Goal: Task Accomplishment & Management: Manage account settings

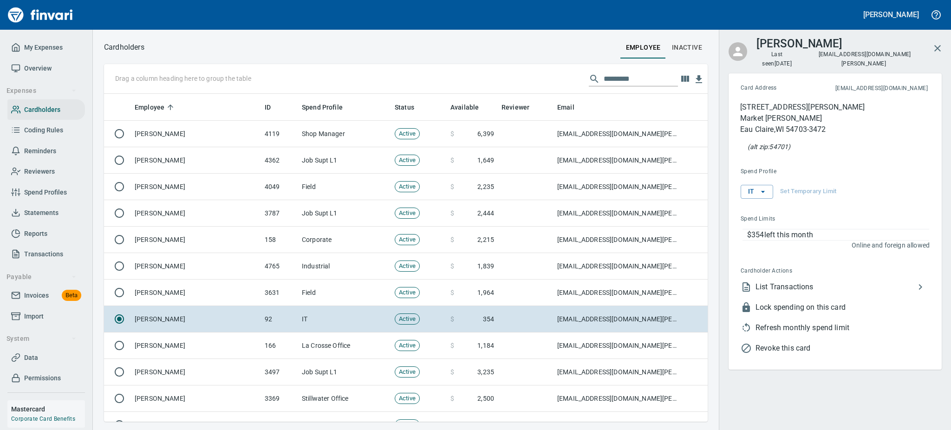
scroll to position [318, 583]
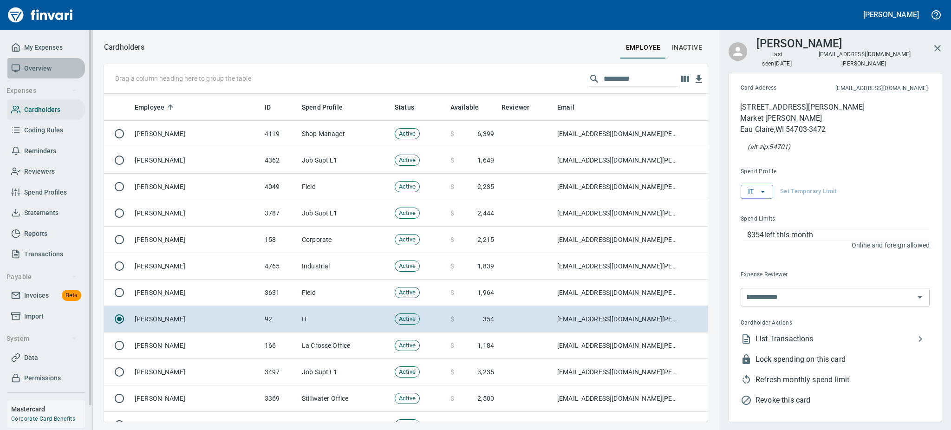
click at [31, 64] on span "Overview" at bounding box center [37, 69] width 27 height 12
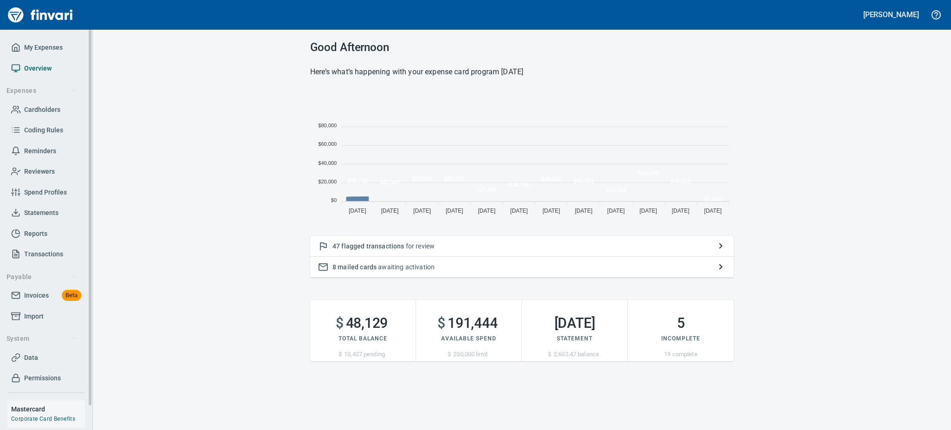
scroll to position [125, 413]
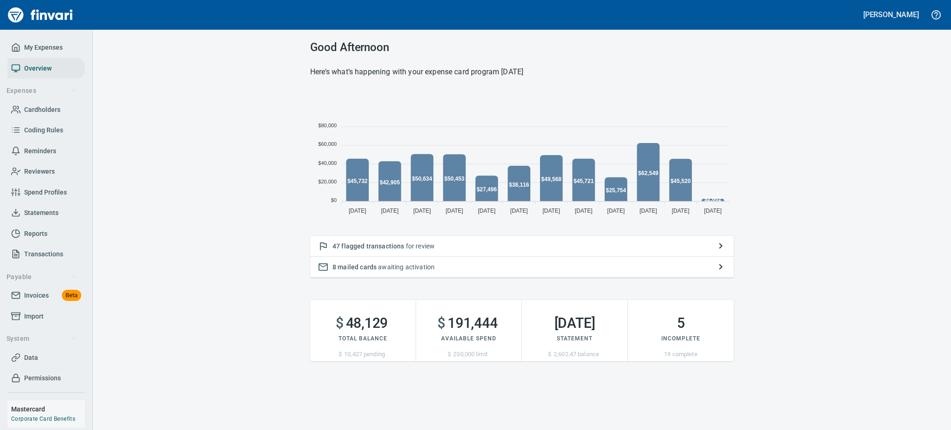
click at [398, 246] on span "flagged transactions" at bounding box center [372, 246] width 63 height 7
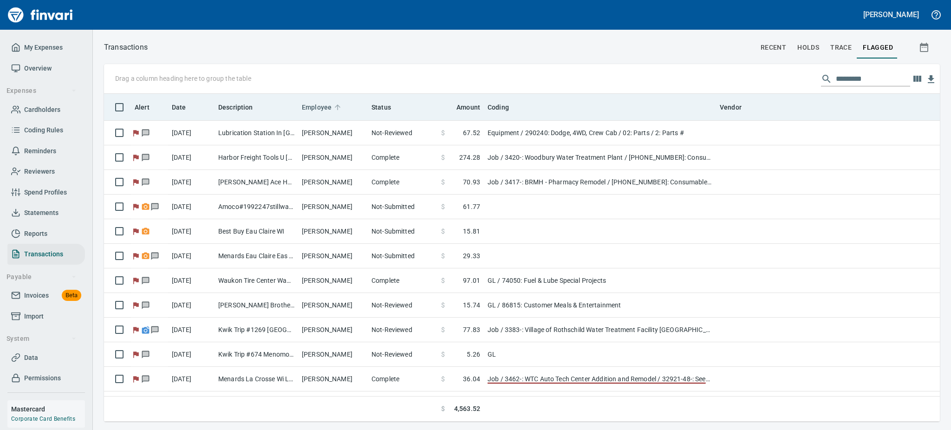
scroll to position [318, 815]
click at [315, 111] on span "Employee" at bounding box center [317, 107] width 30 height 11
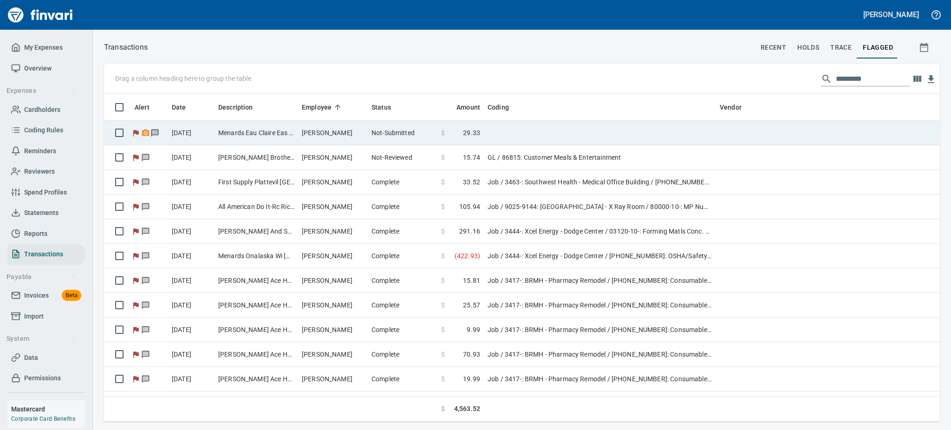
click at [296, 132] on td "Menards Eau Claire Eas Eau Claire WI" at bounding box center [257, 133] width 84 height 25
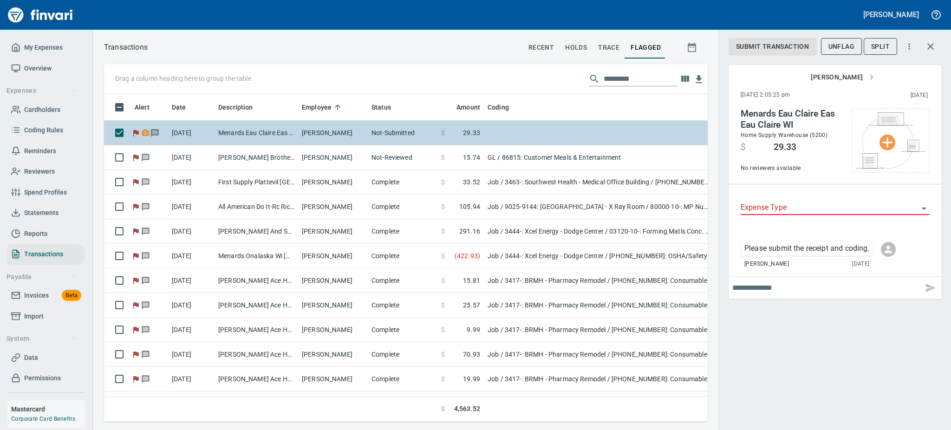
scroll to position [308, 583]
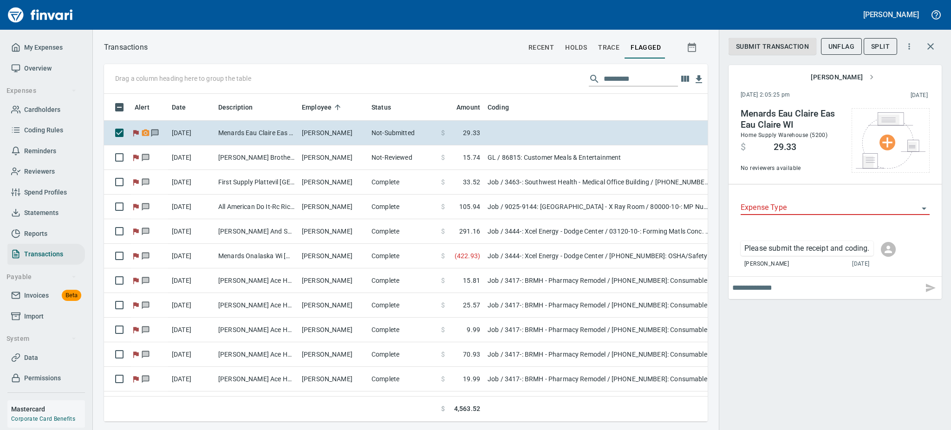
click at [807, 289] on input "text" at bounding box center [826, 288] width 187 height 15
type input "**********"
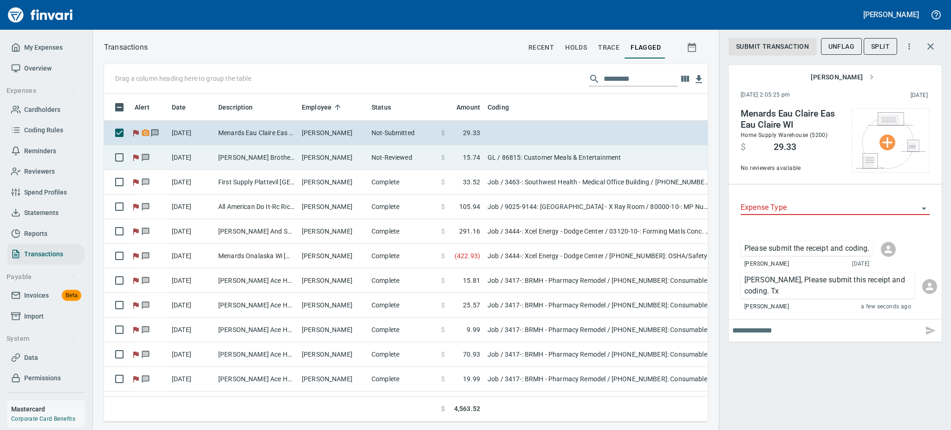
click at [208, 156] on td "[DATE]" at bounding box center [191, 157] width 46 height 25
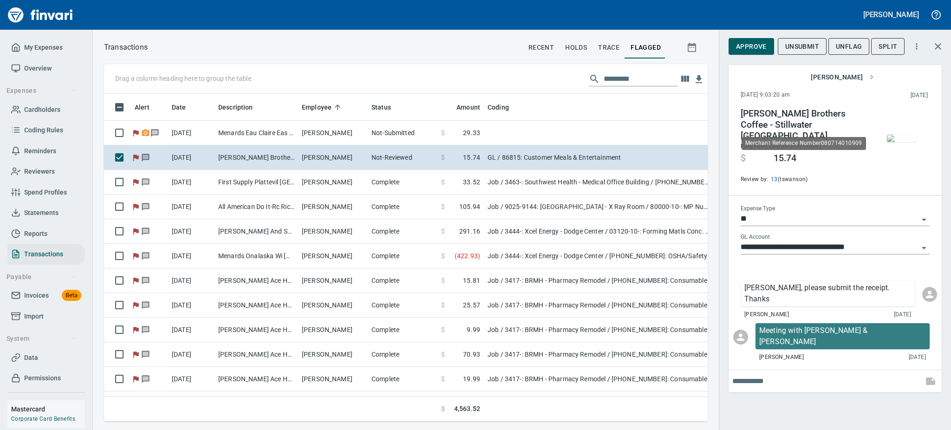
scroll to position [308, 583]
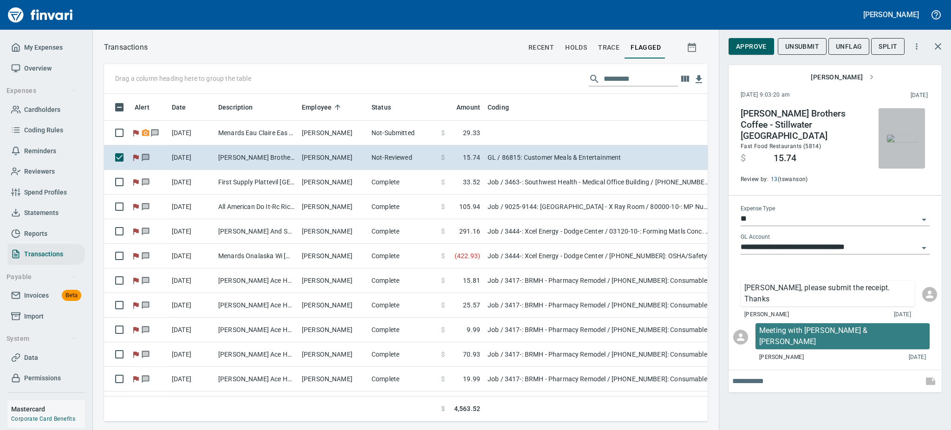
click at [904, 137] on img "button" at bounding box center [902, 138] width 30 height 7
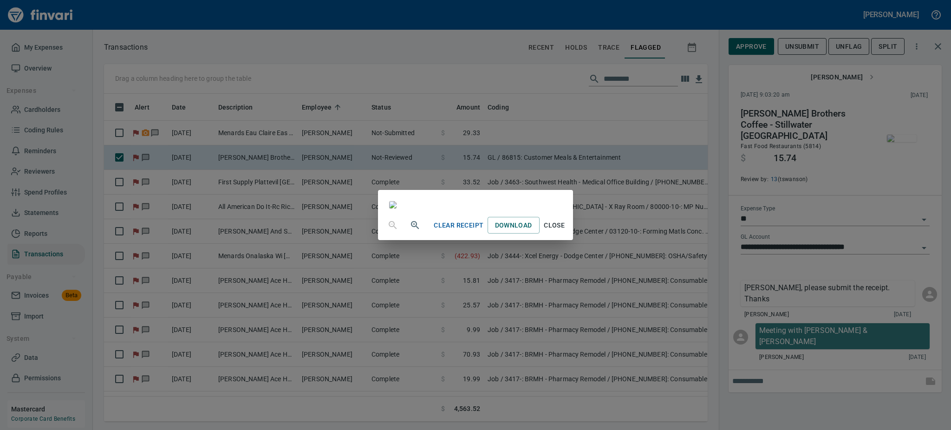
scroll to position [116, 0]
click at [566, 231] on span "Close" at bounding box center [555, 226] width 22 height 12
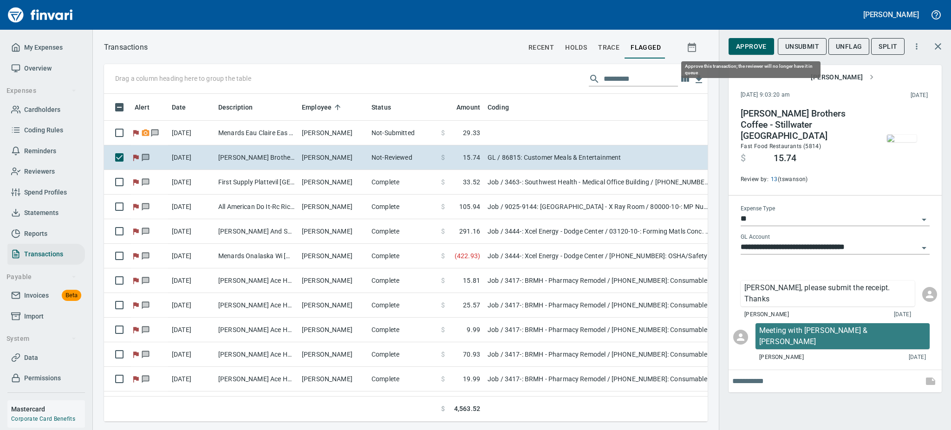
click at [761, 44] on span "Approve" at bounding box center [751, 47] width 31 height 12
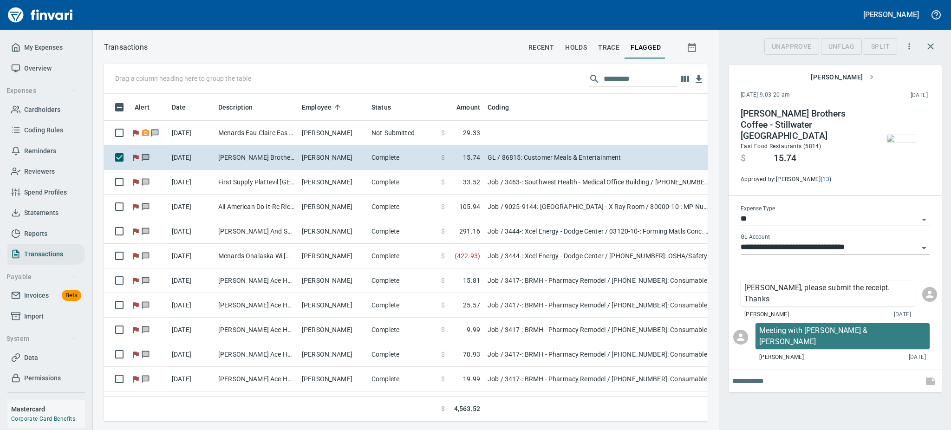
scroll to position [308, 583]
click at [849, 51] on span "UnFlag" at bounding box center [842, 47] width 26 height 12
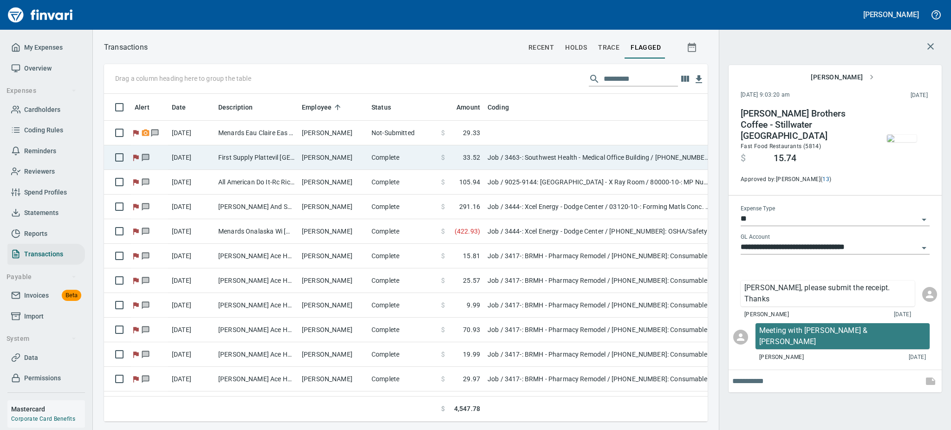
click at [313, 155] on td "[PERSON_NAME]" at bounding box center [333, 157] width 70 height 25
type input "***"
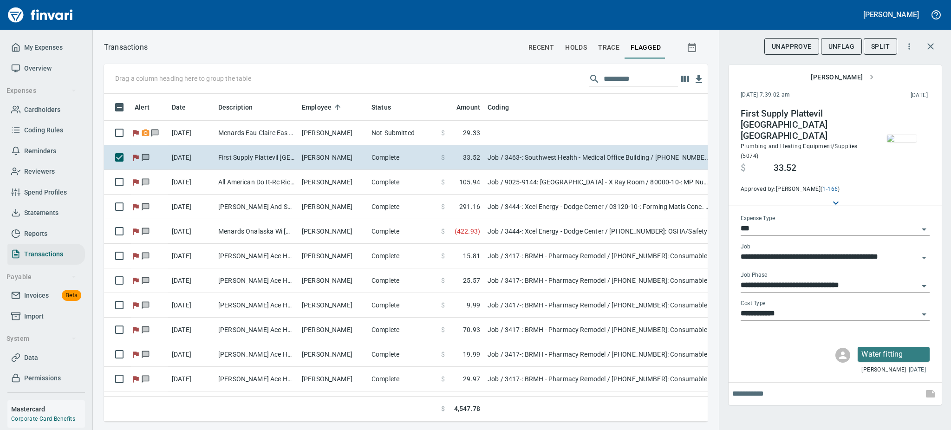
click at [903, 139] on img "button" at bounding box center [902, 138] width 30 height 7
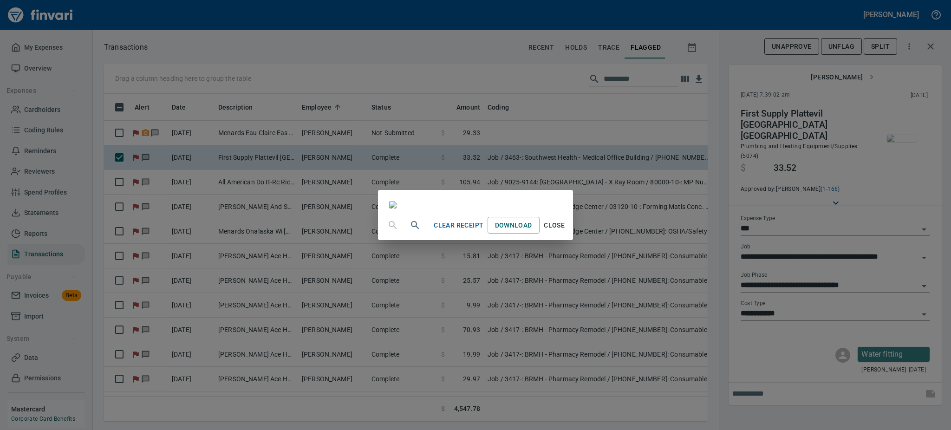
scroll to position [116, 0]
click at [566, 231] on span "Close" at bounding box center [555, 226] width 22 height 12
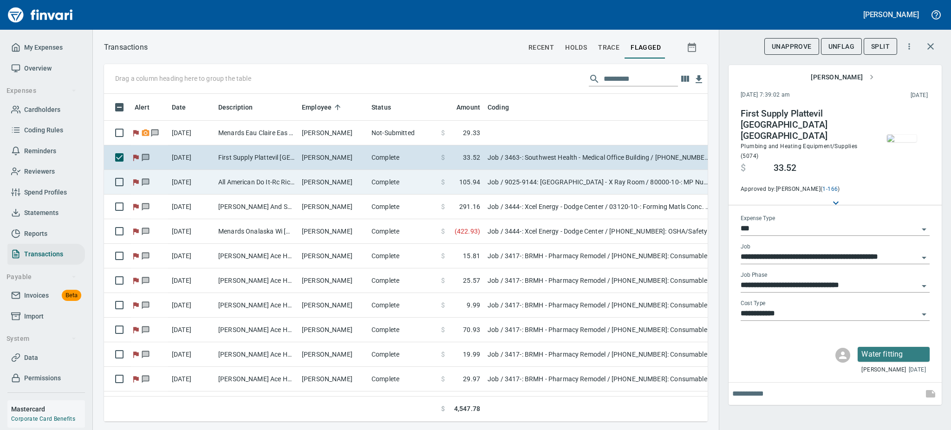
click at [263, 176] on td "All American Do It-Rc Richland Cent [GEOGRAPHIC_DATA]" at bounding box center [257, 182] width 84 height 25
type input "**********"
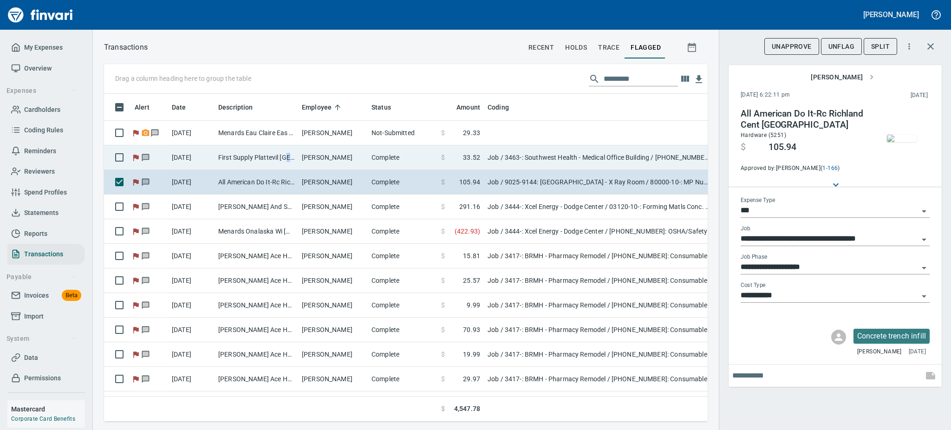
click at [289, 151] on td "First Supply Plattevil [GEOGRAPHIC_DATA] [GEOGRAPHIC_DATA]" at bounding box center [257, 157] width 84 height 25
type input "**********"
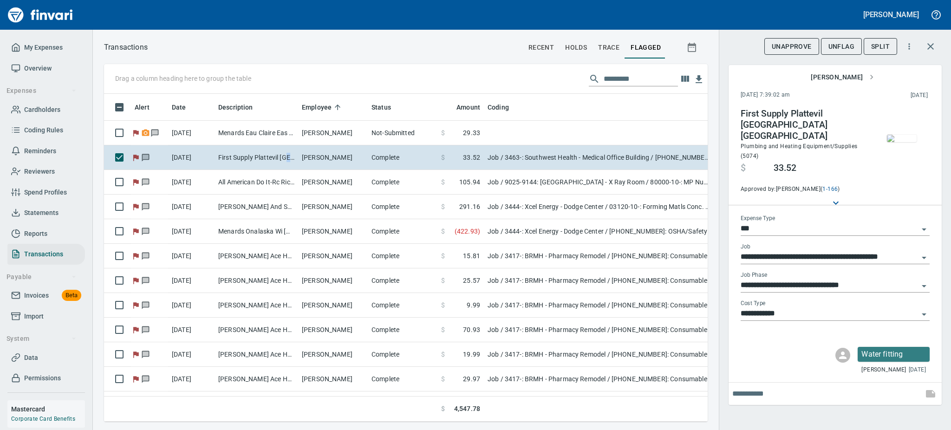
scroll to position [308, 583]
click at [900, 139] on img "button" at bounding box center [902, 138] width 30 height 7
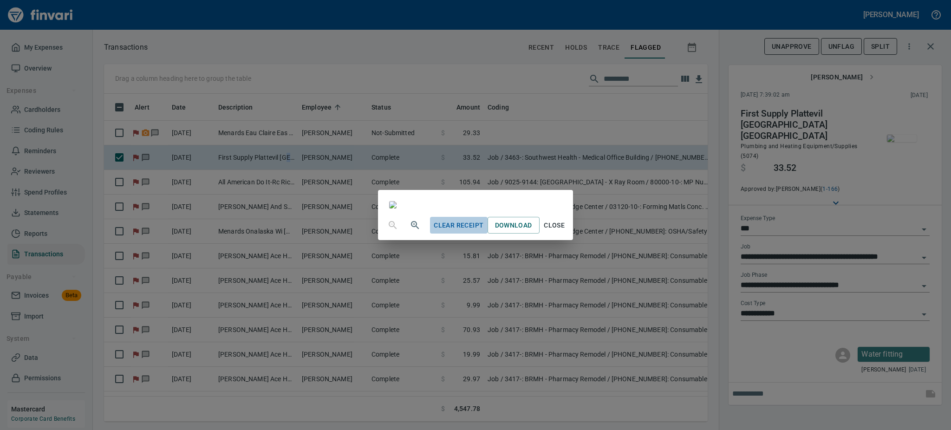
click at [484, 231] on span "Clear Receipt" at bounding box center [459, 226] width 50 height 12
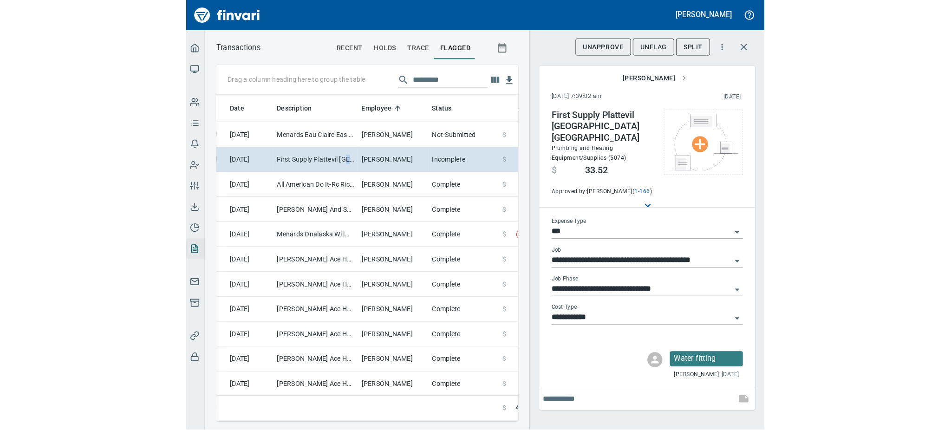
scroll to position [302, 278]
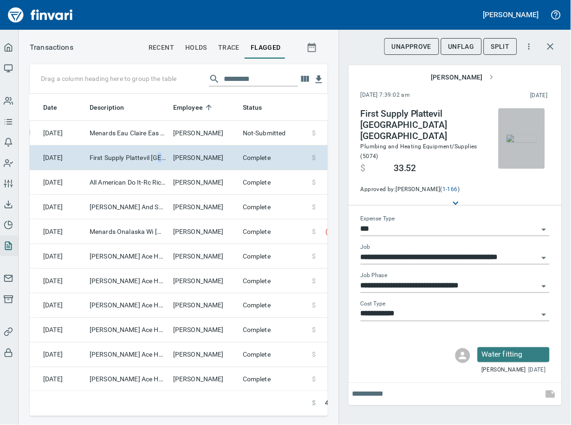
click at [525, 138] on img "button" at bounding box center [522, 138] width 30 height 7
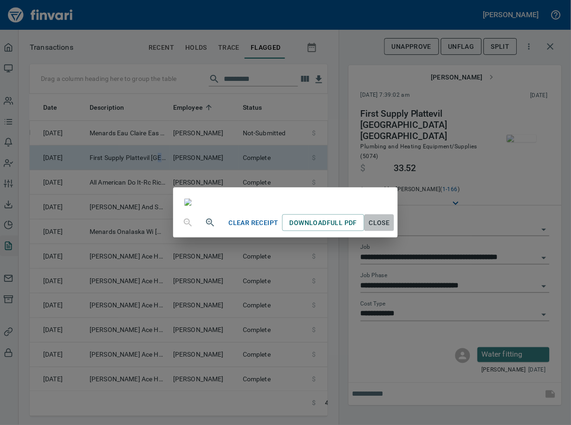
click at [394, 231] on button "Close" at bounding box center [380, 222] width 30 height 17
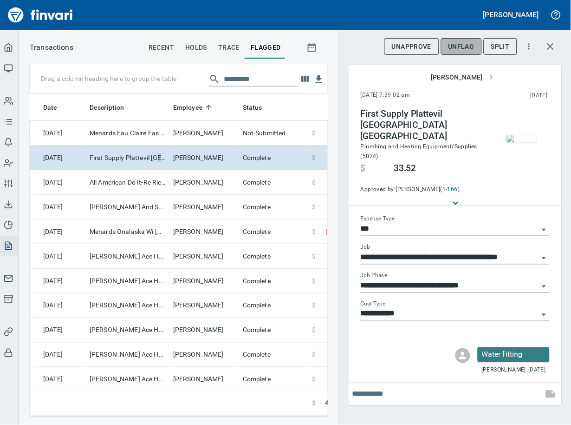
click at [465, 47] on span "UnFlag" at bounding box center [462, 47] width 26 height 12
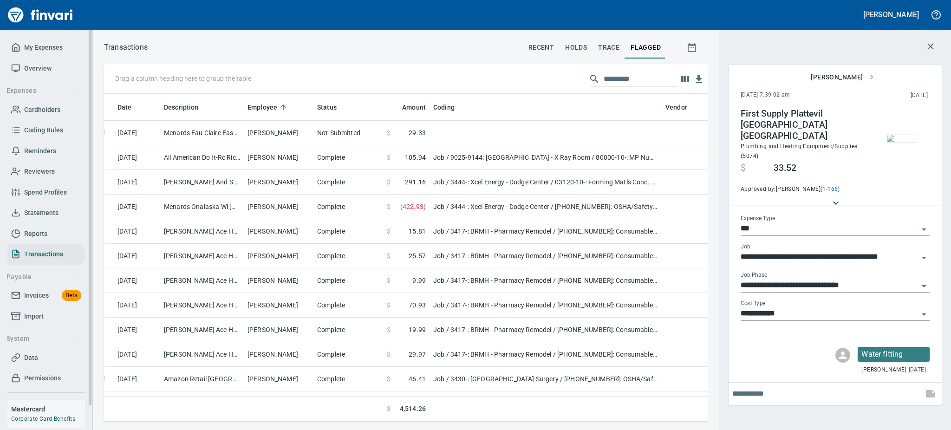
scroll to position [308, 583]
click at [39, 66] on span "Overview" at bounding box center [37, 69] width 27 height 12
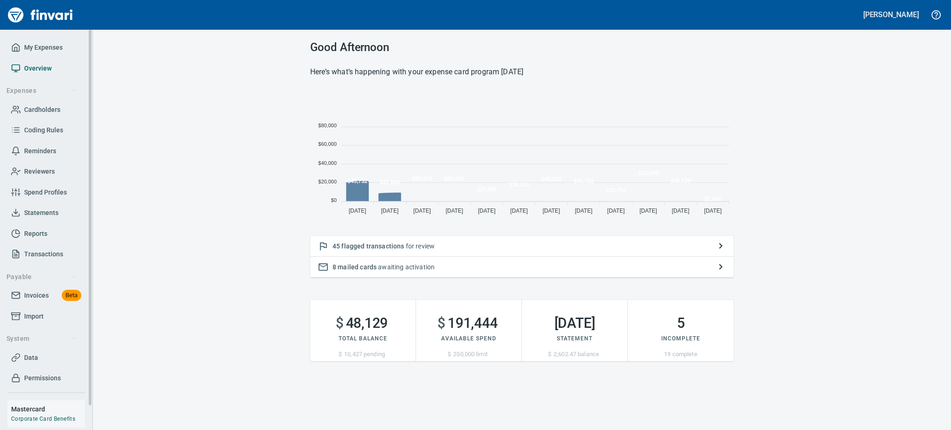
scroll to position [125, 413]
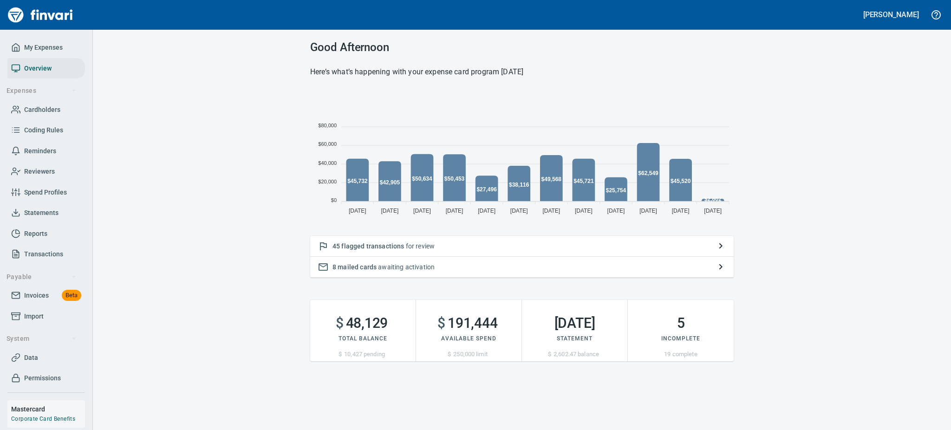
click at [353, 243] on span "flagged transactions" at bounding box center [372, 246] width 63 height 7
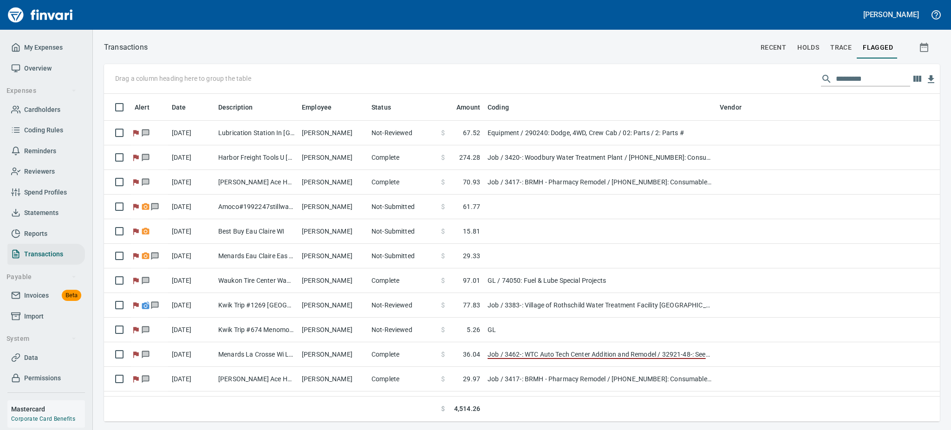
scroll to position [318, 815]
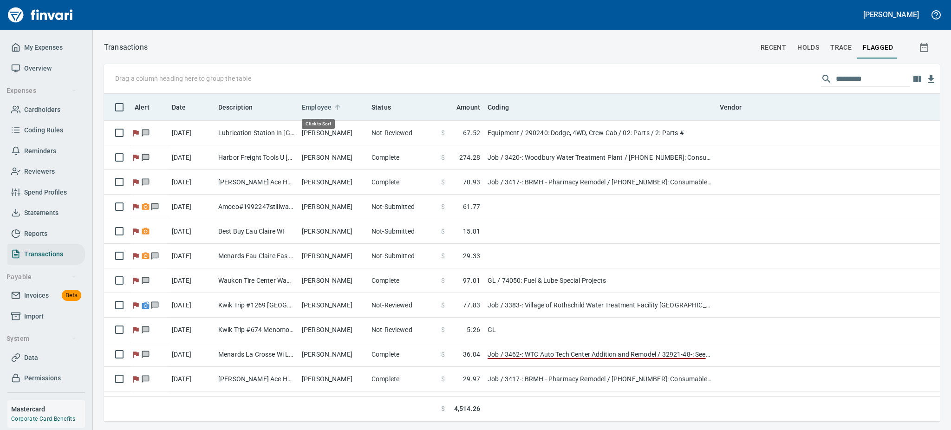
click at [324, 106] on span "Employee" at bounding box center [317, 107] width 30 height 11
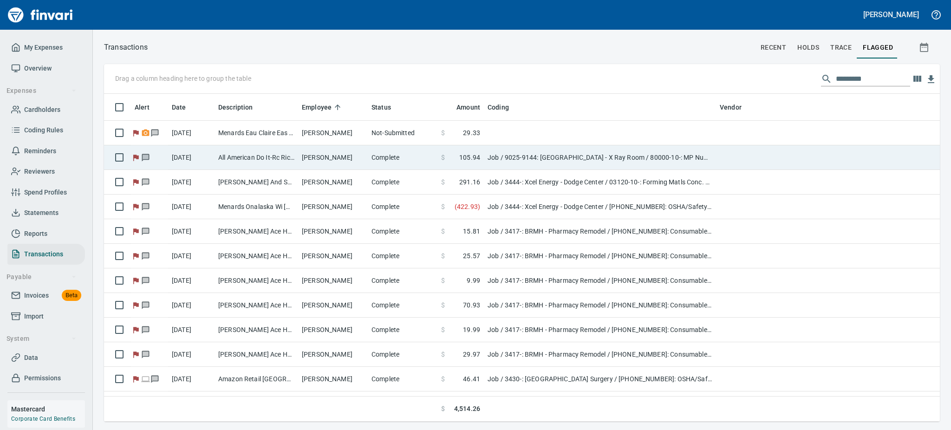
click at [312, 158] on td "[PERSON_NAME]" at bounding box center [333, 157] width 70 height 25
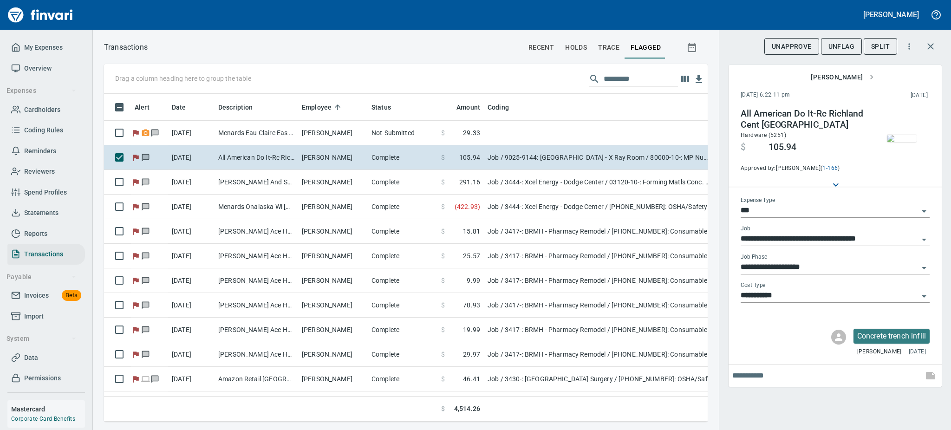
scroll to position [308, 583]
click at [893, 138] on img "button" at bounding box center [902, 138] width 30 height 7
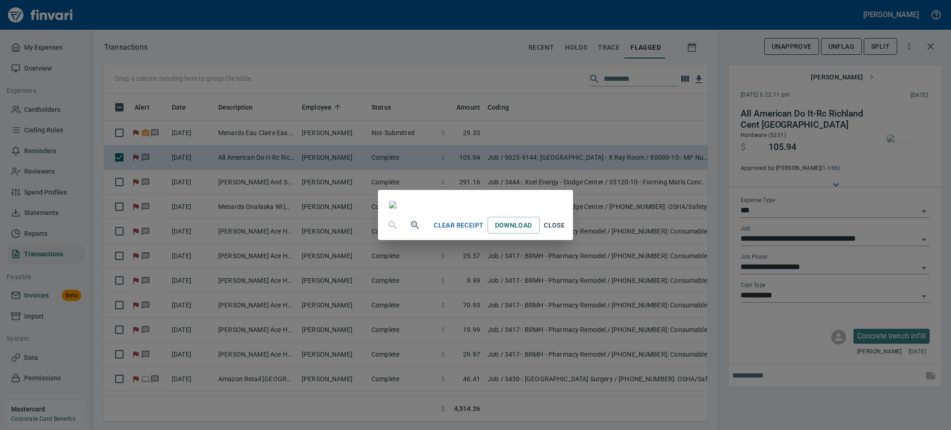
scroll to position [70, 0]
click at [566, 231] on span "Close" at bounding box center [555, 226] width 22 height 12
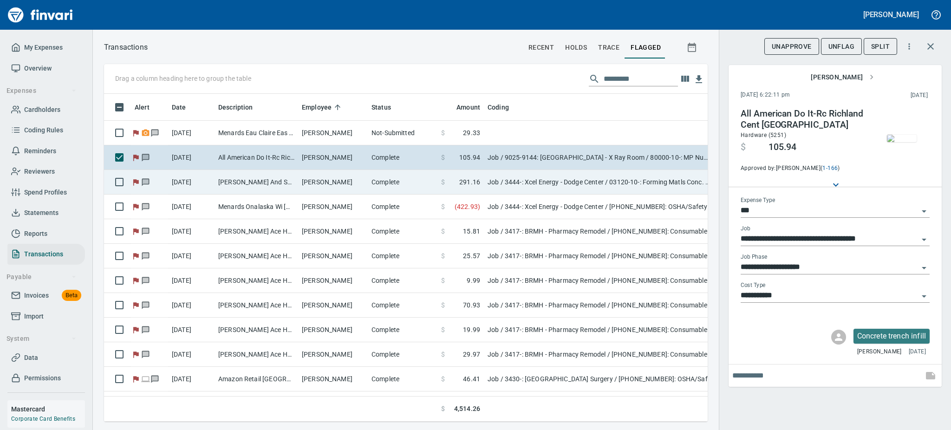
click at [272, 181] on td "[PERSON_NAME] And Supply [GEOGRAPHIC_DATA] [GEOGRAPHIC_DATA]" at bounding box center [257, 182] width 84 height 25
type input "**********"
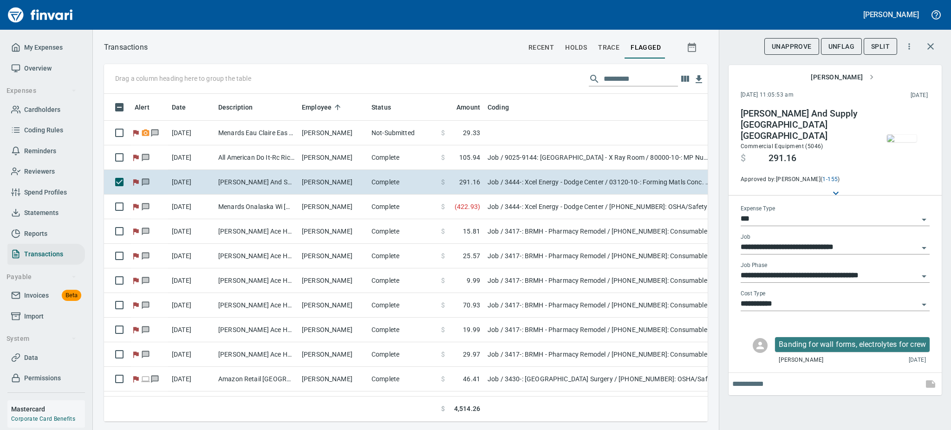
click at [907, 140] on img "button" at bounding box center [902, 138] width 30 height 7
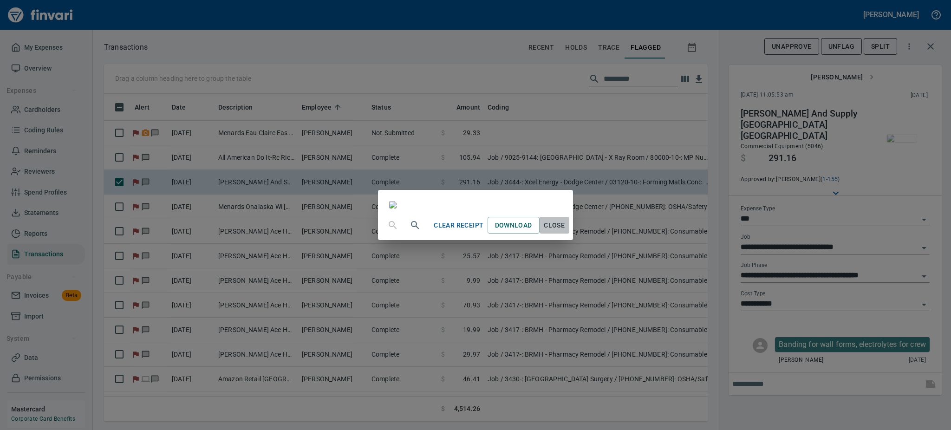
click at [566, 231] on span "Close" at bounding box center [555, 226] width 22 height 12
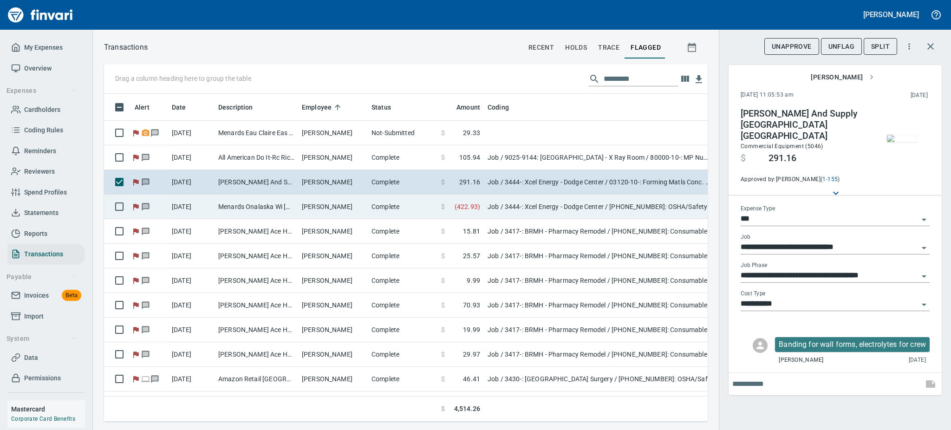
click at [295, 204] on td "Menards Onalaska Wi [GEOGRAPHIC_DATA] [GEOGRAPHIC_DATA]" at bounding box center [257, 207] width 84 height 25
type input "**********"
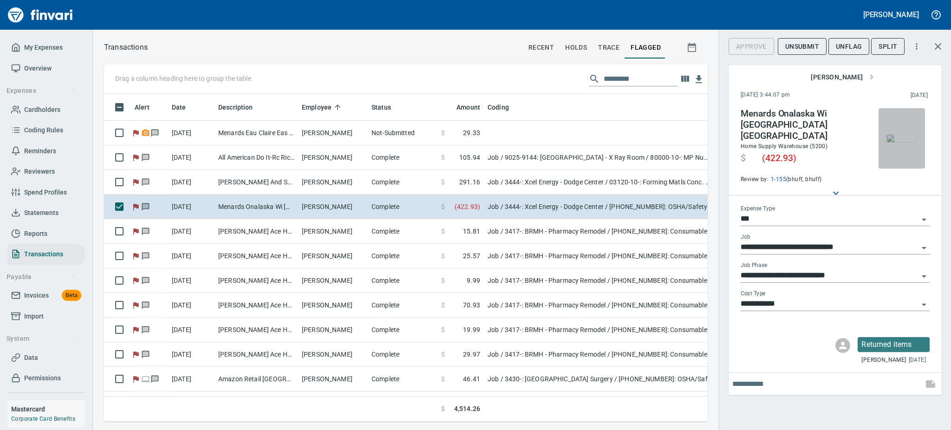
click at [910, 138] on img "button" at bounding box center [902, 138] width 30 height 7
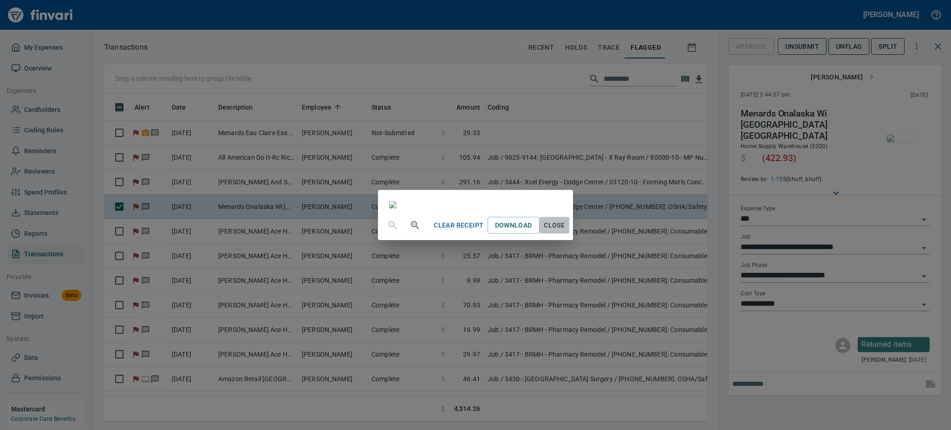
click at [566, 231] on span "Close" at bounding box center [555, 226] width 22 height 12
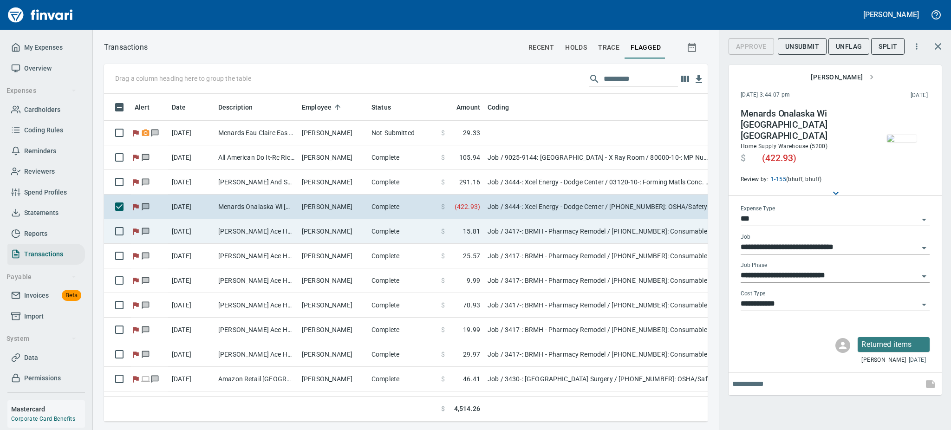
click at [282, 231] on td "[PERSON_NAME] Ace Home Cente Blk River Fls WI" at bounding box center [257, 231] width 84 height 25
type input "**********"
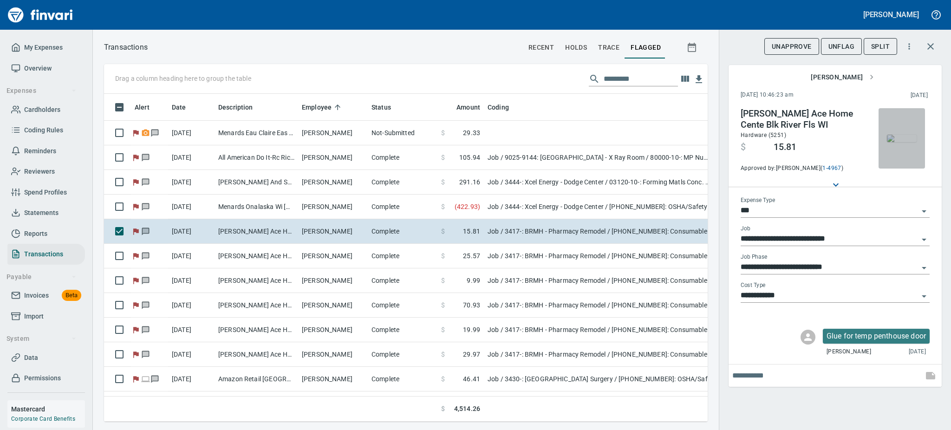
click at [900, 142] on img "button" at bounding box center [902, 138] width 30 height 7
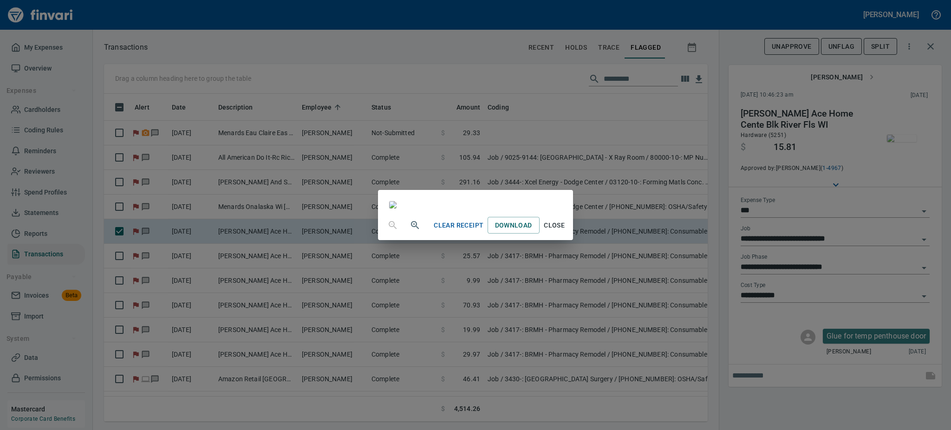
click at [566, 231] on span "Close" at bounding box center [555, 226] width 22 height 12
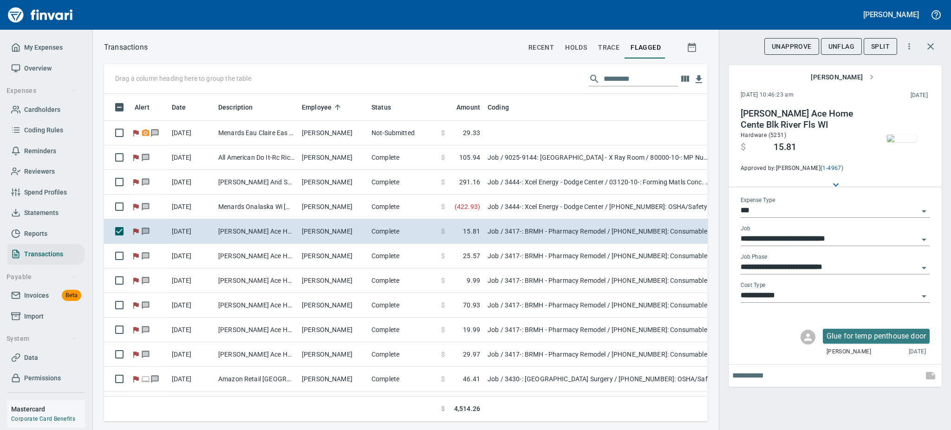
click at [840, 46] on span "UnFlag" at bounding box center [842, 47] width 26 height 12
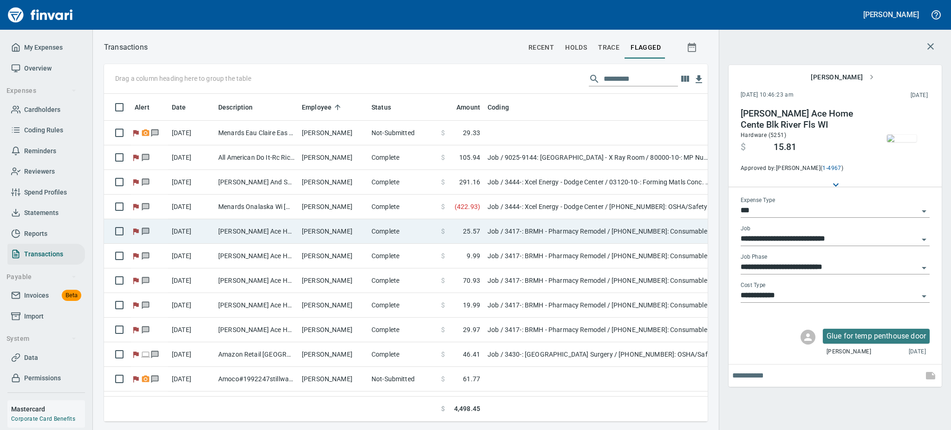
click at [233, 227] on td "[PERSON_NAME] Ace Home Cente Blk River Fls WI" at bounding box center [257, 231] width 84 height 25
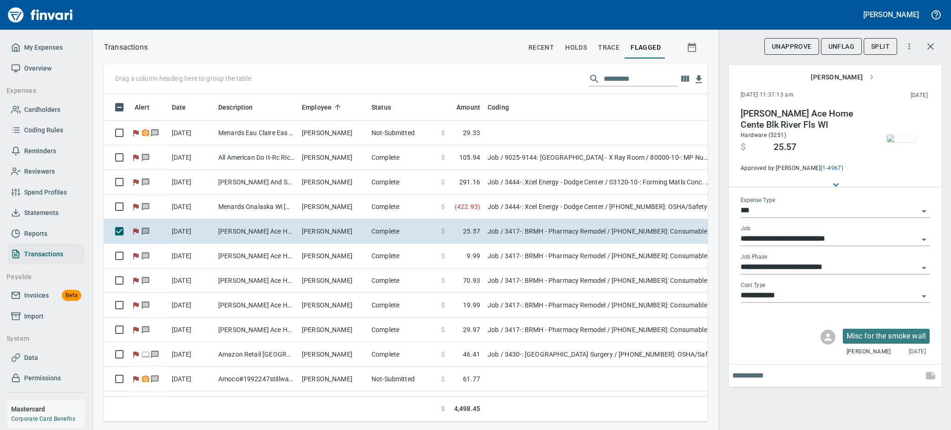
click at [897, 142] on img "button" at bounding box center [902, 138] width 30 height 7
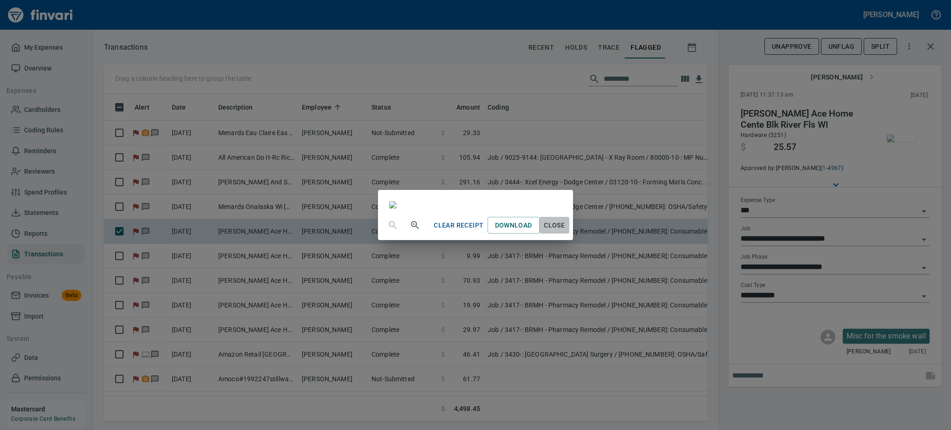
click at [566, 231] on span "Close" at bounding box center [555, 226] width 22 height 12
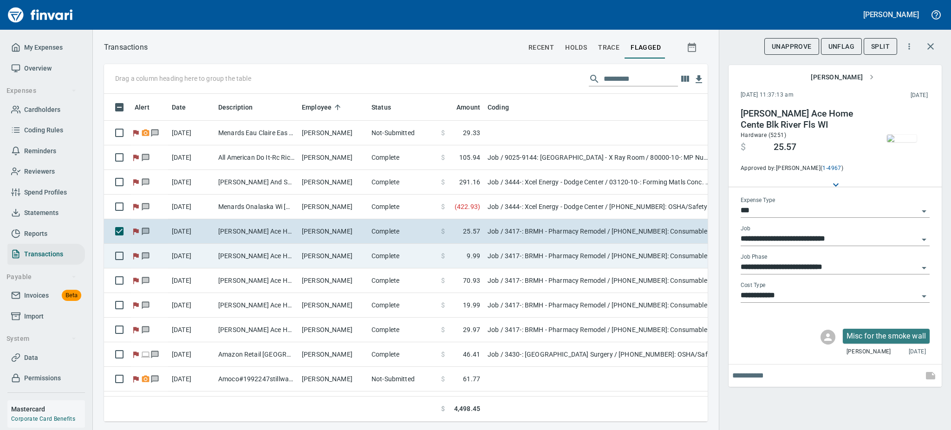
click at [227, 256] on td "[PERSON_NAME] Ace Home Cente Blk River Fls WI" at bounding box center [257, 256] width 84 height 25
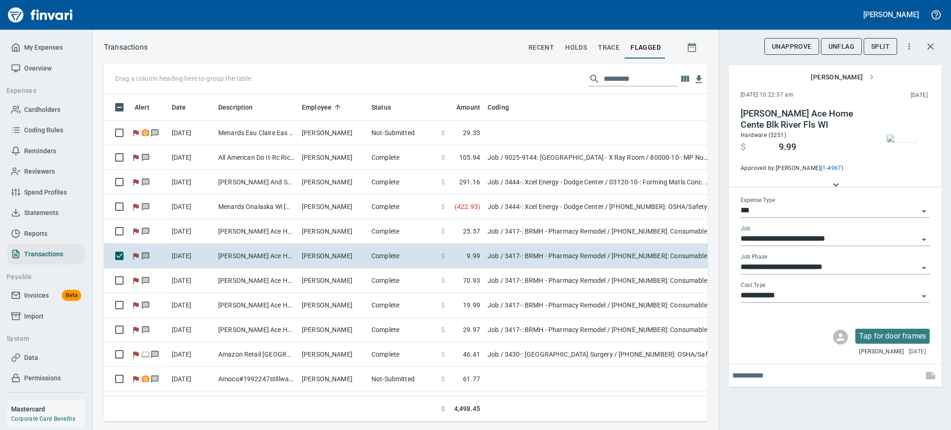
click at [902, 142] on img "button" at bounding box center [902, 138] width 30 height 7
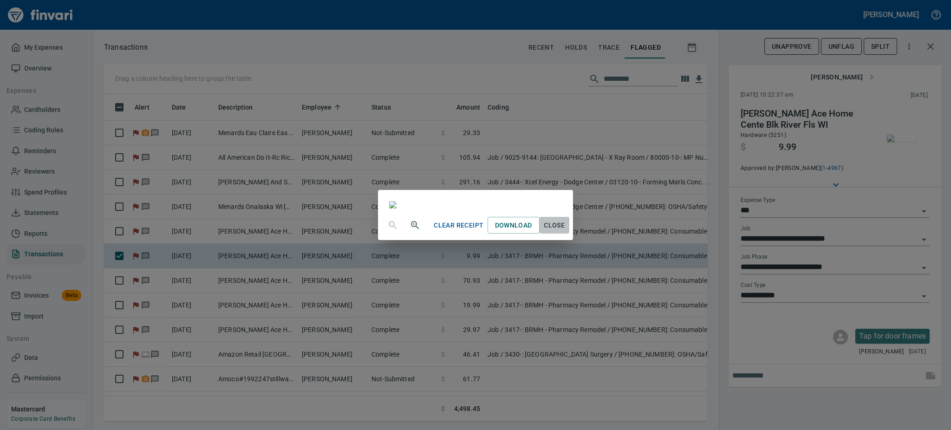
click at [566, 231] on span "Close" at bounding box center [555, 226] width 22 height 12
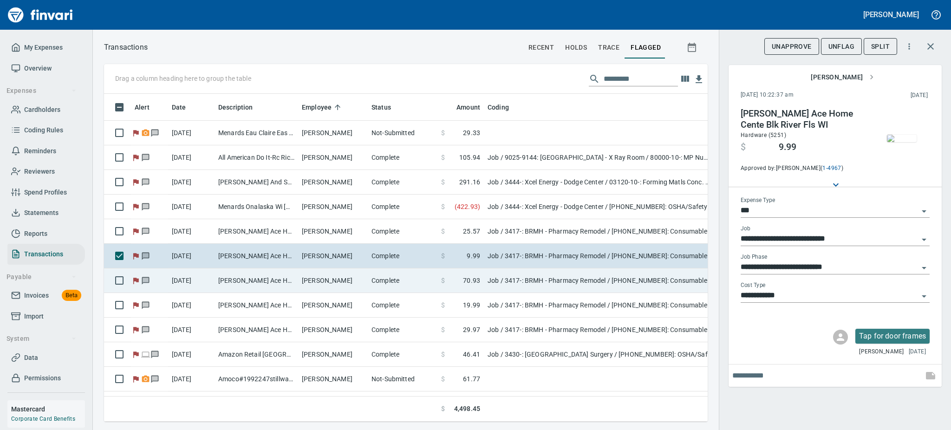
click at [301, 286] on td "[PERSON_NAME]" at bounding box center [333, 281] width 70 height 25
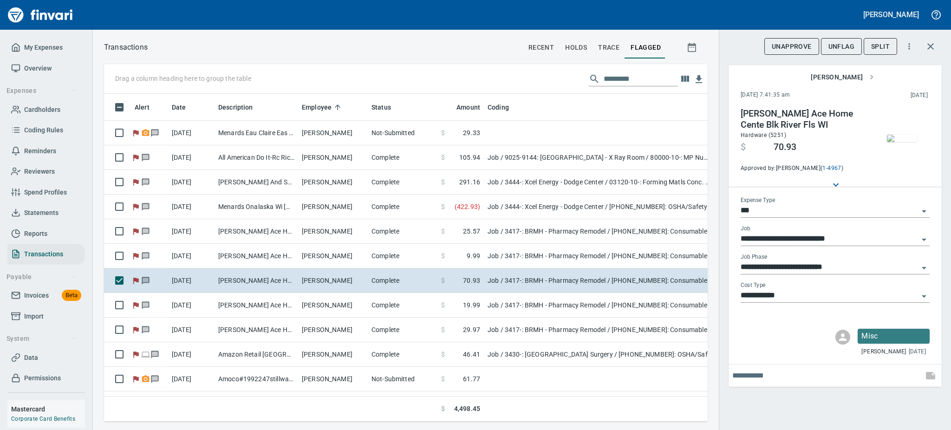
click at [902, 136] on img "button" at bounding box center [902, 138] width 30 height 7
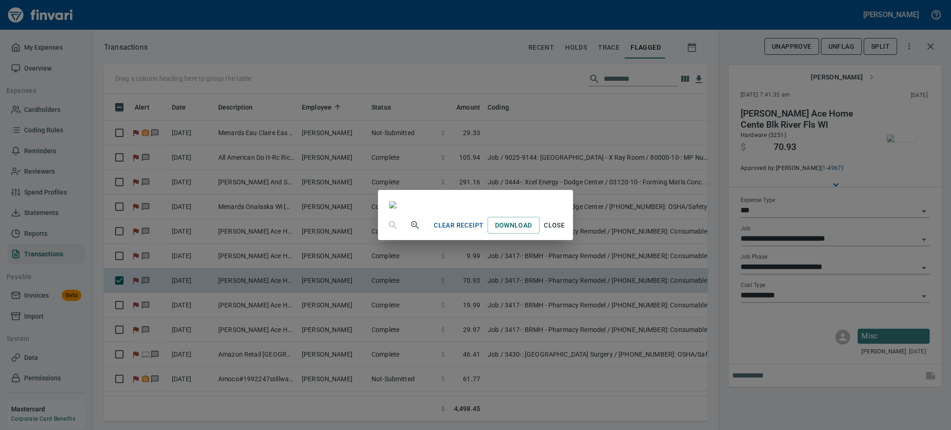
click at [566, 231] on span "Close" at bounding box center [555, 226] width 22 height 12
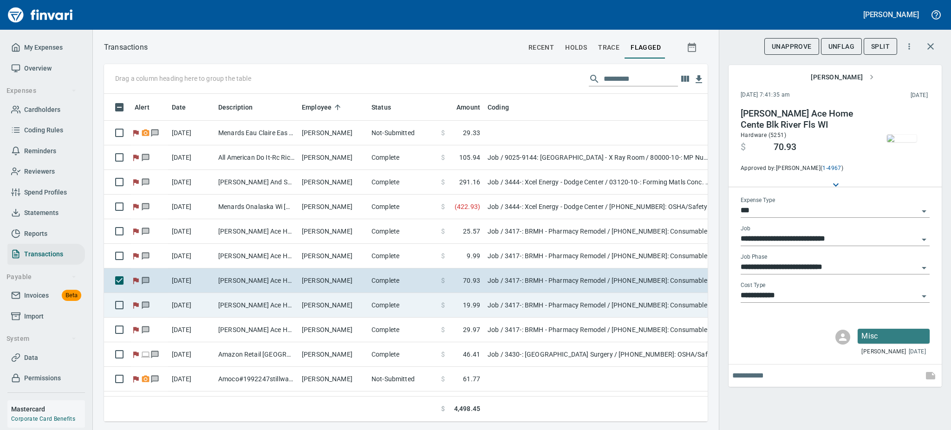
click at [289, 305] on td "[PERSON_NAME] Ace Home Cente Blk River Fls WI" at bounding box center [257, 305] width 84 height 25
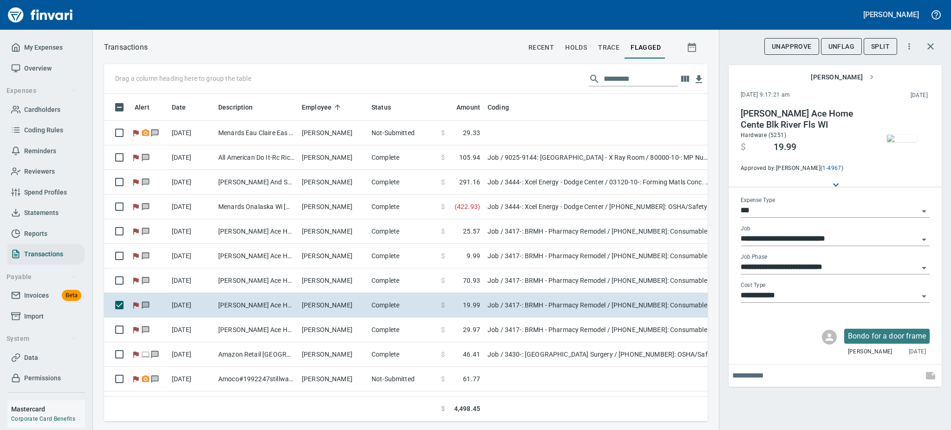
click at [904, 135] on img "button" at bounding box center [902, 138] width 30 height 7
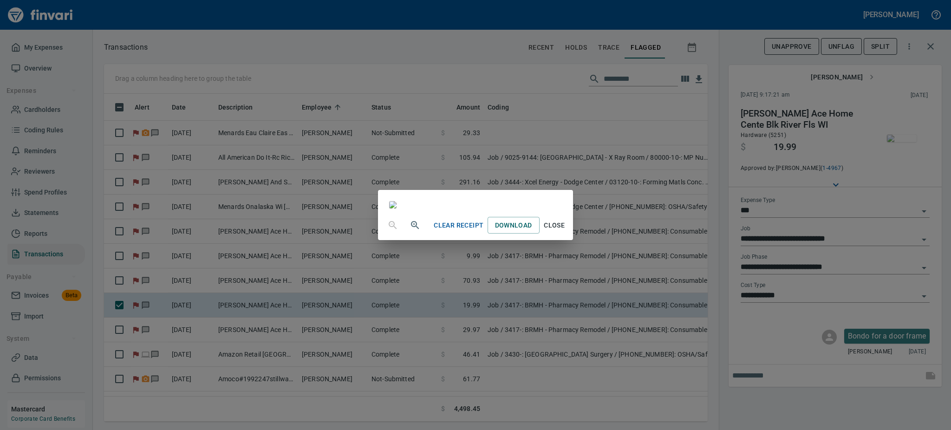
click at [566, 231] on span "Close" at bounding box center [555, 226] width 22 height 12
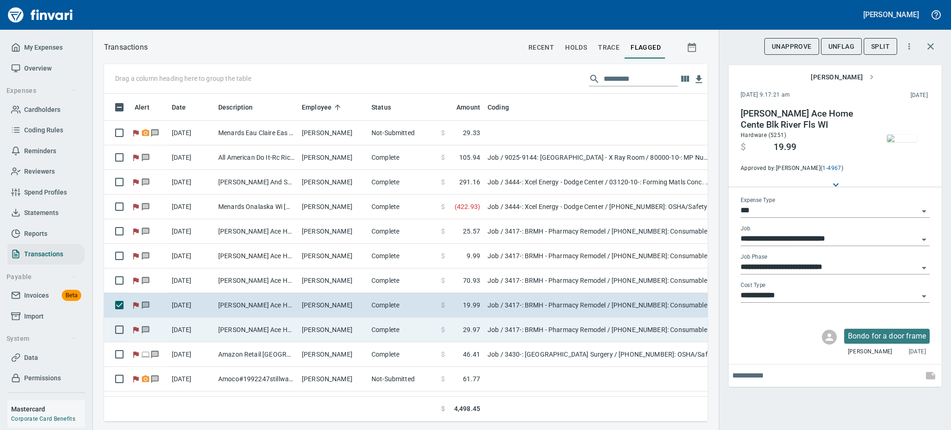
click at [266, 322] on td "[PERSON_NAME] Ace Home Cente Blk River Fls WI" at bounding box center [257, 330] width 84 height 25
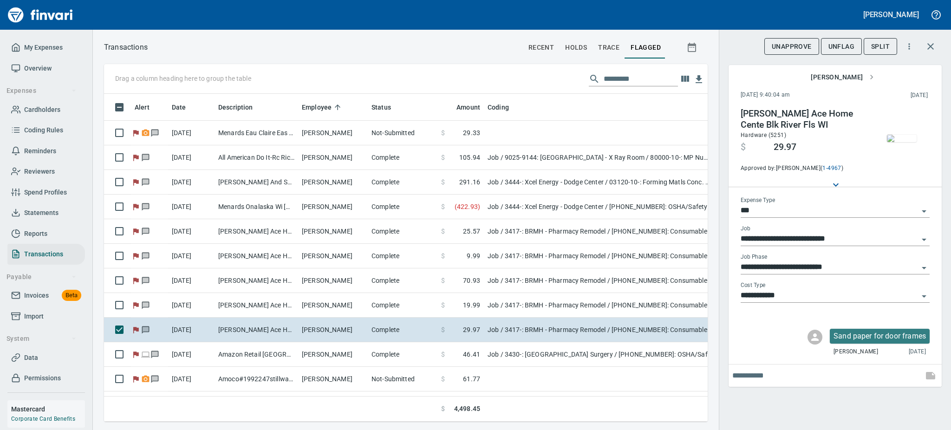
click at [905, 142] on img "button" at bounding box center [902, 138] width 30 height 7
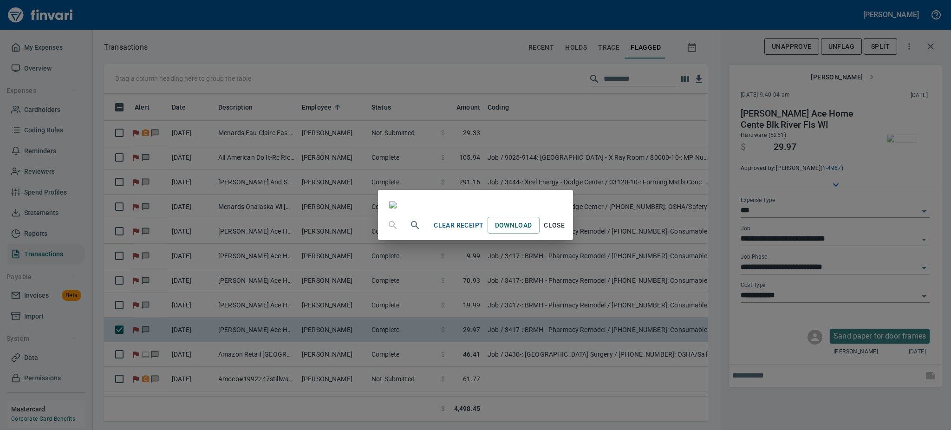
click at [566, 231] on span "Close" at bounding box center [555, 226] width 22 height 12
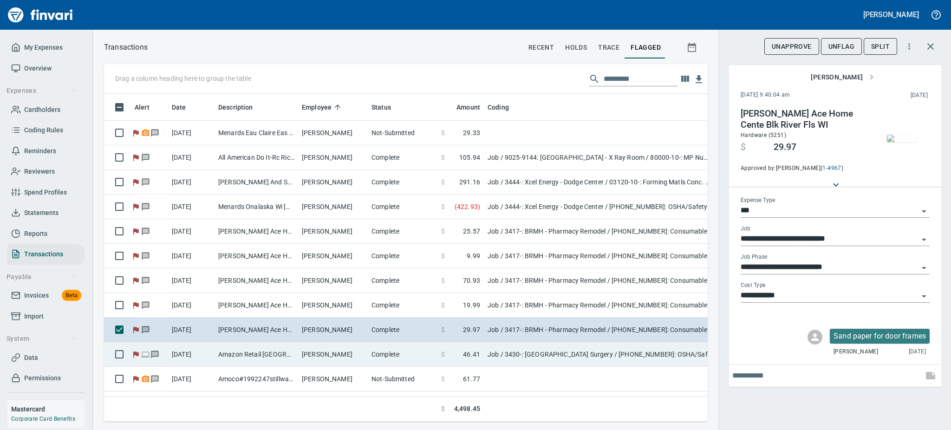
click at [292, 356] on td "Amazon Retail [GEOGRAPHIC_DATA] [GEOGRAPHIC_DATA]" at bounding box center [257, 354] width 84 height 25
type input "**********"
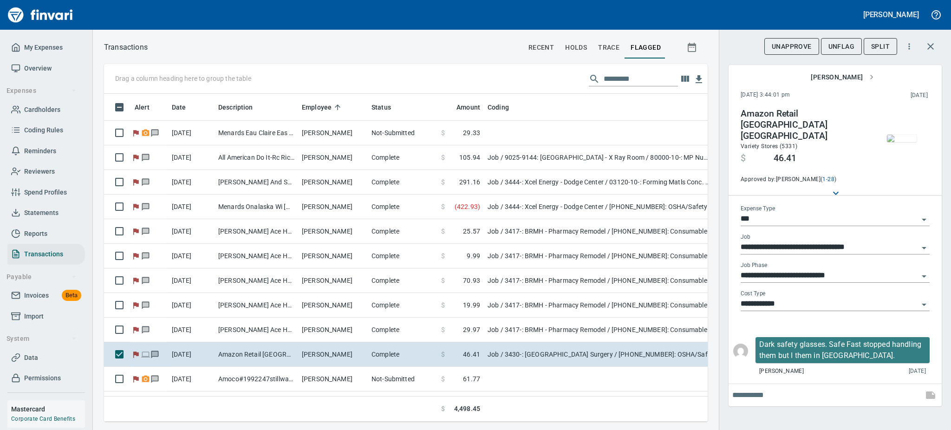
click at [904, 139] on img "button" at bounding box center [902, 138] width 30 height 7
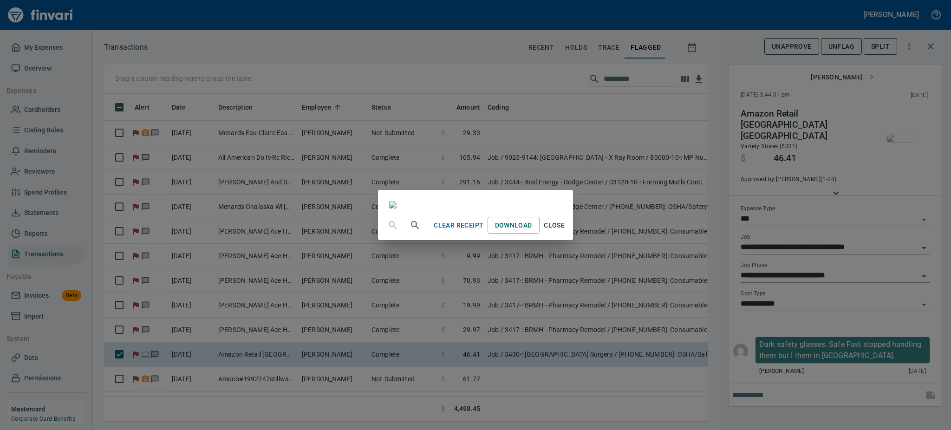
click at [566, 231] on span "Close" at bounding box center [555, 226] width 22 height 12
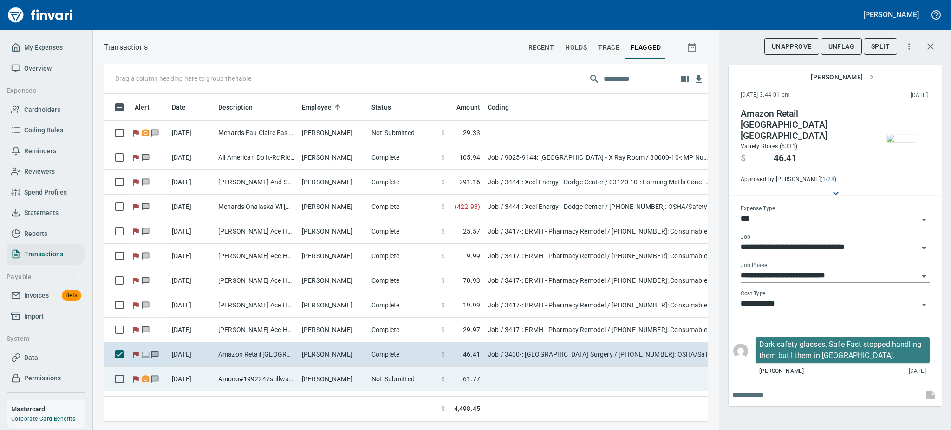
click at [314, 379] on td "[PERSON_NAME]" at bounding box center [333, 379] width 70 height 25
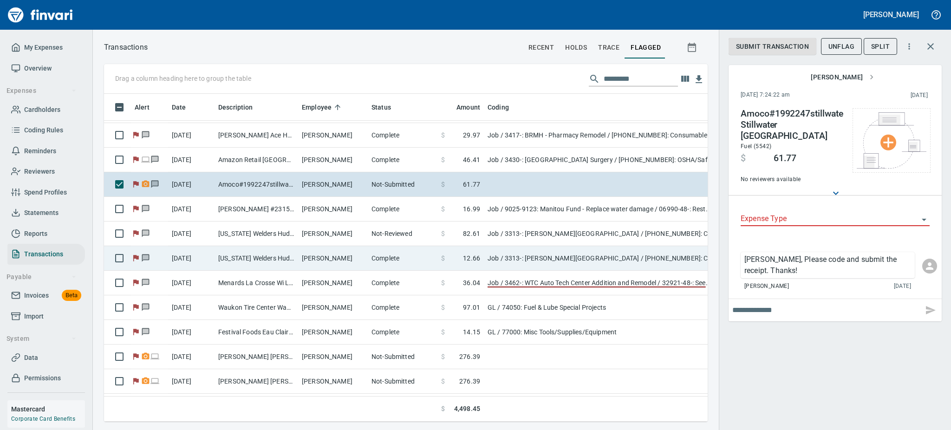
scroll to position [227, 0]
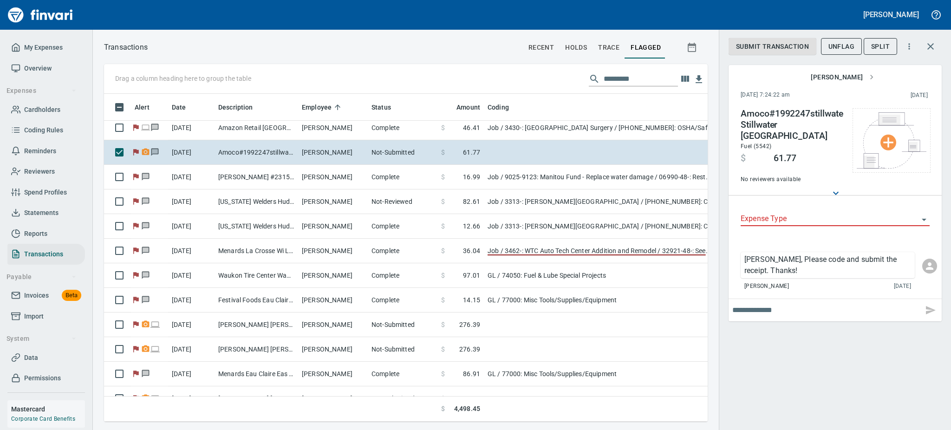
click at [800, 303] on input "text" at bounding box center [826, 310] width 187 height 15
type input "**********"
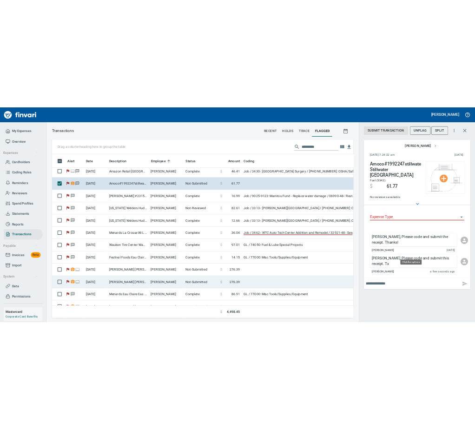
scroll to position [308, 583]
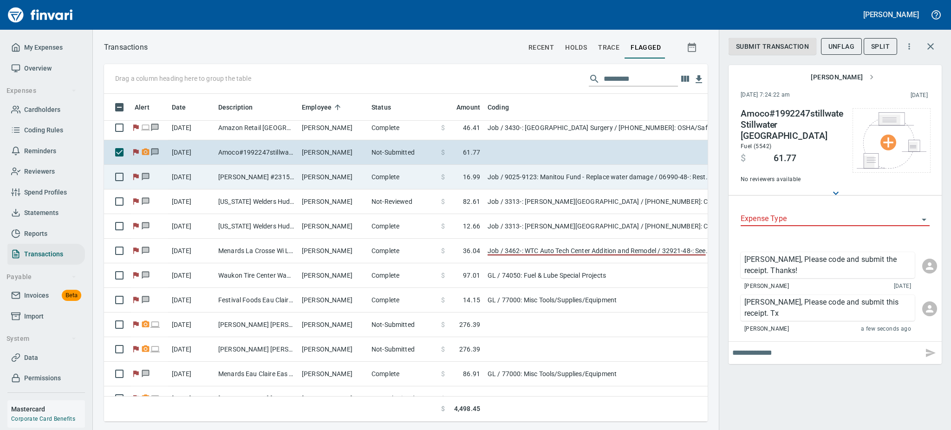
click at [250, 172] on td "[PERSON_NAME] #2315 Stillwater [GEOGRAPHIC_DATA]" at bounding box center [257, 177] width 84 height 25
type input "***"
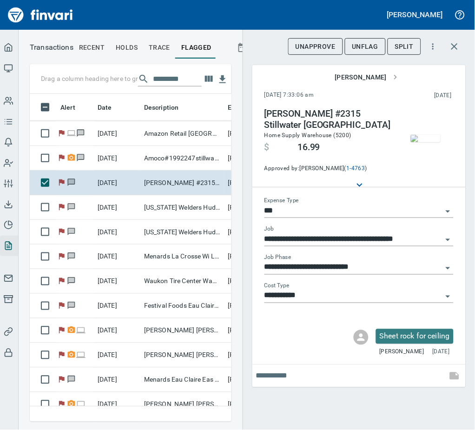
scroll to position [224, 0]
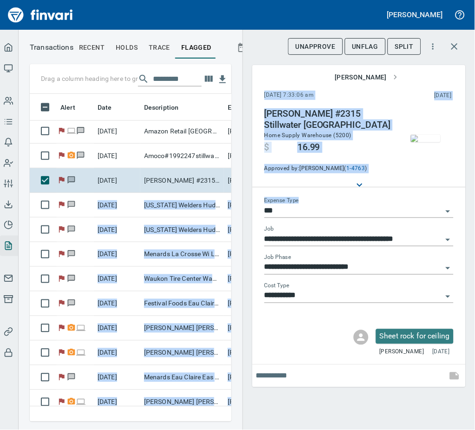
drag, startPoint x: 242, startPoint y: 180, endPoint x: 308, endPoint y: 213, distance: 73.8
click at [308, 213] on div "Drag a column heading here to group the table Alert Date Description Employee […" at bounding box center [247, 242] width 456 height 357
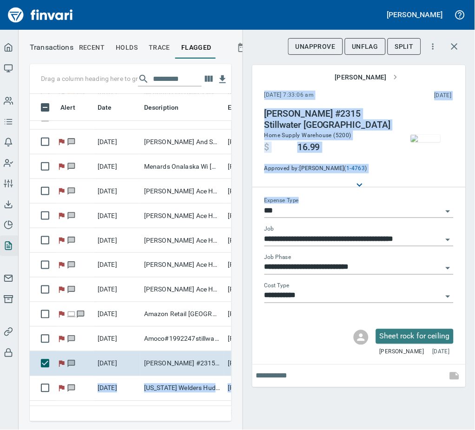
scroll to position [26, 0]
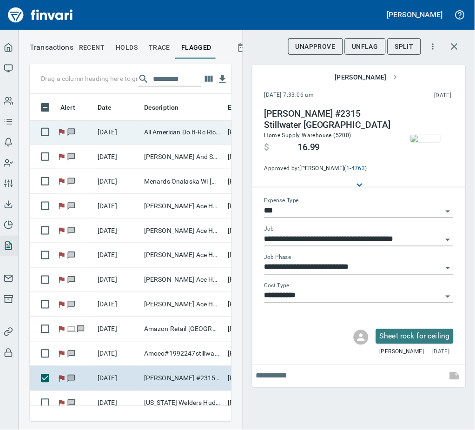
click at [197, 126] on td "All American Do It-Rc Richland Cent [GEOGRAPHIC_DATA]" at bounding box center [182, 132] width 84 height 25
type input "**********"
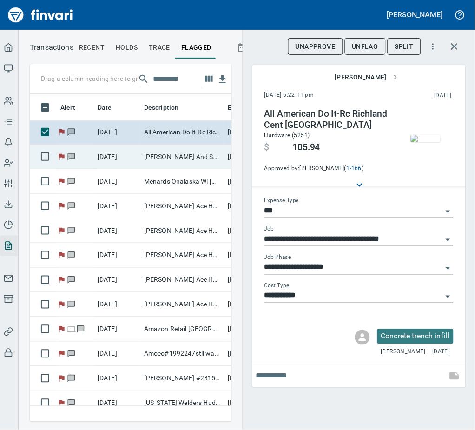
click at [185, 151] on td "[PERSON_NAME] And Supply [GEOGRAPHIC_DATA] [GEOGRAPHIC_DATA]" at bounding box center [182, 156] width 84 height 25
type input "**********"
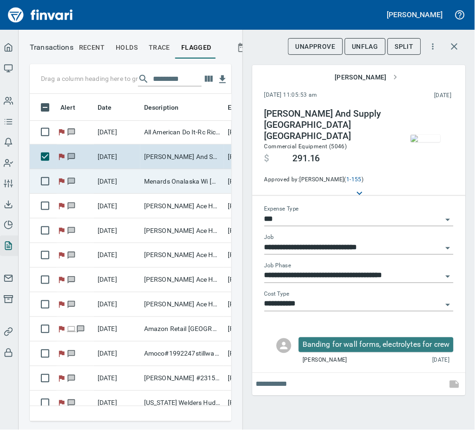
click at [171, 181] on td "Menards Onalaska Wi [GEOGRAPHIC_DATA] [GEOGRAPHIC_DATA]" at bounding box center [182, 181] width 84 height 25
type input "**********"
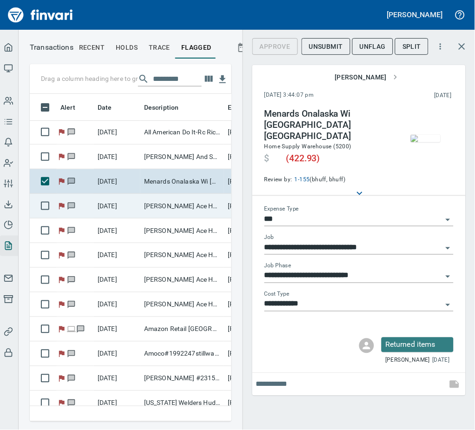
click at [167, 199] on td "[PERSON_NAME] Ace Home Cente Blk River Fls WI" at bounding box center [182, 206] width 84 height 25
type input "**********"
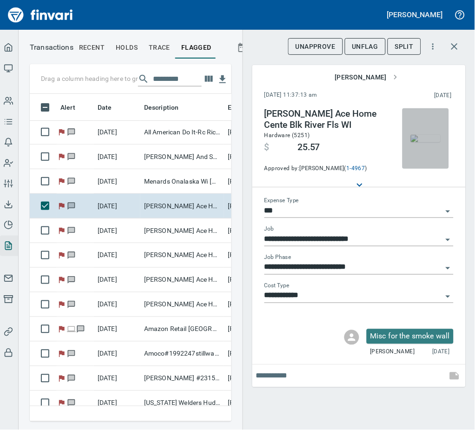
click at [426, 135] on img "button" at bounding box center [426, 138] width 30 height 7
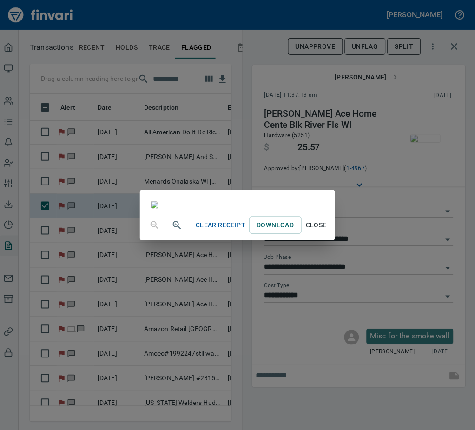
click at [328, 231] on span "Close" at bounding box center [316, 225] width 22 height 12
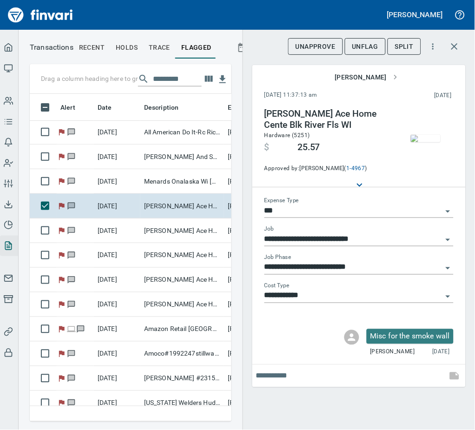
scroll to position [307, 181]
click at [367, 42] on span "UnFlag" at bounding box center [365, 47] width 26 height 12
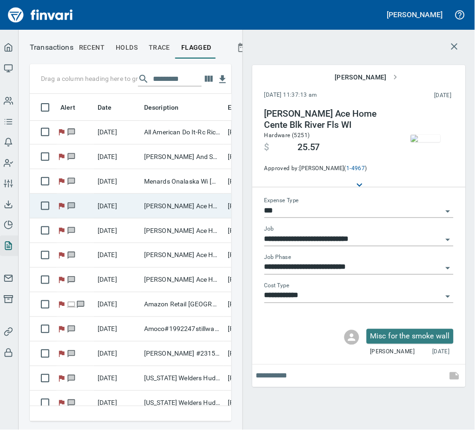
click at [165, 205] on td "[PERSON_NAME] Ace Home Cente Blk River Fls WI" at bounding box center [182, 206] width 84 height 25
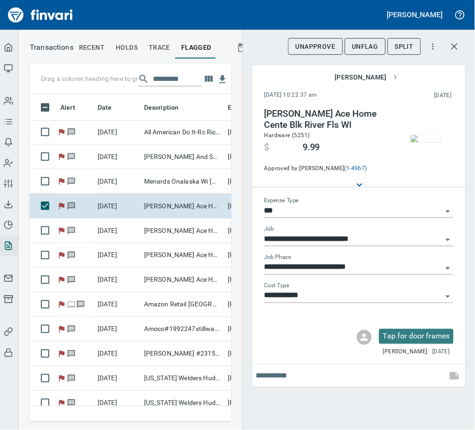
click at [427, 142] on img "button" at bounding box center [426, 138] width 30 height 7
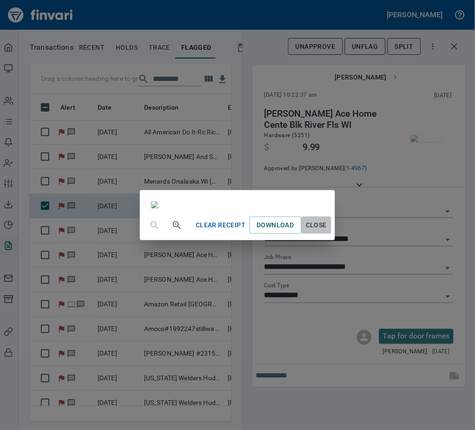
click at [328, 231] on span "Close" at bounding box center [316, 225] width 22 height 12
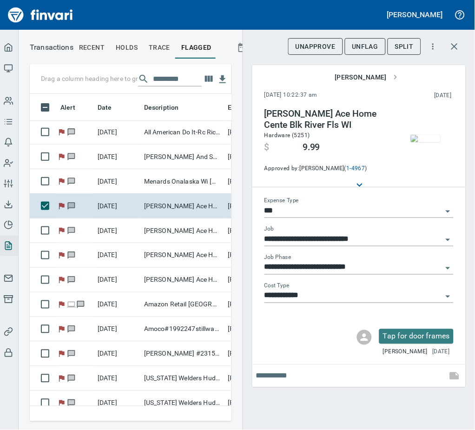
click at [367, 46] on span "UnFlag" at bounding box center [365, 47] width 26 height 12
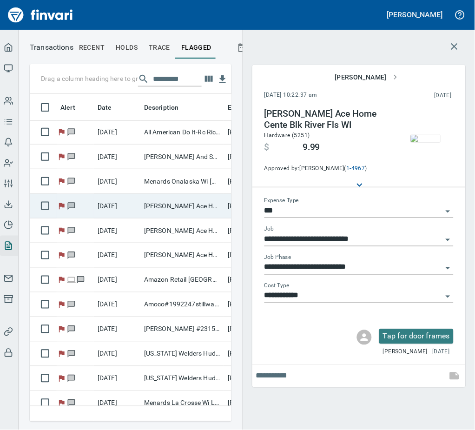
click at [134, 210] on td "[DATE]" at bounding box center [117, 206] width 46 height 25
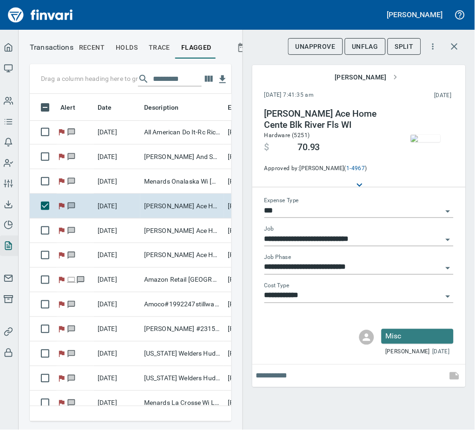
click at [422, 142] on img "button" at bounding box center [426, 138] width 30 height 7
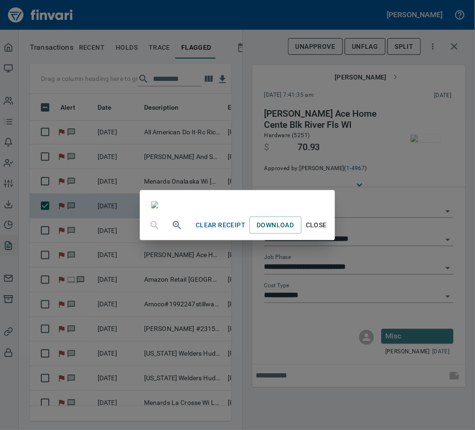
click at [328, 231] on span "Close" at bounding box center [316, 225] width 22 height 12
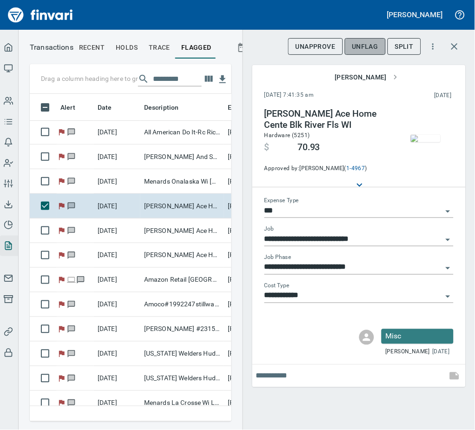
click at [375, 46] on span "UnFlag" at bounding box center [365, 47] width 26 height 12
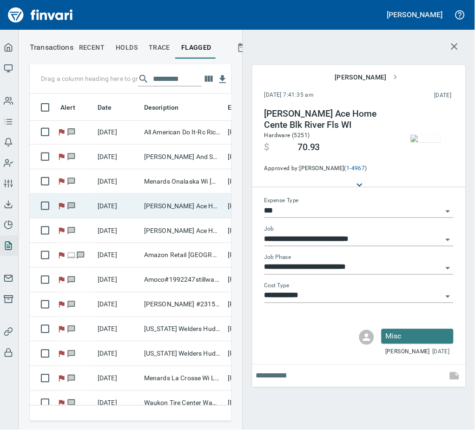
click at [144, 202] on td "[PERSON_NAME] Ace Home Cente Blk River Fls WI" at bounding box center [182, 206] width 84 height 25
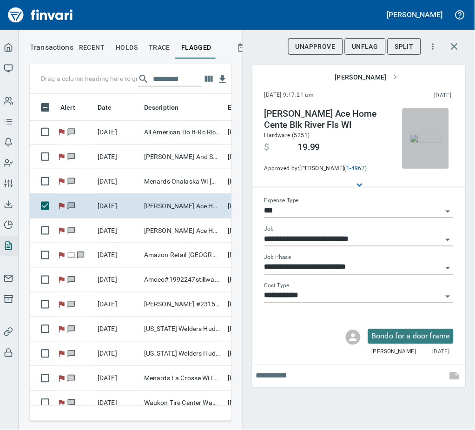
click at [422, 142] on img "button" at bounding box center [426, 138] width 30 height 7
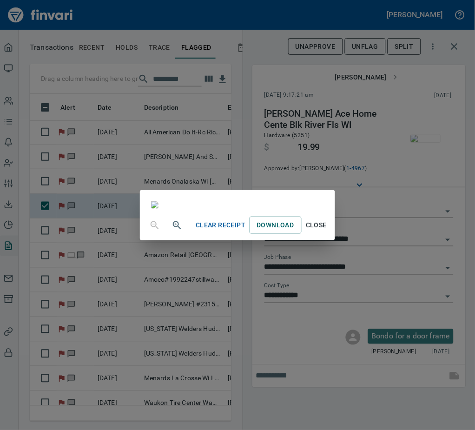
click at [328, 231] on span "Close" at bounding box center [316, 225] width 22 height 12
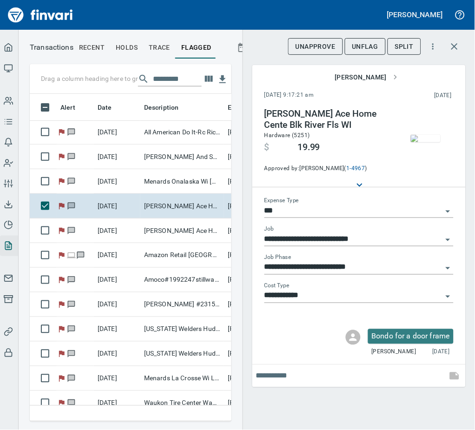
click at [368, 44] on span "UnFlag" at bounding box center [365, 47] width 26 height 12
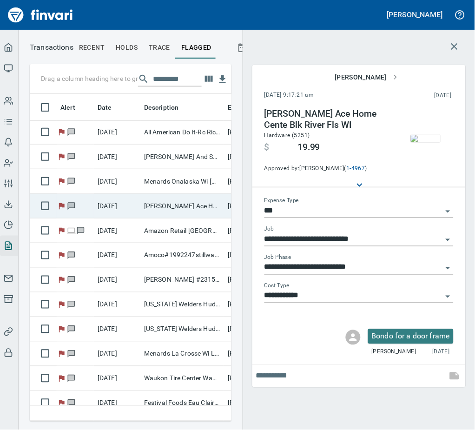
click at [138, 201] on td "[DATE]" at bounding box center [117, 206] width 46 height 25
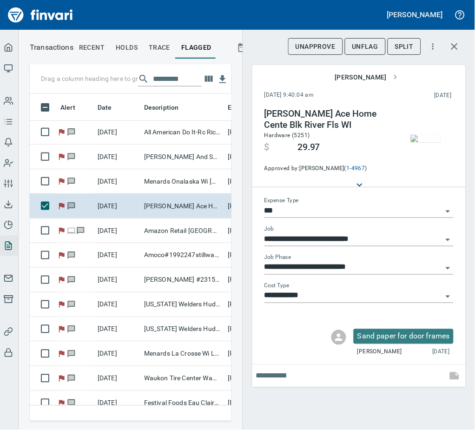
click at [422, 141] on img "button" at bounding box center [426, 138] width 30 height 7
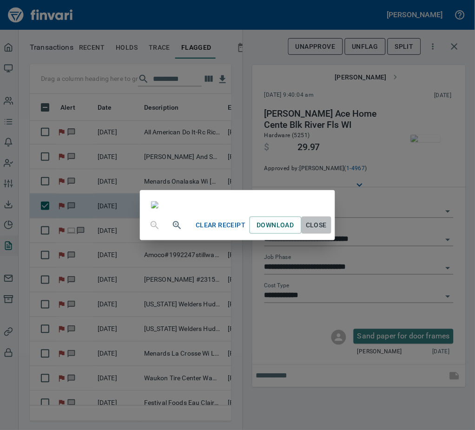
click at [328, 231] on span "Close" at bounding box center [316, 225] width 22 height 12
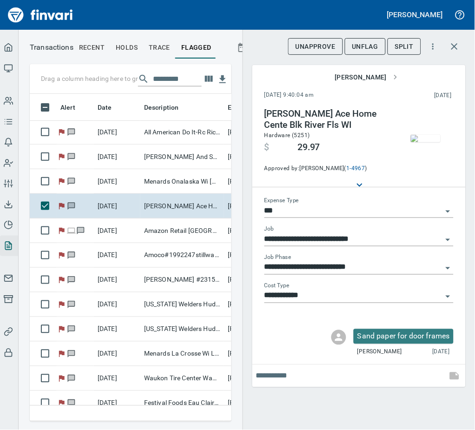
click at [369, 45] on span "UnFlag" at bounding box center [365, 47] width 26 height 12
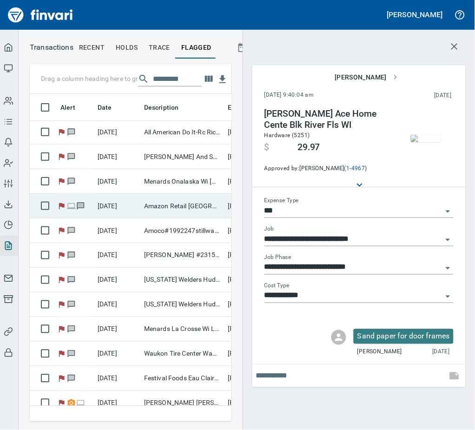
click at [131, 202] on td "[DATE]" at bounding box center [117, 206] width 46 height 25
type input "**********"
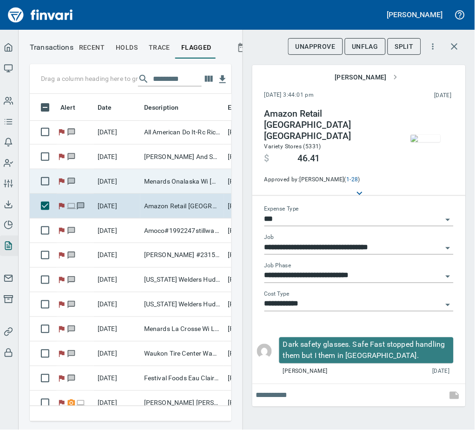
click at [145, 177] on td "Menards Onalaska Wi [GEOGRAPHIC_DATA] [GEOGRAPHIC_DATA]" at bounding box center [182, 181] width 84 height 25
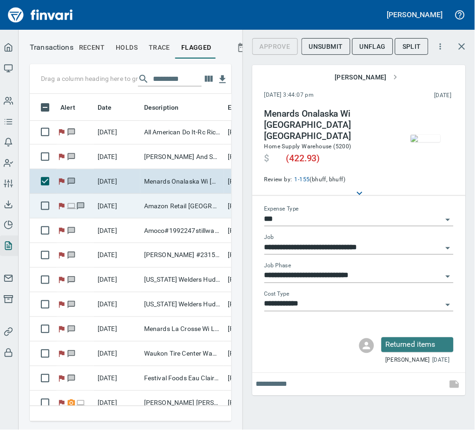
click at [145, 206] on td "Amazon Retail [GEOGRAPHIC_DATA] [GEOGRAPHIC_DATA]" at bounding box center [182, 206] width 84 height 25
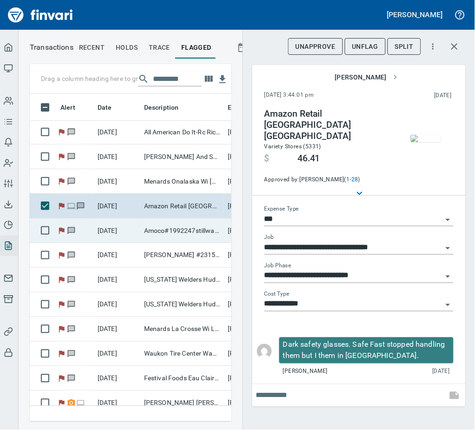
click at [141, 232] on td "Amoco#1992247stillwate Stillwater [GEOGRAPHIC_DATA]" at bounding box center [182, 230] width 84 height 25
type input "**********"
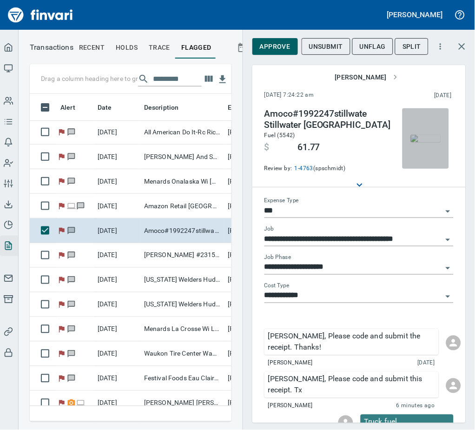
click at [412, 140] on img "button" at bounding box center [426, 138] width 30 height 7
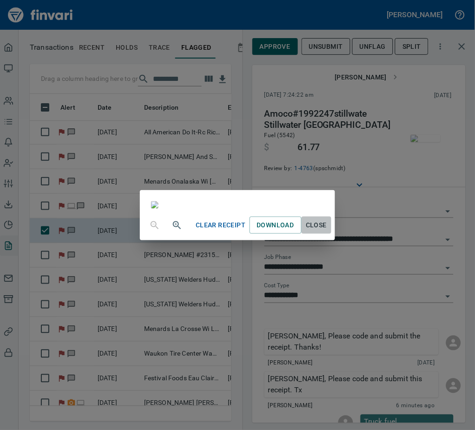
click at [328, 231] on span "Close" at bounding box center [316, 225] width 22 height 12
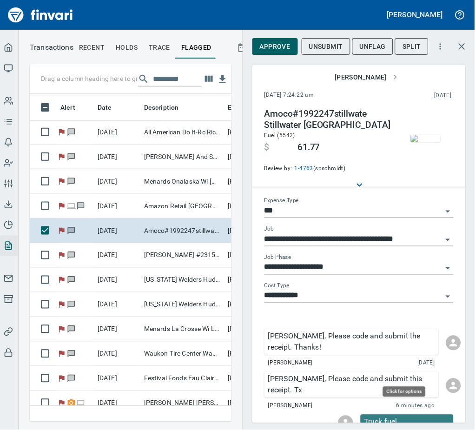
scroll to position [307, 181]
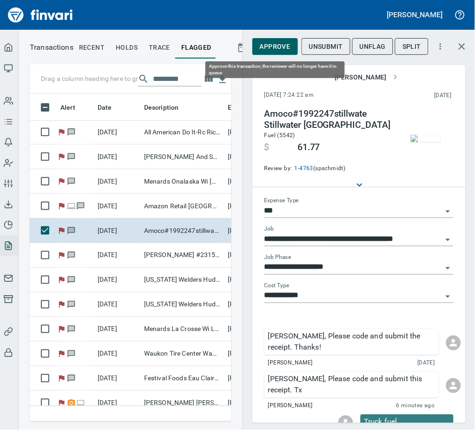
click at [272, 46] on span "Approve" at bounding box center [275, 47] width 31 height 12
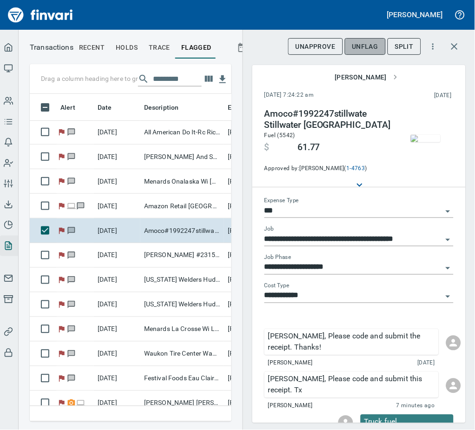
click at [367, 46] on span "UnFlag" at bounding box center [365, 47] width 26 height 12
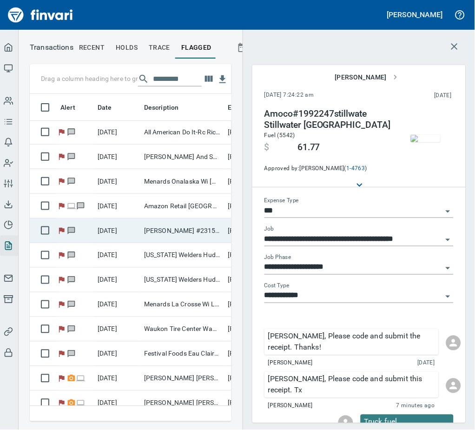
click at [153, 223] on td "[PERSON_NAME] #2315 Stillwater [GEOGRAPHIC_DATA]" at bounding box center [182, 230] width 84 height 25
type input "**********"
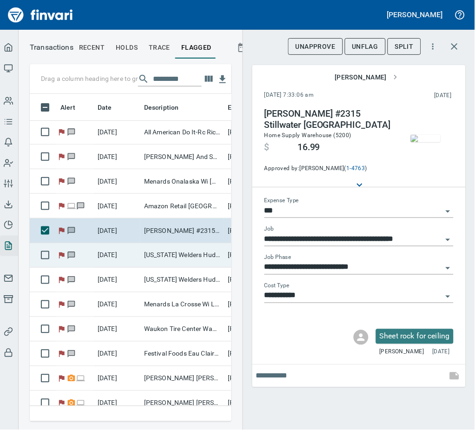
click at [166, 257] on td "[US_STATE] Welders Hudson [GEOGRAPHIC_DATA]" at bounding box center [182, 255] width 84 height 25
type input "**********"
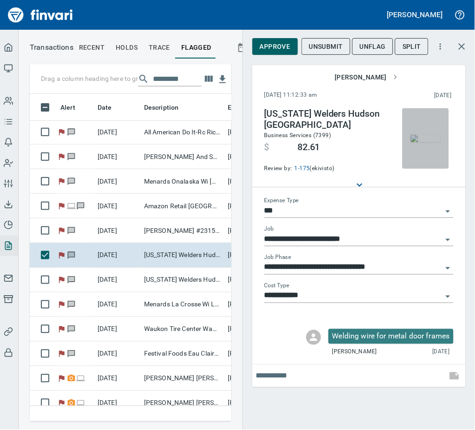
click at [426, 142] on img "button" at bounding box center [426, 138] width 30 height 7
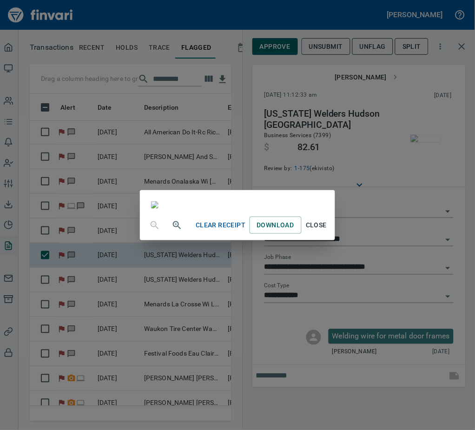
scroll to position [116, 0]
click at [328, 231] on span "Close" at bounding box center [316, 225] width 22 height 12
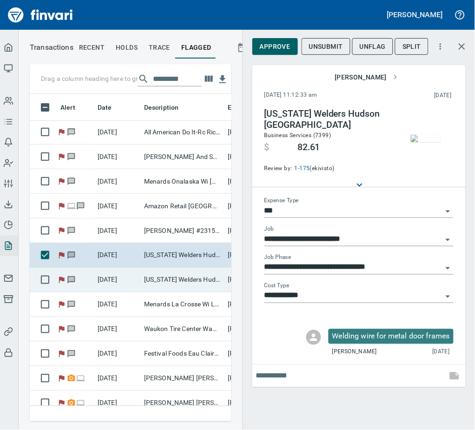
click at [166, 282] on td "[US_STATE] Welders Hudson [GEOGRAPHIC_DATA]" at bounding box center [182, 280] width 84 height 25
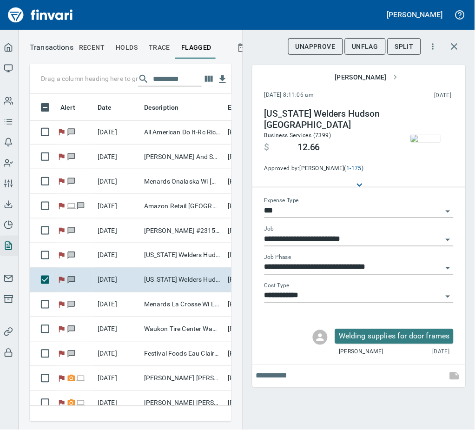
click at [426, 142] on img "button" at bounding box center [426, 138] width 30 height 7
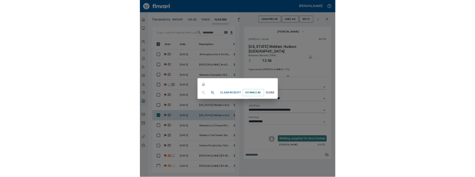
scroll to position [116, 0]
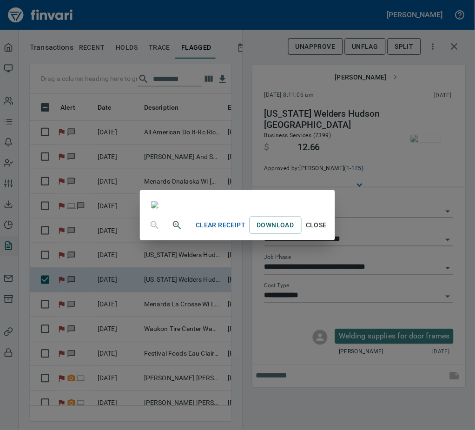
click at [328, 231] on span "Close" at bounding box center [316, 225] width 22 height 12
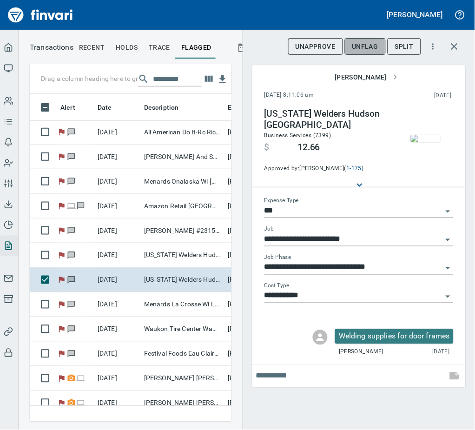
click at [371, 46] on span "UnFlag" at bounding box center [365, 47] width 26 height 12
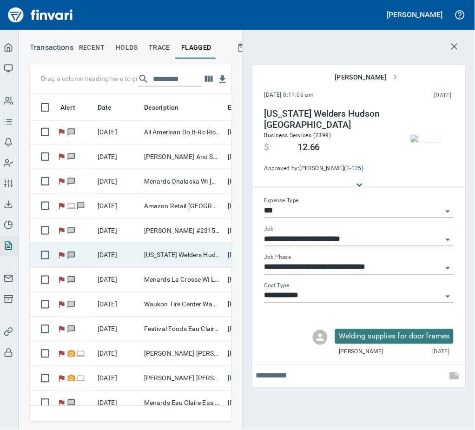
click at [159, 257] on td "[US_STATE] Welders Hudson [GEOGRAPHIC_DATA]" at bounding box center [182, 255] width 84 height 25
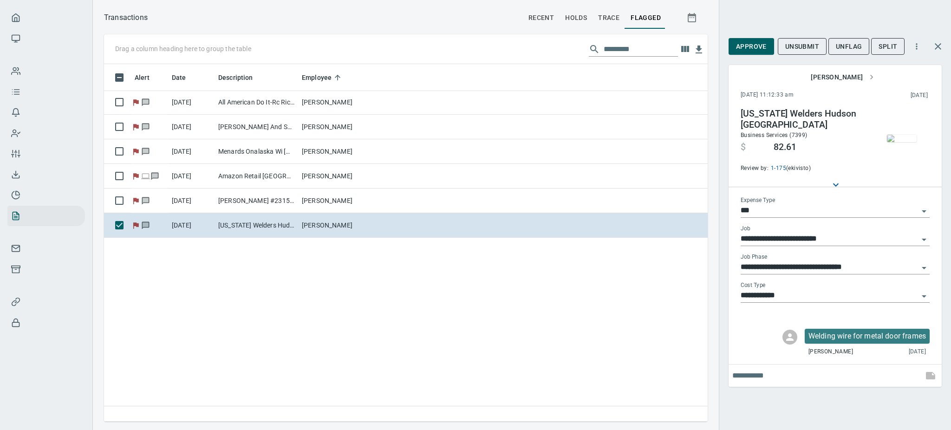
scroll to position [308, 583]
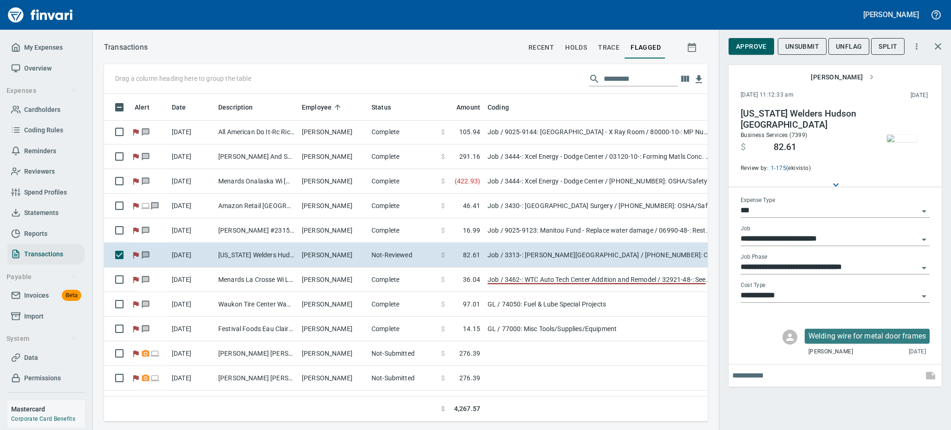
click at [914, 135] on img "button" at bounding box center [902, 138] width 30 height 7
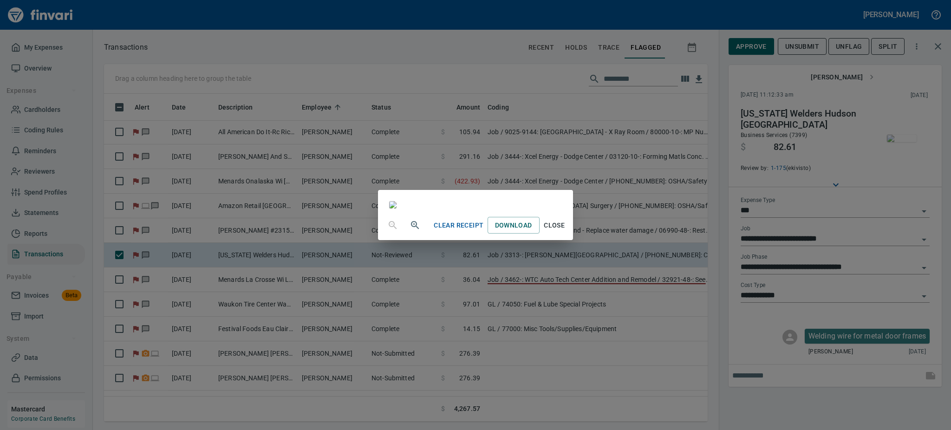
click at [484, 231] on span "Clear Receipt" at bounding box center [459, 226] width 50 height 12
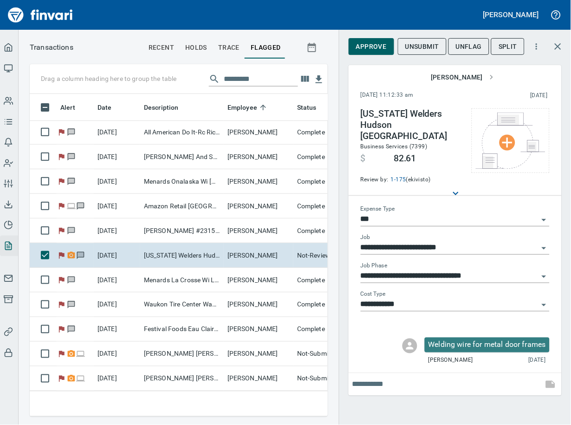
scroll to position [302, 278]
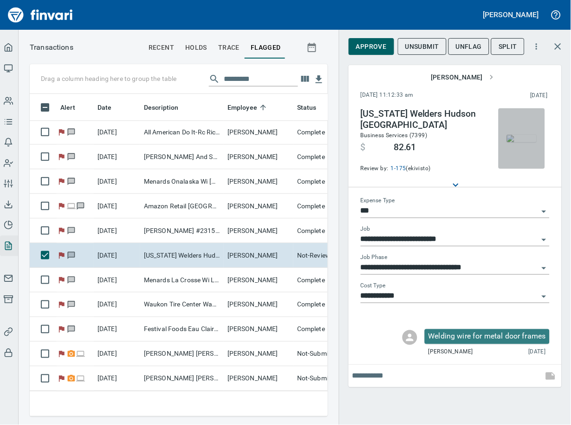
click at [513, 140] on img "button" at bounding box center [522, 138] width 30 height 7
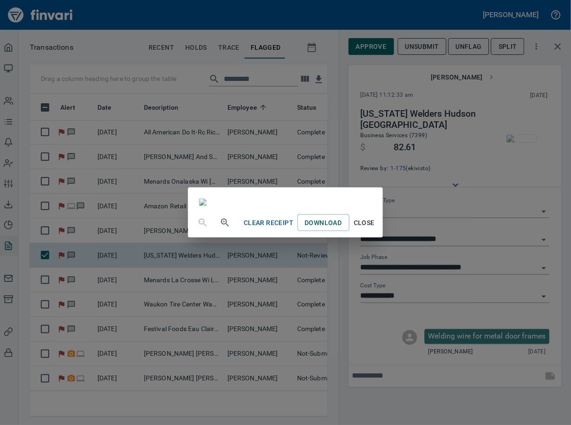
click at [376, 229] on span "Close" at bounding box center [365, 223] width 22 height 12
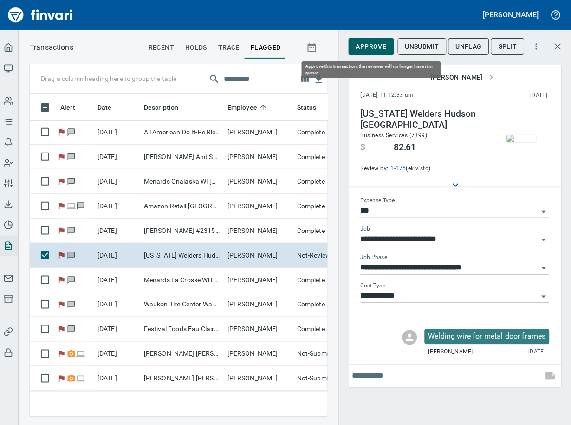
click at [370, 45] on span "Approve" at bounding box center [371, 47] width 31 height 12
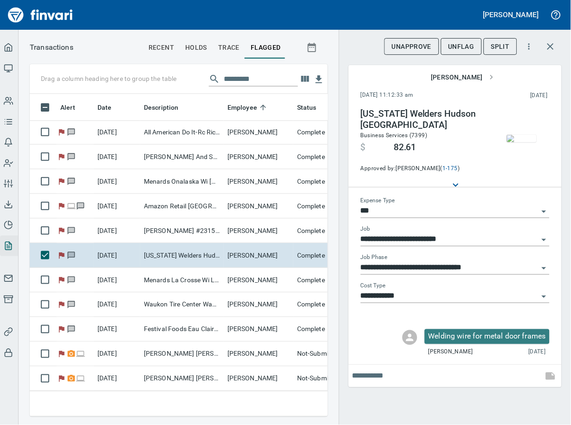
click at [466, 47] on span "UnFlag" at bounding box center [462, 47] width 26 height 12
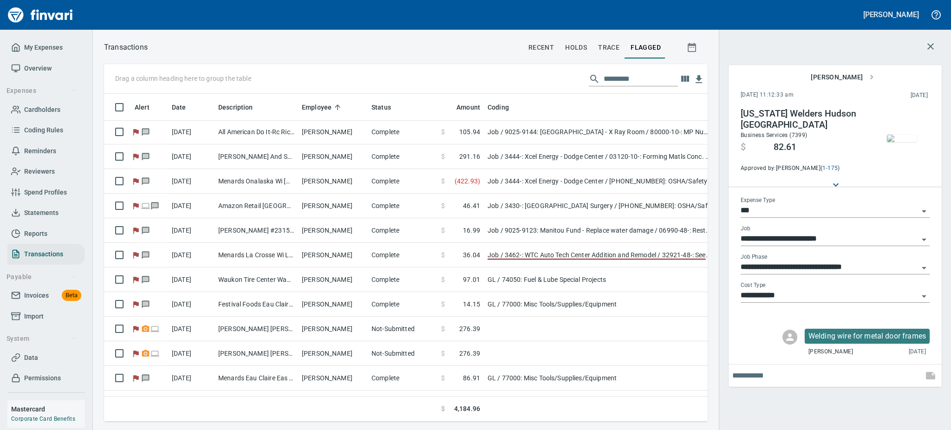
scroll to position [308, 583]
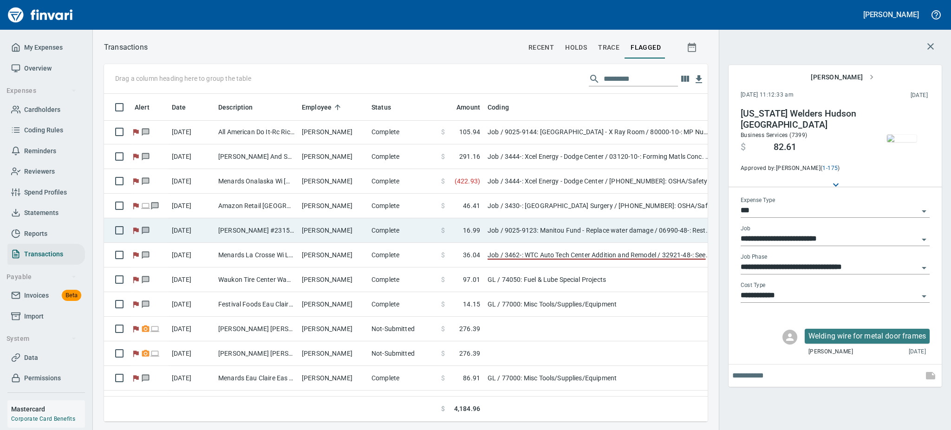
click at [314, 227] on td "[PERSON_NAME]" at bounding box center [333, 230] width 70 height 25
type input "**********"
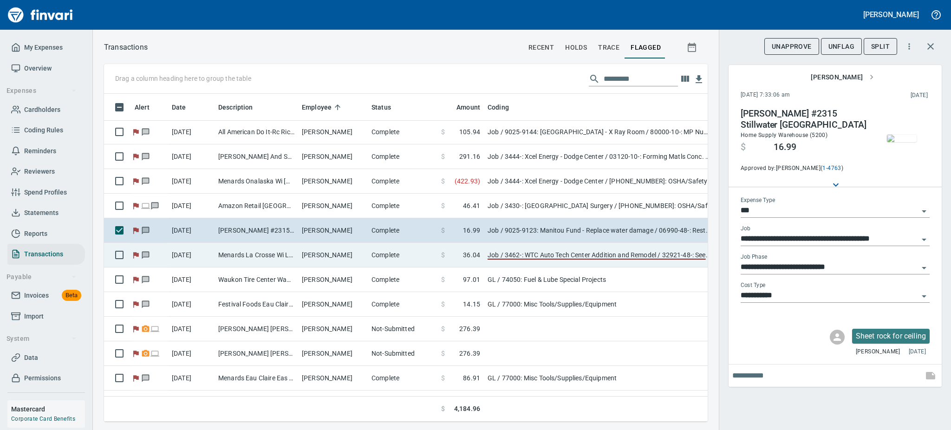
click at [316, 250] on td "[PERSON_NAME]" at bounding box center [333, 255] width 70 height 25
type input "**********"
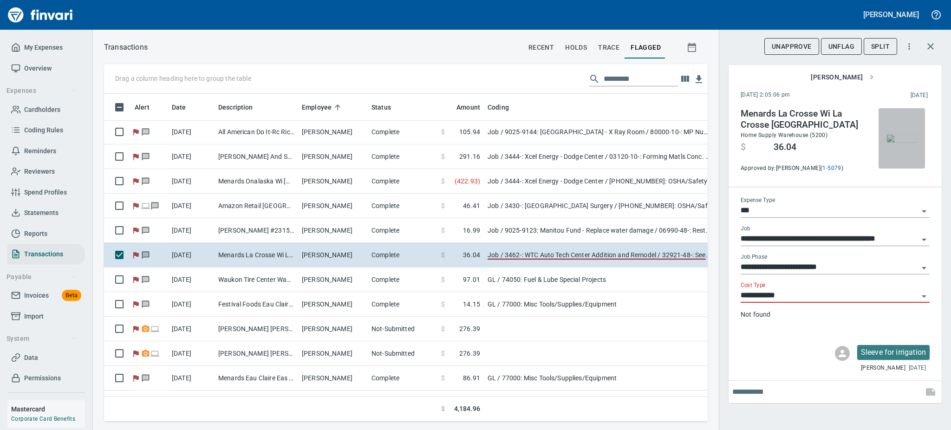
click at [894, 136] on img "button" at bounding box center [902, 138] width 30 height 7
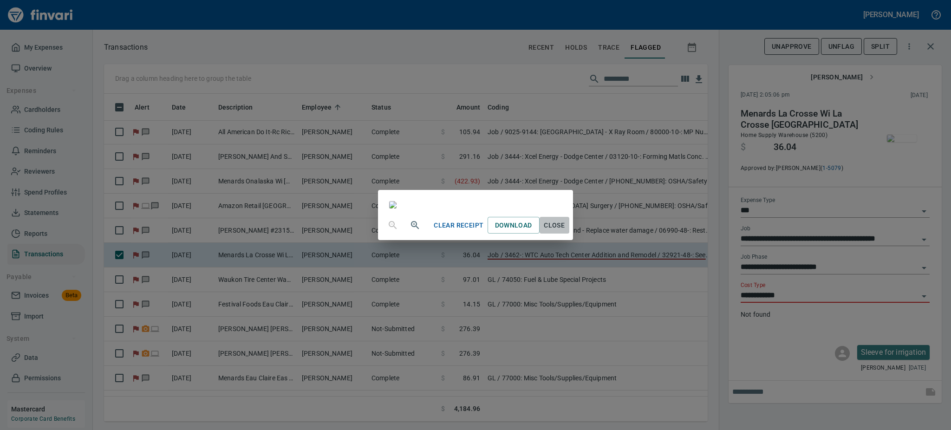
click at [566, 231] on span "Close" at bounding box center [555, 226] width 22 height 12
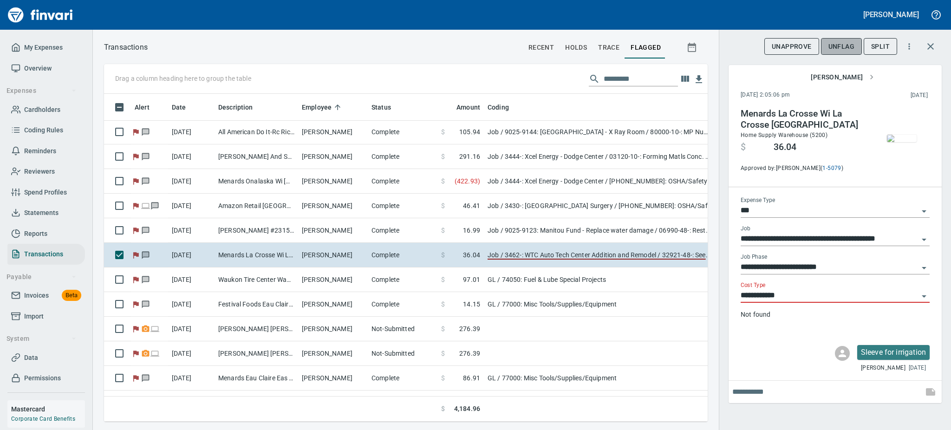
click at [839, 46] on span "UnFlag" at bounding box center [842, 47] width 26 height 12
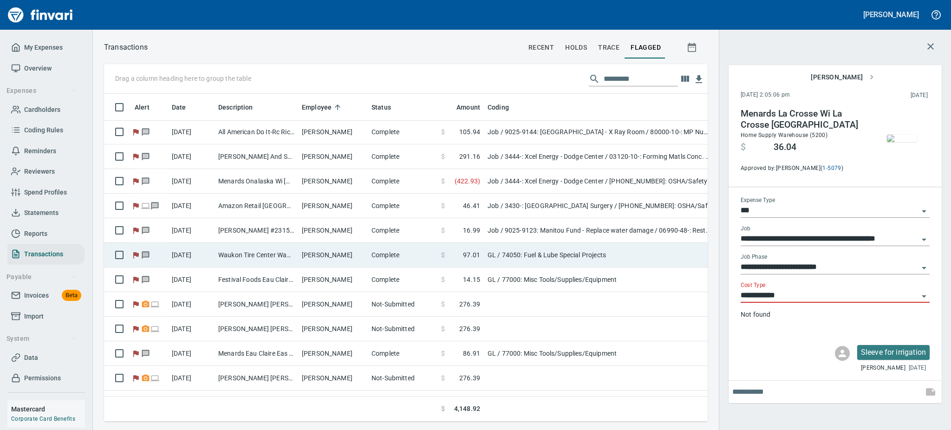
click at [286, 259] on td "Waukon Tire Center Waukon IA" at bounding box center [257, 255] width 84 height 25
type input "**"
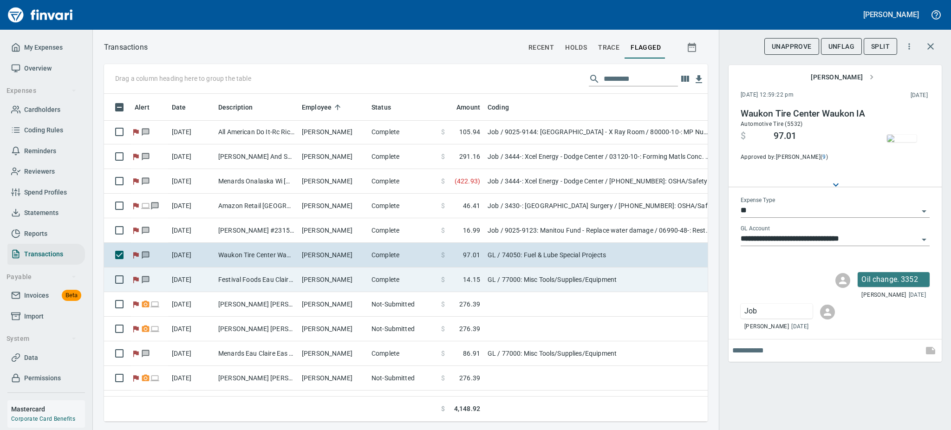
click at [277, 281] on td "Festival Foods Eau Claire [GEOGRAPHIC_DATA]" at bounding box center [257, 280] width 84 height 25
type input "**********"
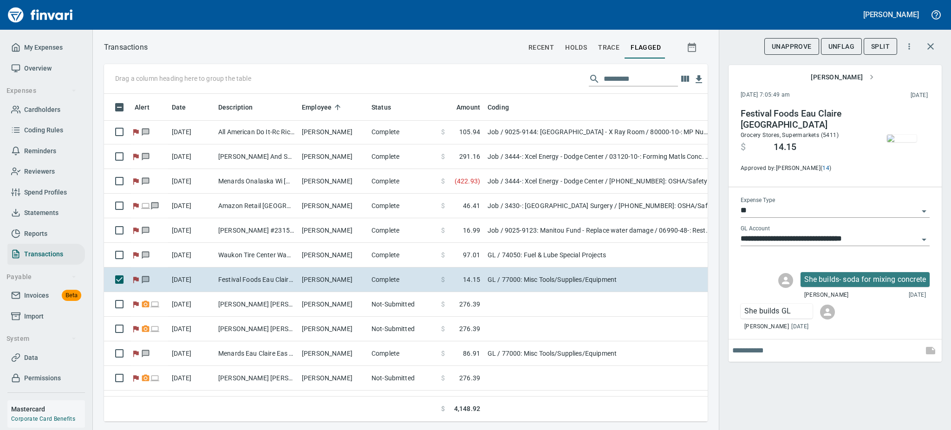
click at [900, 142] on img "button" at bounding box center [902, 138] width 30 height 7
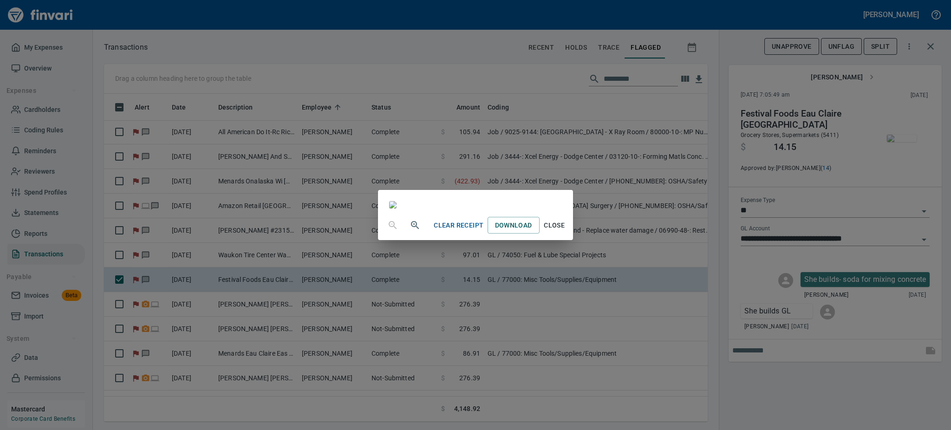
scroll to position [116, 0]
click at [566, 231] on span "Close" at bounding box center [555, 226] width 22 height 12
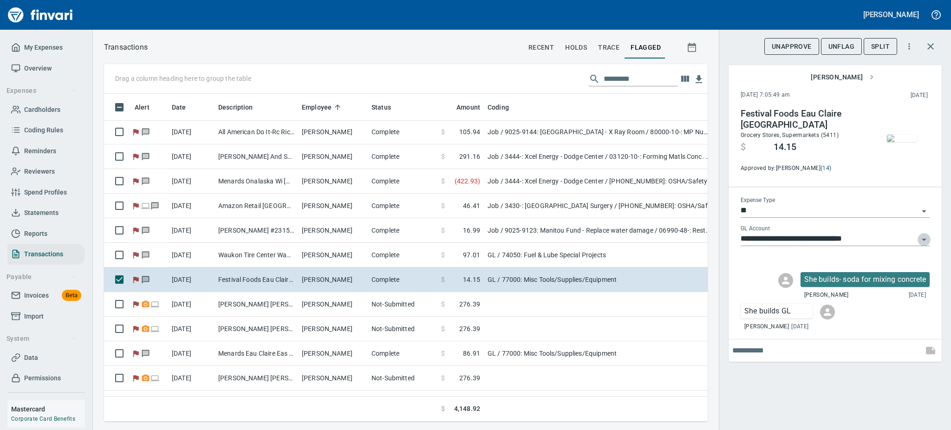
click at [923, 238] on icon "Open" at bounding box center [924, 239] width 11 height 11
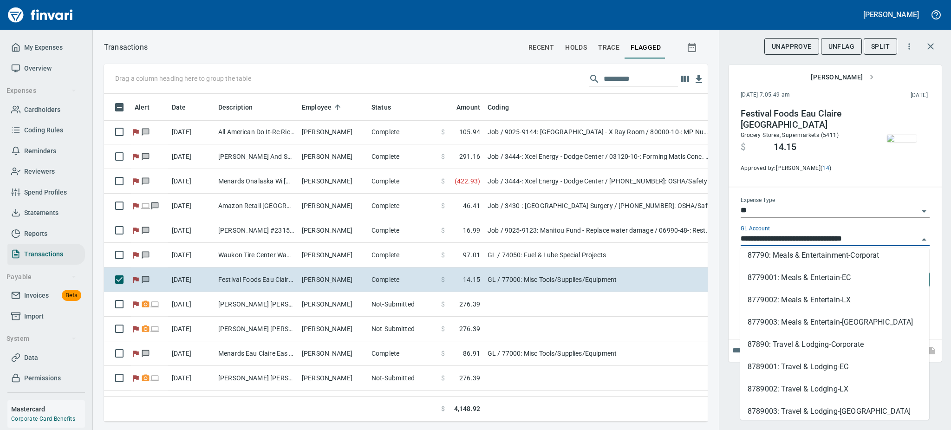
scroll to position [303, 0]
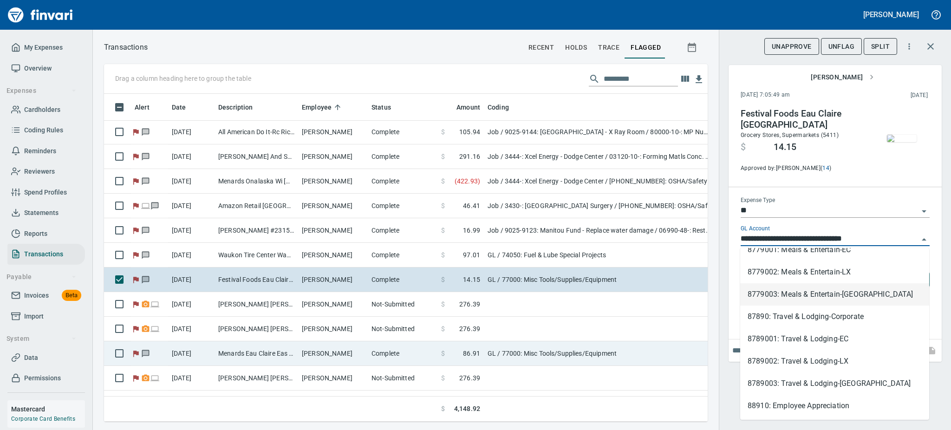
click at [313, 350] on td "[PERSON_NAME]" at bounding box center [333, 353] width 70 height 25
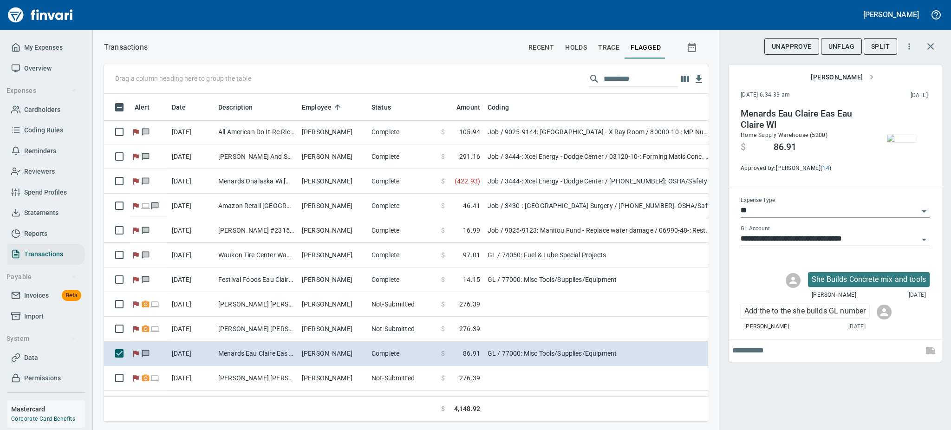
click at [923, 236] on icon "Open" at bounding box center [924, 239] width 11 height 11
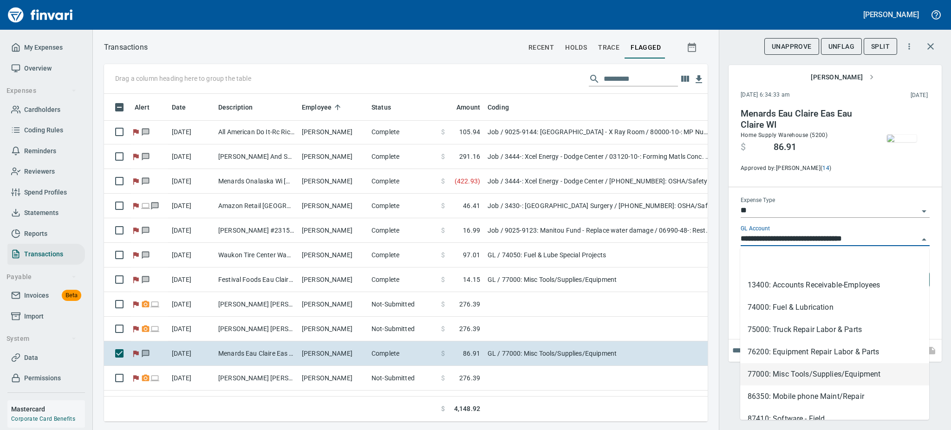
scroll to position [308, 583]
click at [917, 240] on input "**********" at bounding box center [830, 239] width 178 height 13
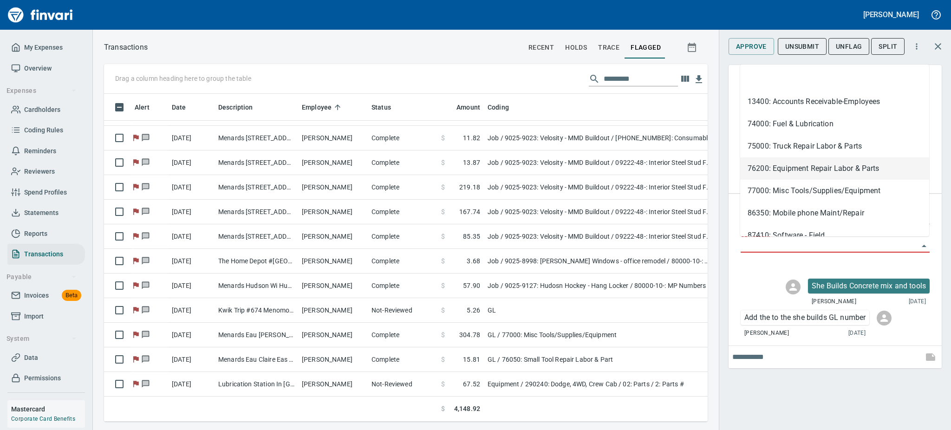
scroll to position [597, 0]
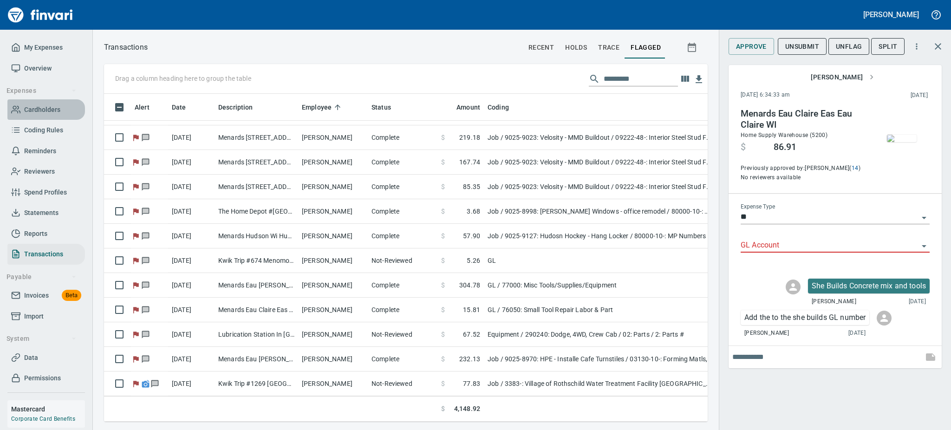
click at [36, 106] on span "Cardholders" at bounding box center [42, 110] width 36 height 12
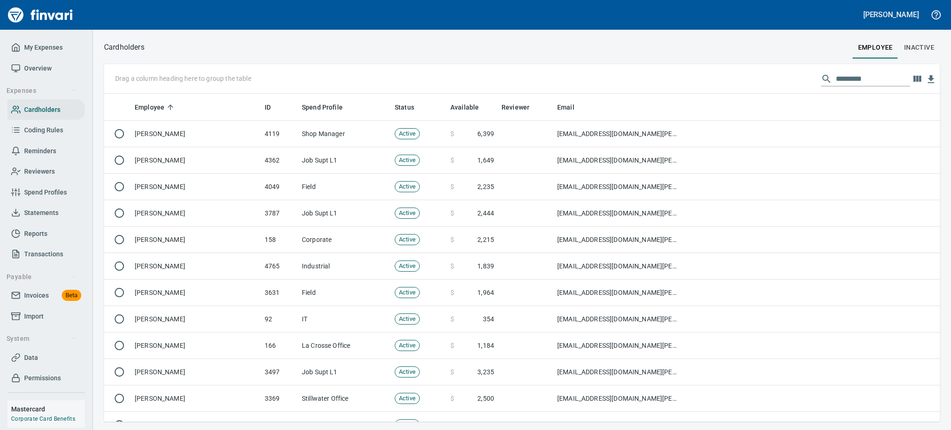
scroll to position [318, 815]
click at [853, 79] on input "text" at bounding box center [873, 79] width 74 height 15
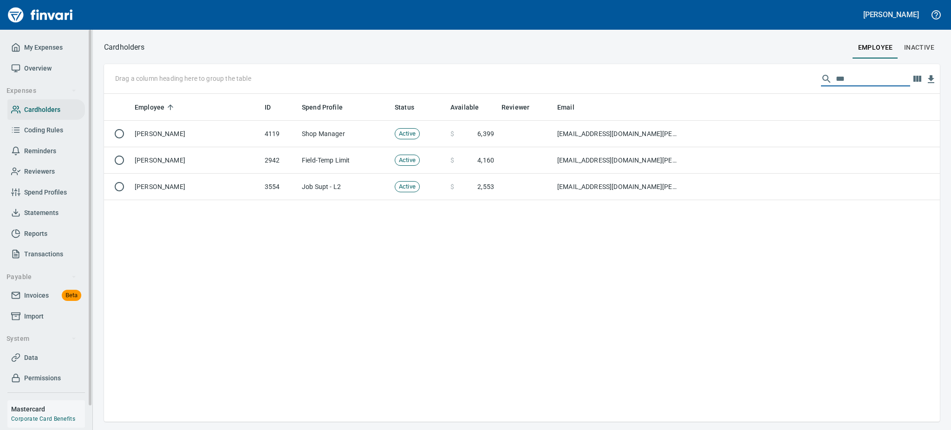
type input "***"
click at [60, 125] on span "Coding Rules" at bounding box center [43, 131] width 39 height 12
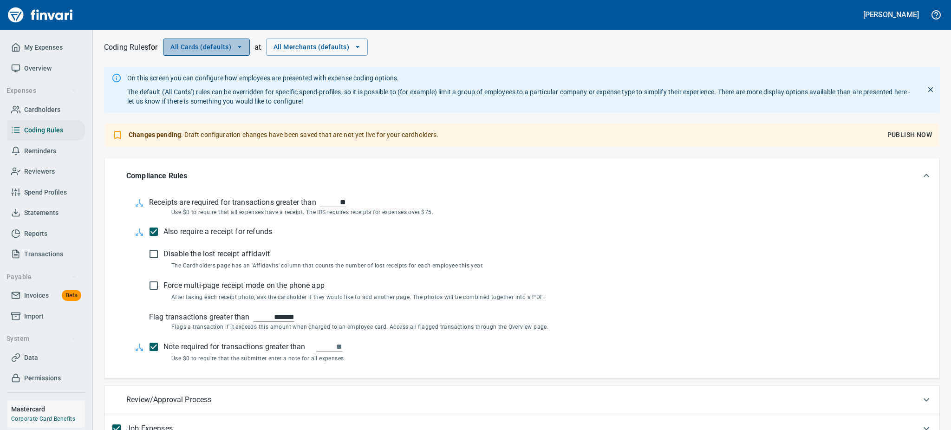
click at [240, 44] on icon "button" at bounding box center [239, 46] width 9 height 9
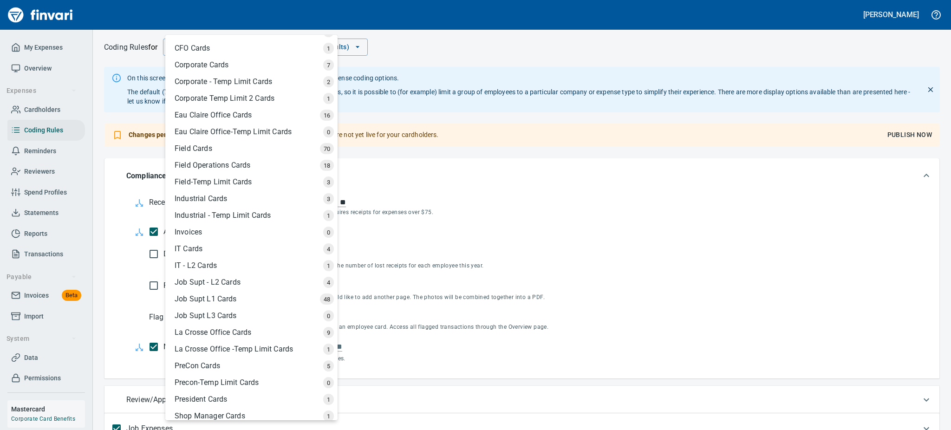
scroll to position [157, 0]
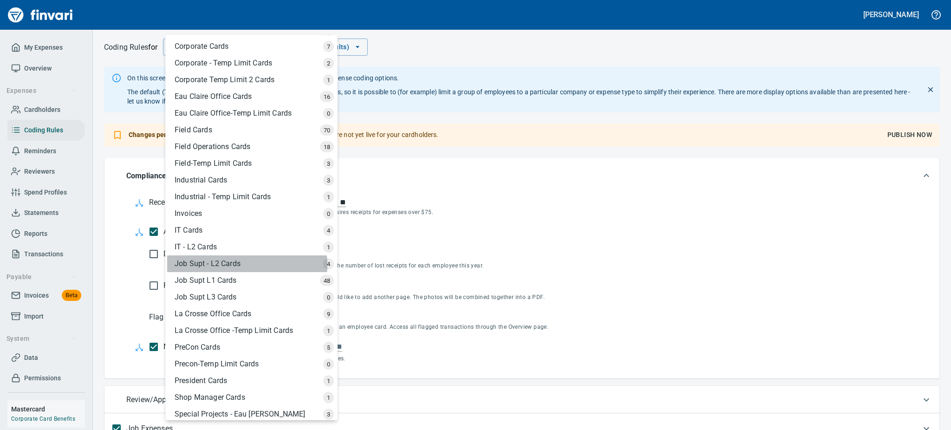
click at [231, 265] on div "Job Supt - L2 Cards" at bounding box center [252, 264] width 171 height 17
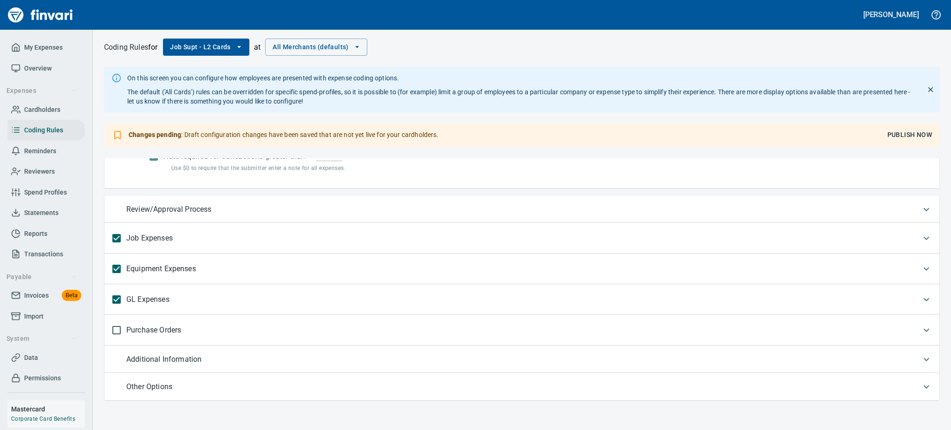
scroll to position [216, 0]
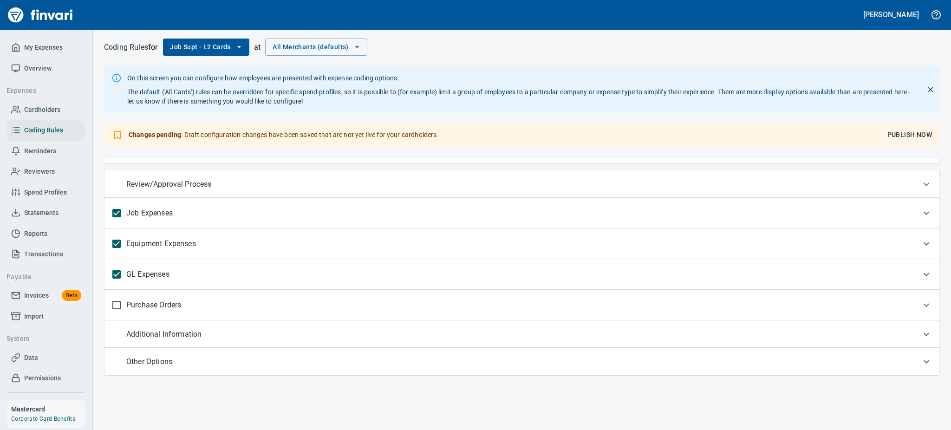
click at [155, 273] on p "GL Expenses" at bounding box center [147, 275] width 43 height 20
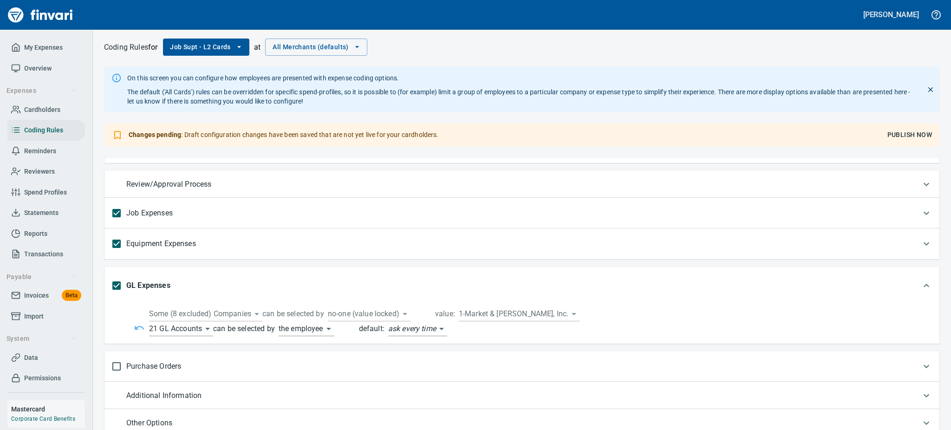
click at [209, 329] on body "[PERSON_NAME] My Expenses Overview Expenses Cardholders Coding Rules Reminders …" at bounding box center [475, 215] width 951 height 430
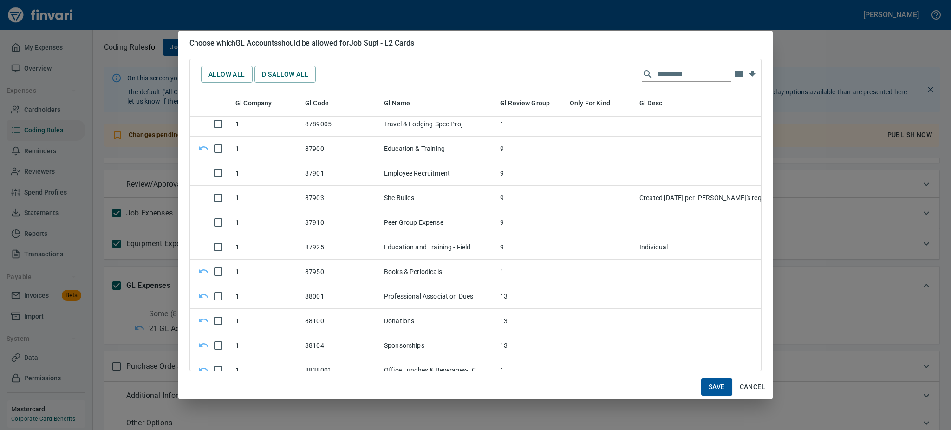
scroll to position [8480, 0]
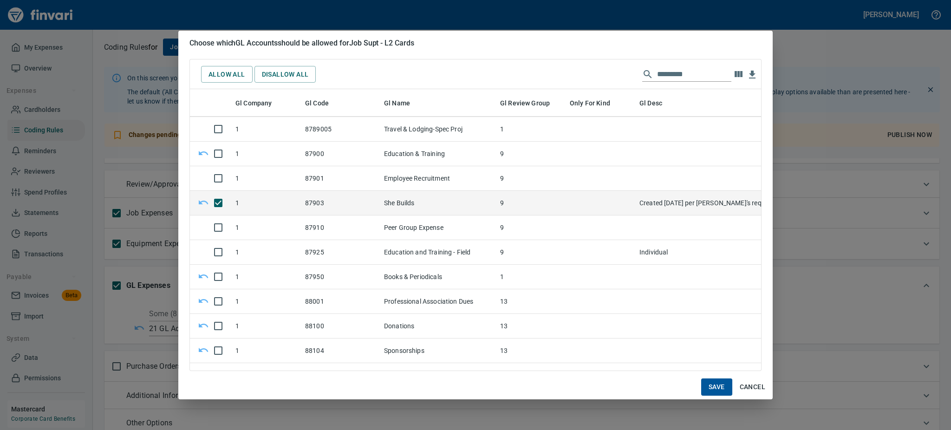
click at [722, 385] on span "Save" at bounding box center [717, 387] width 16 height 12
type input "**********"
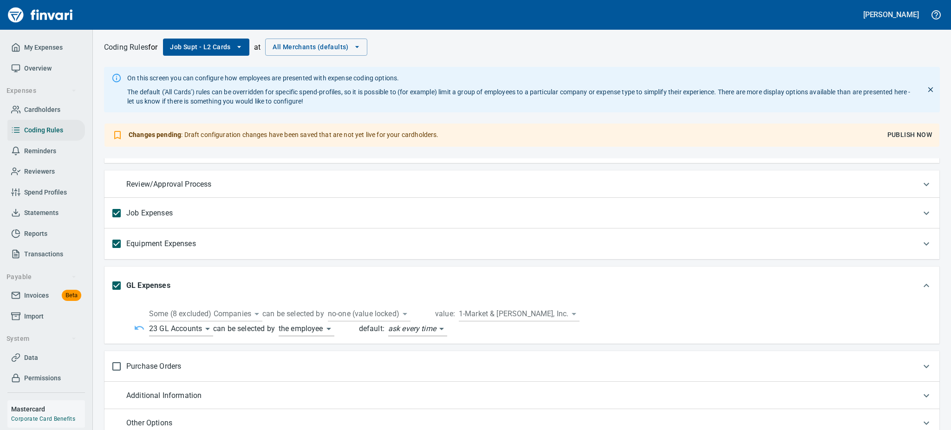
click at [902, 131] on span "Publish Now" at bounding box center [910, 135] width 45 height 12
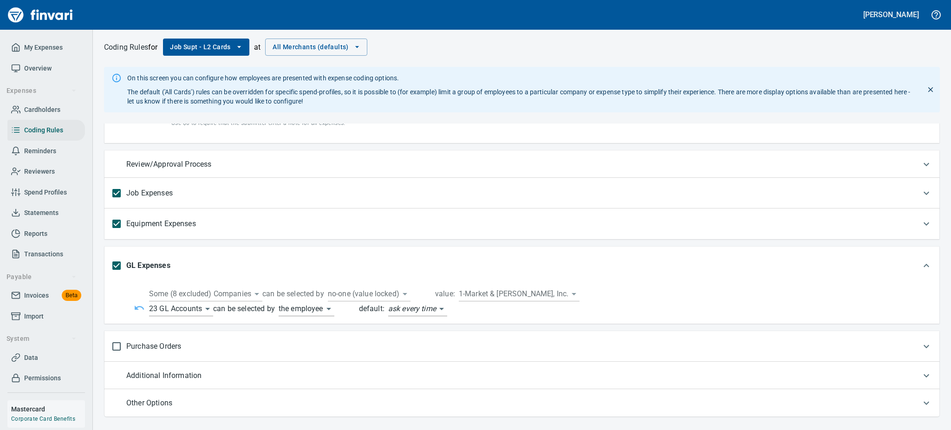
scroll to position [200, 0]
click at [42, 64] on span "Overview" at bounding box center [37, 69] width 27 height 12
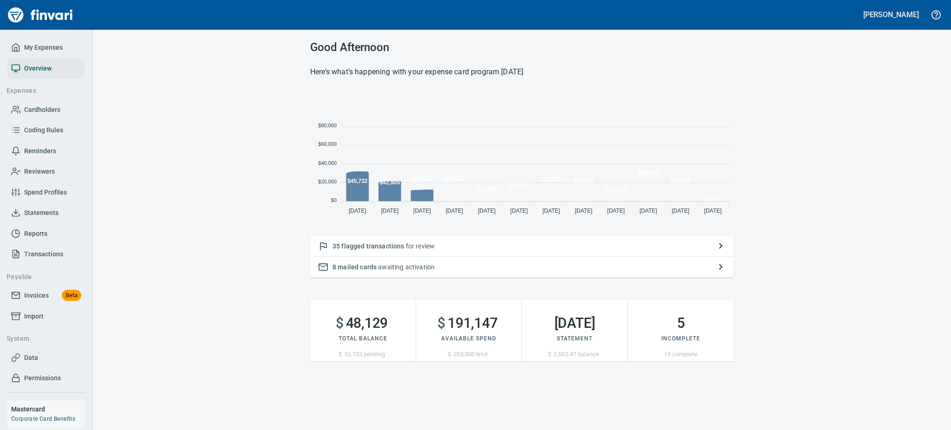
scroll to position [125, 413]
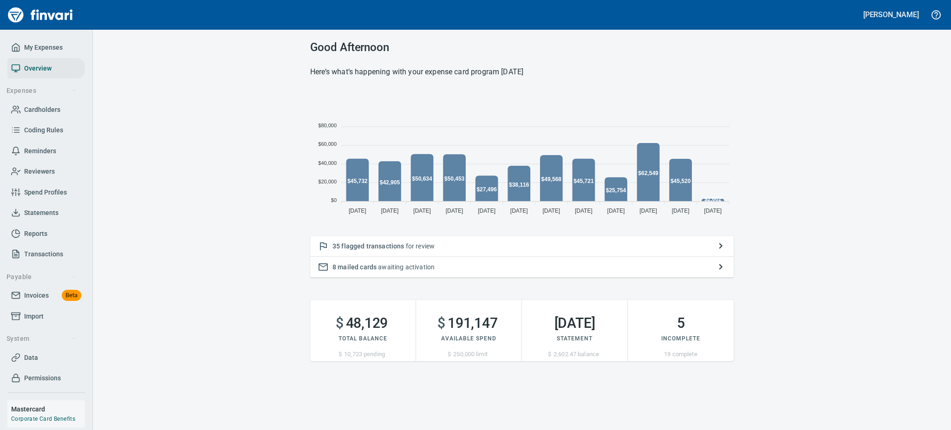
click at [397, 246] on span "flagged transactions" at bounding box center [372, 246] width 63 height 7
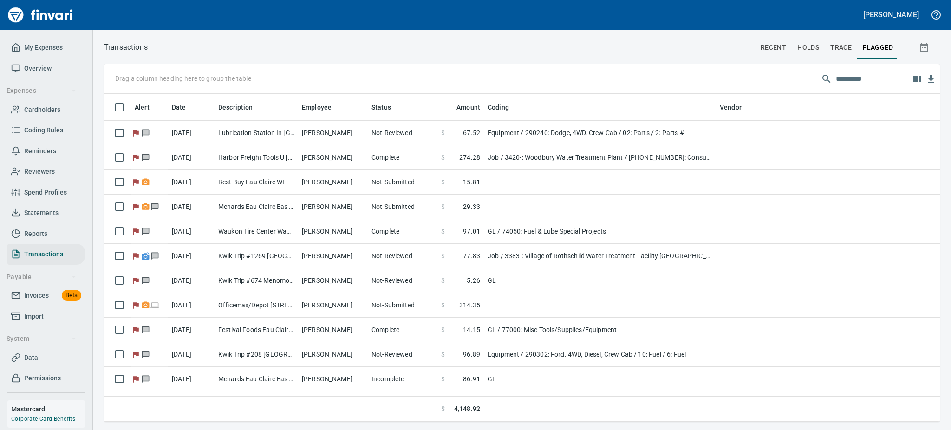
scroll to position [318, 815]
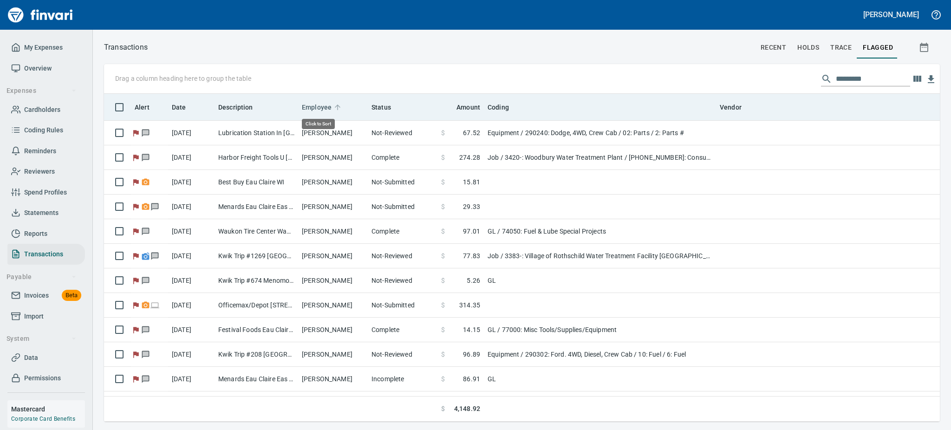
click at [318, 106] on span "Employee" at bounding box center [317, 107] width 30 height 11
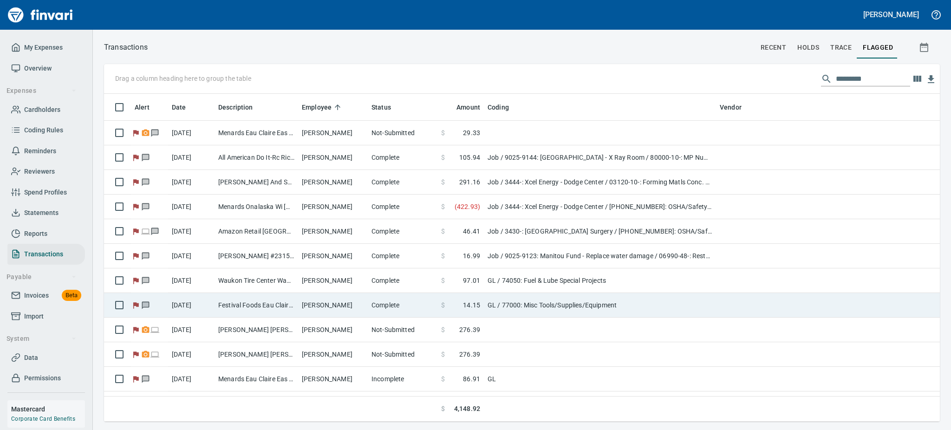
click at [317, 305] on td "[PERSON_NAME]" at bounding box center [333, 305] width 70 height 25
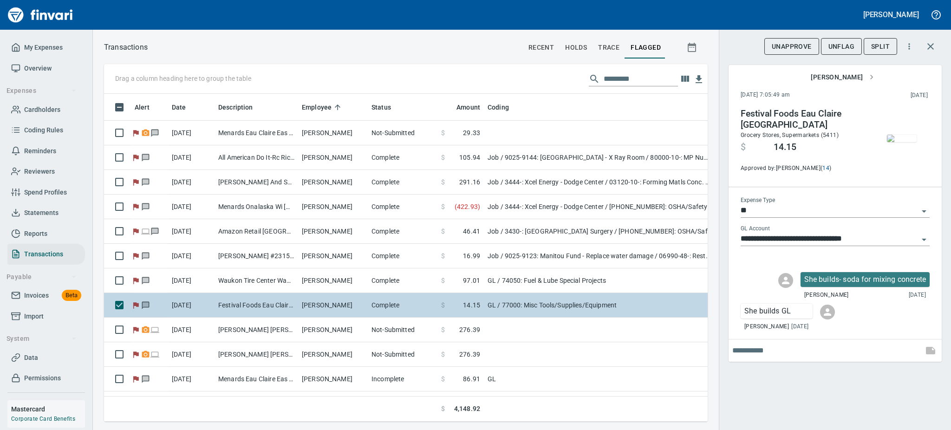
scroll to position [308, 583]
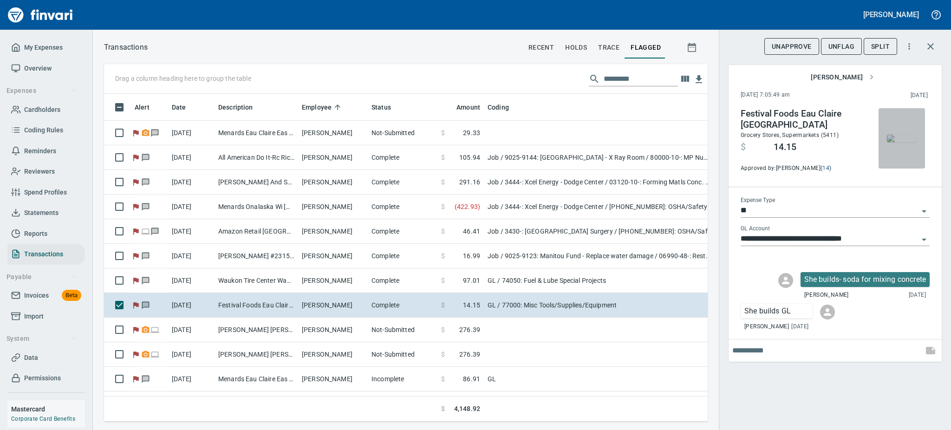
click at [903, 142] on img "button" at bounding box center [902, 138] width 30 height 7
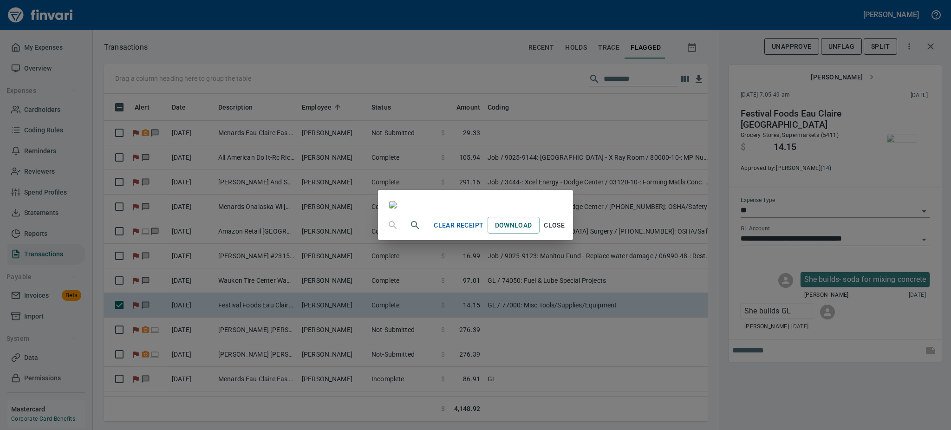
click at [566, 231] on span "Close" at bounding box center [555, 226] width 22 height 12
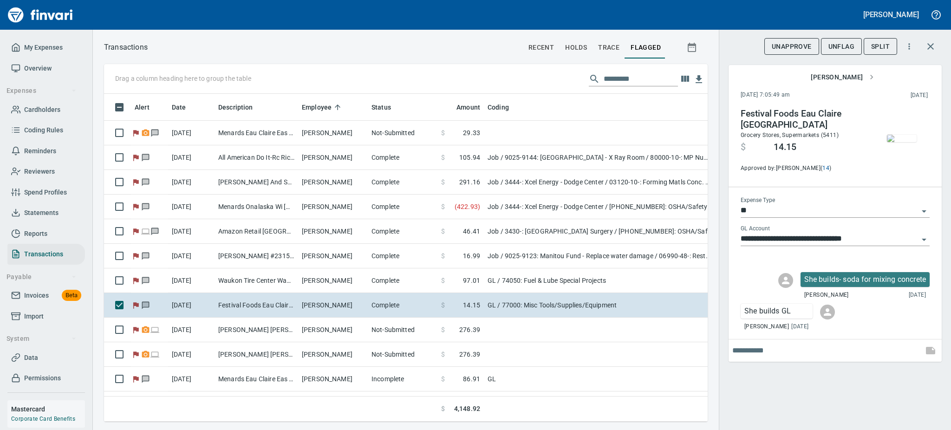
click at [923, 238] on icon "Open" at bounding box center [924, 239] width 11 height 11
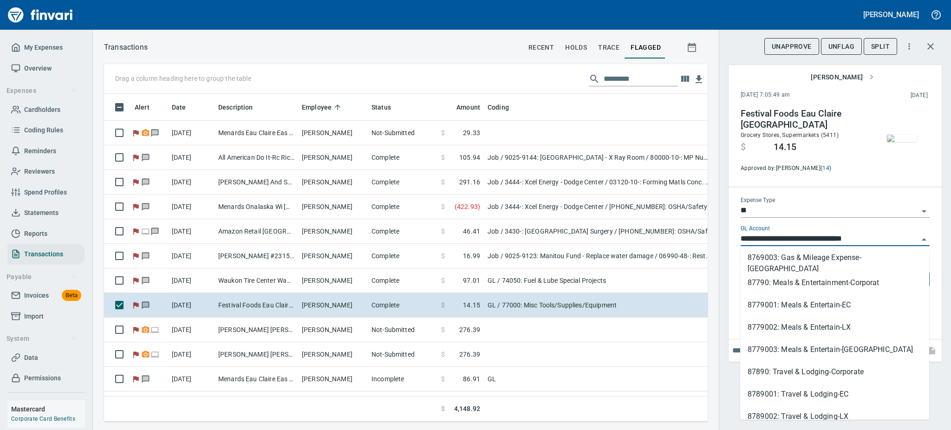
scroll to position [325, 0]
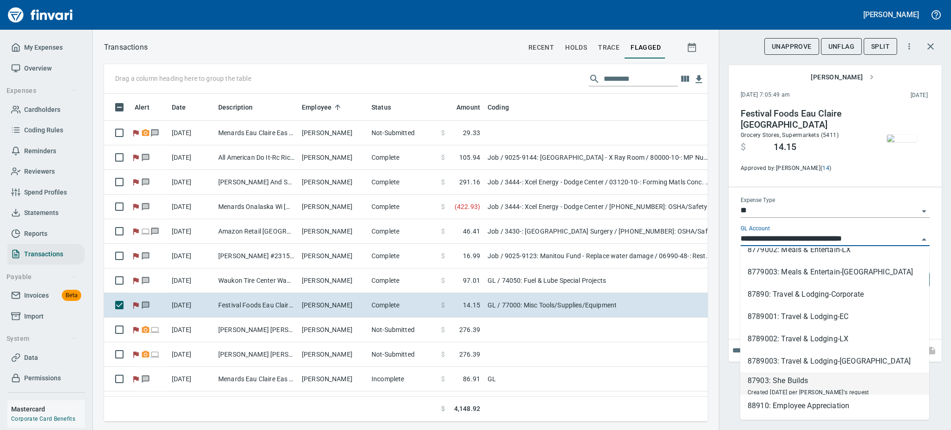
click at [764, 381] on div "87903: She Builds" at bounding box center [809, 380] width 122 height 11
type input "**********"
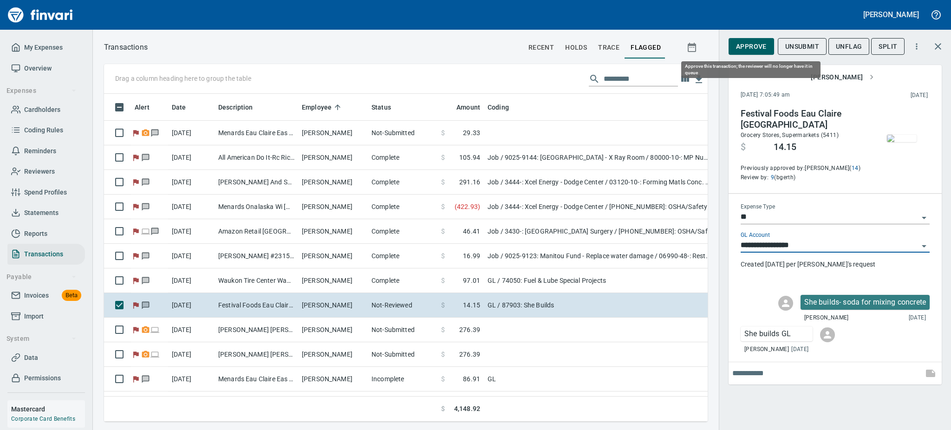
click at [745, 45] on span "Approve" at bounding box center [751, 47] width 31 height 12
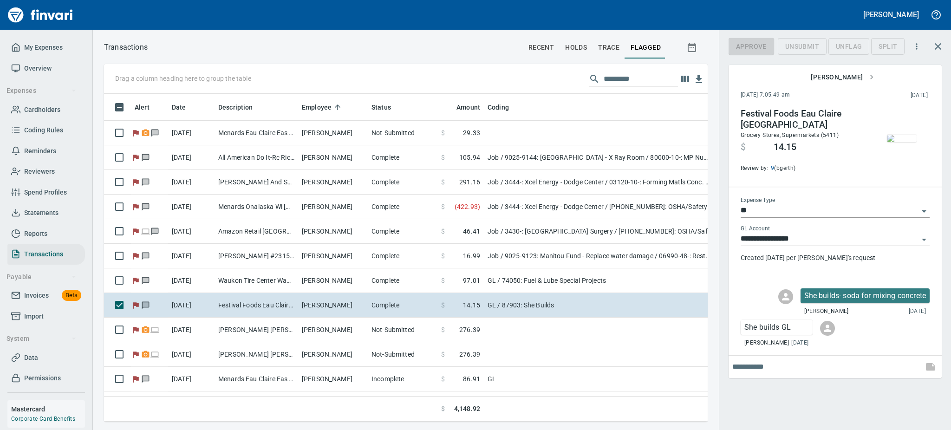
scroll to position [308, 583]
click at [843, 41] on span "UnFlag" at bounding box center [842, 47] width 26 height 12
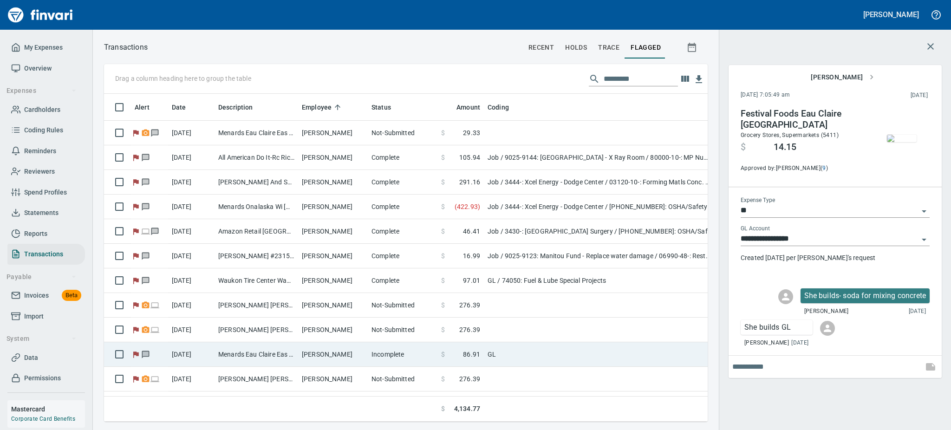
click at [232, 353] on td "Menards Eau Claire Eas Eau Claire WI" at bounding box center [257, 354] width 84 height 25
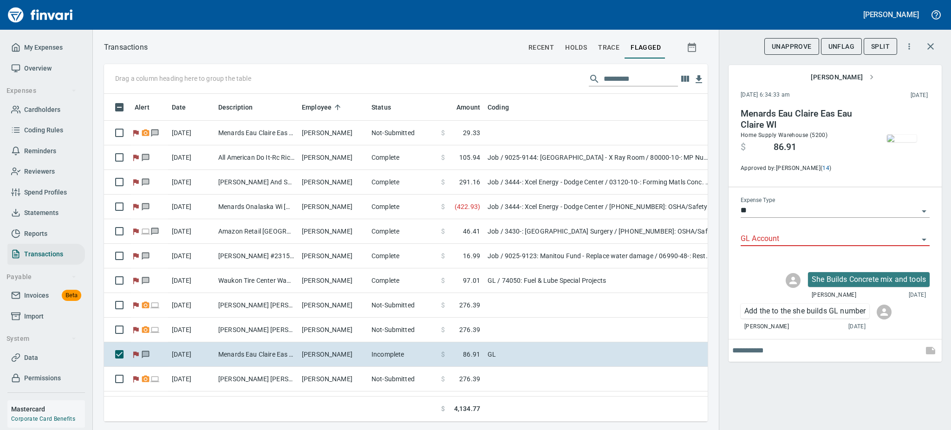
click at [903, 135] on img "button" at bounding box center [902, 138] width 30 height 7
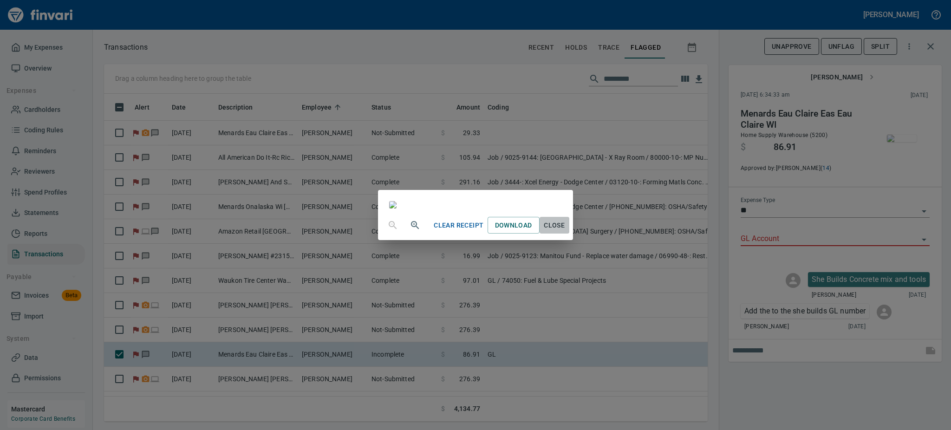
click at [566, 231] on span "Close" at bounding box center [555, 226] width 22 height 12
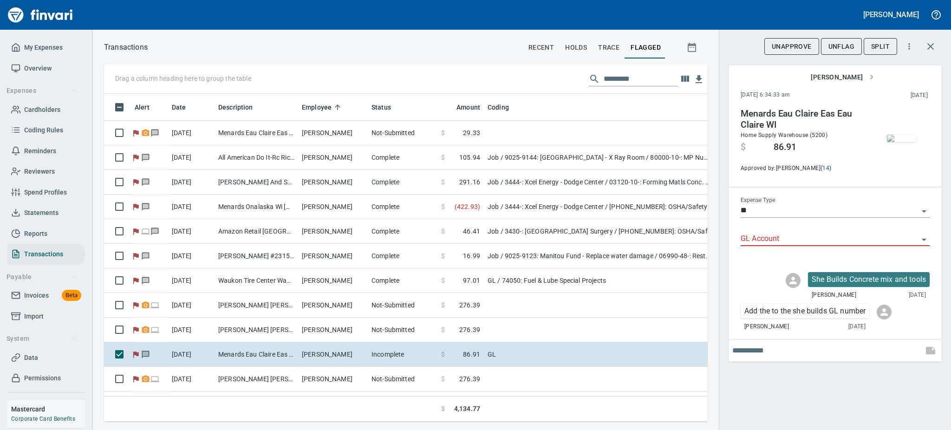
click at [922, 241] on icon "Open" at bounding box center [924, 239] width 11 height 11
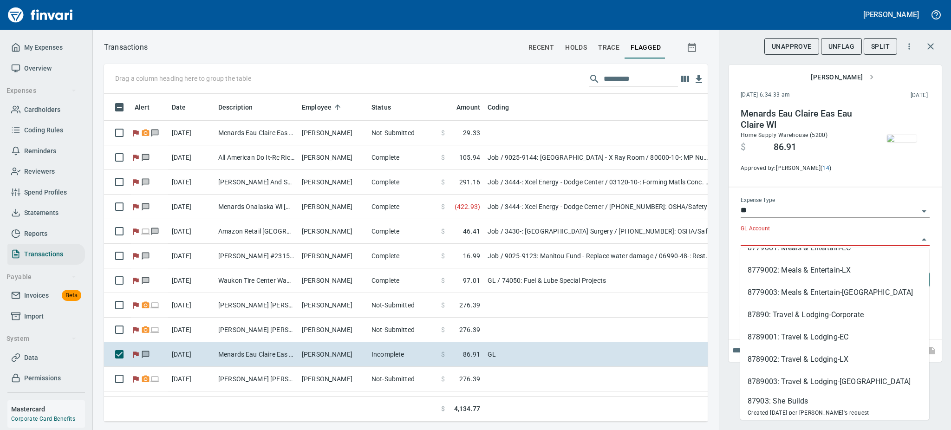
scroll to position [325, 0]
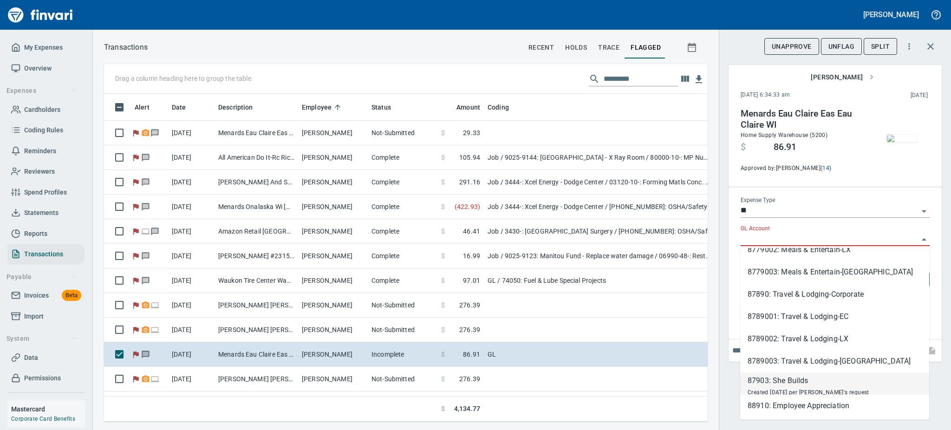
click at [776, 377] on div "87903: She Builds" at bounding box center [809, 380] width 122 height 11
type input "**********"
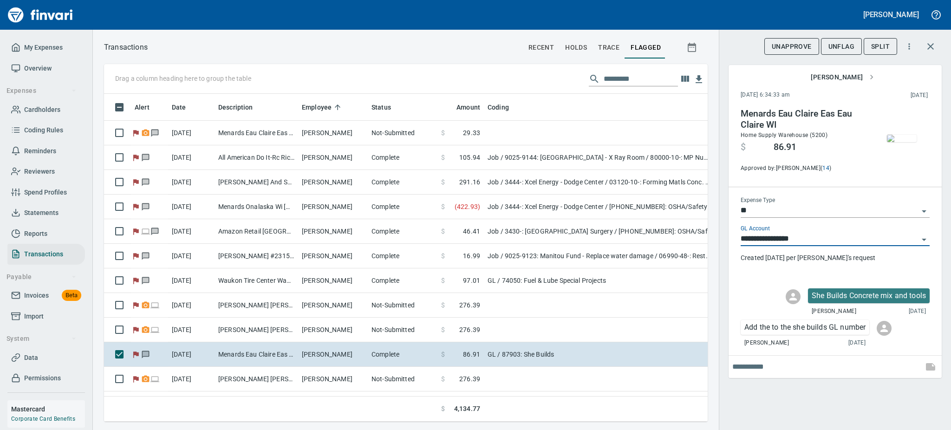
click at [846, 46] on span "UnFlag" at bounding box center [842, 47] width 26 height 12
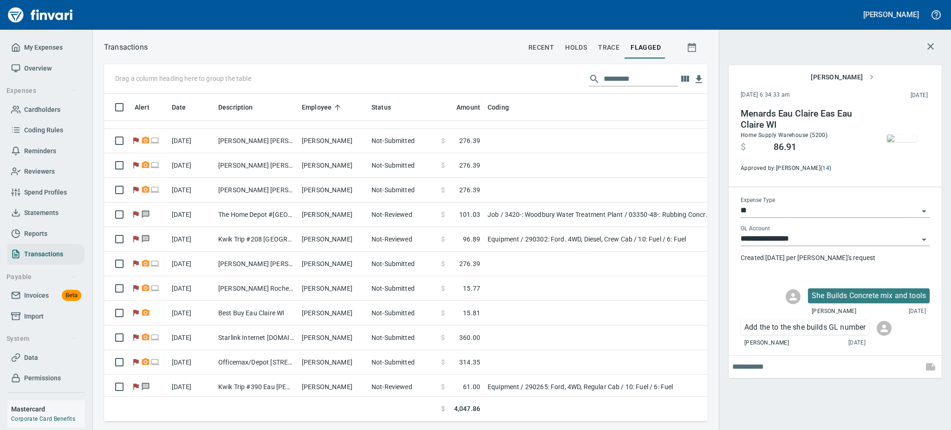
scroll to position [198, 0]
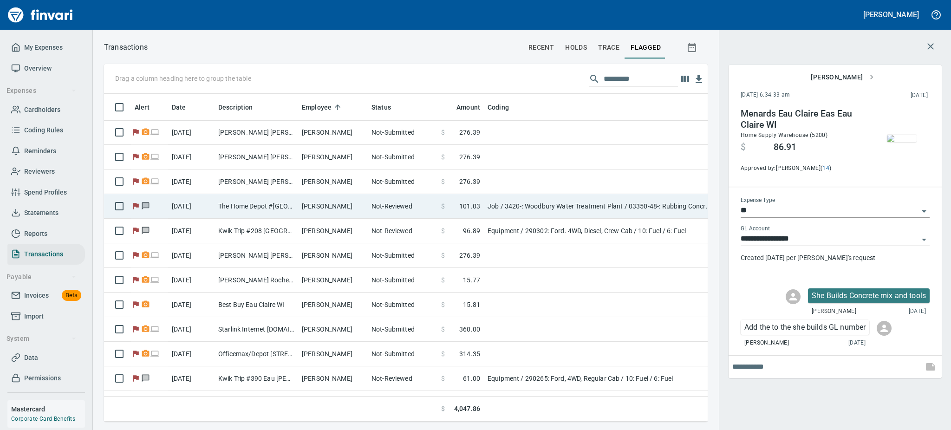
click at [247, 204] on td "The Home Depot #[GEOGRAPHIC_DATA]" at bounding box center [257, 206] width 84 height 25
type input "***"
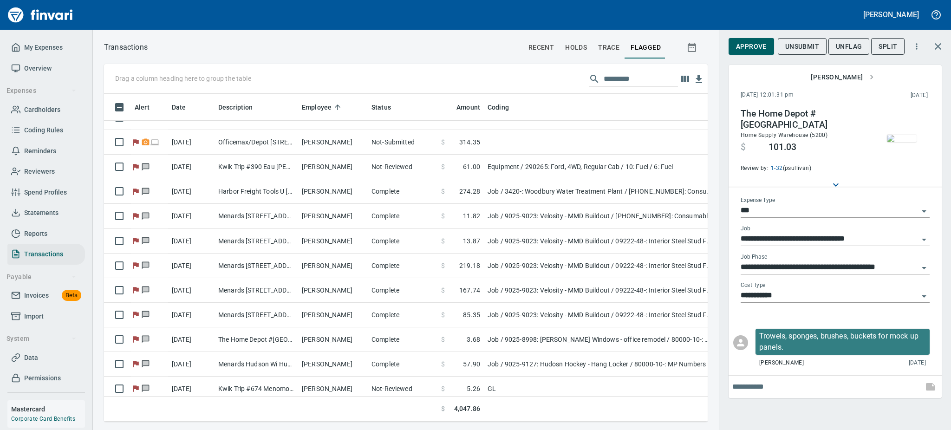
scroll to position [413, 0]
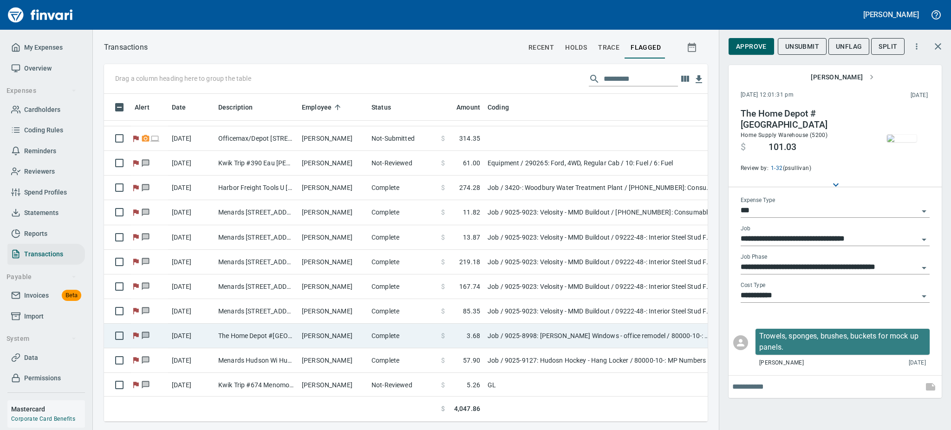
click at [275, 330] on td "The Home Depot #[GEOGRAPHIC_DATA]" at bounding box center [257, 336] width 84 height 25
type input "**********"
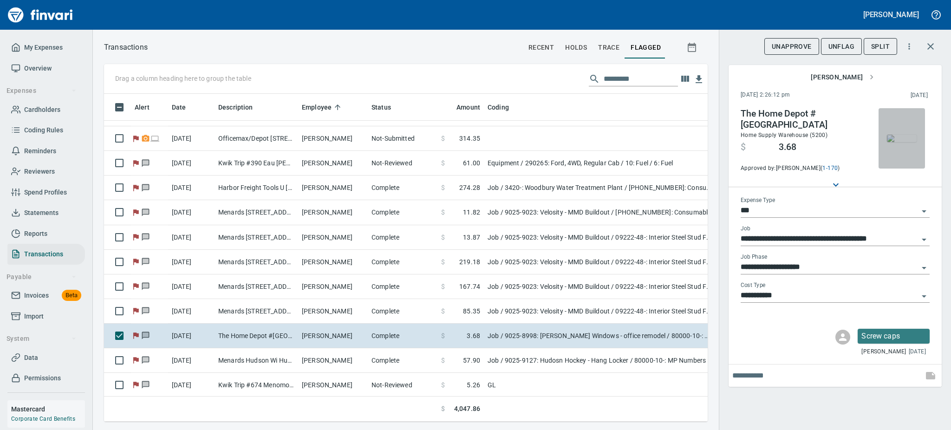
click at [898, 142] on img "button" at bounding box center [902, 138] width 30 height 7
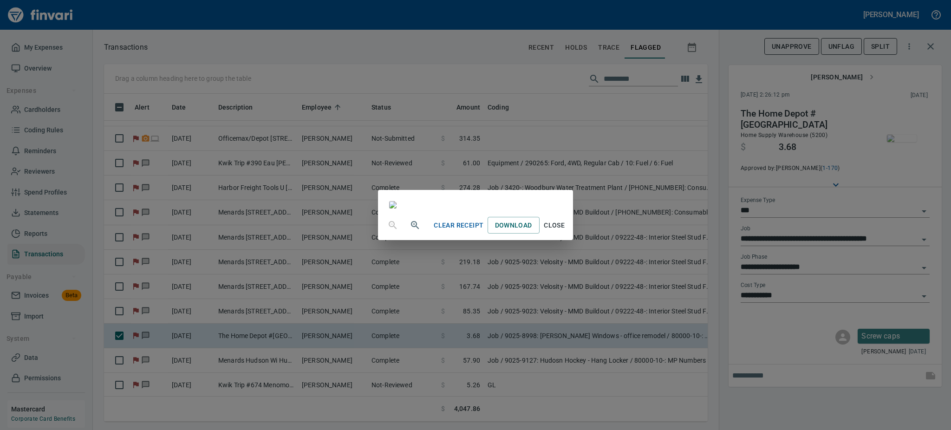
scroll to position [30, 0]
click at [573, 240] on div "Clear Receipt Download Close" at bounding box center [475, 225] width 195 height 30
click at [566, 231] on span "Close" at bounding box center [555, 226] width 22 height 12
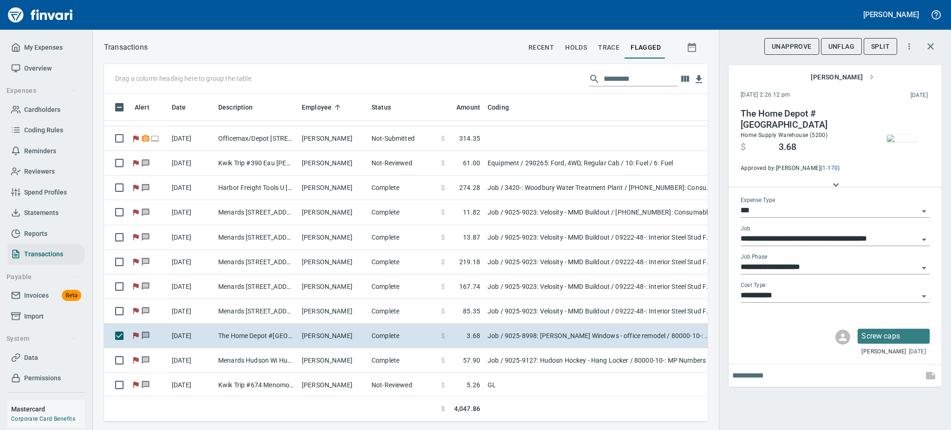
click at [852, 47] on span "UnFlag" at bounding box center [842, 47] width 26 height 12
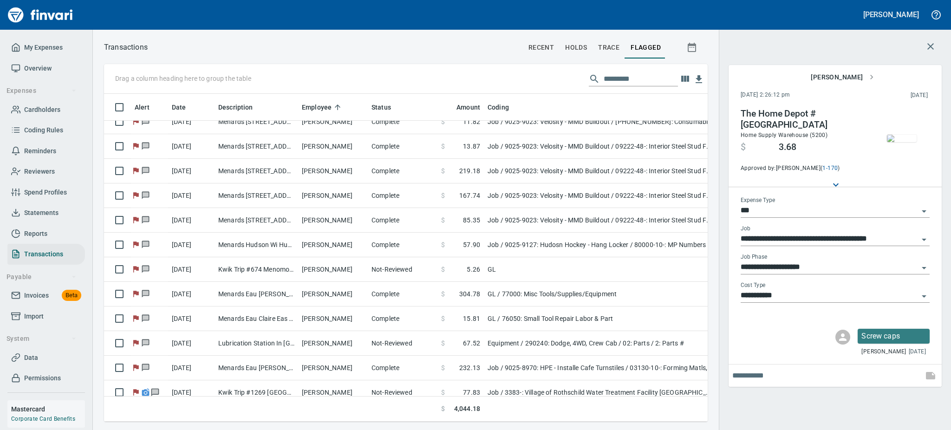
scroll to position [523, 0]
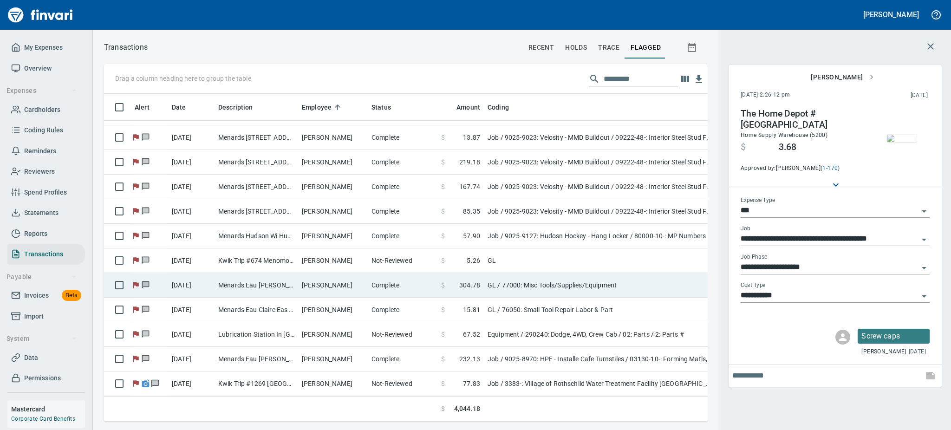
click at [322, 273] on td "[PERSON_NAME]" at bounding box center [333, 285] width 70 height 25
type input "**"
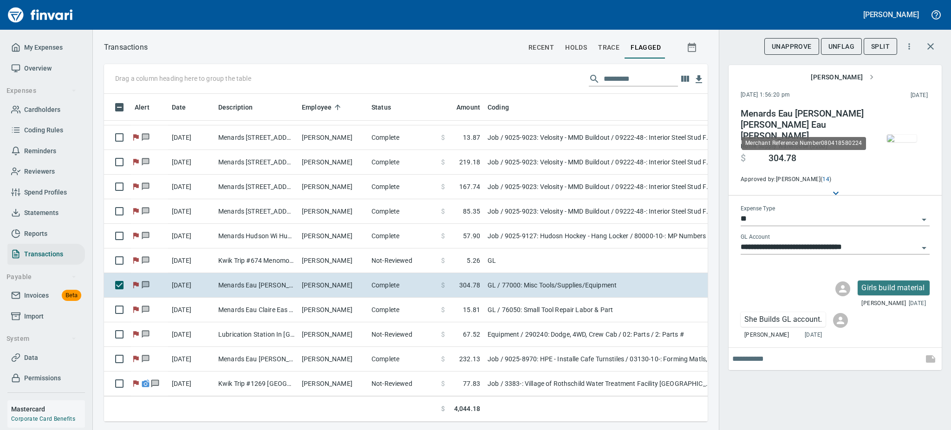
scroll to position [308, 583]
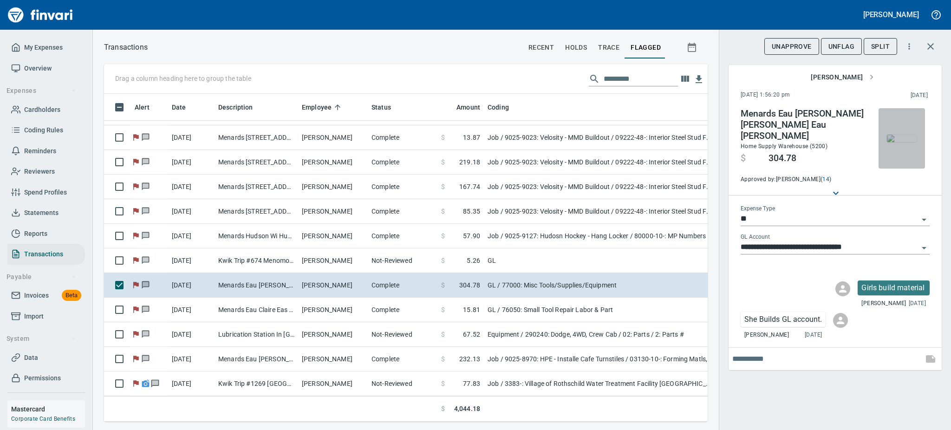
click at [898, 142] on img "button" at bounding box center [902, 138] width 30 height 7
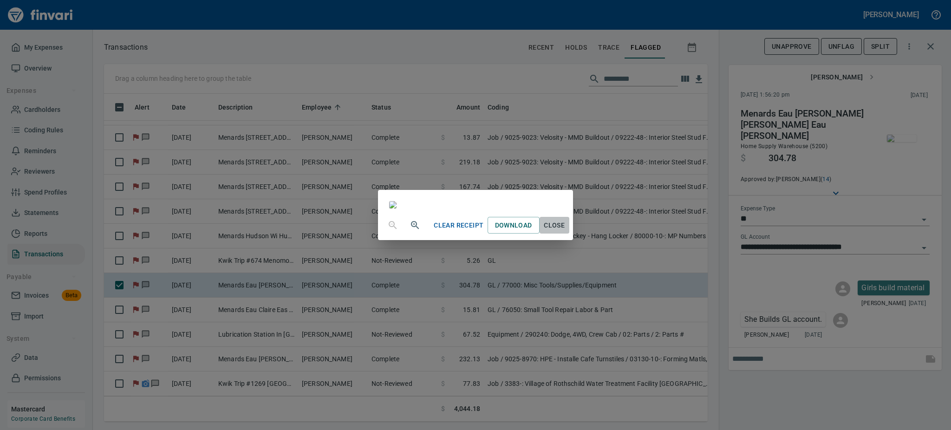
click at [566, 231] on span "Close" at bounding box center [555, 226] width 22 height 12
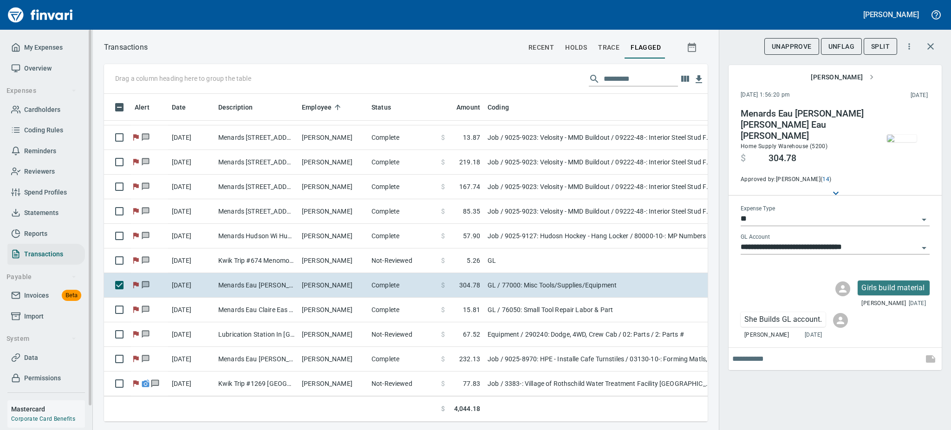
click at [49, 108] on span "Cardholders" at bounding box center [42, 110] width 36 height 12
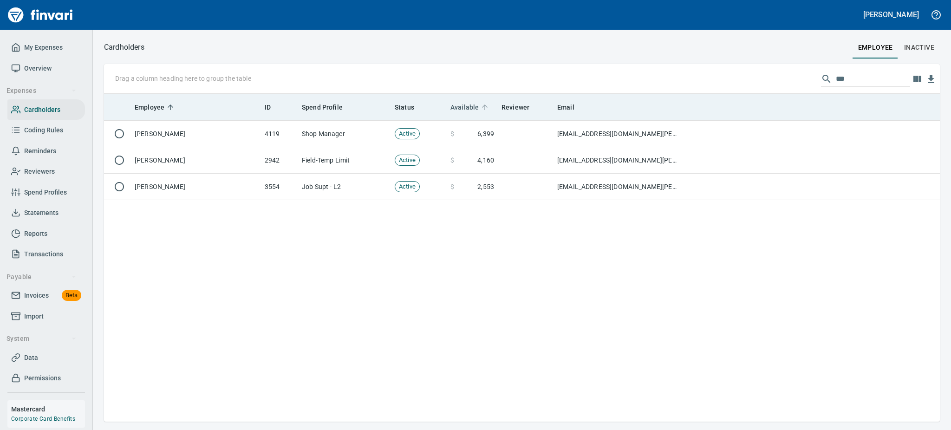
scroll to position [318, 826]
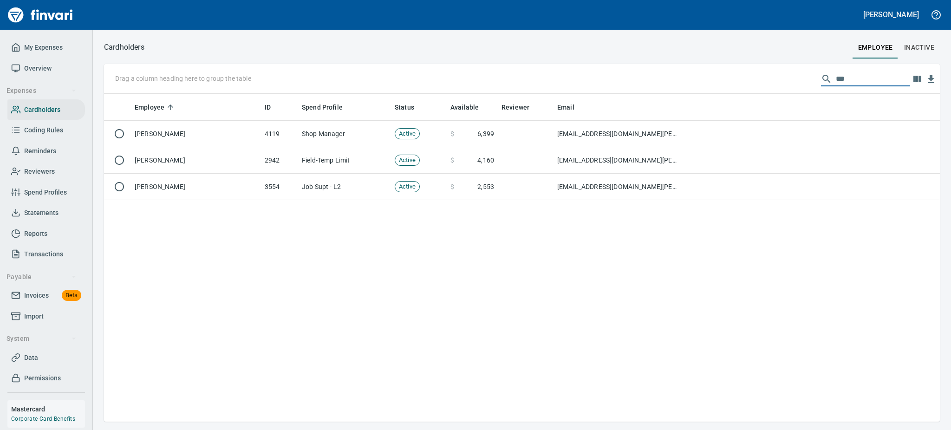
drag, startPoint x: 859, startPoint y: 80, endPoint x: 735, endPoint y: 79, distance: 125.0
click at [735, 79] on div "Drag a column heading here to group the table ***" at bounding box center [522, 79] width 836 height 30
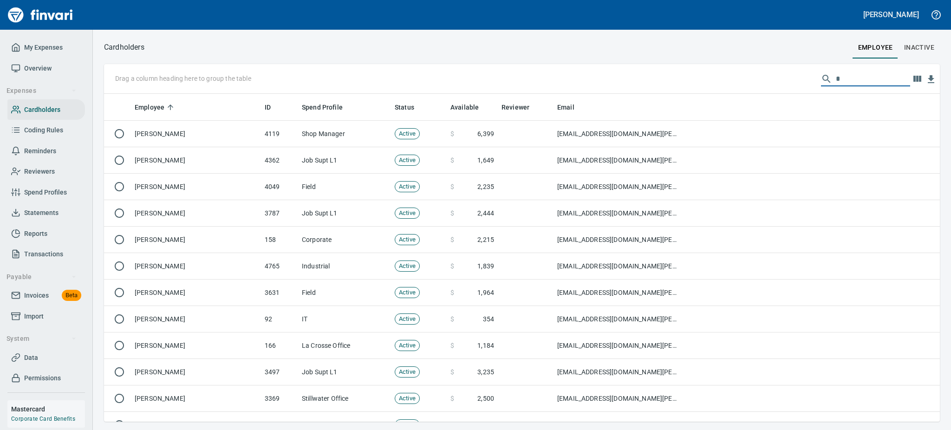
scroll to position [318, 815]
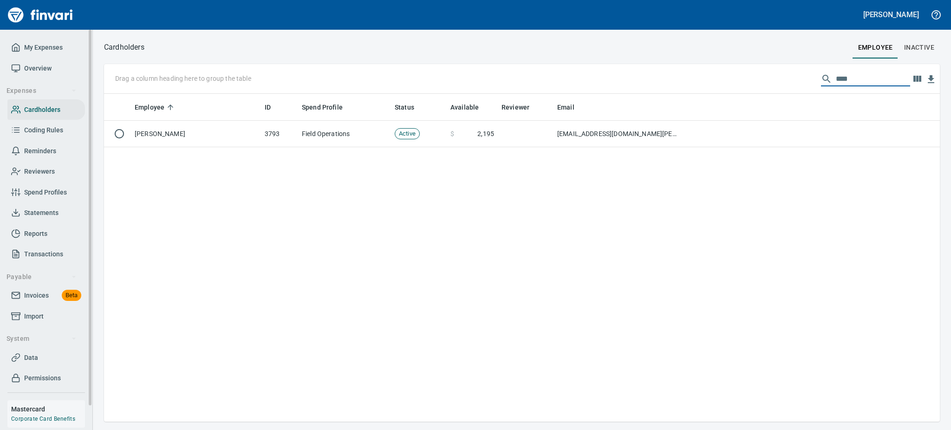
type input "****"
click at [47, 125] on span "Coding Rules" at bounding box center [43, 131] width 39 height 12
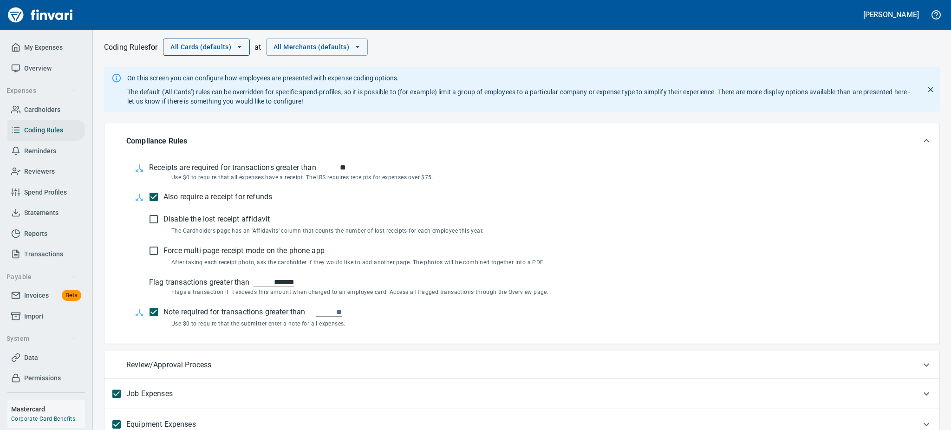
click at [247, 45] on button "All Cards (defaults)" at bounding box center [206, 47] width 87 height 17
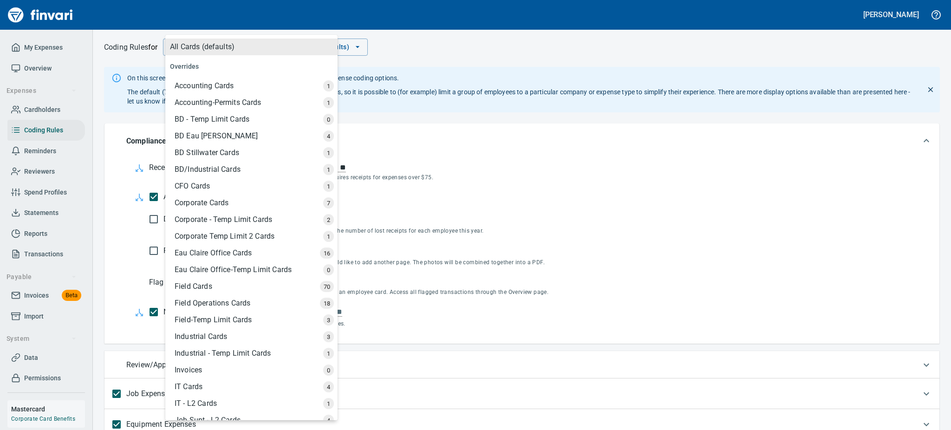
click at [205, 301] on div "Field Operations Cards" at bounding box center [252, 303] width 171 height 17
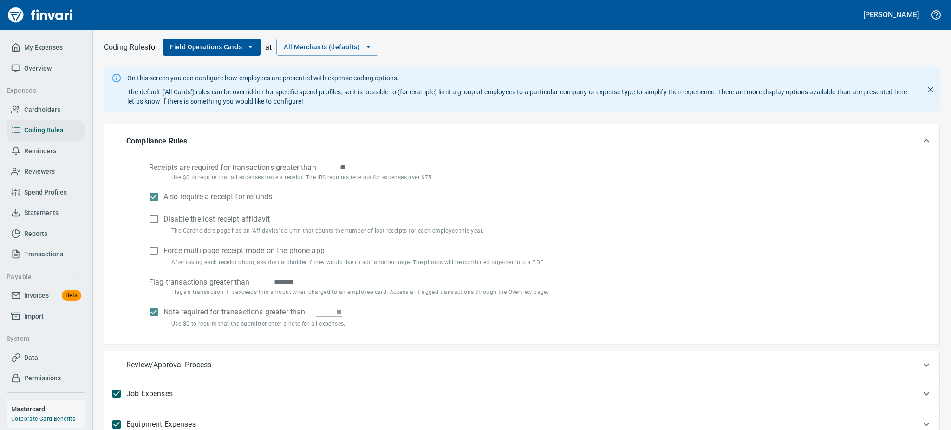
click at [205, 196] on div "Field Operations Cards" at bounding box center [231, 190] width 128 height 9
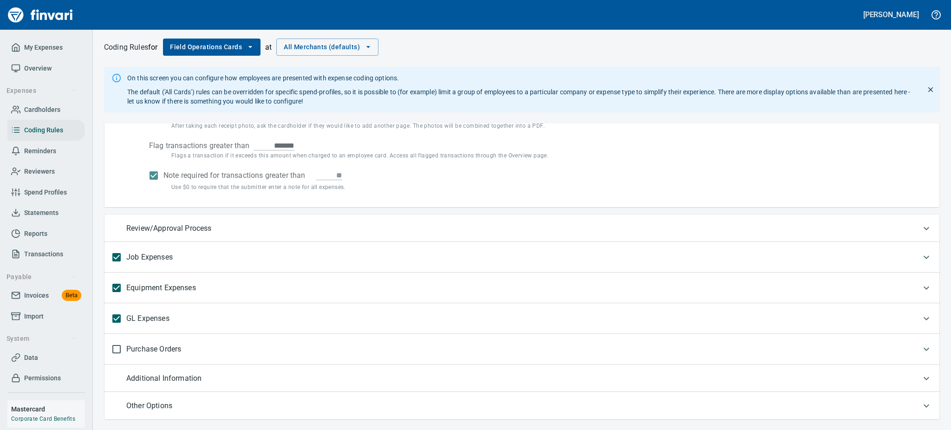
scroll to position [138, 0]
click at [144, 312] on p "GL Expenses" at bounding box center [147, 317] width 43 height 20
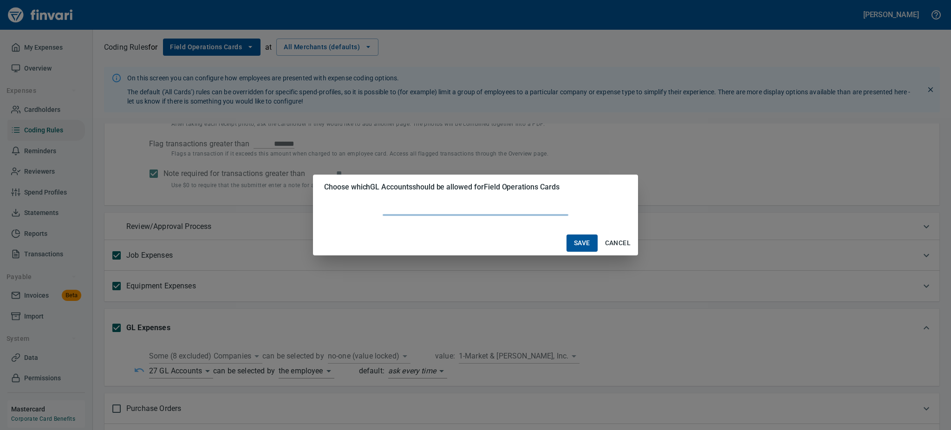
click at [206, 370] on body "[PERSON_NAME] My Expenses Overview Expenses Cardholders Coding Rules Reminders …" at bounding box center [475, 215] width 951 height 430
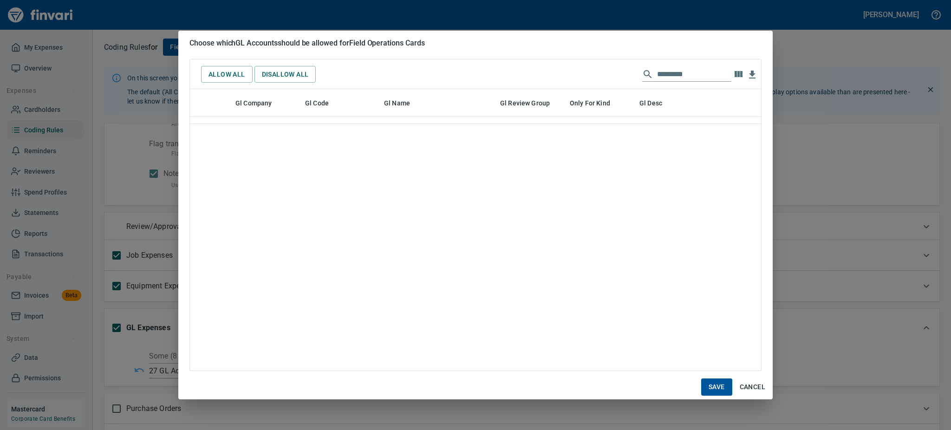
scroll to position [8360, 0]
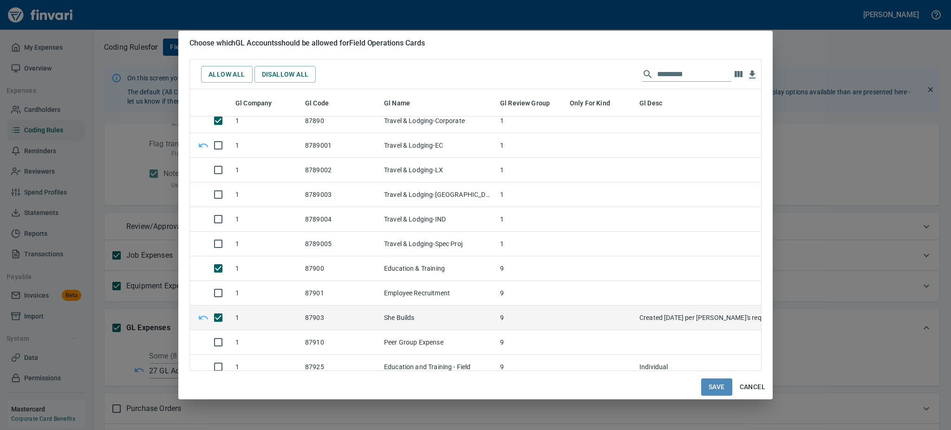
click at [718, 383] on span "Save" at bounding box center [717, 387] width 16 height 12
type input "**********"
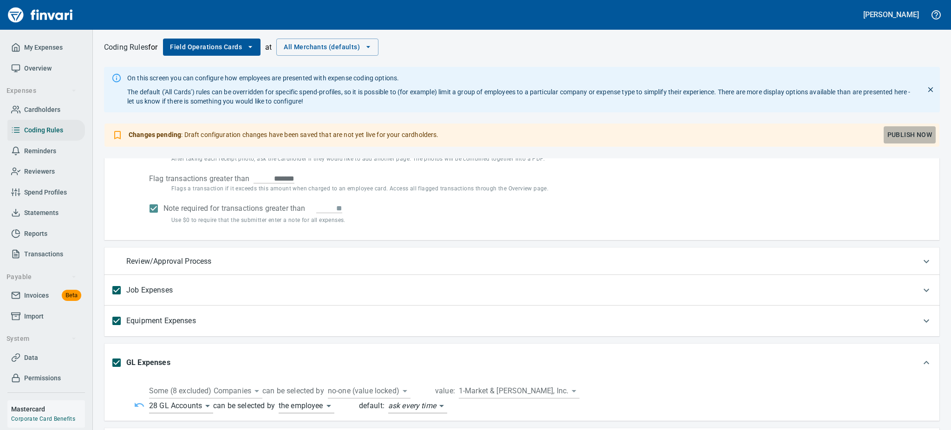
click at [916, 136] on span "Publish Now" at bounding box center [910, 135] width 45 height 12
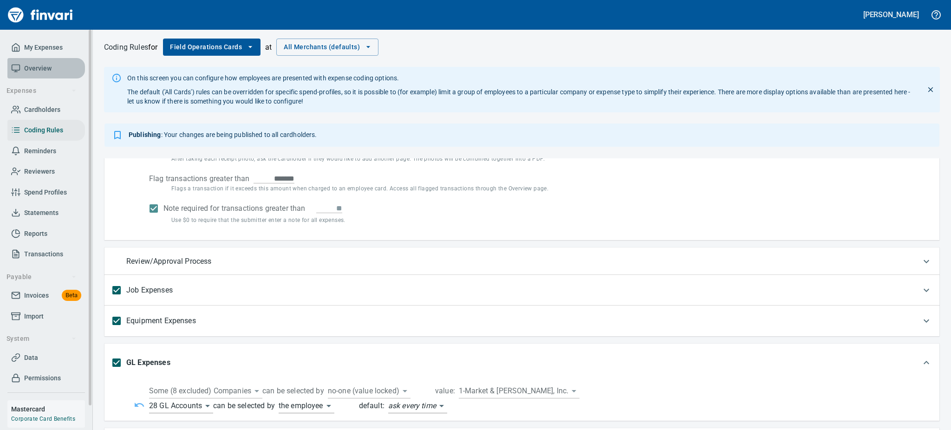
click at [39, 67] on span "Overview" at bounding box center [37, 69] width 27 height 12
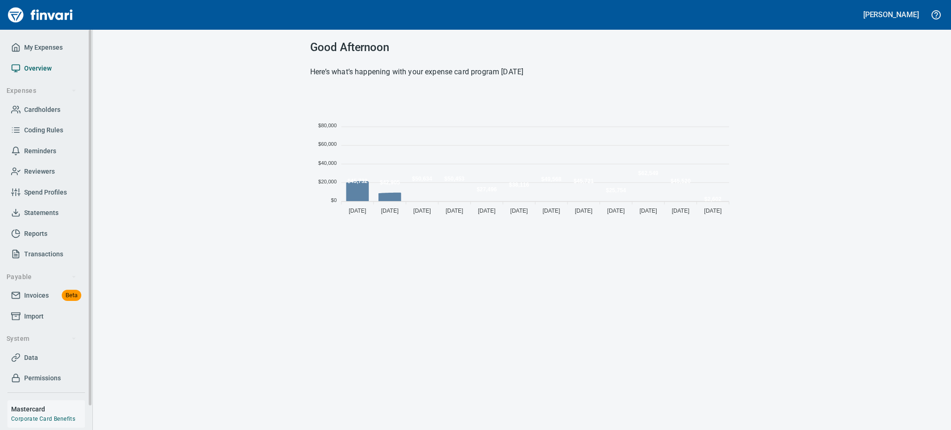
scroll to position [125, 413]
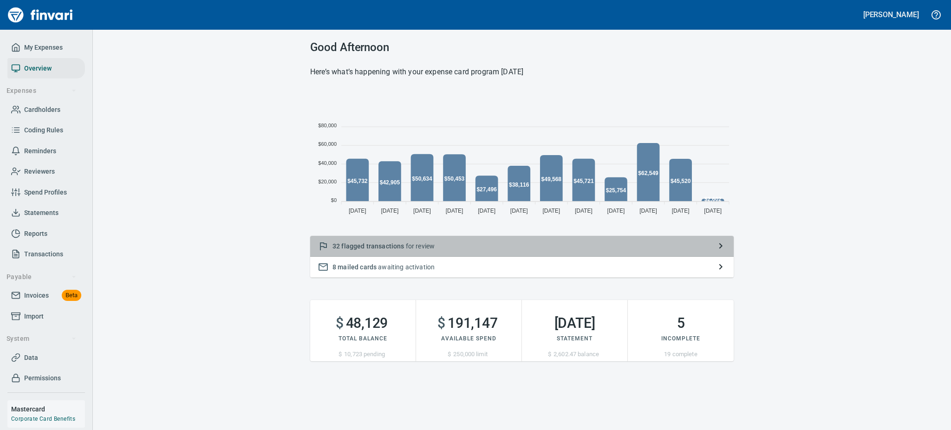
click at [353, 243] on span "flagged transactions" at bounding box center [372, 246] width 63 height 7
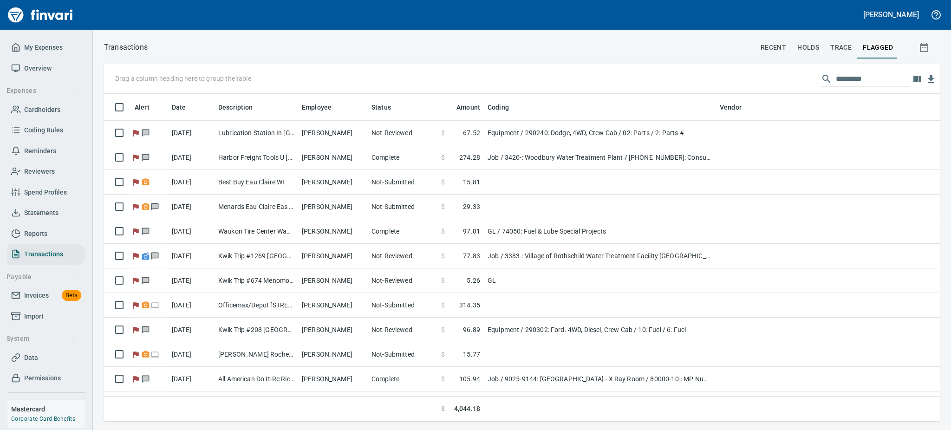
scroll to position [0, 0]
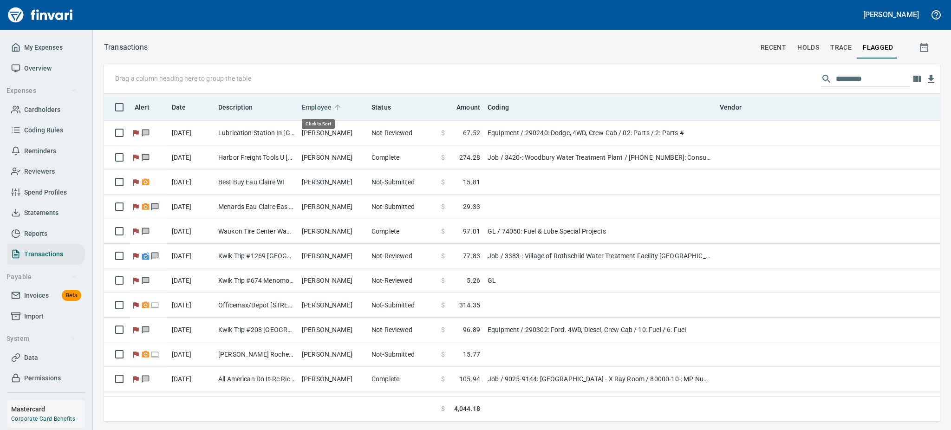
click at [319, 109] on span "Employee" at bounding box center [317, 107] width 30 height 11
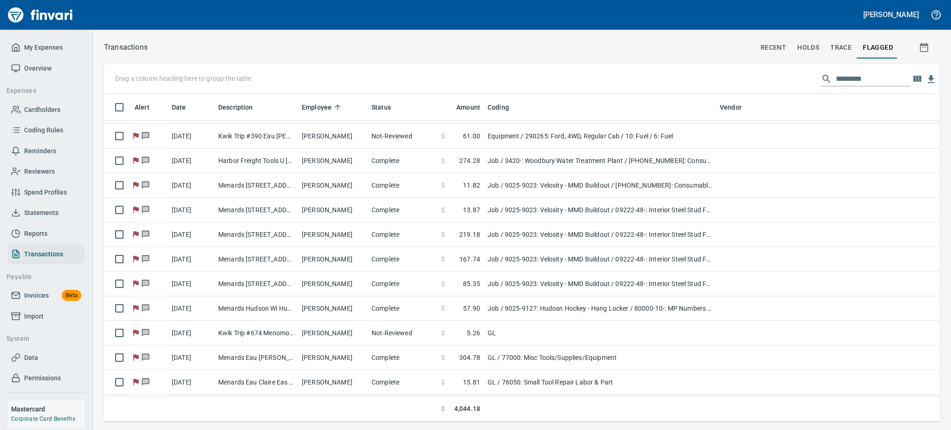
scroll to position [437, 0]
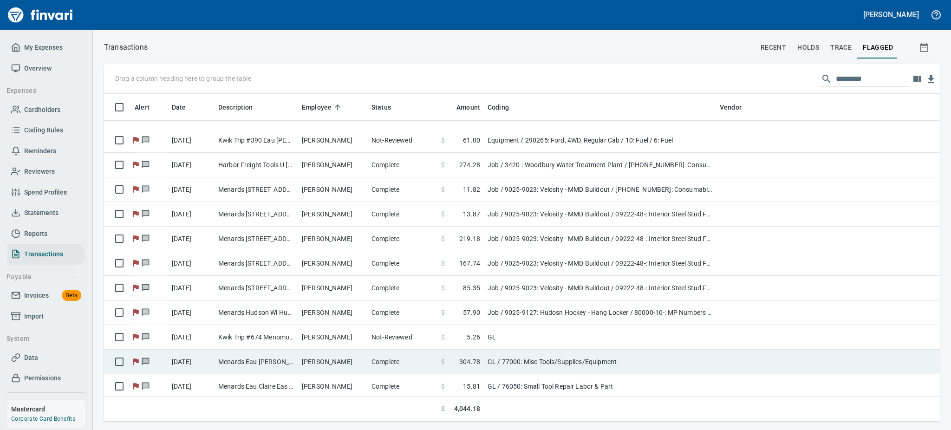
click at [297, 354] on td "Menards Eau [PERSON_NAME] [PERSON_NAME] Eau [PERSON_NAME]" at bounding box center [257, 362] width 84 height 25
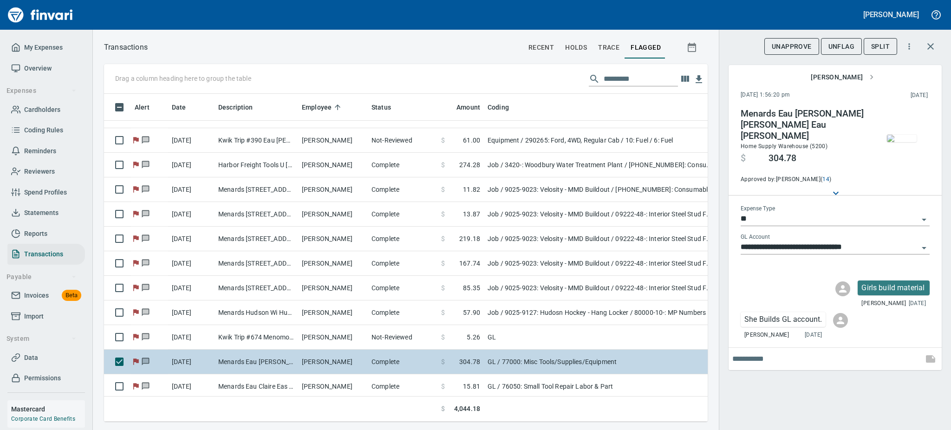
scroll to position [308, 583]
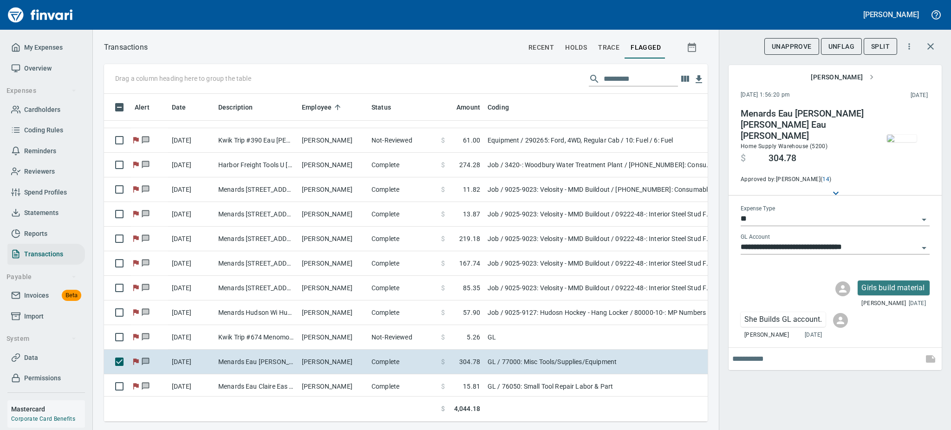
click at [925, 243] on icon "Open" at bounding box center [924, 248] width 11 height 11
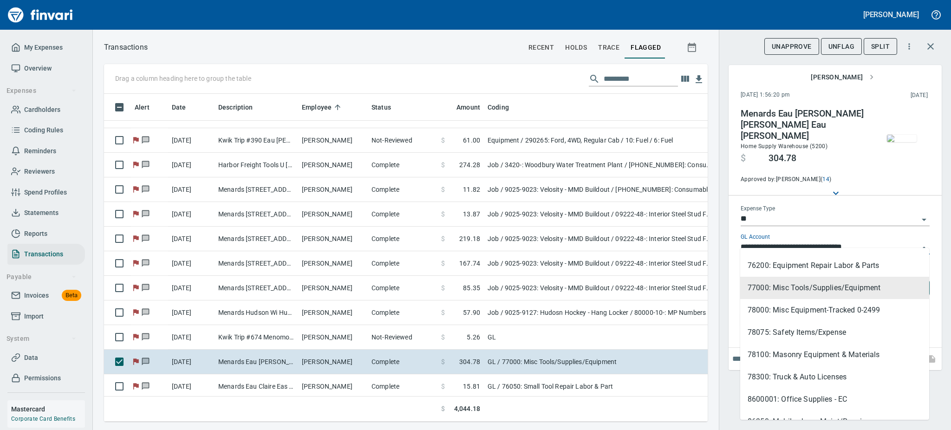
scroll to position [130, 0]
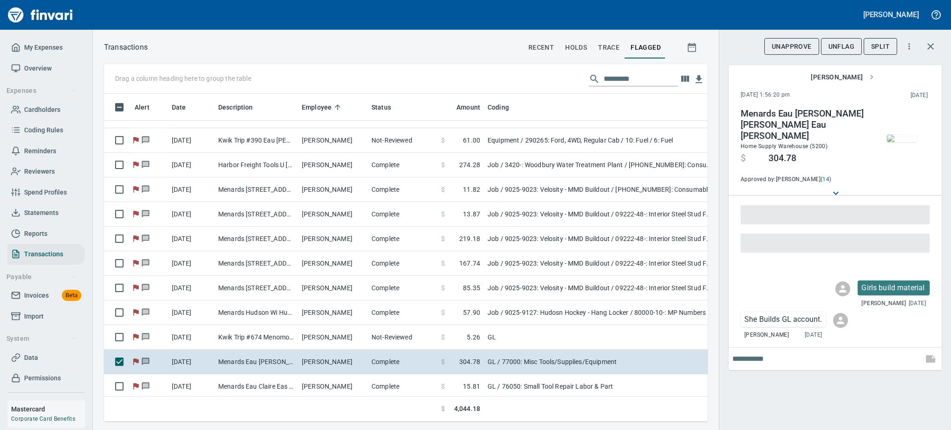
drag, startPoint x: 926, startPoint y: 277, endPoint x: 881, endPoint y: 381, distance: 113.8
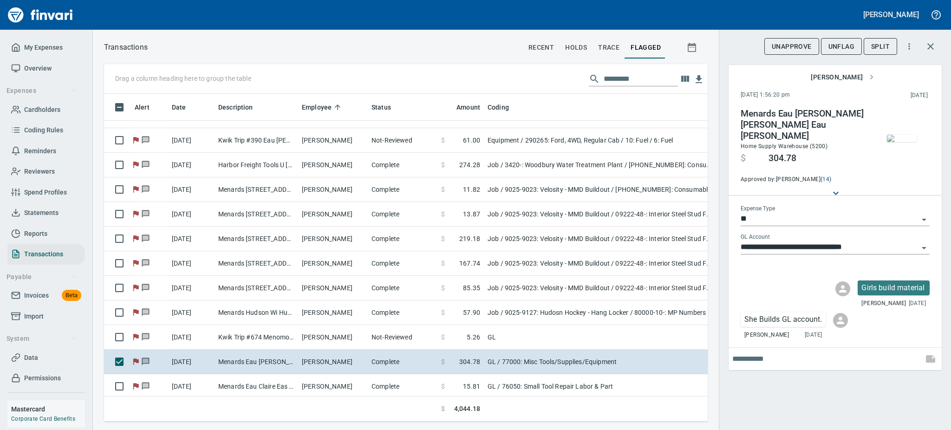
click at [923, 243] on icon "Open" at bounding box center [924, 248] width 11 height 11
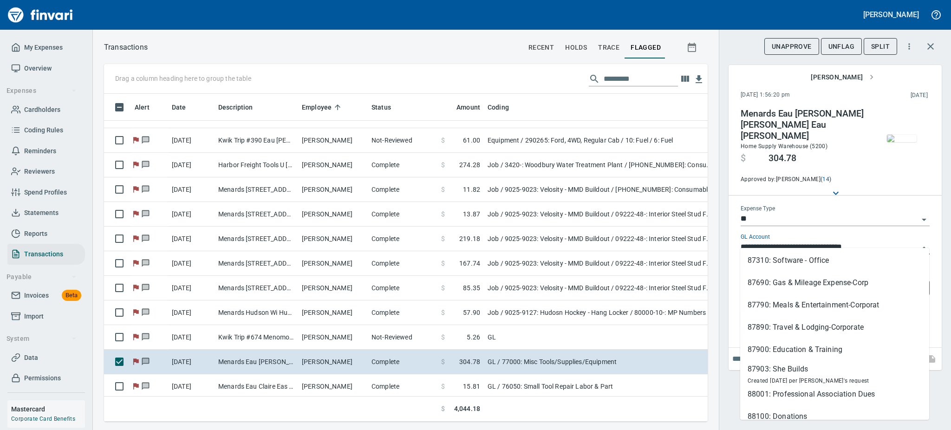
scroll to position [372, 0]
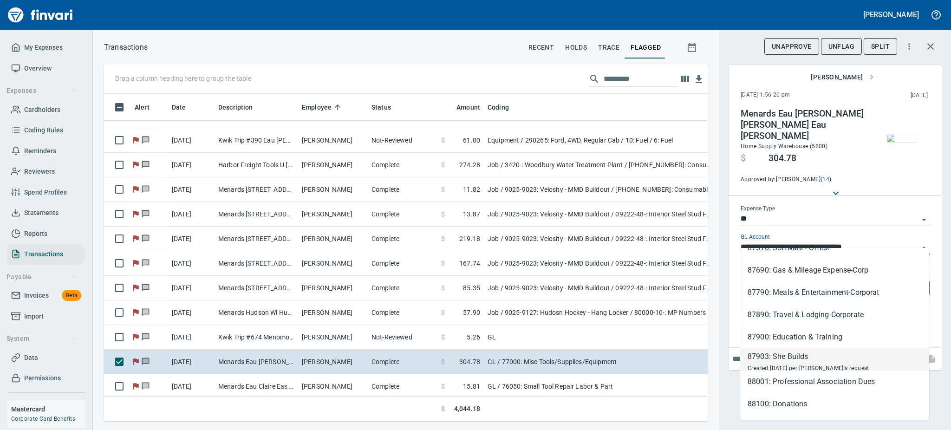
click at [786, 359] on div "87903: She Builds" at bounding box center [809, 356] width 122 height 11
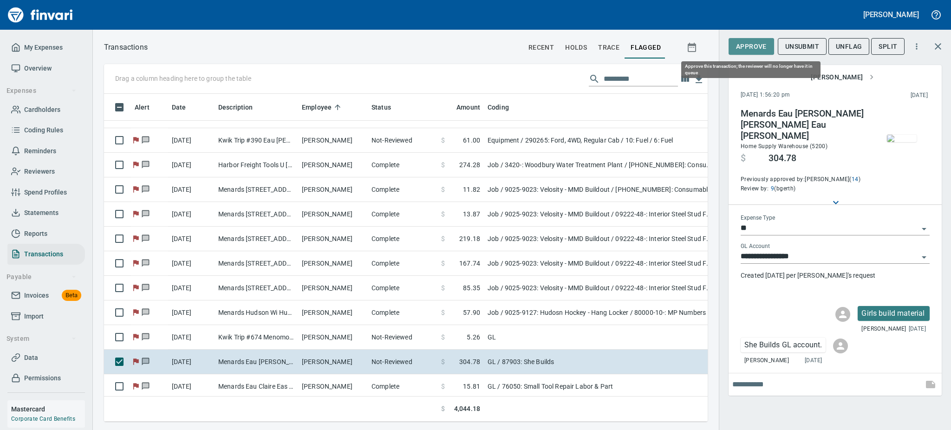
click at [742, 46] on span "Approve" at bounding box center [751, 47] width 31 height 12
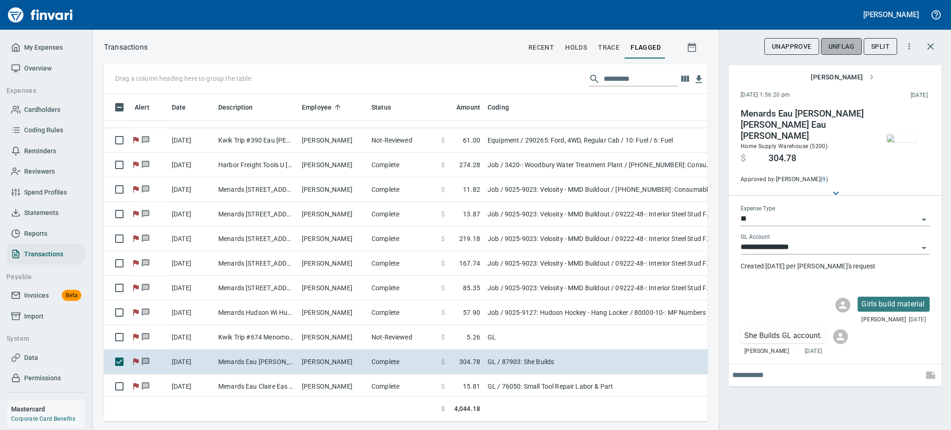
click at [846, 42] on span "UnFlag" at bounding box center [842, 47] width 26 height 12
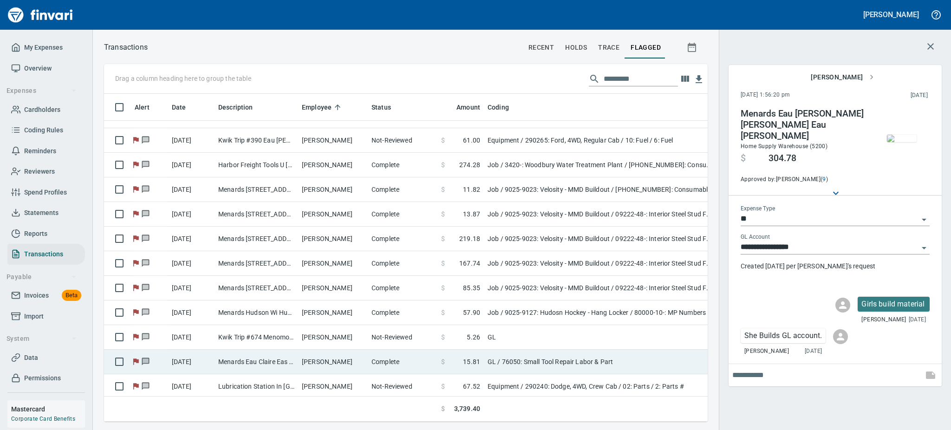
click at [233, 363] on td "Menards Eau Claire Eas Eau Claire WI" at bounding box center [257, 362] width 84 height 25
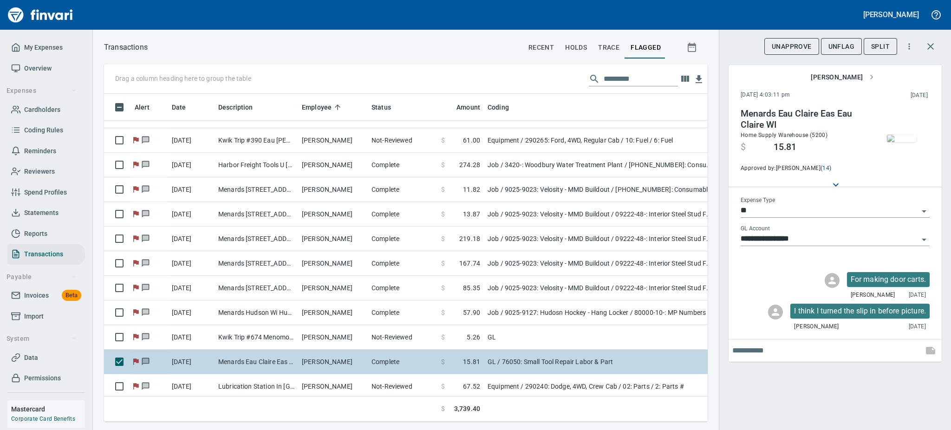
type input "**********"
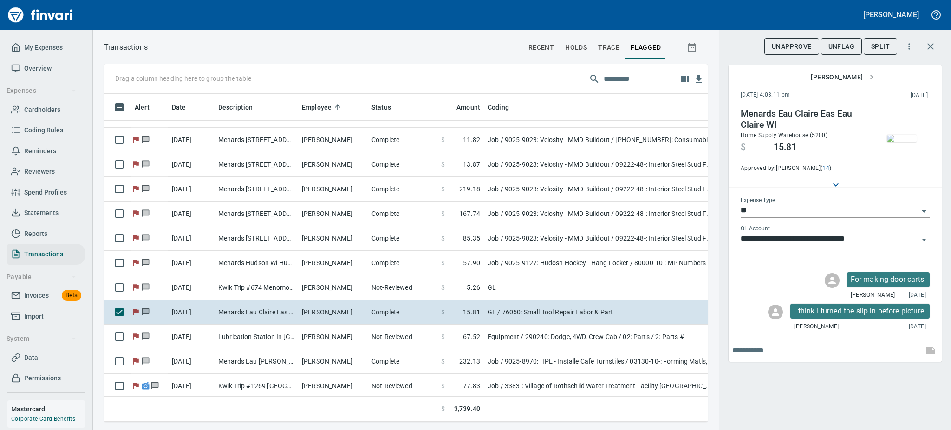
scroll to position [498, 0]
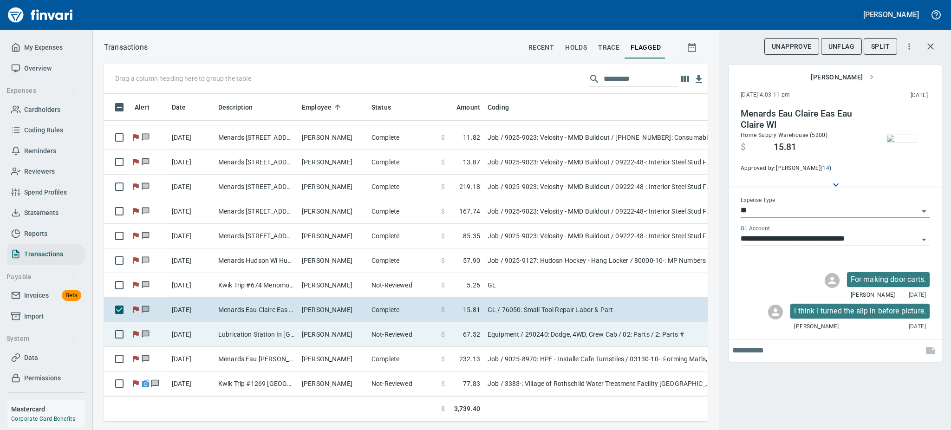
click at [369, 322] on td "Not-Reviewed" at bounding box center [403, 334] width 70 height 25
type input "*********"
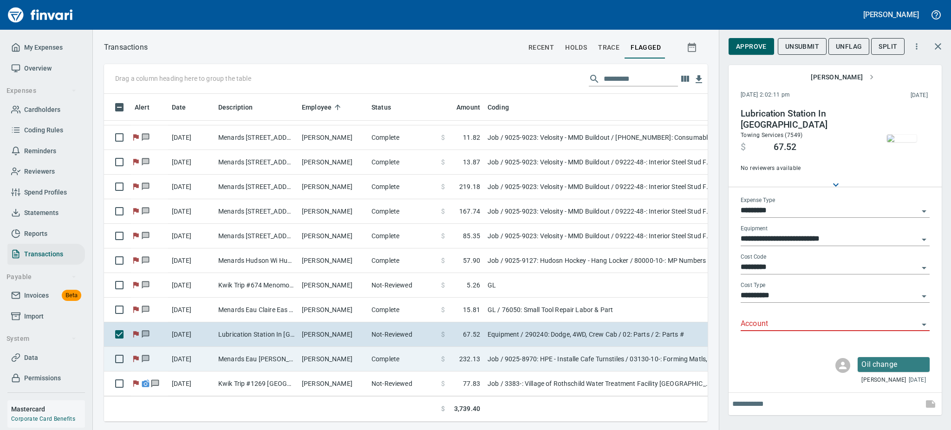
click at [337, 347] on td "[PERSON_NAME]" at bounding box center [333, 359] width 70 height 25
type input "***"
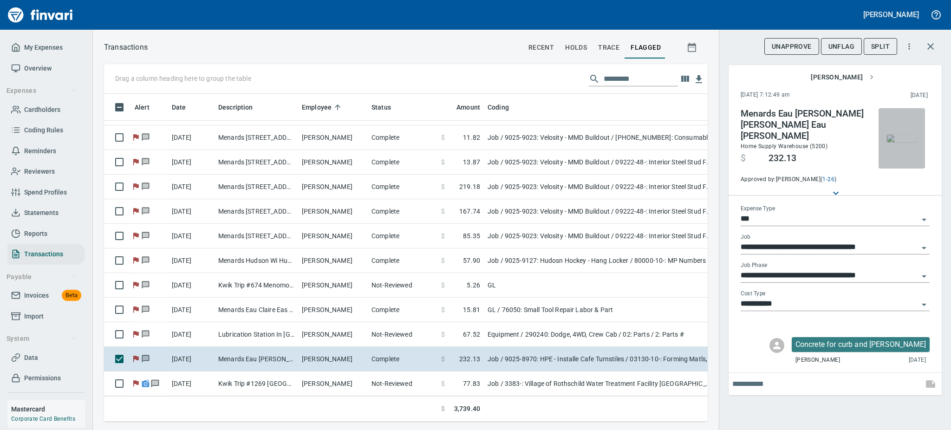
click at [898, 142] on img "button" at bounding box center [902, 138] width 30 height 7
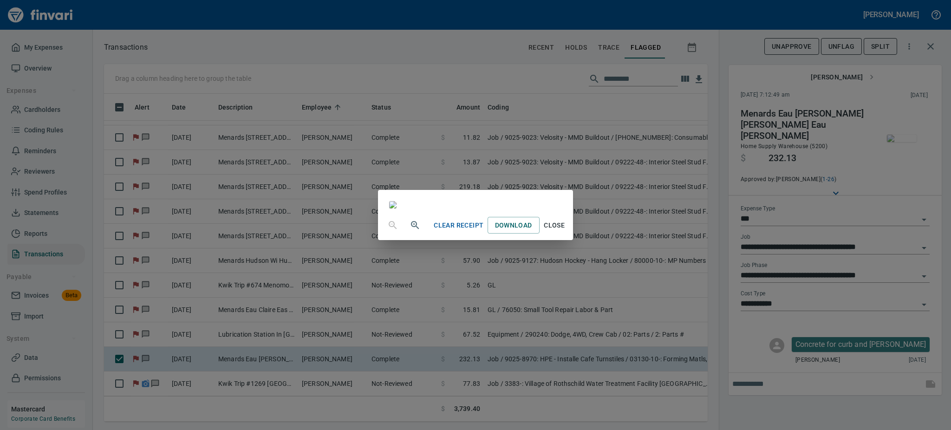
click at [566, 231] on span "Close" at bounding box center [555, 226] width 22 height 12
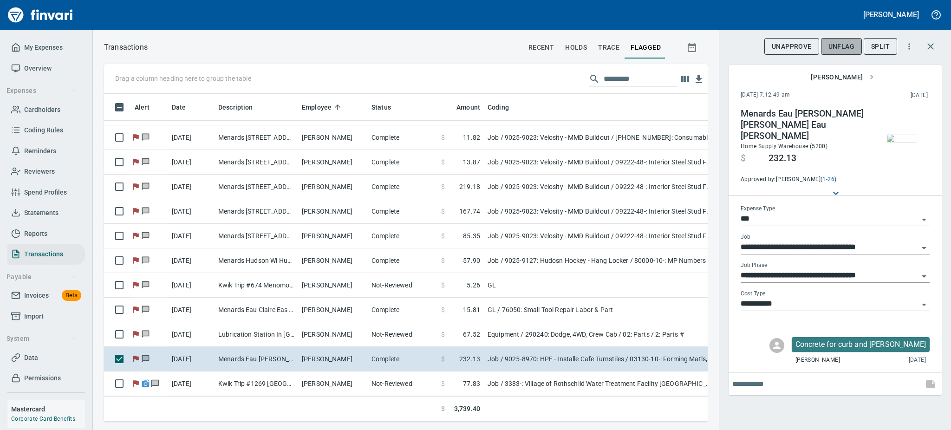
click at [840, 46] on span "UnFlag" at bounding box center [842, 47] width 26 height 12
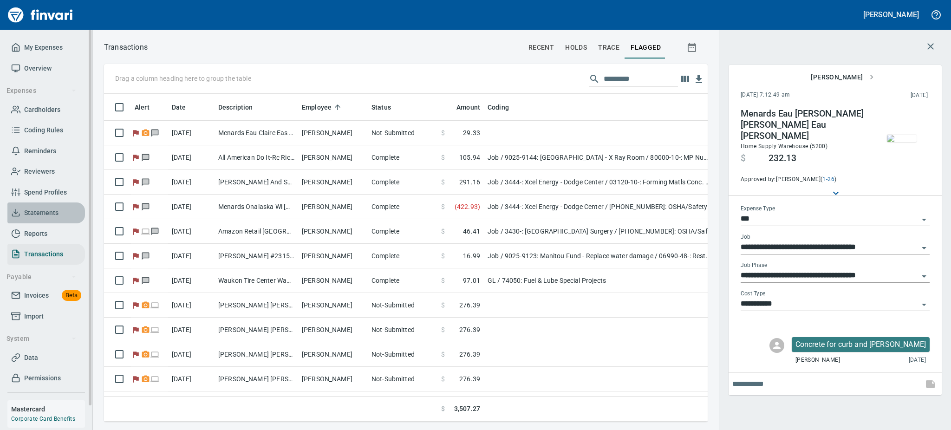
click at [34, 213] on span "Statements" at bounding box center [41, 213] width 34 height 12
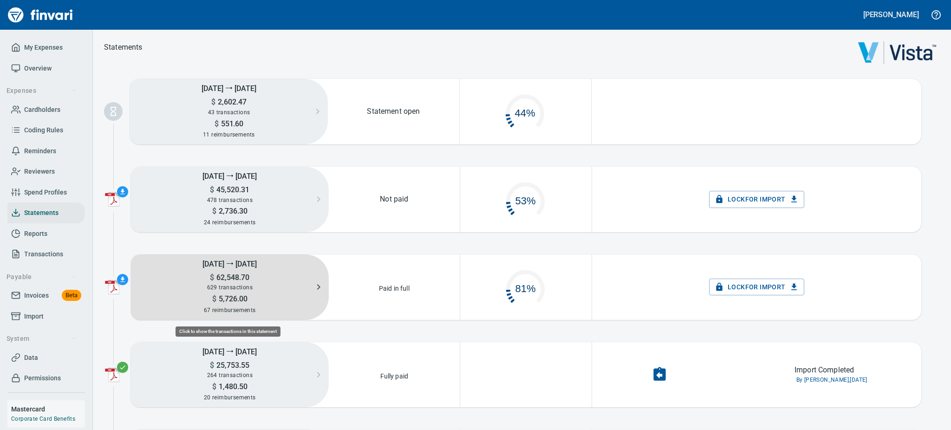
scroll to position [43, 119]
click at [242, 292] on div "629 transactions" at bounding box center [230, 287] width 198 height 10
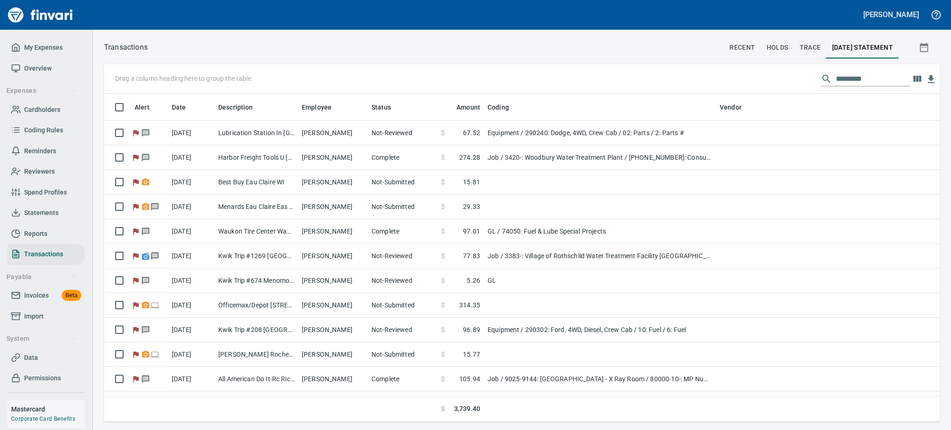
scroll to position [318, 815]
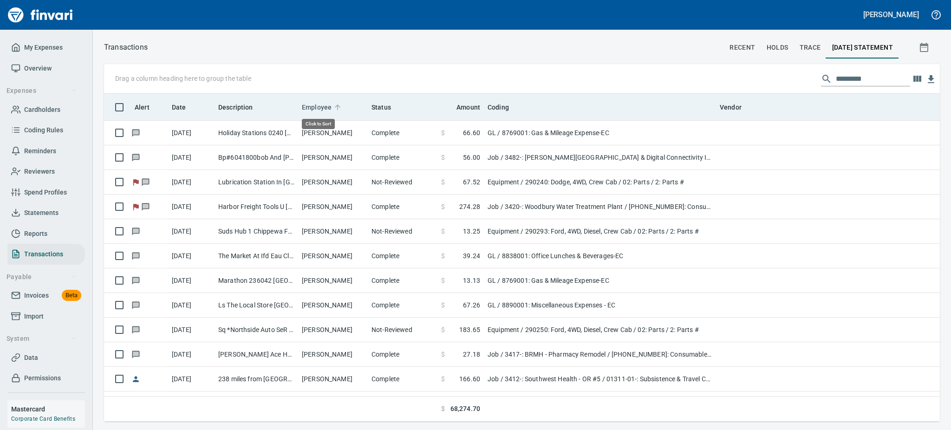
click at [310, 107] on span "Employee" at bounding box center [317, 107] width 30 height 11
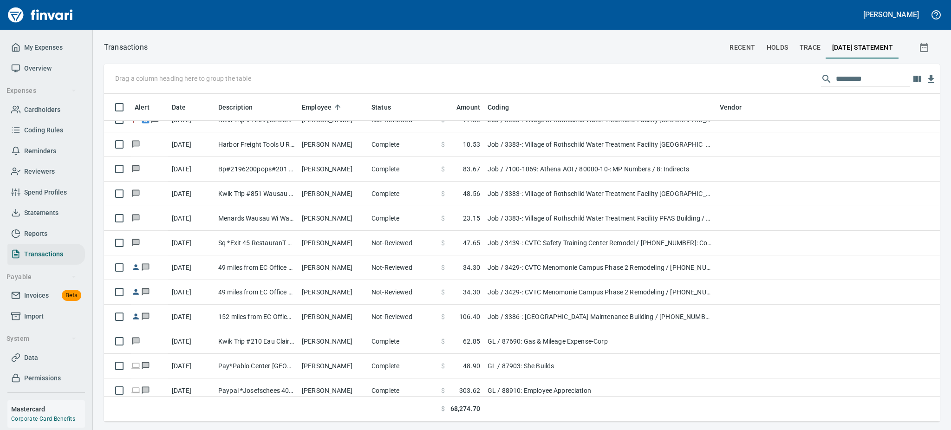
scroll to position [9339, 0]
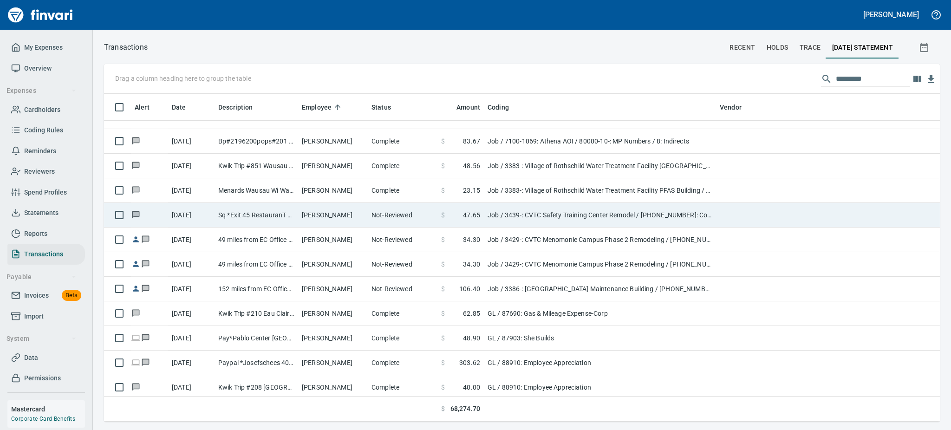
click at [314, 214] on td "[PERSON_NAME]" at bounding box center [333, 215] width 70 height 25
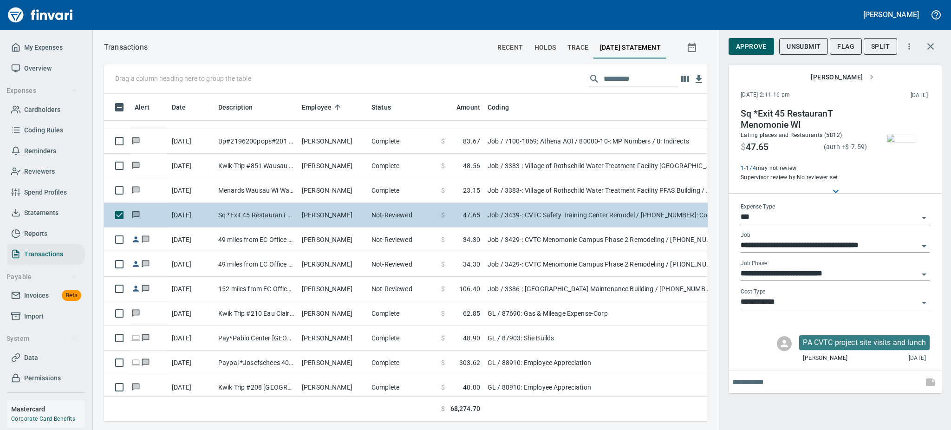
scroll to position [308, 583]
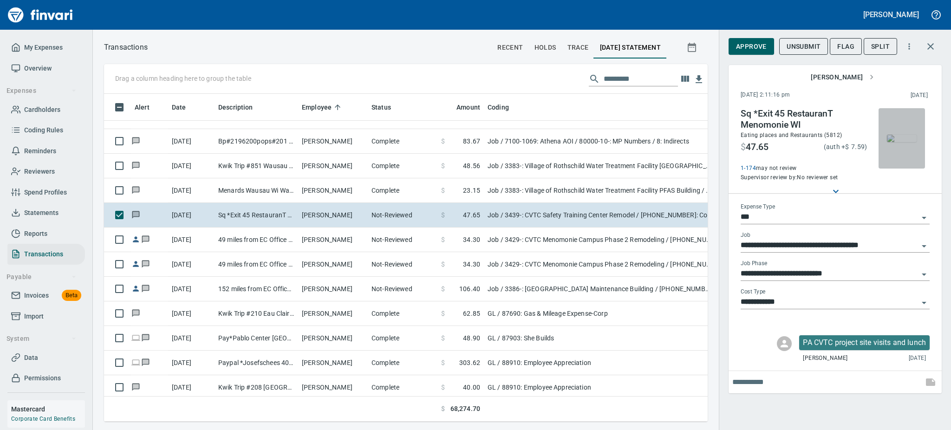
click at [905, 139] on img "button" at bounding box center [902, 138] width 30 height 7
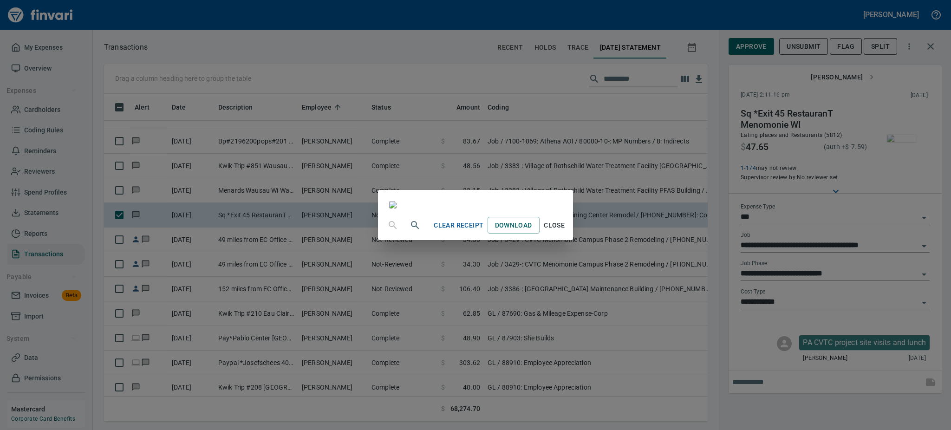
click at [566, 231] on span "Close" at bounding box center [555, 226] width 22 height 12
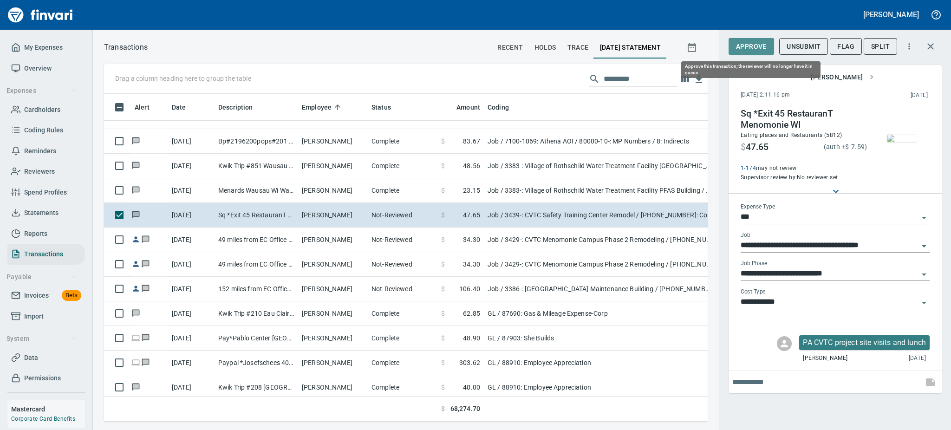
click at [747, 44] on span "Approve" at bounding box center [751, 47] width 31 height 12
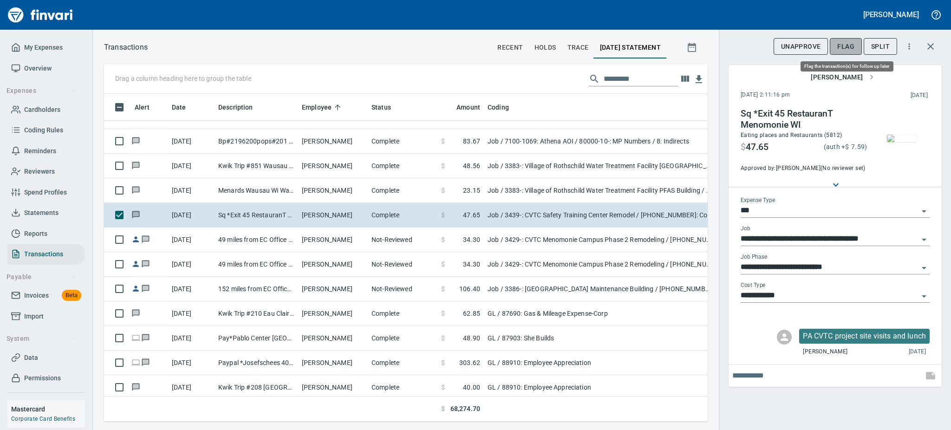
click at [850, 43] on span "Flag" at bounding box center [846, 47] width 17 height 12
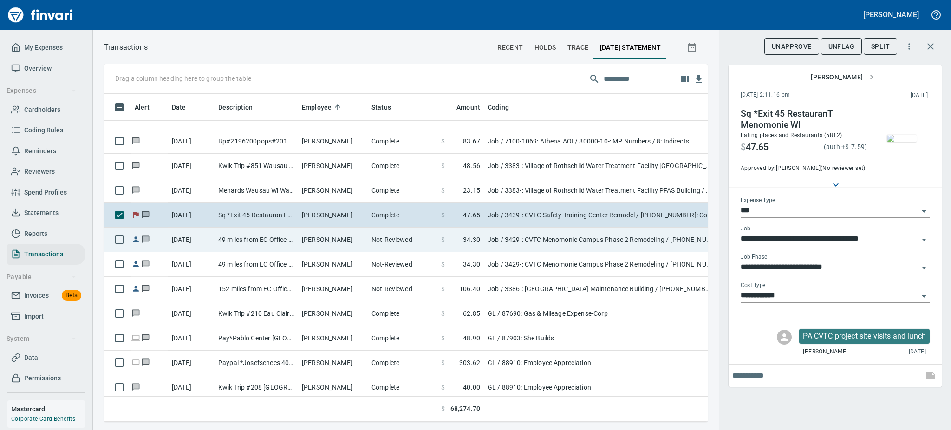
click at [268, 233] on td "49 miles from EC Office to CVTC Menomonie" at bounding box center [257, 240] width 84 height 25
type input "**********"
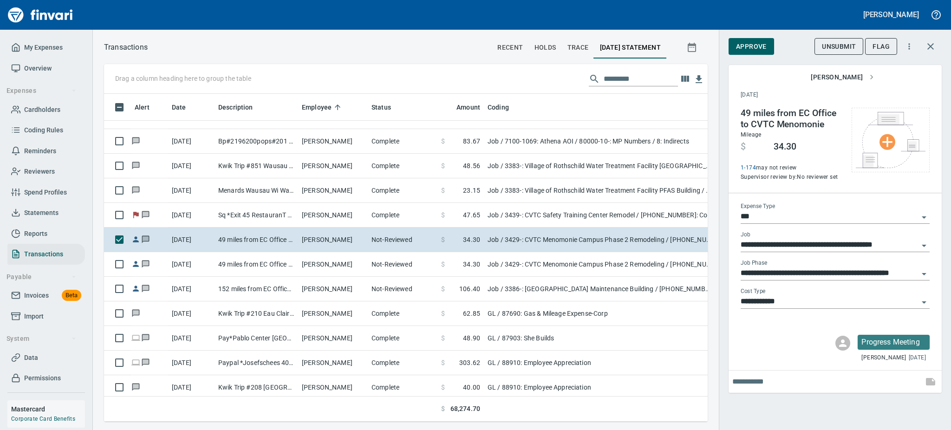
scroll to position [308, 583]
click at [741, 43] on span "Approve" at bounding box center [751, 47] width 31 height 12
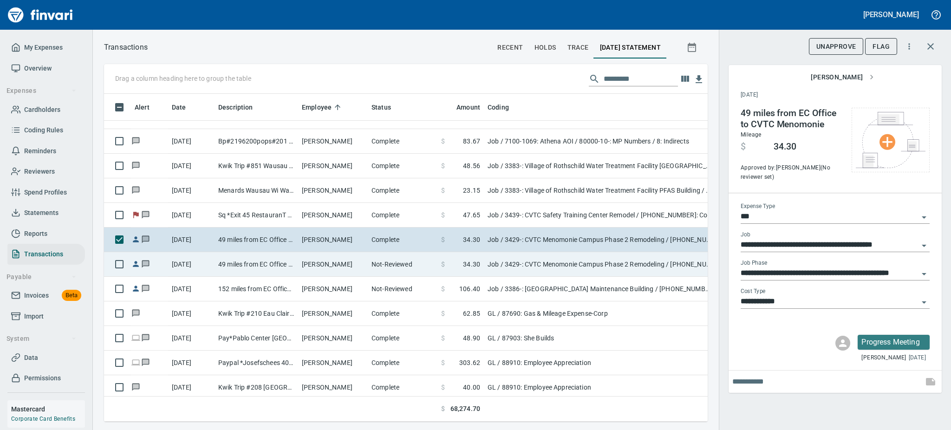
click at [252, 263] on td "49 miles from EC Office to CVTC Menomonie" at bounding box center [257, 264] width 84 height 25
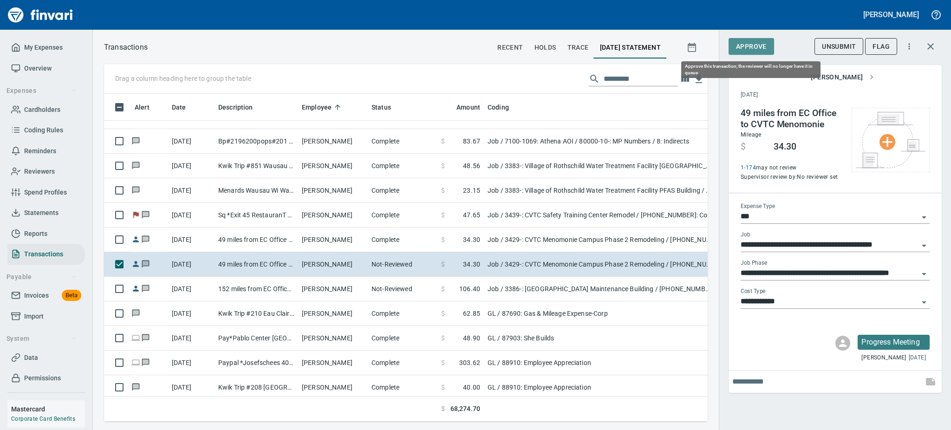
click at [747, 46] on span "Approve" at bounding box center [751, 47] width 31 height 12
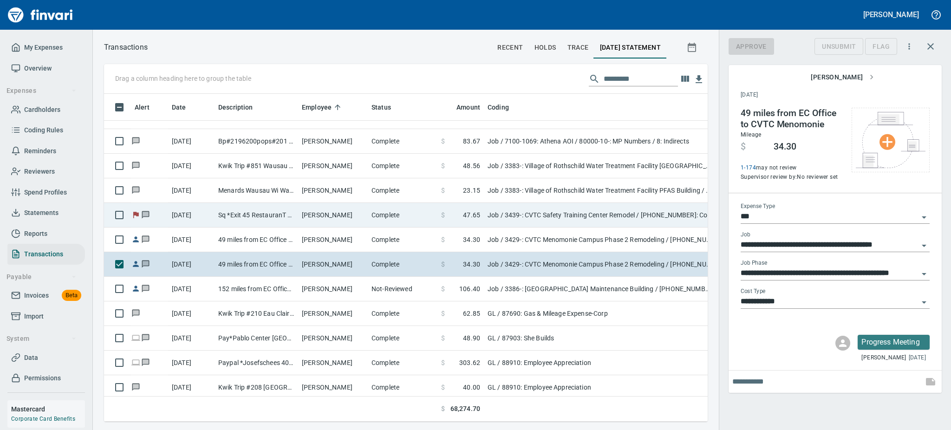
scroll to position [308, 583]
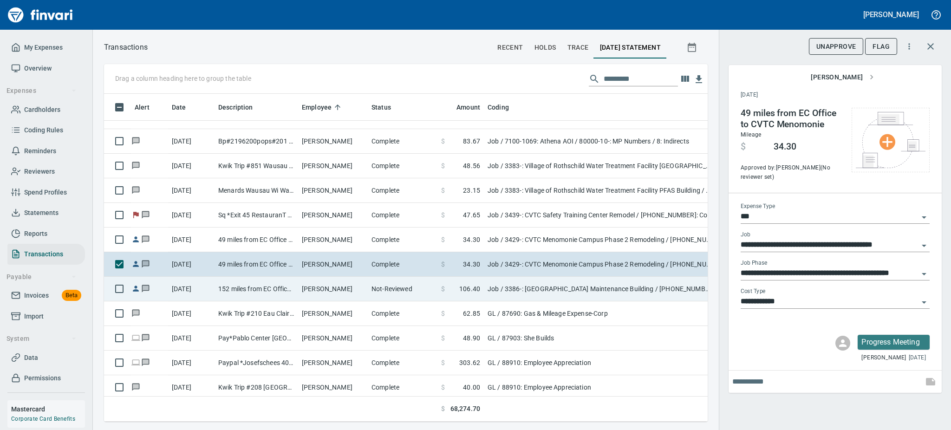
click at [263, 289] on td "152 miles from EC Office to [GEOGRAPHIC_DATA]" at bounding box center [257, 289] width 84 height 25
type input "**********"
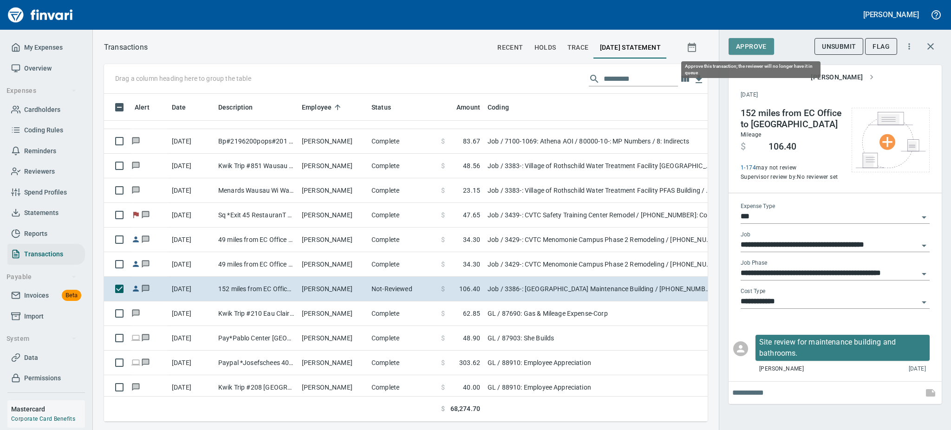
click at [741, 45] on span "Approve" at bounding box center [751, 47] width 31 height 12
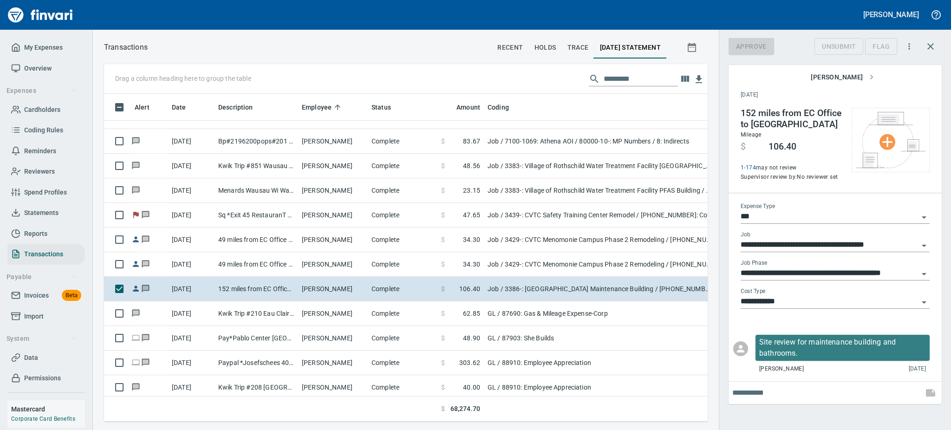
scroll to position [308, 583]
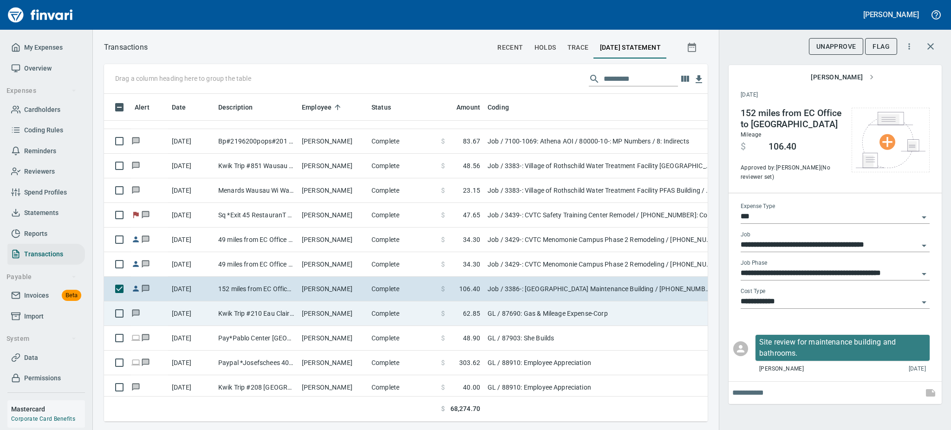
click at [243, 311] on td "Kwik Trip #210 Eau Claire WI" at bounding box center [257, 314] width 84 height 25
type input "**"
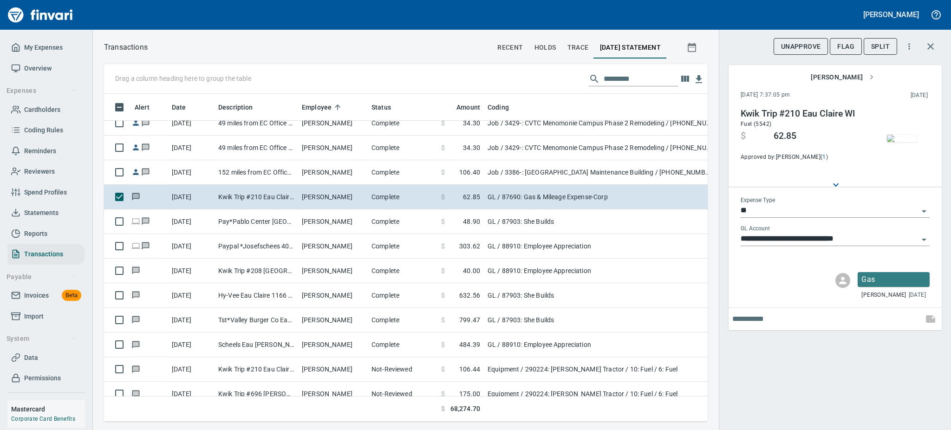
scroll to position [9463, 0]
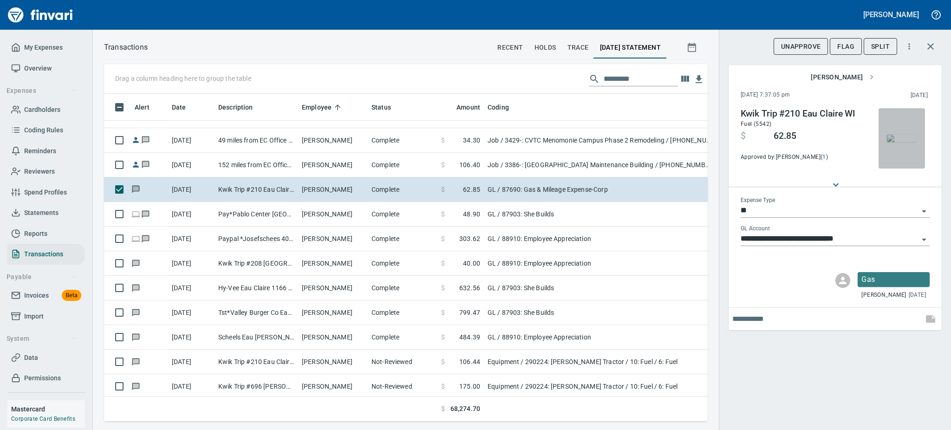
click at [898, 135] on img "button" at bounding box center [902, 138] width 30 height 7
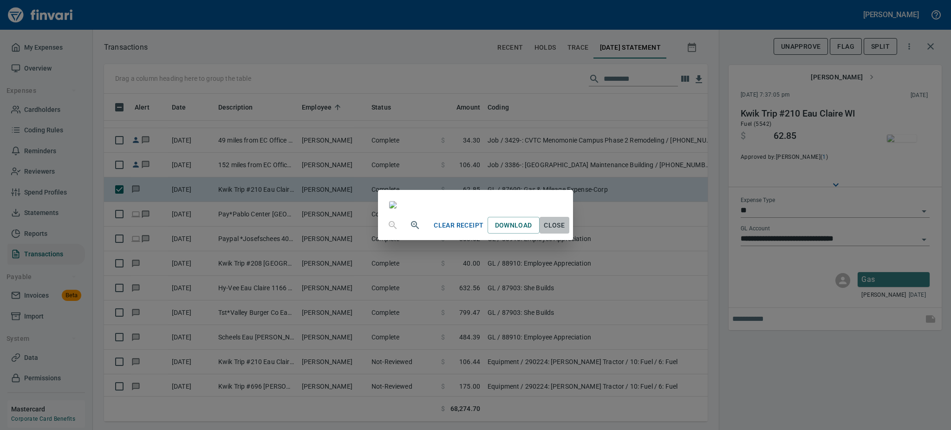
click at [566, 231] on span "Close" at bounding box center [555, 226] width 22 height 12
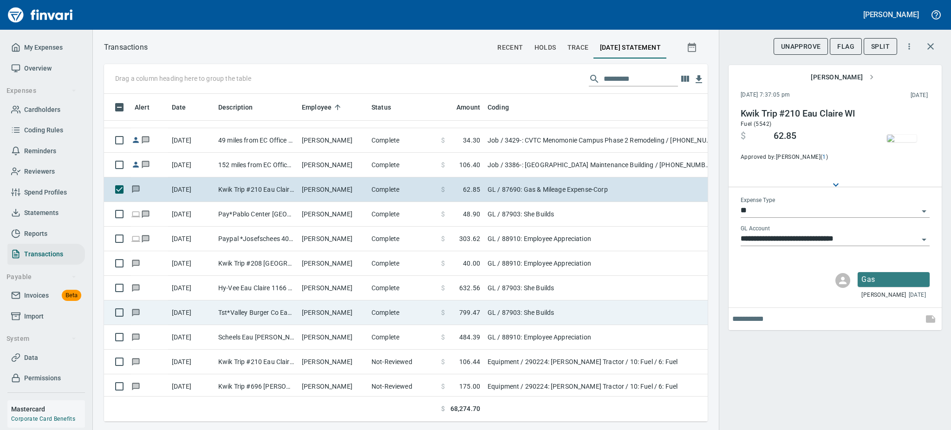
drag, startPoint x: 514, startPoint y: 356, endPoint x: 347, endPoint y: 303, distance: 175.7
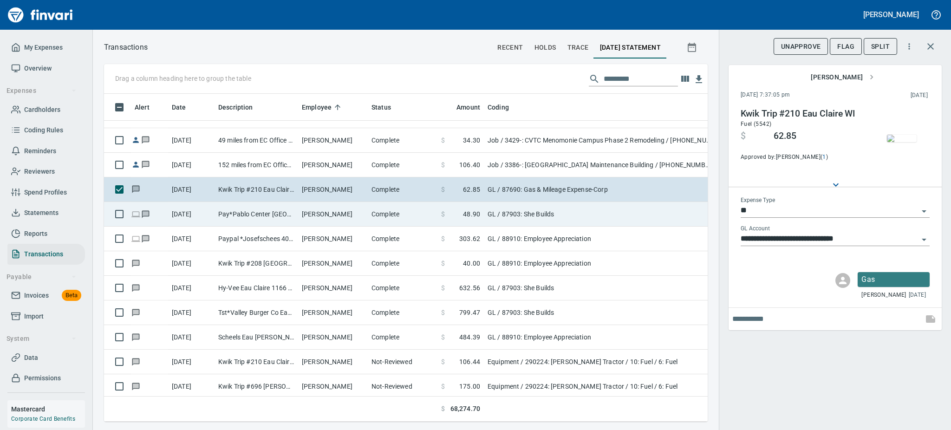
click at [313, 207] on td "[PERSON_NAME]" at bounding box center [333, 214] width 70 height 25
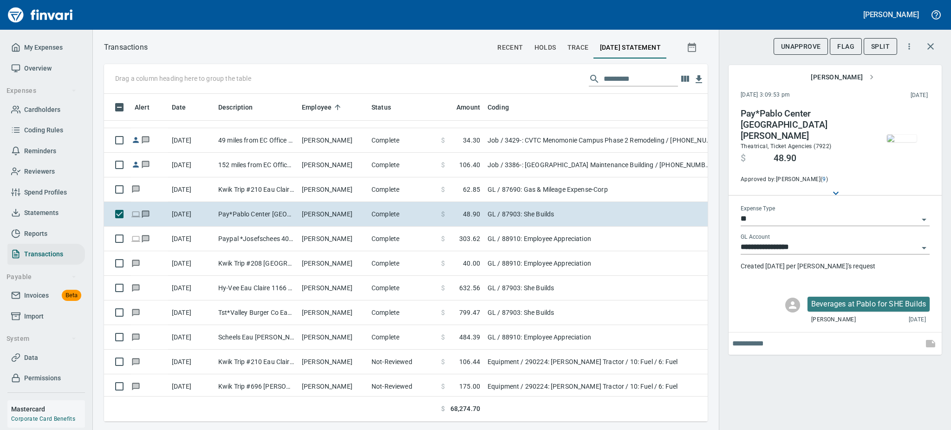
click at [915, 140] on img "button" at bounding box center [902, 138] width 30 height 7
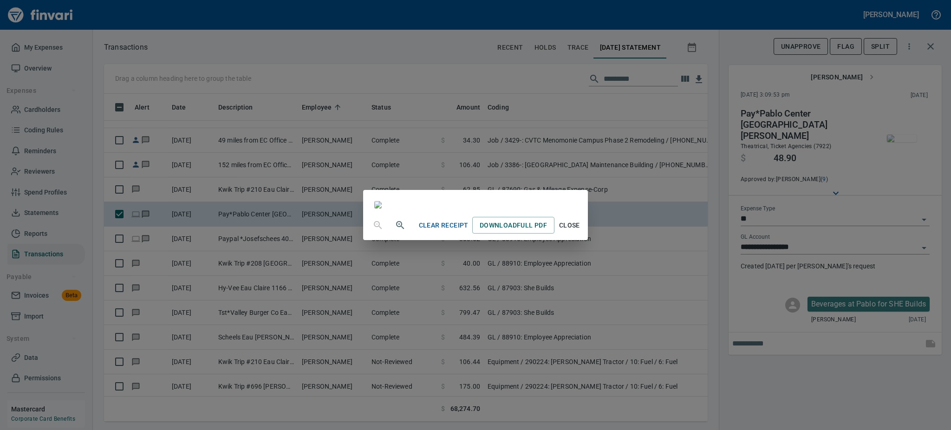
scroll to position [116, 0]
click at [581, 231] on span "Close" at bounding box center [569, 226] width 22 height 12
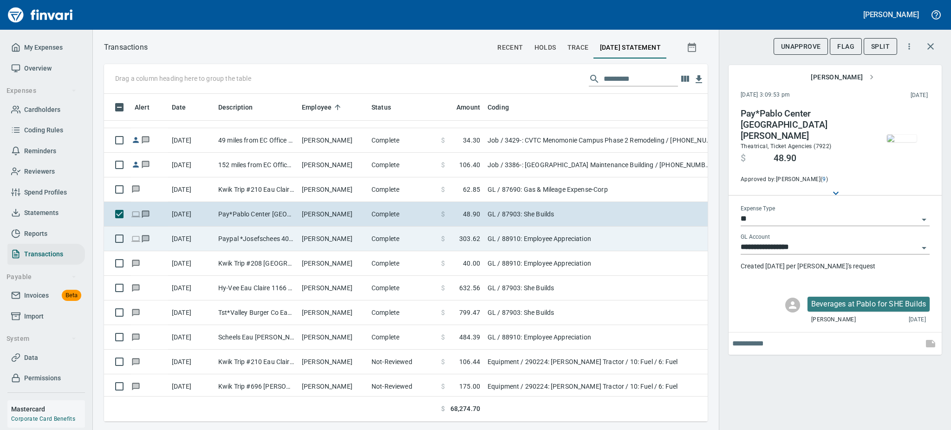
click at [269, 237] on td "Paypal *Josefschees 4029357733 CA" at bounding box center [257, 239] width 84 height 25
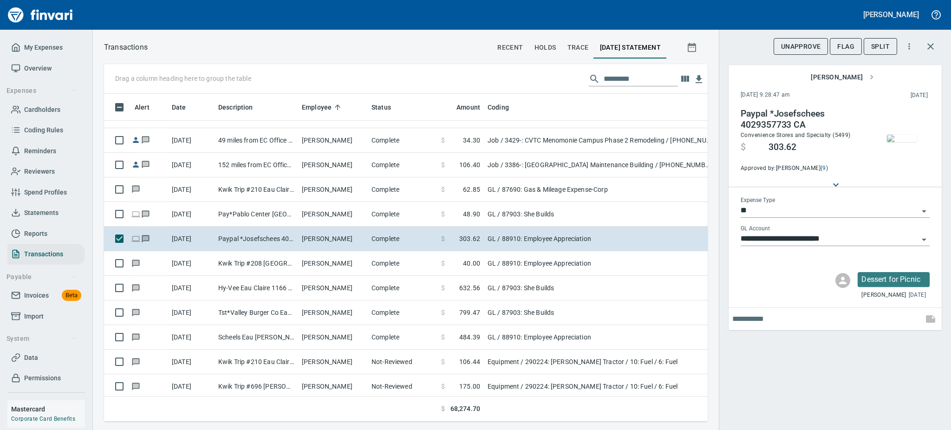
click at [903, 142] on img "button" at bounding box center [902, 138] width 30 height 7
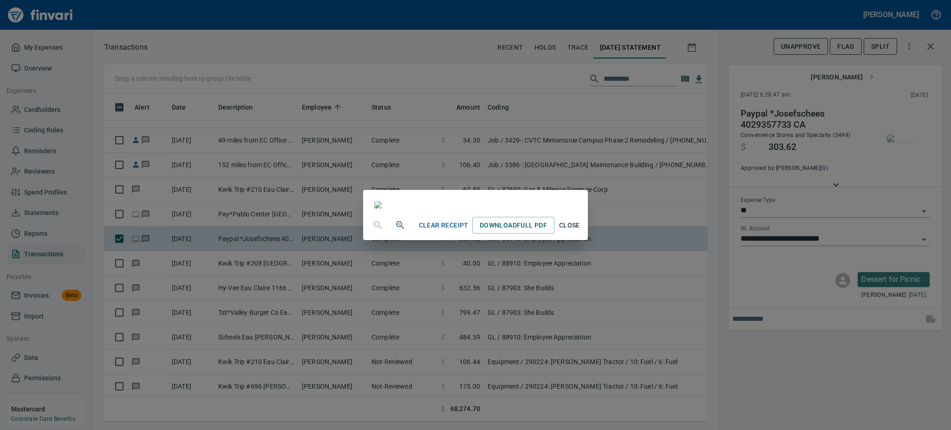
scroll to position [116, 0]
click at [547, 231] on span "Download Full PDF" at bounding box center [513, 226] width 67 height 12
click at [581, 231] on span "Close" at bounding box center [569, 226] width 22 height 12
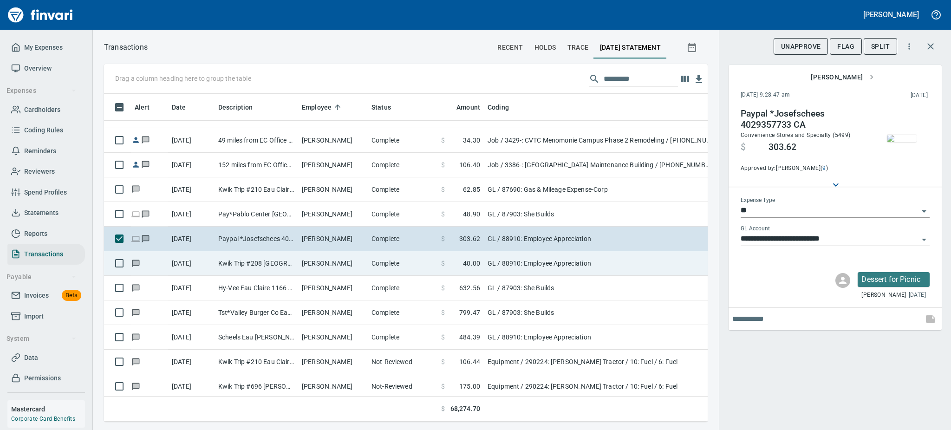
click at [306, 265] on td "[PERSON_NAME]" at bounding box center [333, 263] width 70 height 25
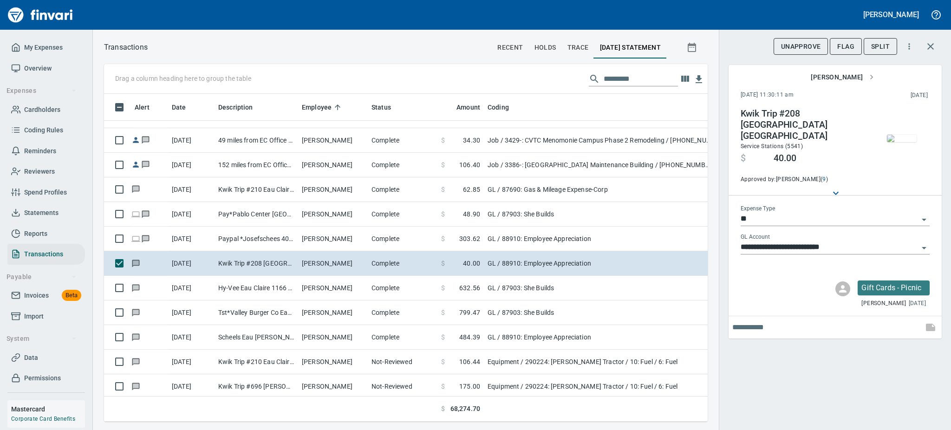
click at [904, 140] on img "button" at bounding box center [902, 138] width 30 height 7
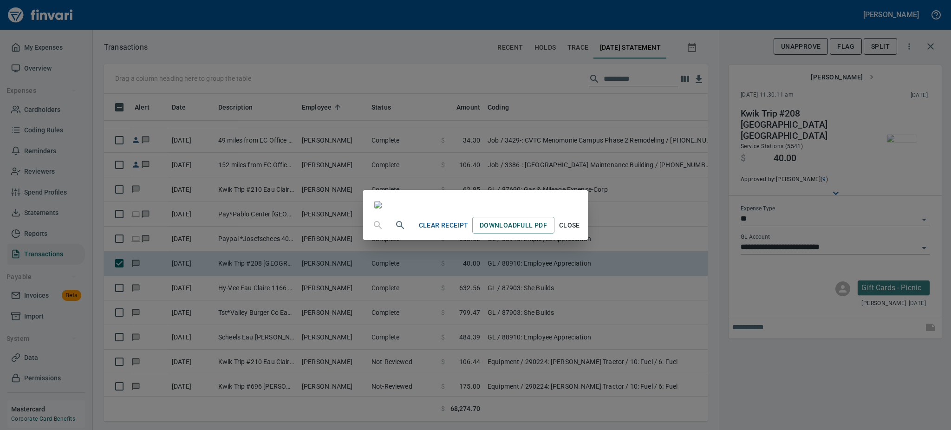
click at [581, 231] on span "Close" at bounding box center [569, 226] width 22 height 12
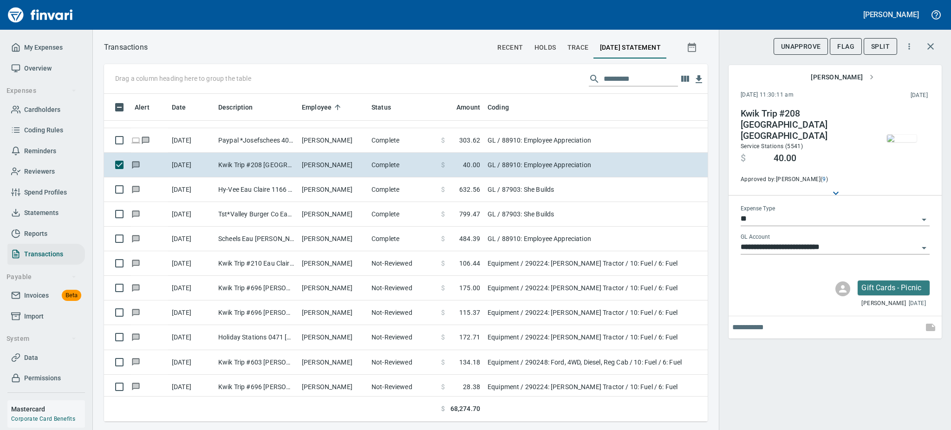
scroll to position [9562, 0]
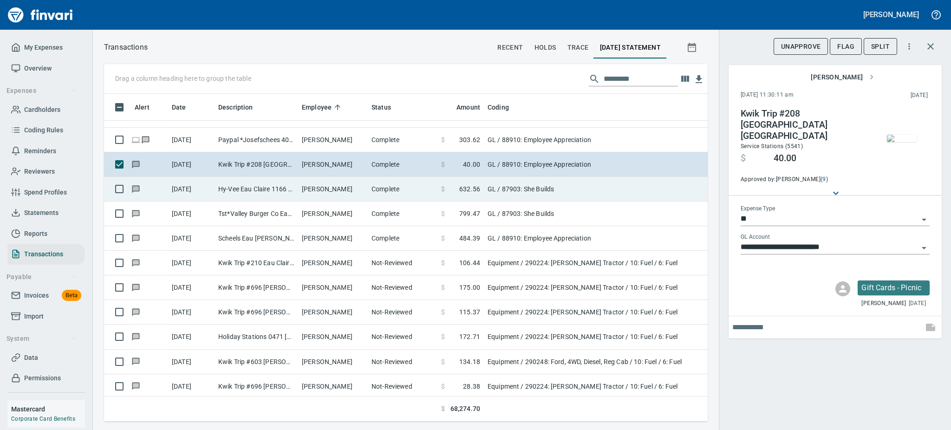
click at [315, 188] on td "[PERSON_NAME]" at bounding box center [333, 189] width 70 height 25
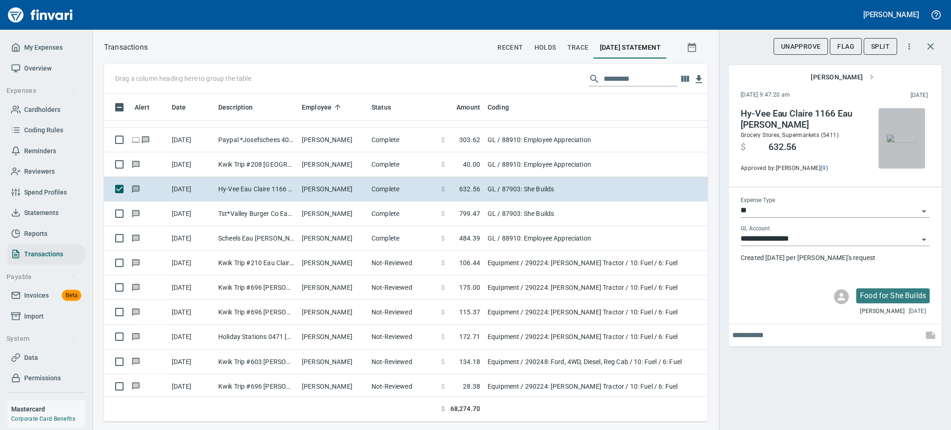
click at [911, 135] on img "button" at bounding box center [902, 138] width 30 height 7
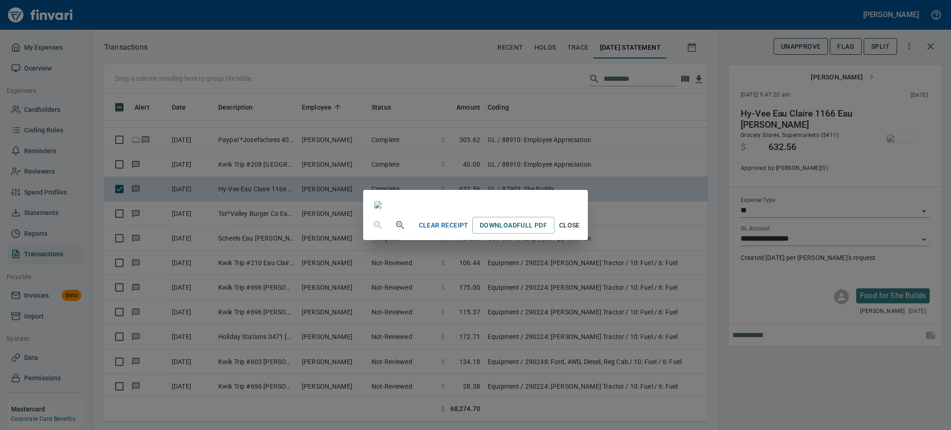
click at [581, 231] on span "Close" at bounding box center [569, 226] width 22 height 12
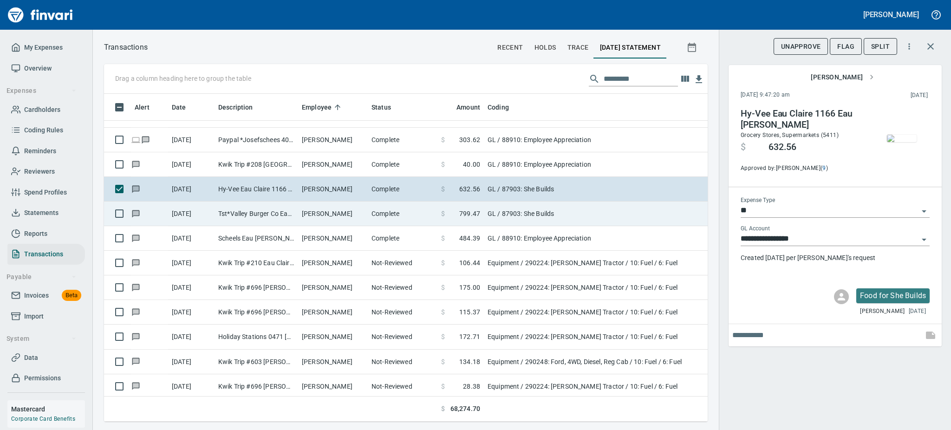
click at [304, 207] on td "[PERSON_NAME]" at bounding box center [333, 214] width 70 height 25
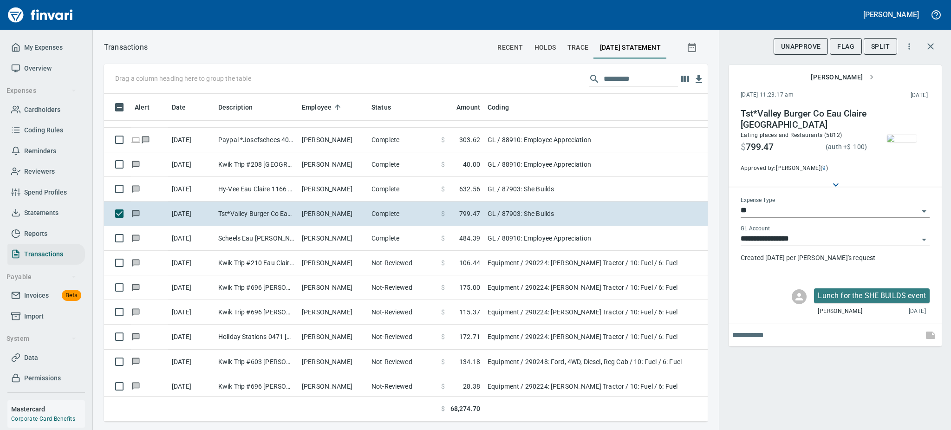
click at [905, 142] on img "button" at bounding box center [902, 138] width 30 height 7
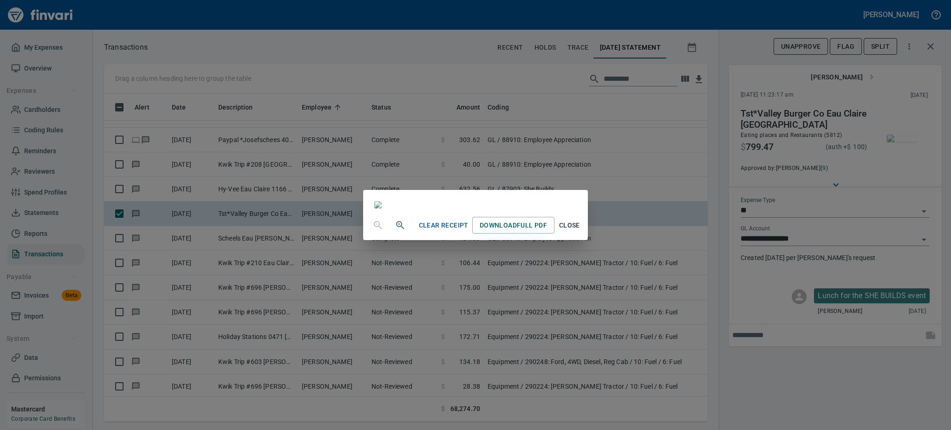
click at [581, 231] on span "Close" at bounding box center [569, 226] width 22 height 12
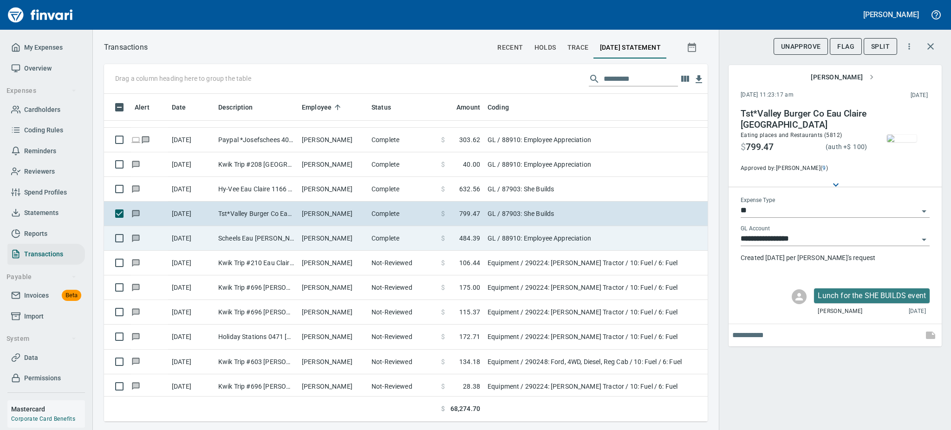
click at [342, 236] on td "[PERSON_NAME]" at bounding box center [333, 238] width 70 height 25
type input "**********"
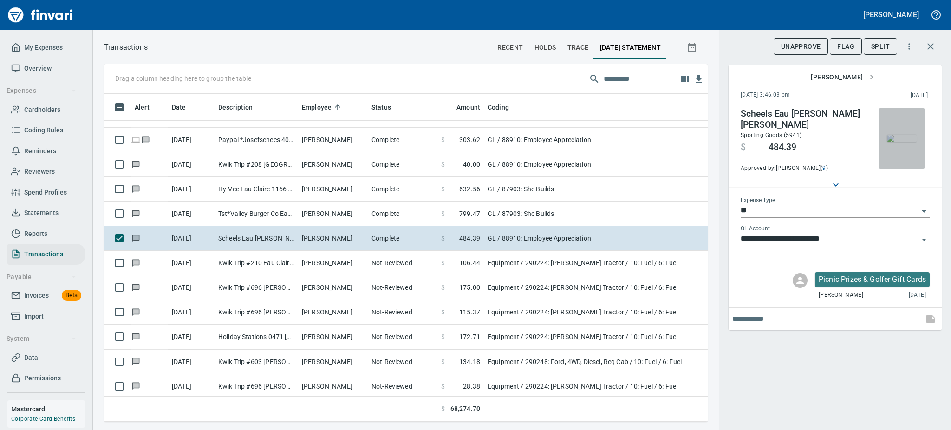
click at [904, 142] on img "button" at bounding box center [902, 138] width 30 height 7
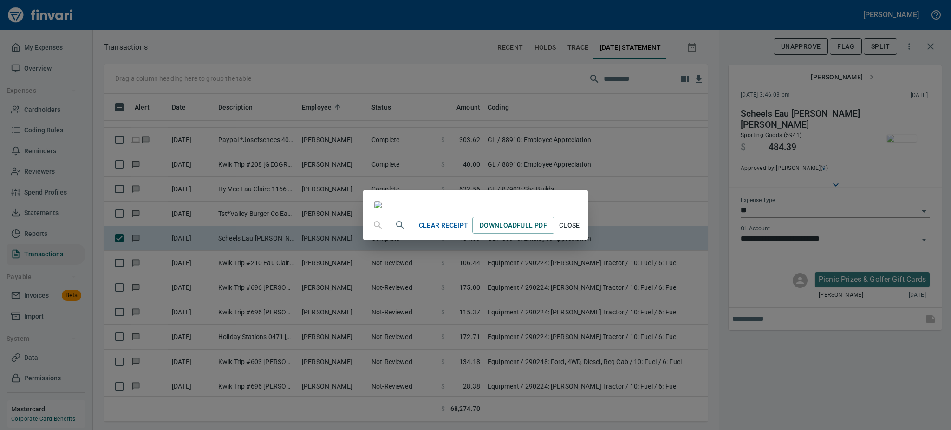
scroll to position [116, 0]
click at [581, 231] on span "Close" at bounding box center [569, 226] width 22 height 12
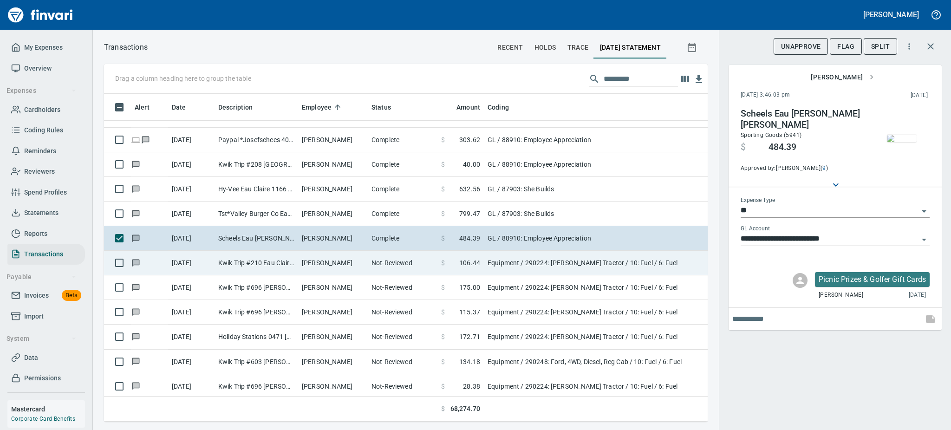
click at [303, 268] on td "[PERSON_NAME]" at bounding box center [333, 263] width 70 height 25
type input "*********"
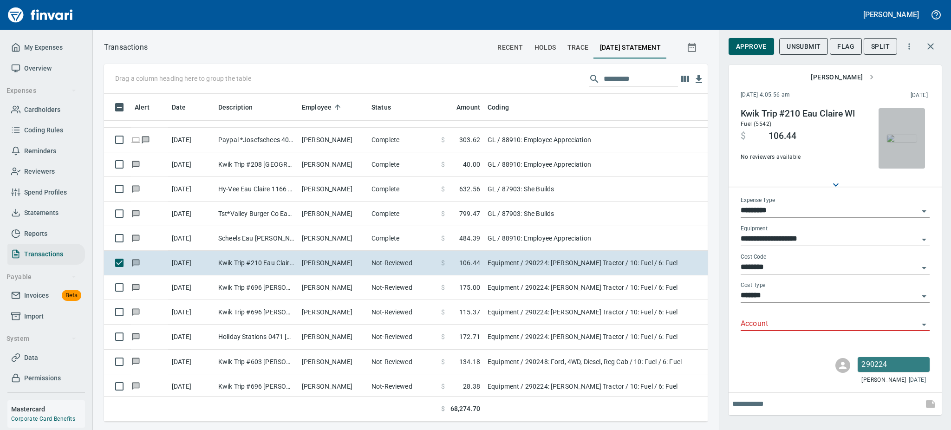
click at [898, 135] on img "button" at bounding box center [902, 138] width 30 height 7
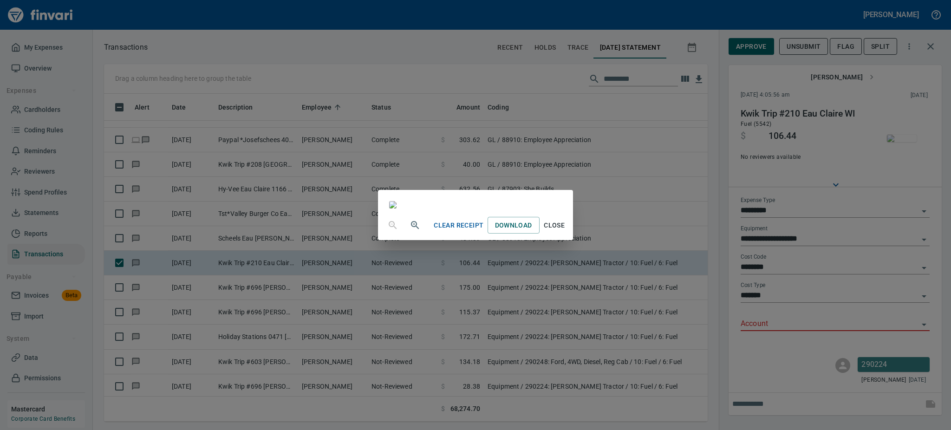
click at [573, 240] on div "Clear Receipt Download Close" at bounding box center [475, 225] width 195 height 30
click at [566, 231] on span "Close" at bounding box center [555, 226] width 22 height 12
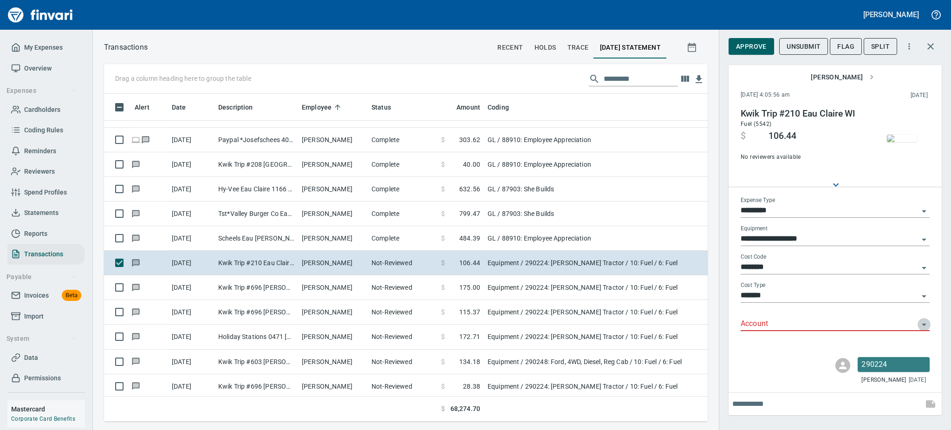
click at [925, 321] on icon "Open" at bounding box center [924, 324] width 11 height 11
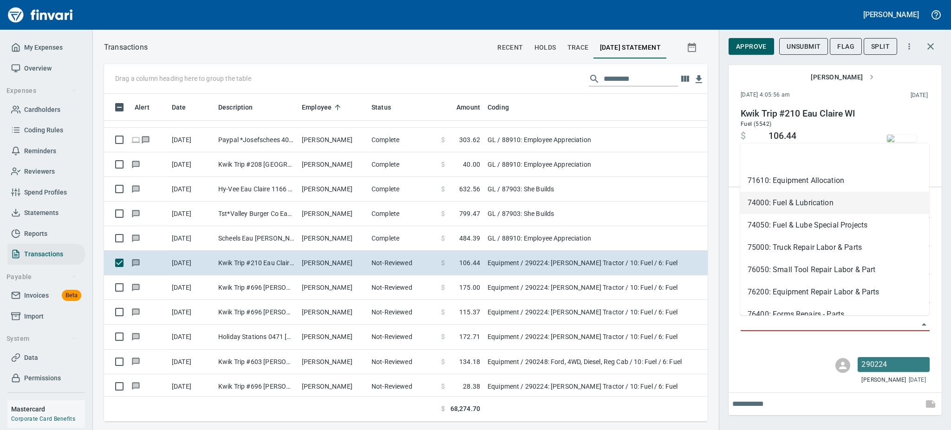
click at [794, 199] on li "74000: Fuel & Lubrication" at bounding box center [835, 203] width 189 height 22
type input "**********"
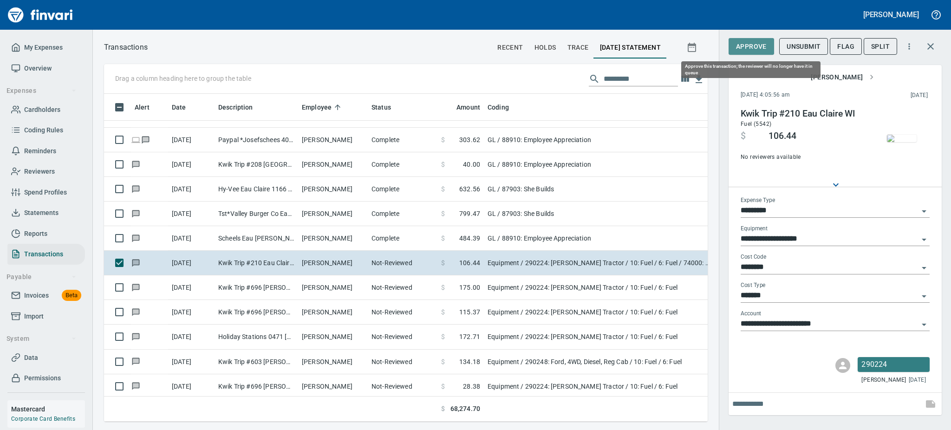
click at [741, 45] on span "Approve" at bounding box center [751, 47] width 31 height 12
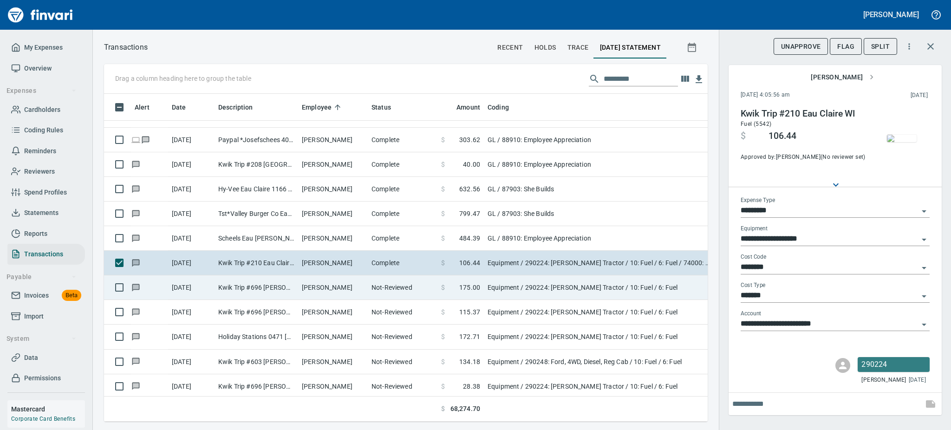
click at [302, 293] on td "[PERSON_NAME]" at bounding box center [333, 287] width 70 height 25
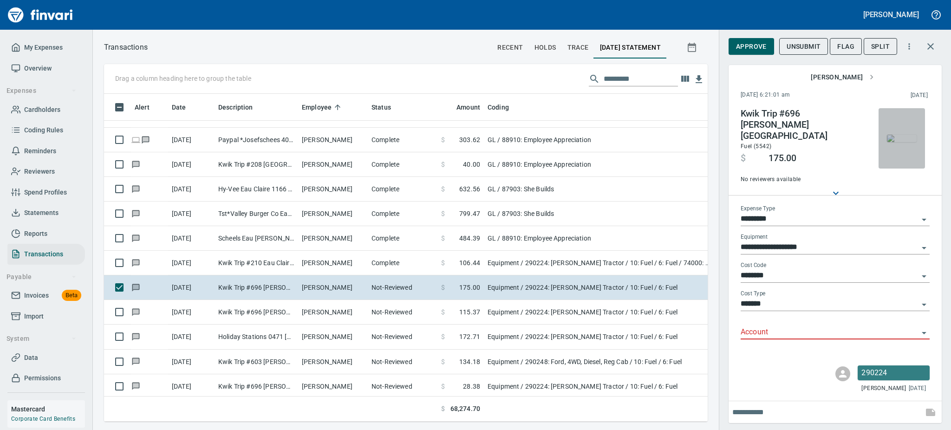
click at [912, 142] on img "button" at bounding box center [902, 138] width 30 height 7
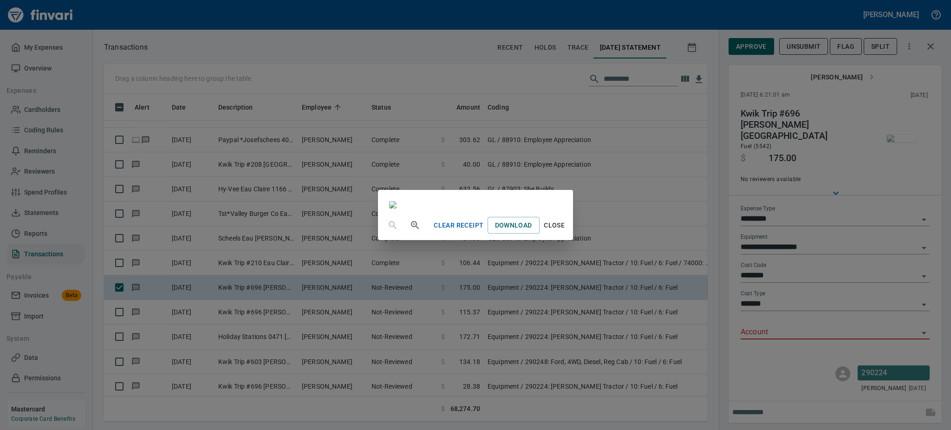
click at [566, 231] on span "Close" at bounding box center [555, 226] width 22 height 12
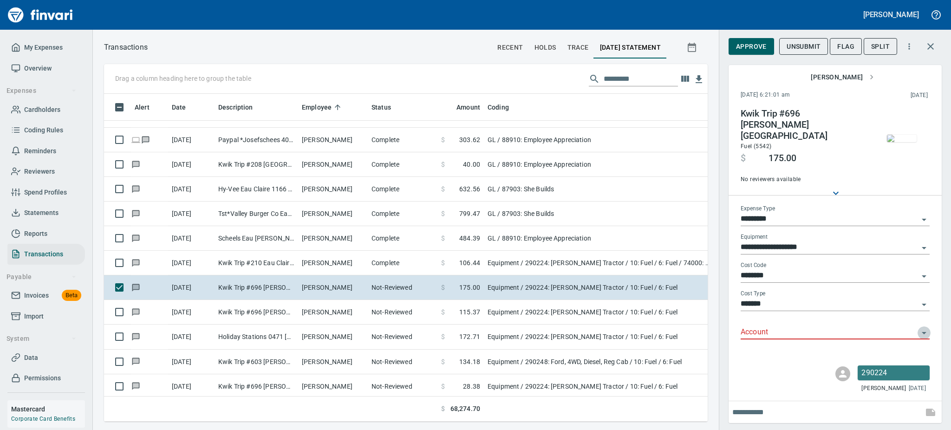
click at [925, 328] on icon "Open" at bounding box center [924, 333] width 11 height 11
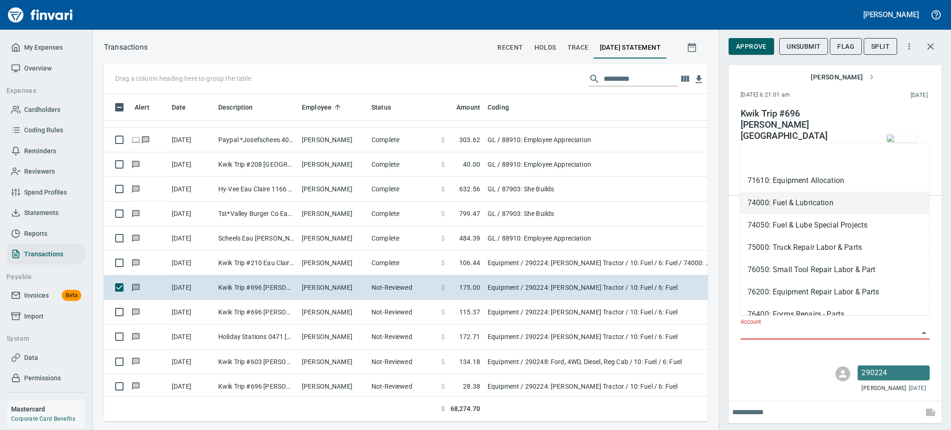
click at [767, 197] on li "74000: Fuel & Lubrication" at bounding box center [835, 203] width 189 height 22
type input "**********"
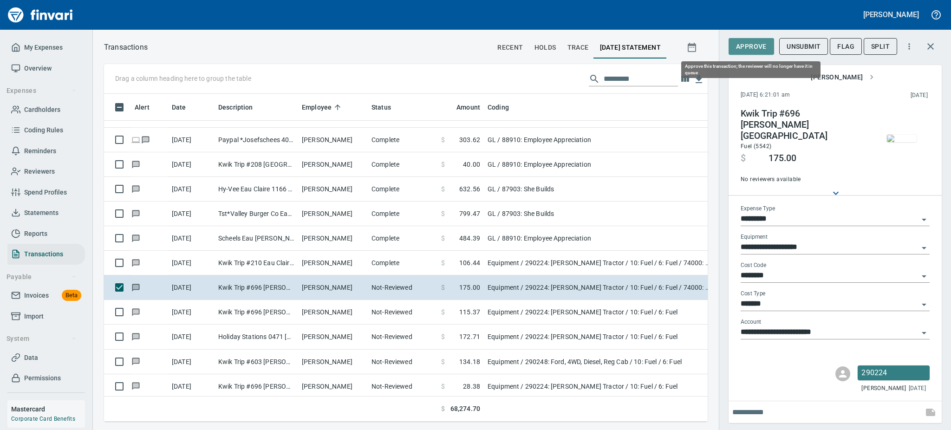
click at [748, 46] on span "Approve" at bounding box center [751, 47] width 31 height 12
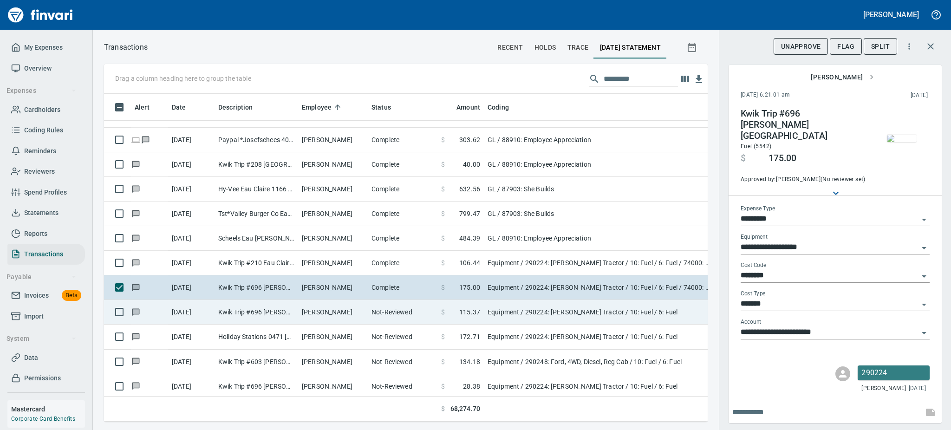
click at [256, 311] on td "Kwik Trip #696 [PERSON_NAME] [GEOGRAPHIC_DATA]" at bounding box center [257, 312] width 84 height 25
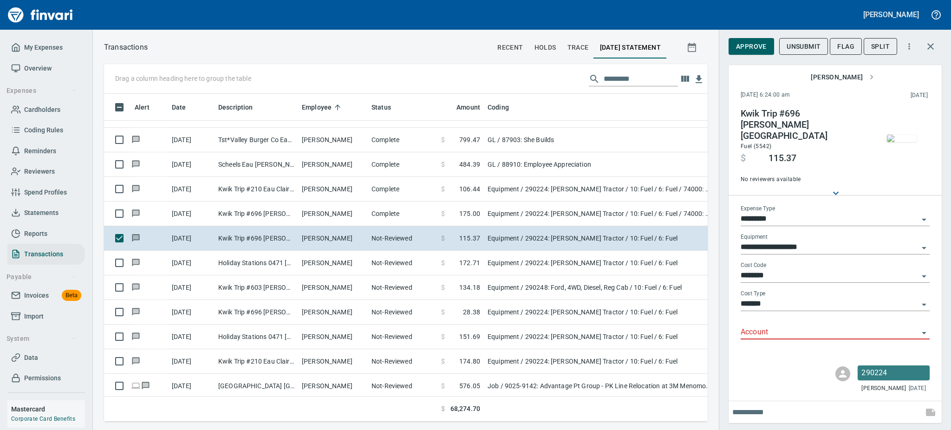
scroll to position [9660, 0]
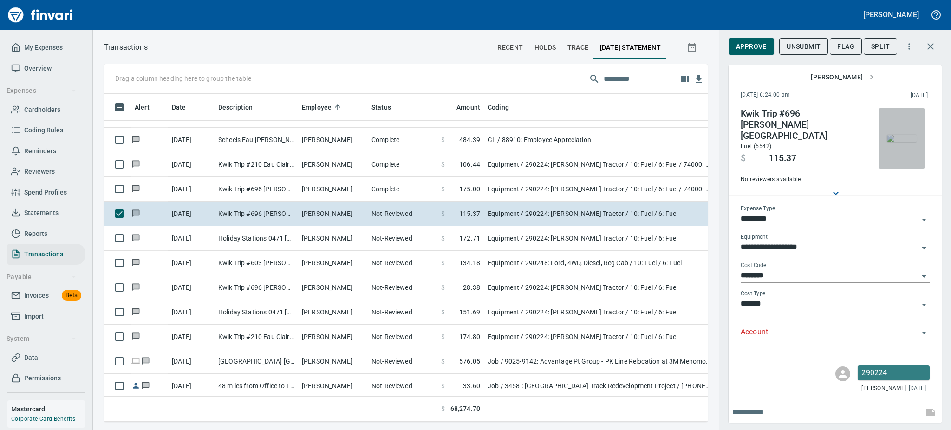
click at [898, 135] on img "button" at bounding box center [902, 138] width 30 height 7
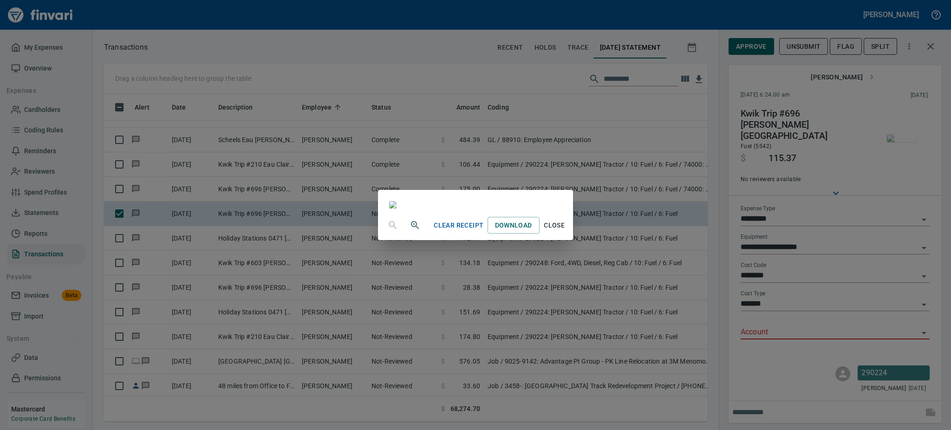
click at [566, 231] on span "Close" at bounding box center [555, 226] width 22 height 12
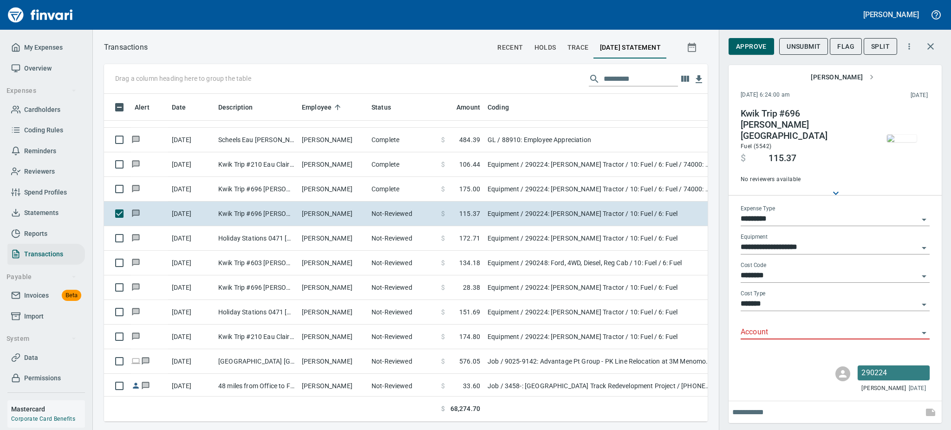
click at [925, 328] on icon "Open" at bounding box center [924, 333] width 11 height 11
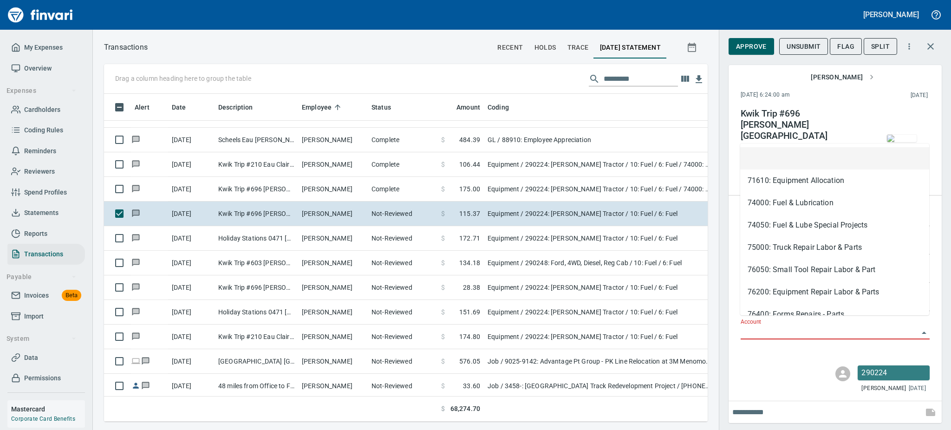
scroll to position [308, 583]
click at [767, 202] on li "74000: Fuel & Lubrication" at bounding box center [835, 203] width 189 height 22
type input "**********"
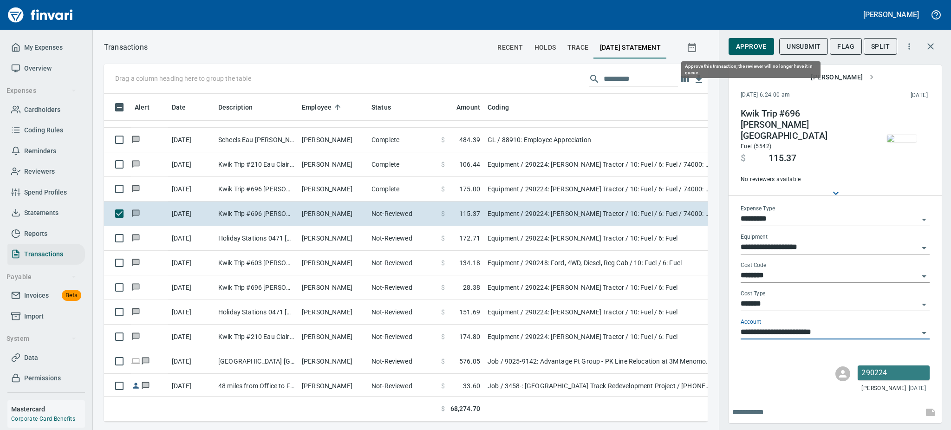
click at [751, 45] on span "Approve" at bounding box center [751, 47] width 31 height 12
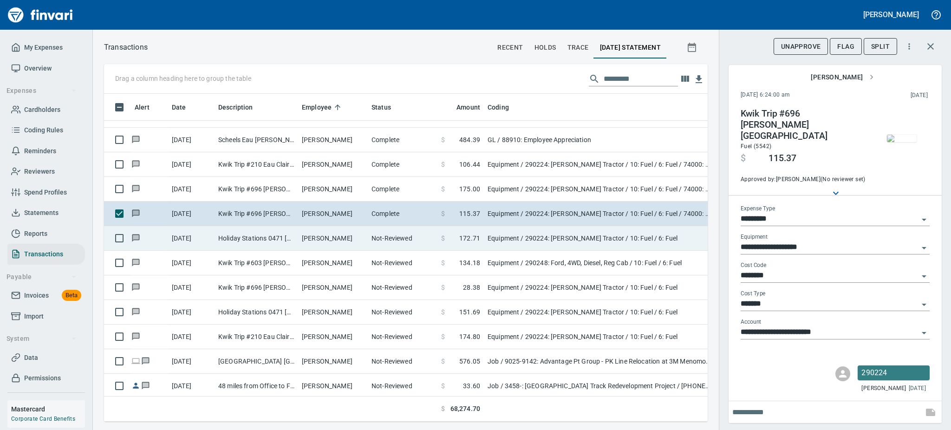
click at [336, 235] on td "[PERSON_NAME]" at bounding box center [333, 238] width 70 height 25
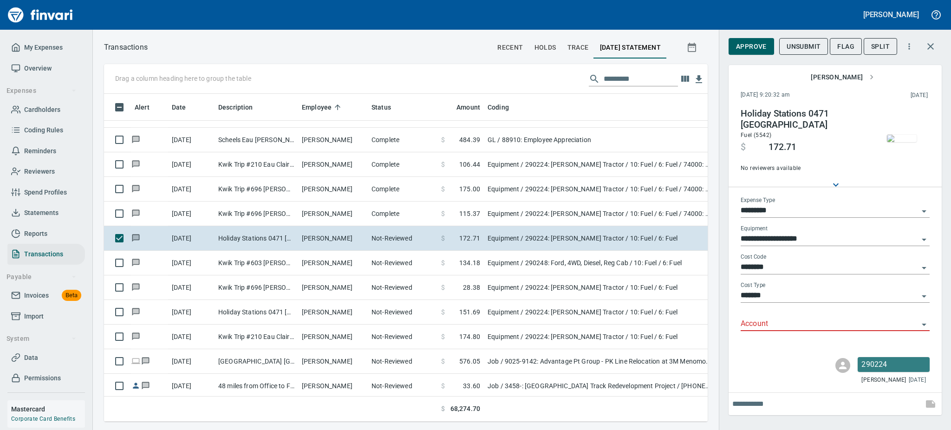
click at [892, 138] on img "button" at bounding box center [902, 138] width 30 height 7
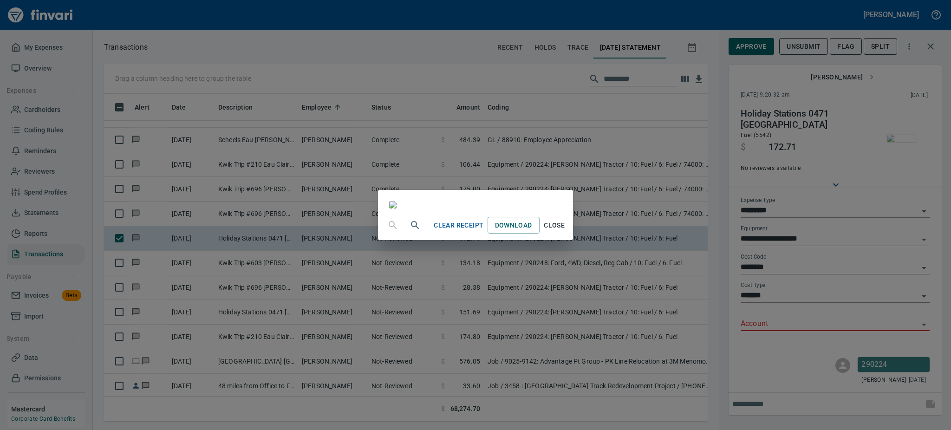
click at [570, 234] on button "Close" at bounding box center [555, 225] width 30 height 17
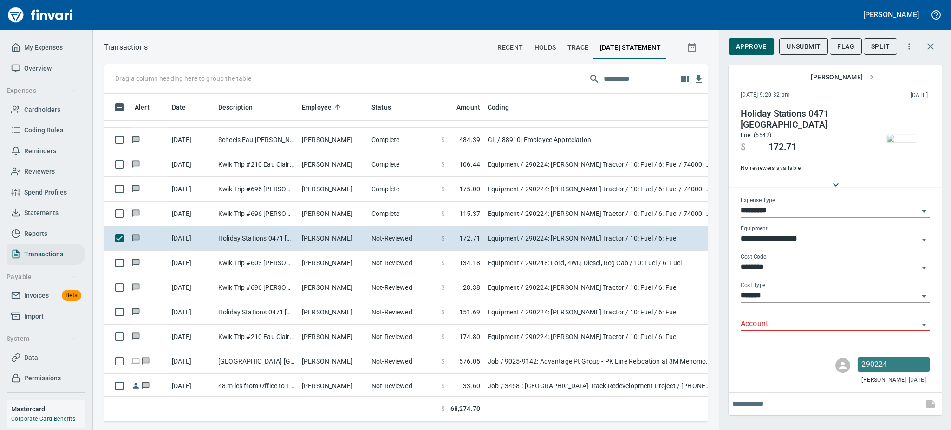
click at [923, 324] on icon "Open" at bounding box center [924, 325] width 5 height 2
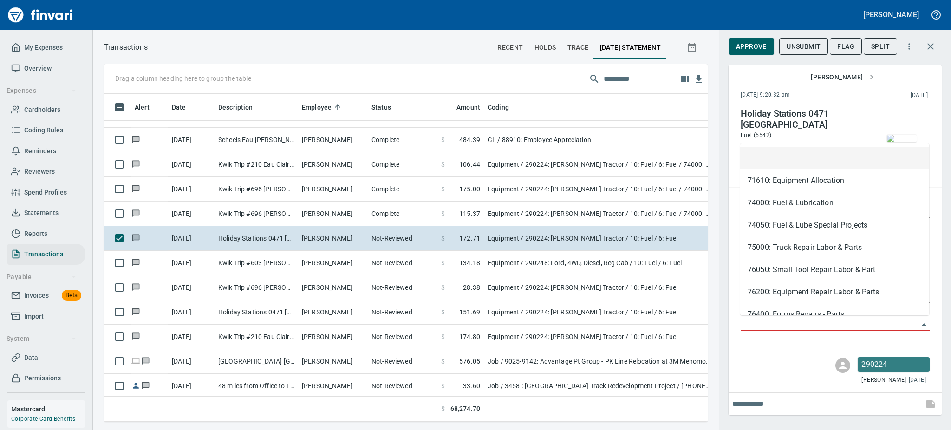
scroll to position [308, 583]
click at [774, 206] on li "74000: Fuel & Lubrication" at bounding box center [835, 203] width 189 height 22
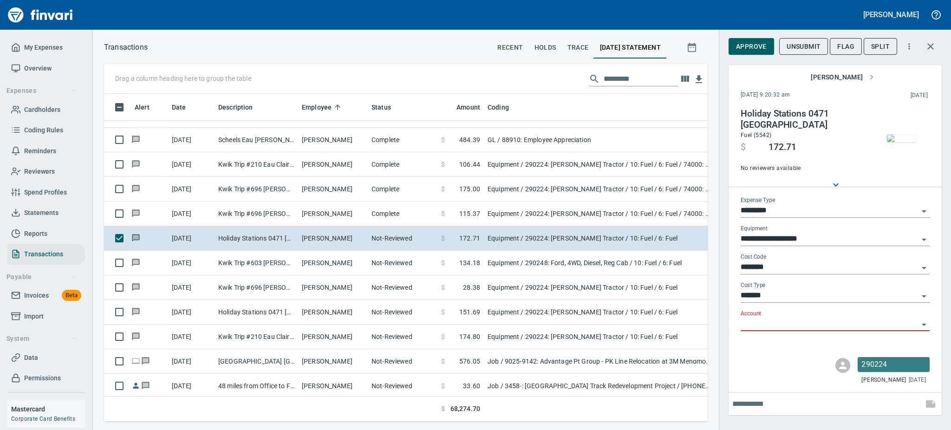
type input "**********"
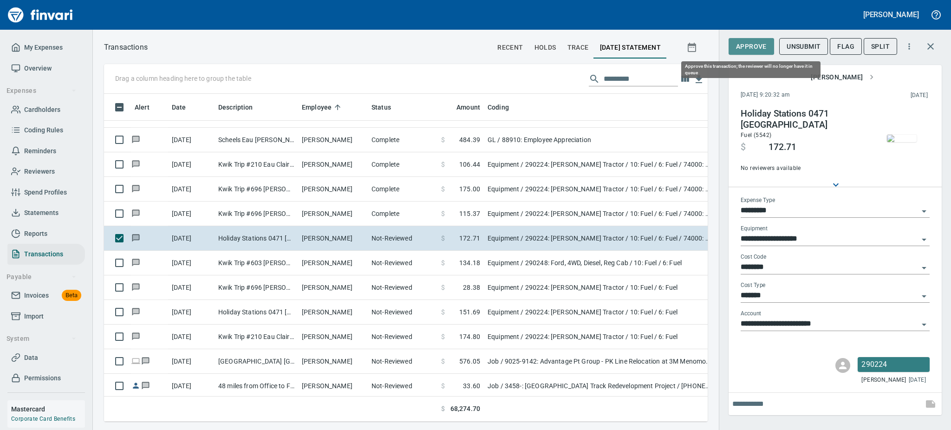
click at [747, 45] on span "Approve" at bounding box center [751, 47] width 31 height 12
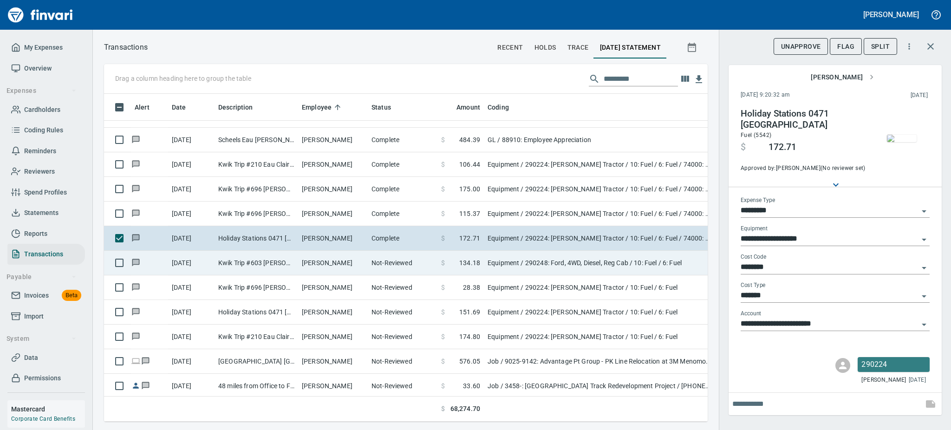
click at [354, 257] on td "[PERSON_NAME]" at bounding box center [333, 263] width 70 height 25
type input "**********"
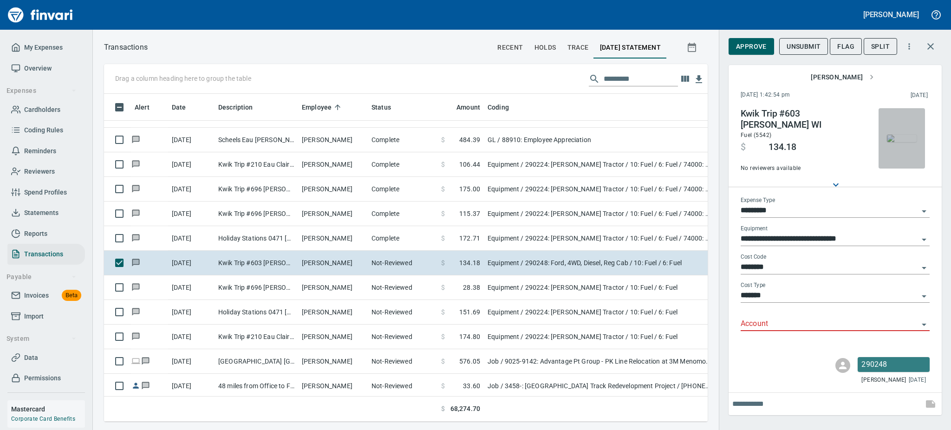
click at [897, 137] on img "button" at bounding box center [902, 138] width 30 height 7
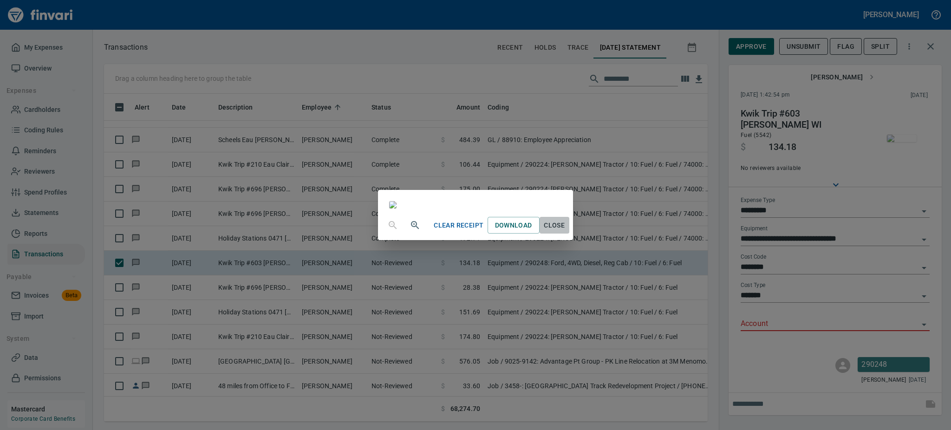
click at [566, 231] on span "Close" at bounding box center [555, 226] width 22 height 12
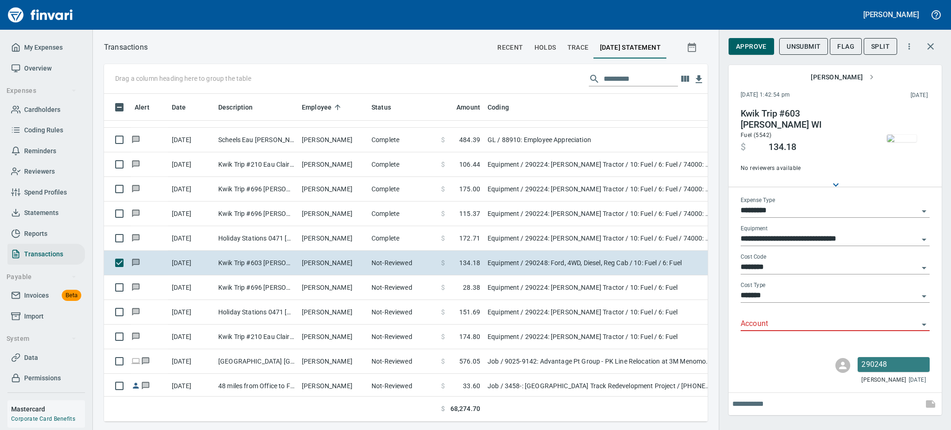
click at [924, 325] on icon "Open" at bounding box center [924, 325] width 5 height 2
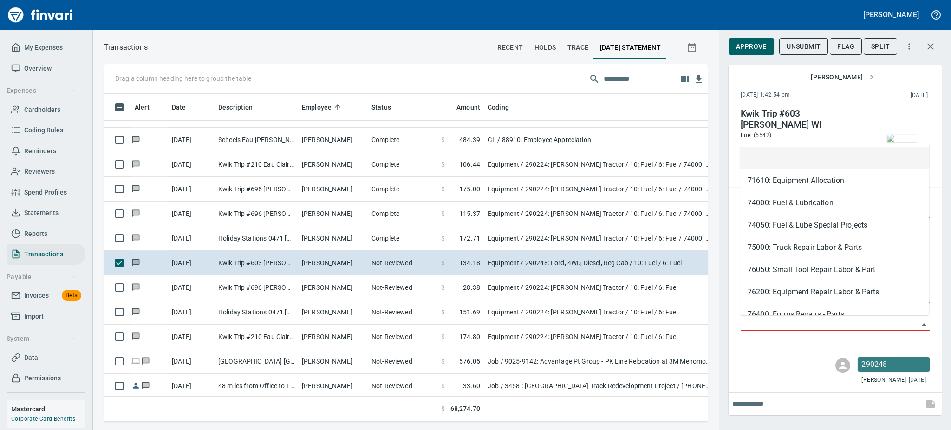
scroll to position [308, 583]
click at [767, 199] on li "74000: Fuel & Lubrication" at bounding box center [835, 203] width 189 height 22
type input "**********"
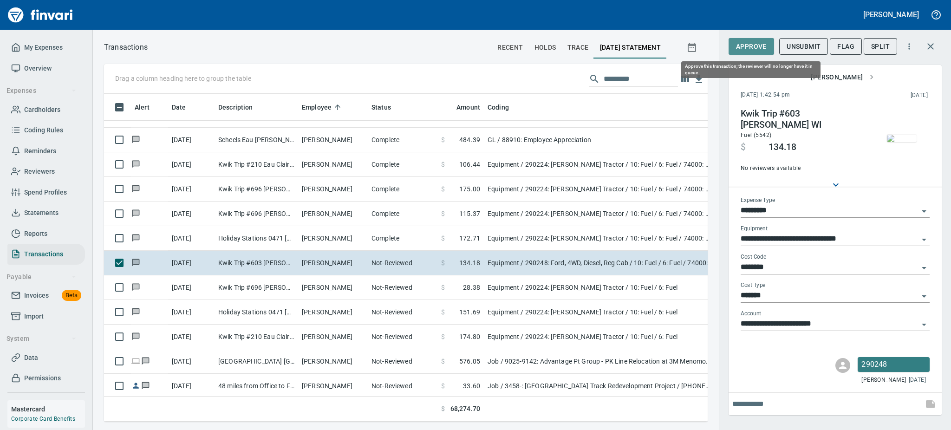
click at [748, 39] on button "Approve" at bounding box center [752, 46] width 46 height 17
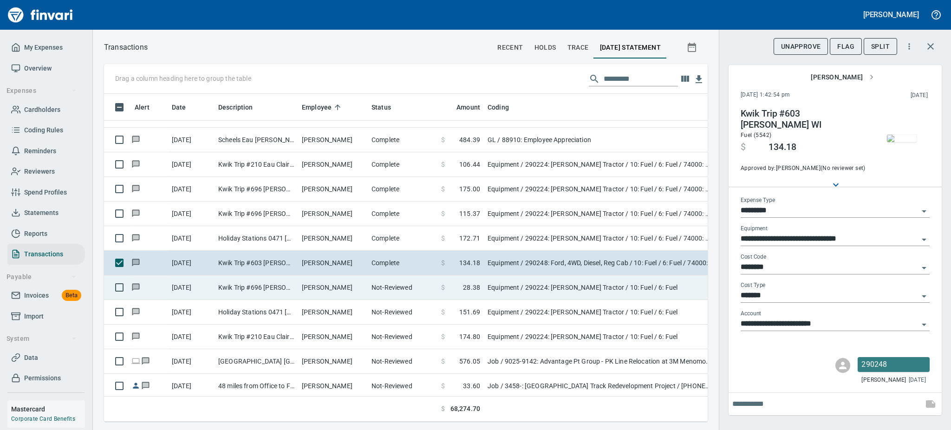
click at [388, 283] on td "Not-Reviewed" at bounding box center [403, 287] width 70 height 25
type input "**********"
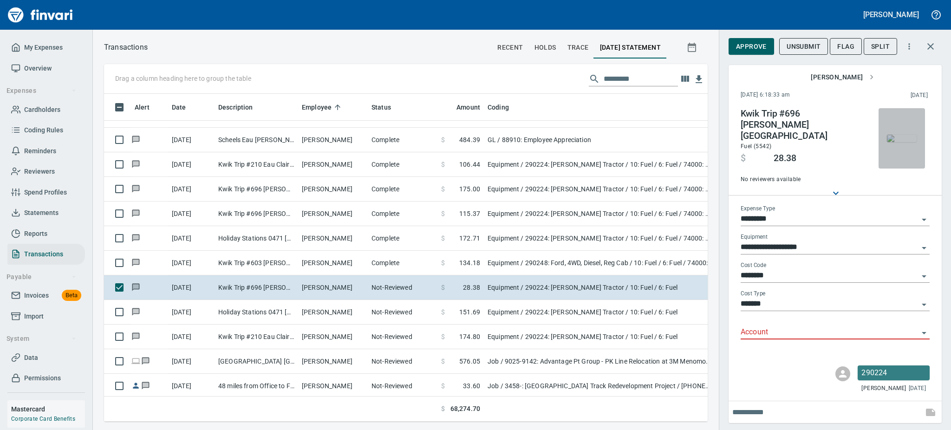
click at [905, 135] on img "button" at bounding box center [902, 138] width 30 height 7
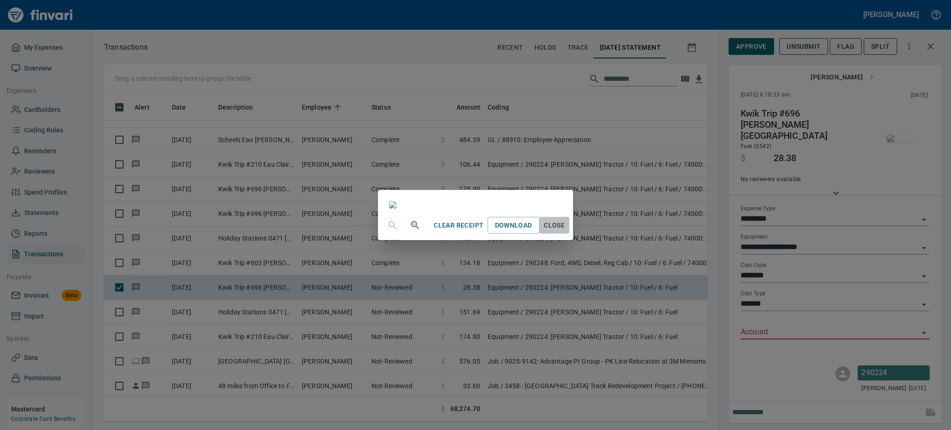
click at [566, 231] on span "Close" at bounding box center [555, 226] width 22 height 12
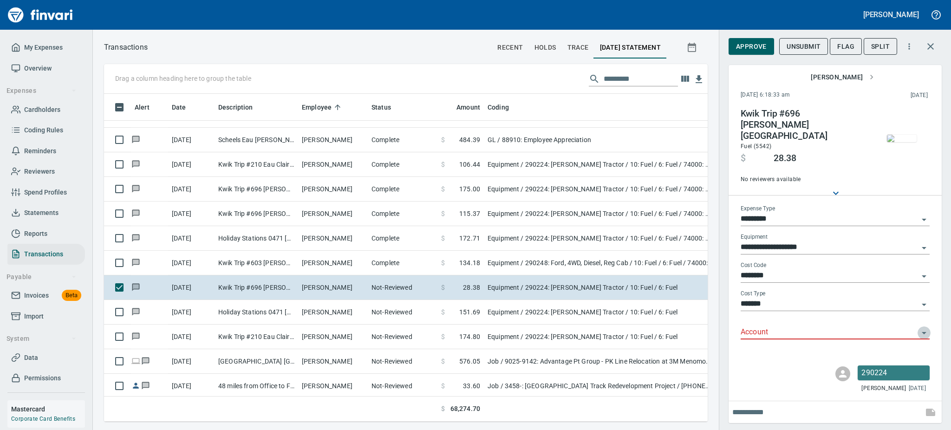
click at [924, 328] on icon "Open" at bounding box center [924, 333] width 11 height 11
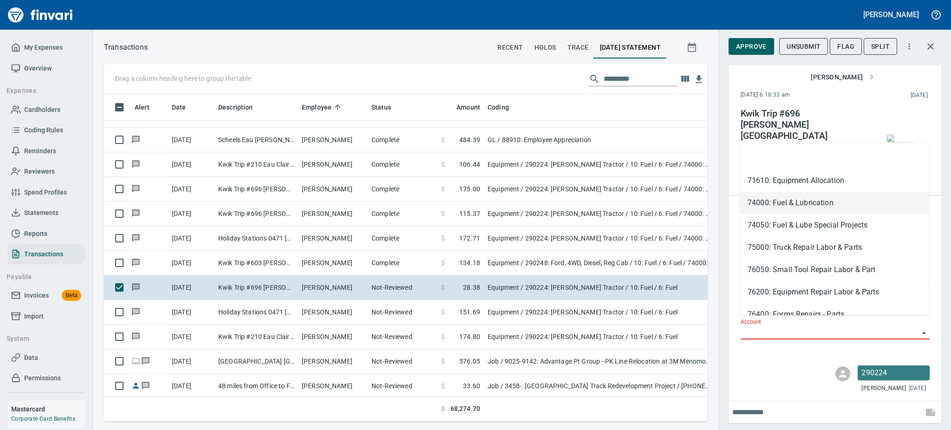
click at [774, 206] on li "74000: Fuel & Lubrication" at bounding box center [835, 203] width 189 height 22
type input "**********"
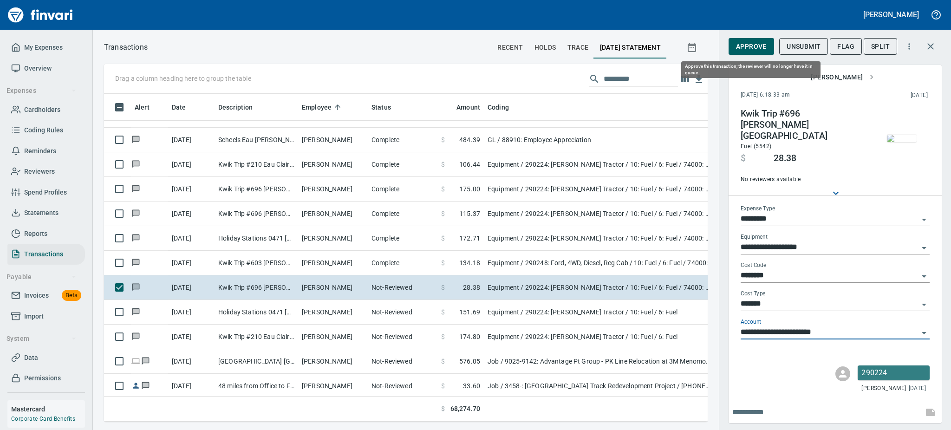
click at [744, 43] on span "Approve" at bounding box center [751, 47] width 31 height 12
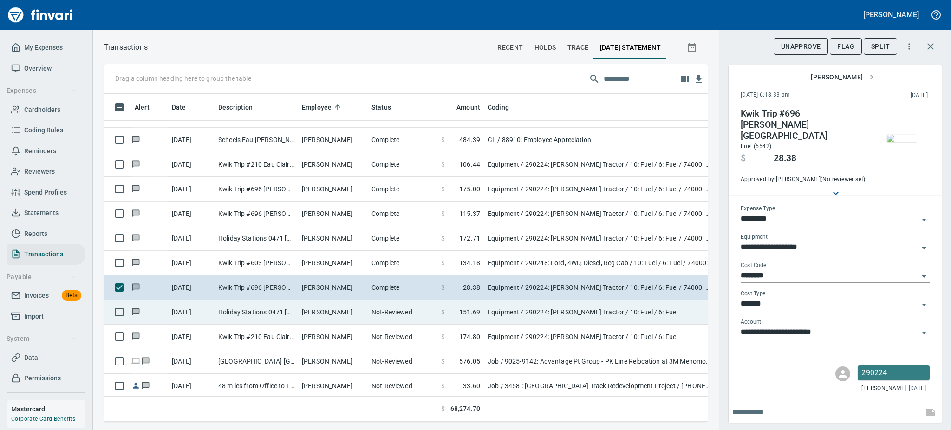
click at [286, 309] on td "Holiday Stations 0471 [GEOGRAPHIC_DATA]" at bounding box center [257, 312] width 84 height 25
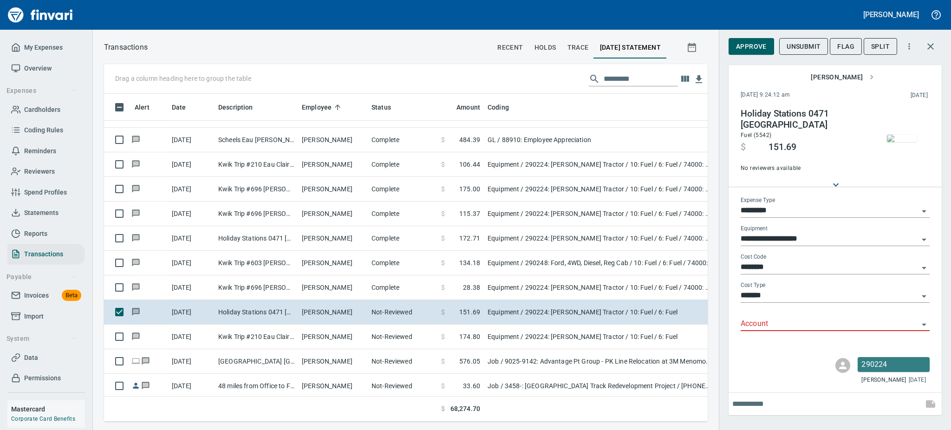
click at [897, 141] on img "button" at bounding box center [902, 138] width 30 height 7
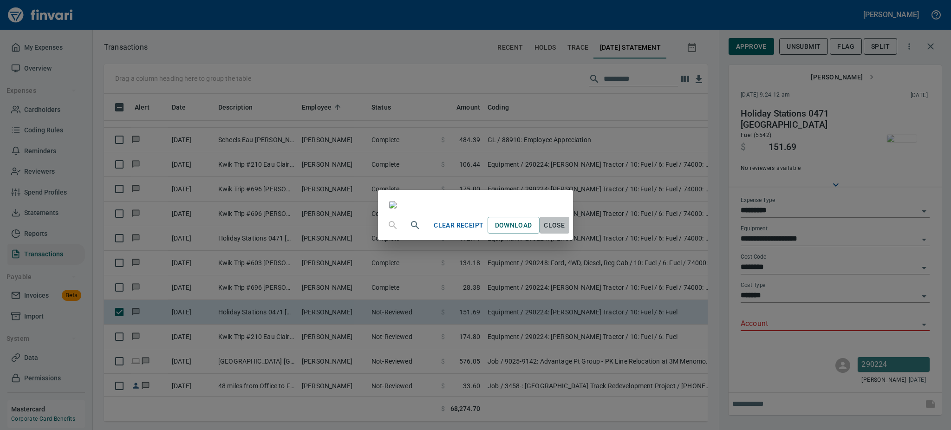
click at [566, 231] on span "Close" at bounding box center [555, 226] width 22 height 12
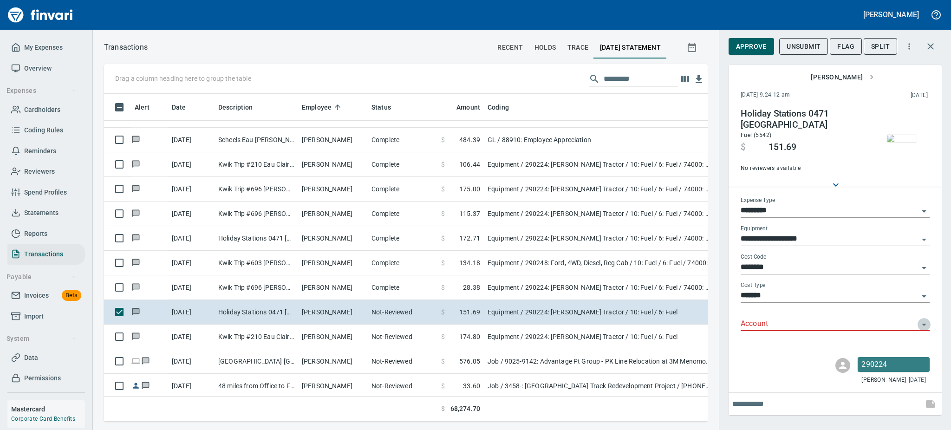
click at [925, 324] on icon "Open" at bounding box center [924, 325] width 5 height 2
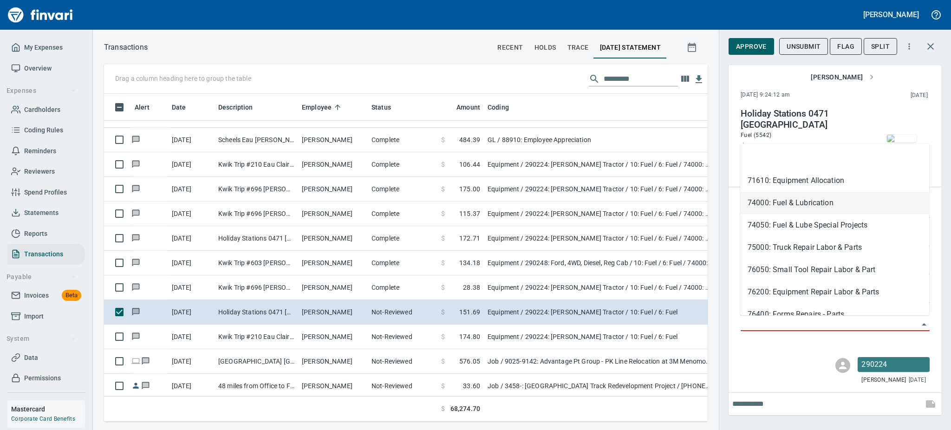
click at [785, 197] on li "74000: Fuel & Lubrication" at bounding box center [835, 203] width 189 height 22
type input "**********"
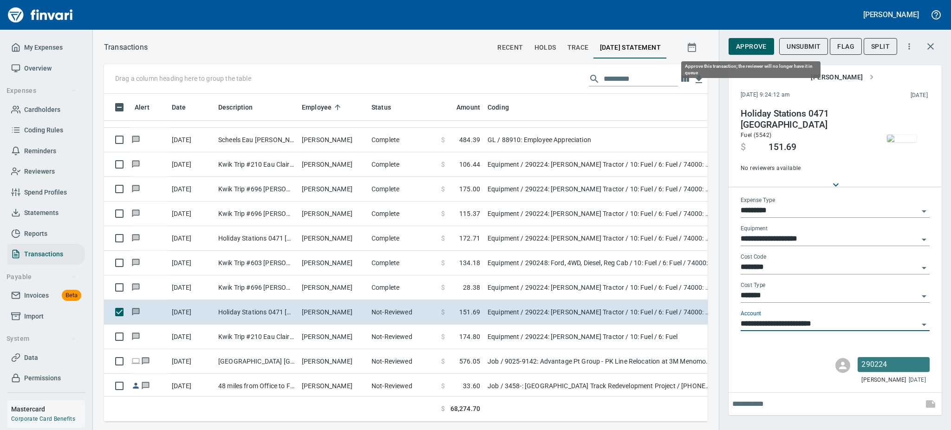
click at [744, 46] on span "Approve" at bounding box center [751, 47] width 31 height 12
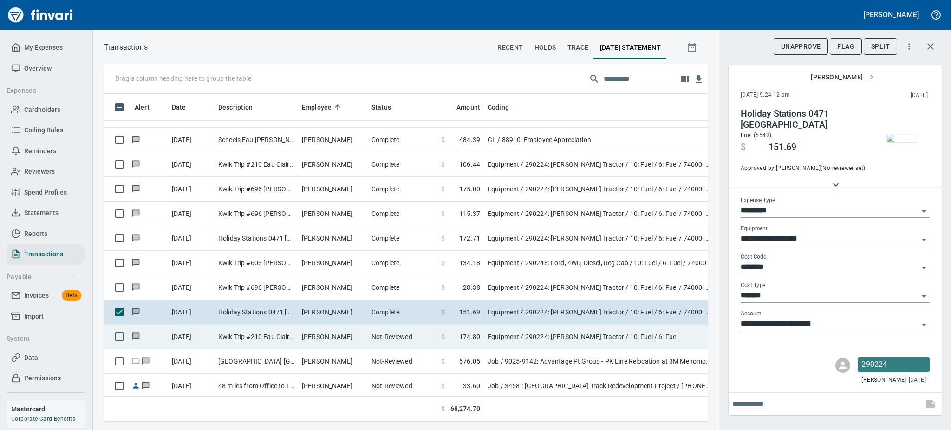
click at [339, 335] on td "[PERSON_NAME]" at bounding box center [333, 337] width 70 height 25
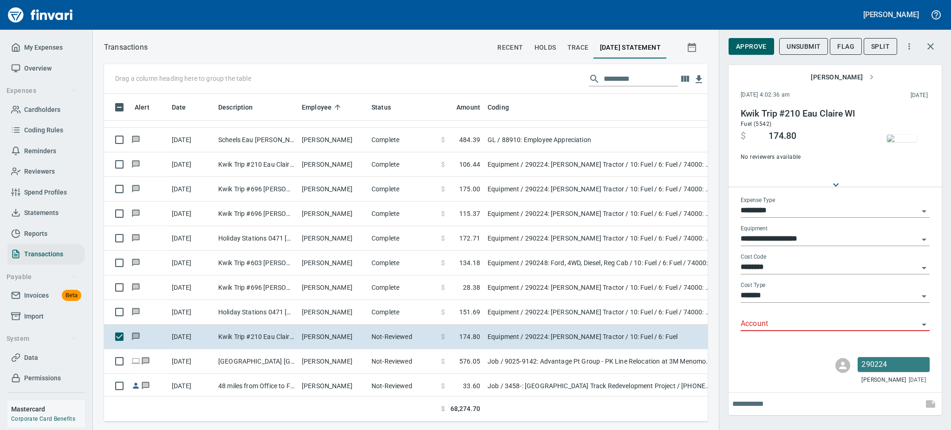
click at [900, 142] on img "button" at bounding box center [902, 138] width 30 height 7
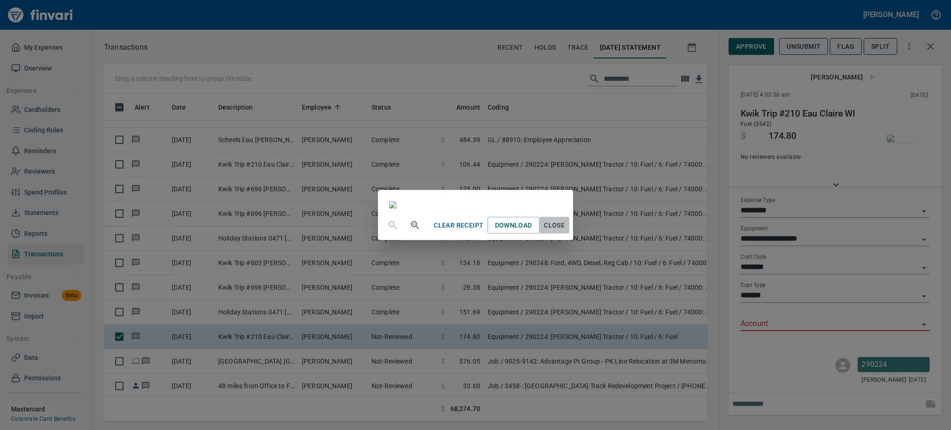
click at [566, 231] on span "Close" at bounding box center [555, 226] width 22 height 12
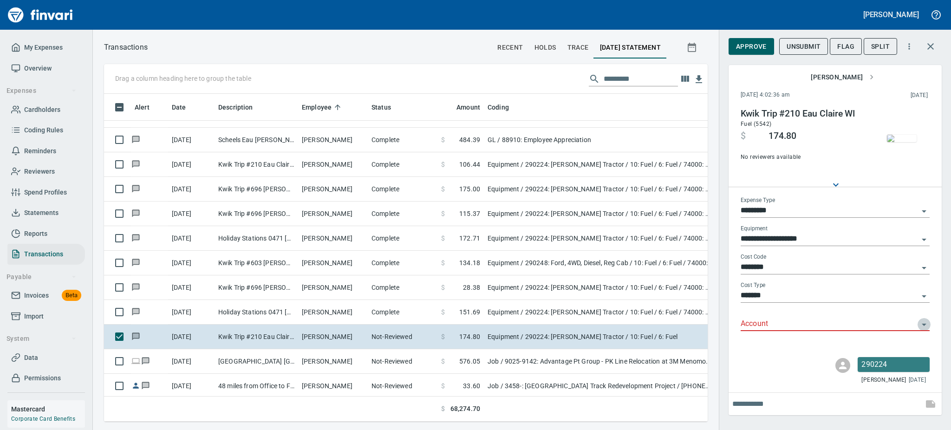
click at [921, 325] on icon "Open" at bounding box center [924, 324] width 11 height 11
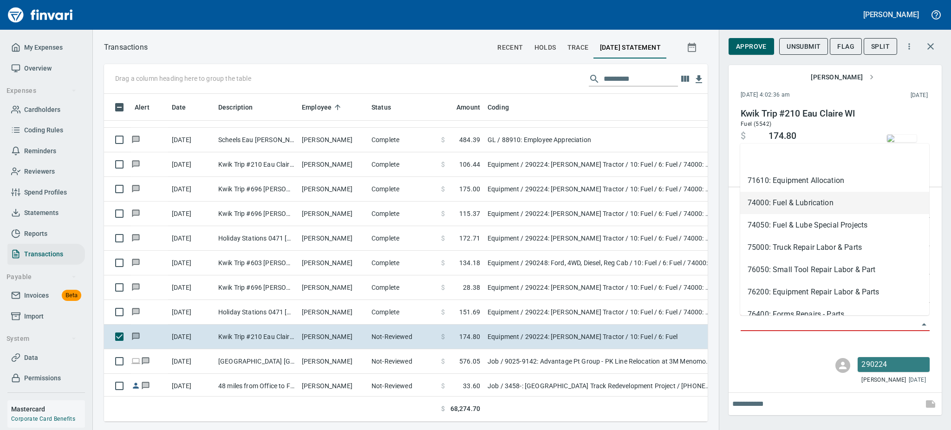
click at [762, 203] on li "74000: Fuel & Lubrication" at bounding box center [835, 203] width 189 height 22
type input "**********"
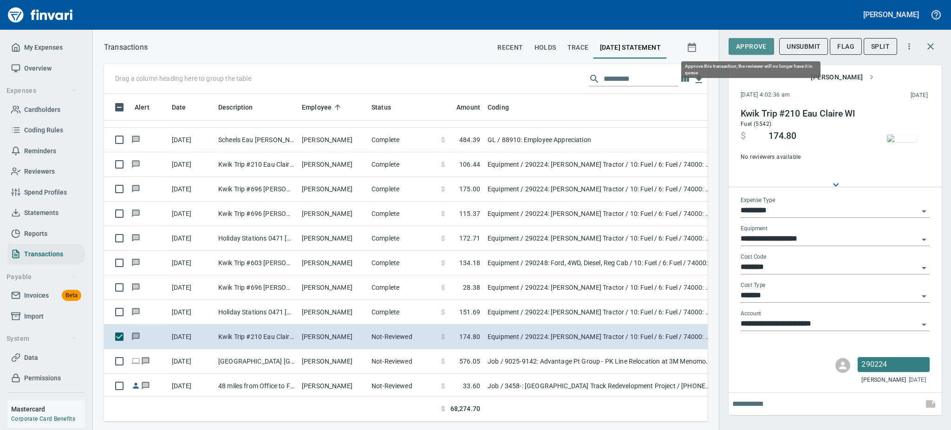
click at [749, 44] on span "Approve" at bounding box center [751, 47] width 31 height 12
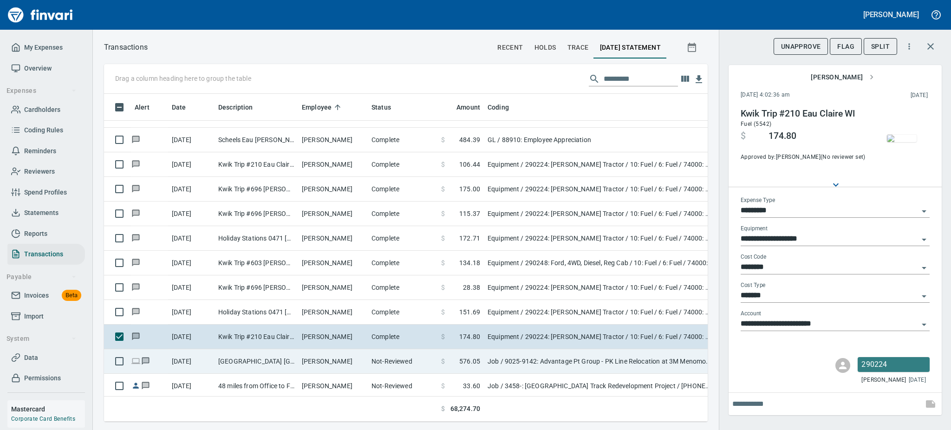
click at [353, 364] on td "[PERSON_NAME]" at bounding box center [333, 361] width 70 height 25
type input "***"
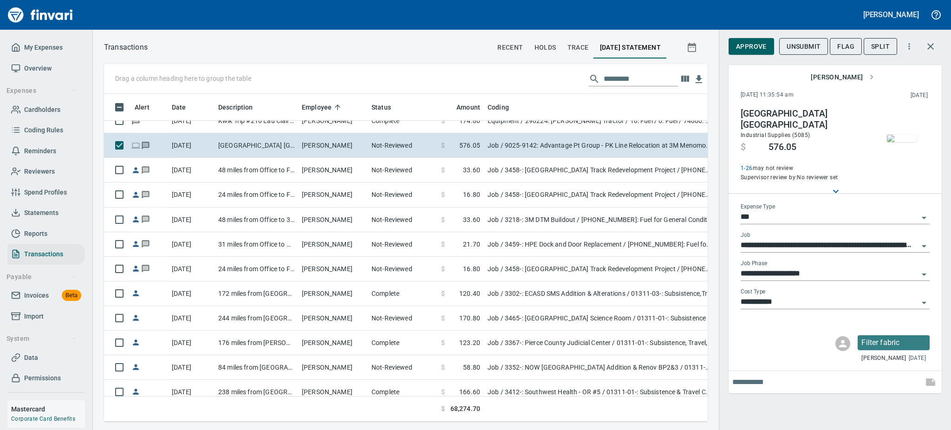
scroll to position [9883, 0]
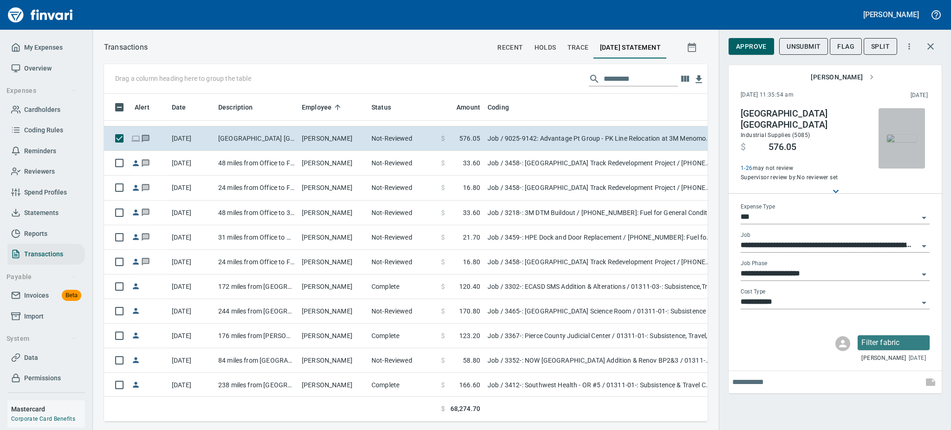
click at [908, 138] on img "button" at bounding box center [902, 138] width 30 height 7
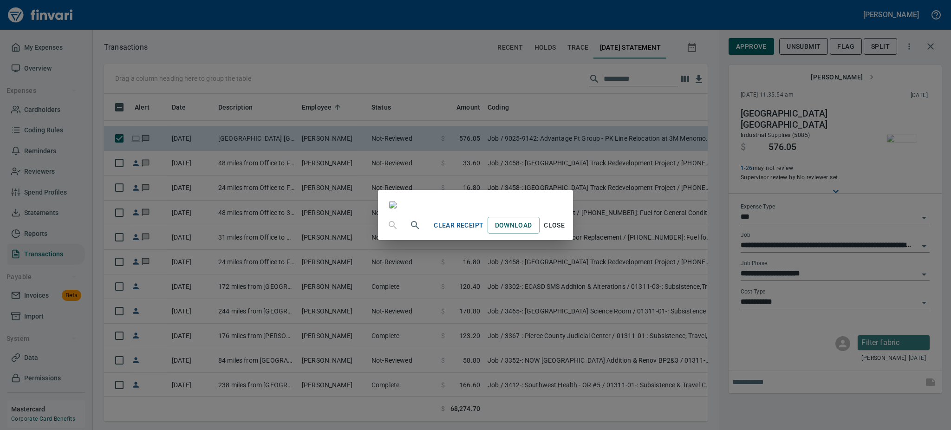
scroll to position [473, 0]
click at [566, 231] on span "Close" at bounding box center [555, 226] width 22 height 12
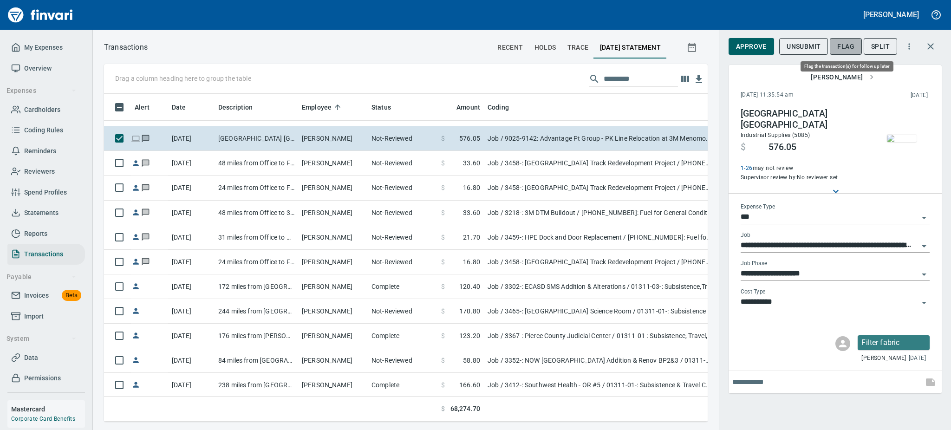
click at [841, 45] on span "Flag" at bounding box center [846, 47] width 17 height 12
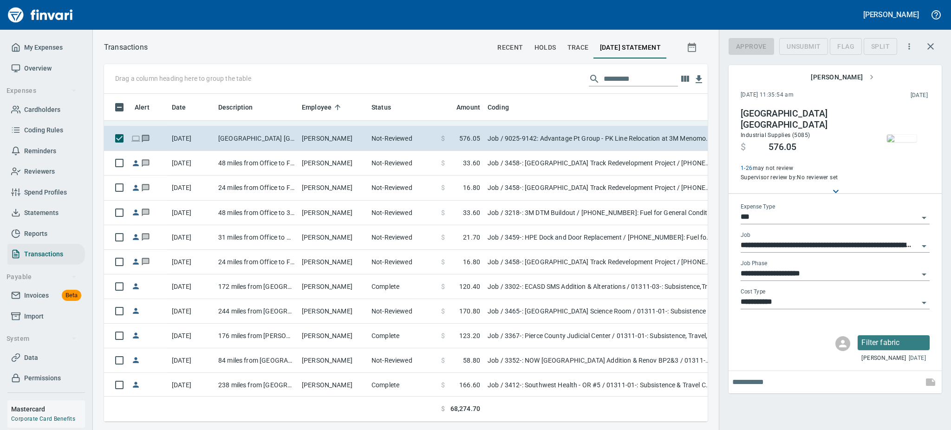
scroll to position [308, 583]
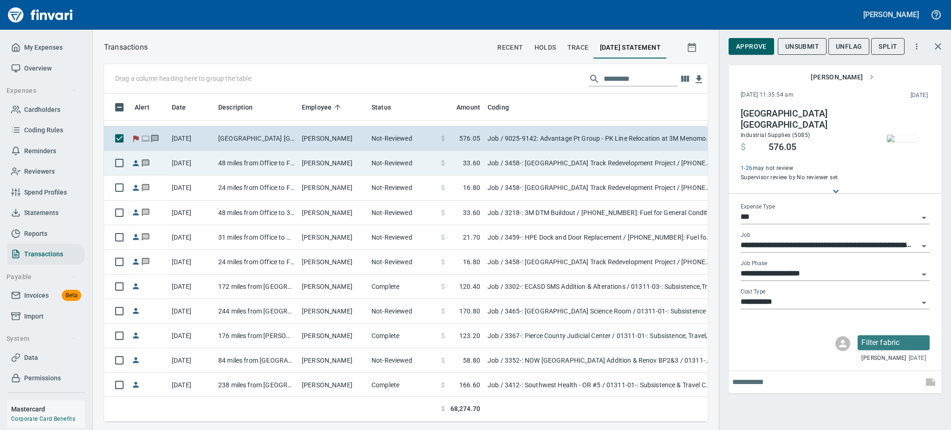
click at [285, 163] on td "48 miles from Office to FCHS" at bounding box center [257, 163] width 84 height 25
type input "**********"
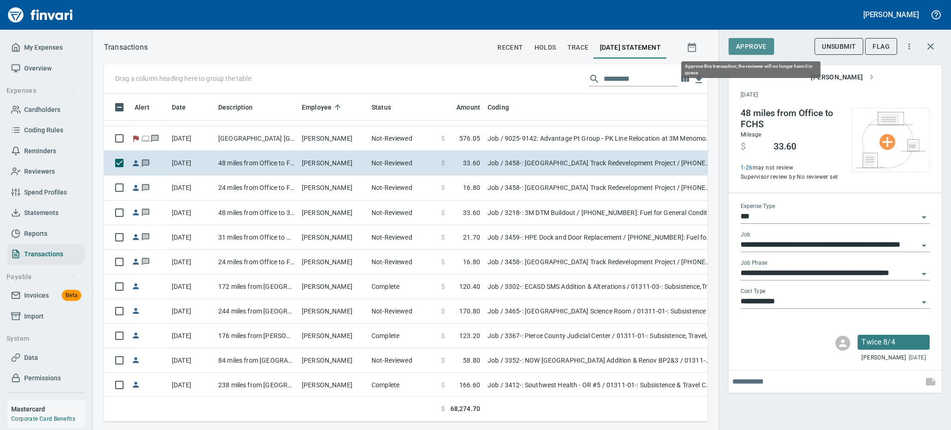
click at [751, 49] on span "Approve" at bounding box center [751, 47] width 31 height 12
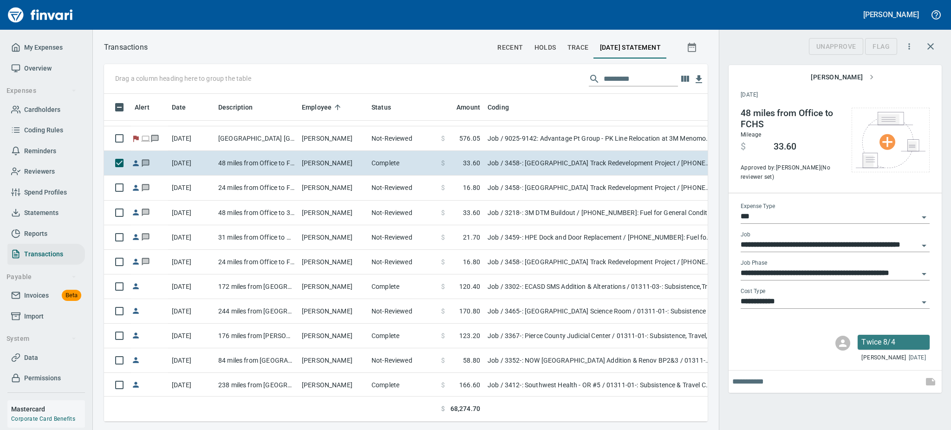
scroll to position [308, 583]
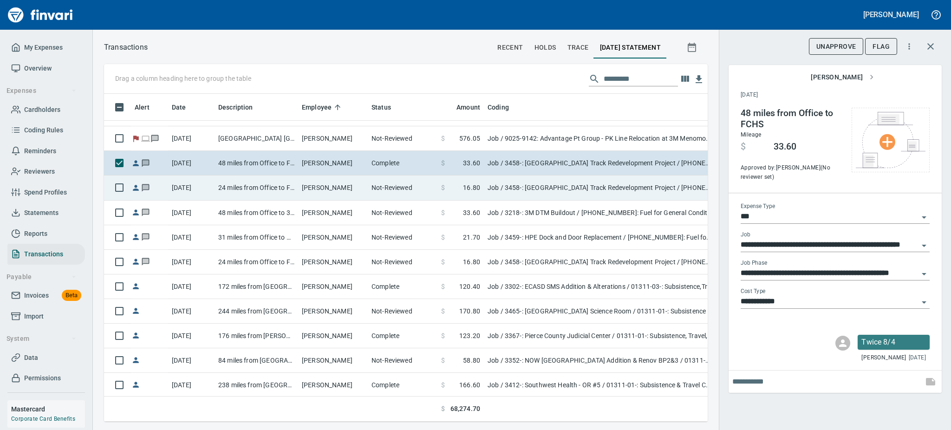
click at [253, 183] on td "24 miles from Office to FCHS" at bounding box center [257, 188] width 84 height 25
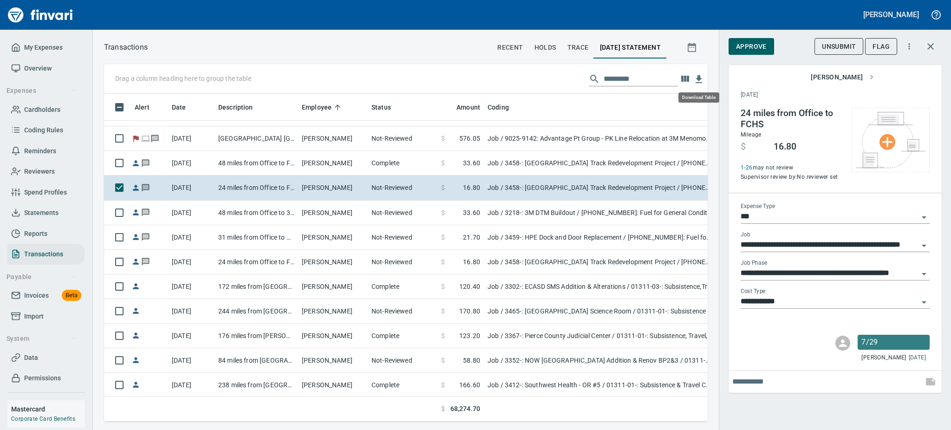
scroll to position [308, 583]
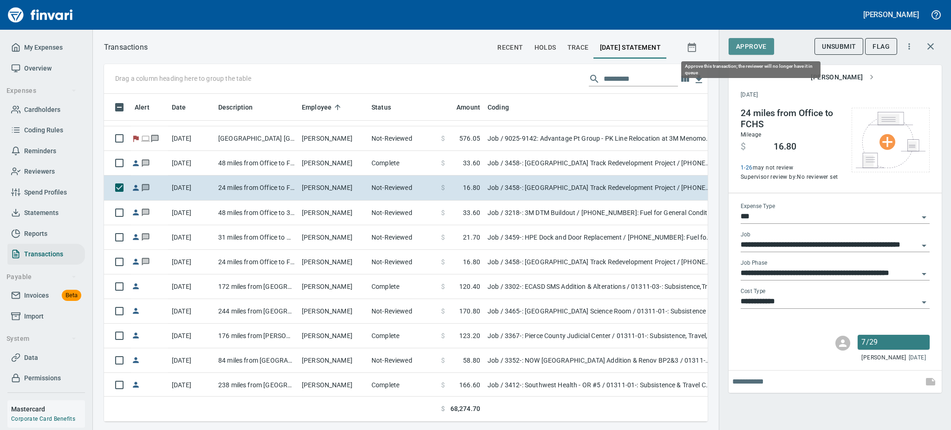
click at [754, 45] on span "Approve" at bounding box center [751, 47] width 31 height 12
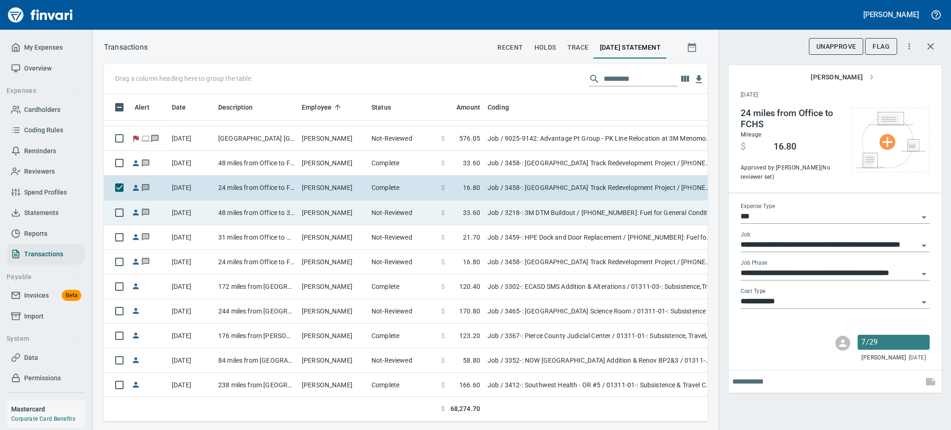
click at [284, 205] on td "48 miles from Office to 3M Menomonie" at bounding box center [257, 213] width 84 height 25
type input "**********"
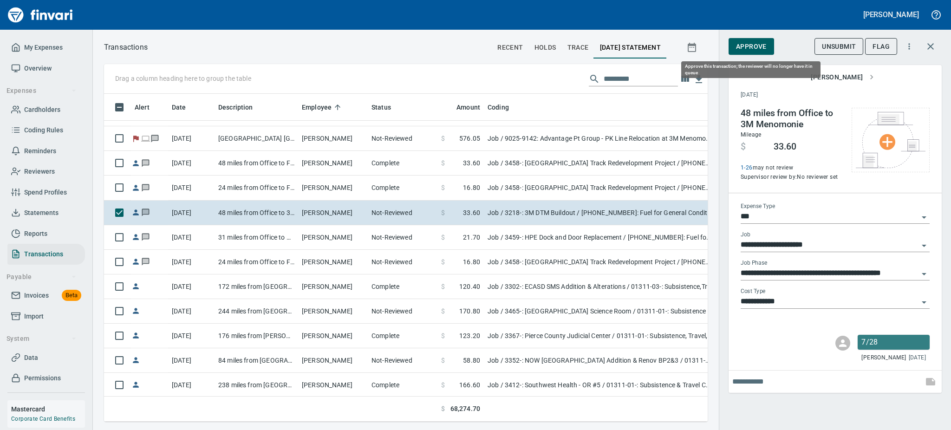
scroll to position [308, 583]
click at [741, 39] on button "Approve" at bounding box center [752, 46] width 46 height 17
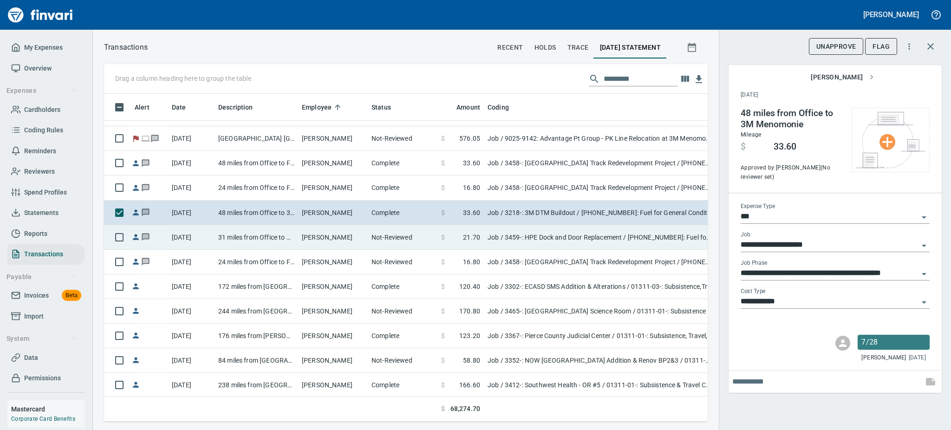
click at [289, 238] on td "31 miles from Office to HPE" at bounding box center [257, 237] width 84 height 25
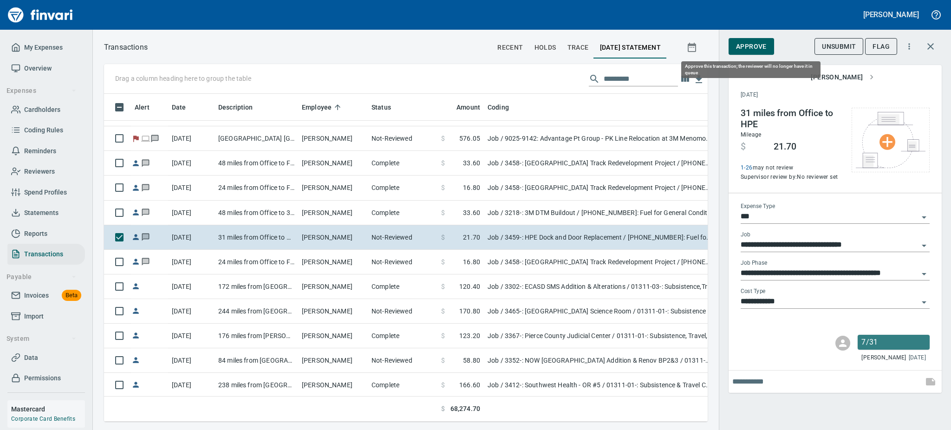
click at [741, 46] on span "Approve" at bounding box center [751, 47] width 31 height 12
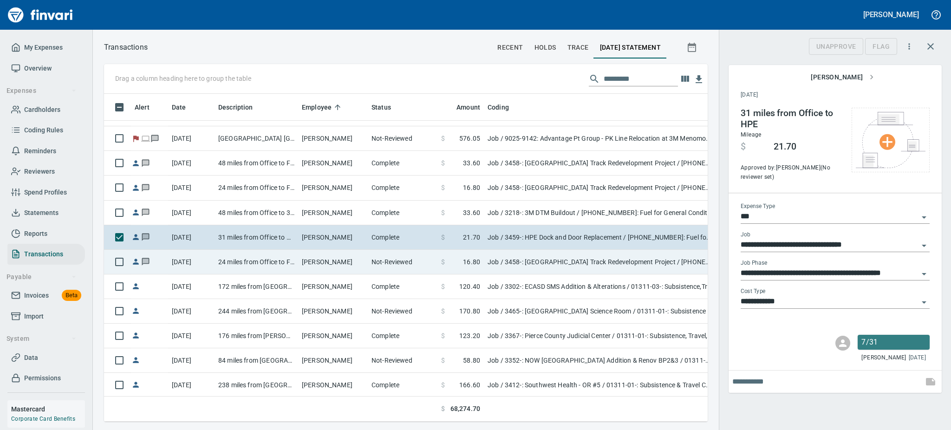
scroll to position [308, 583]
click at [289, 262] on td "24 miles from Office to FCHS" at bounding box center [257, 262] width 84 height 25
type input "**********"
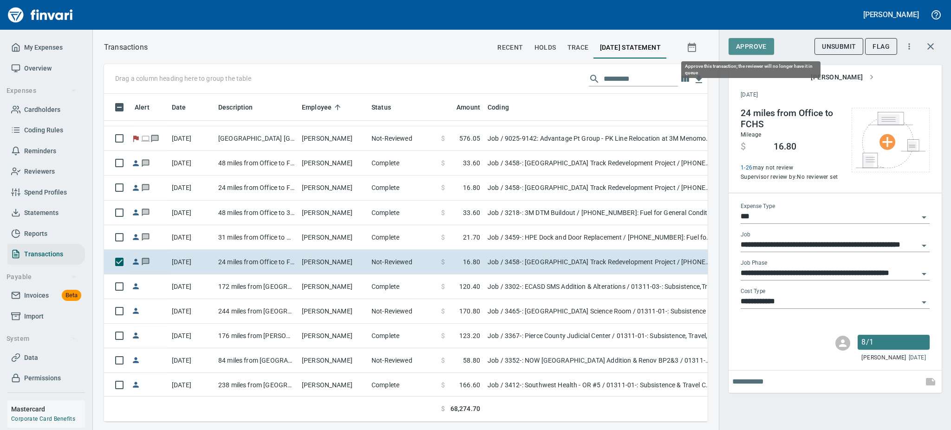
click at [741, 44] on span "Approve" at bounding box center [751, 47] width 31 height 12
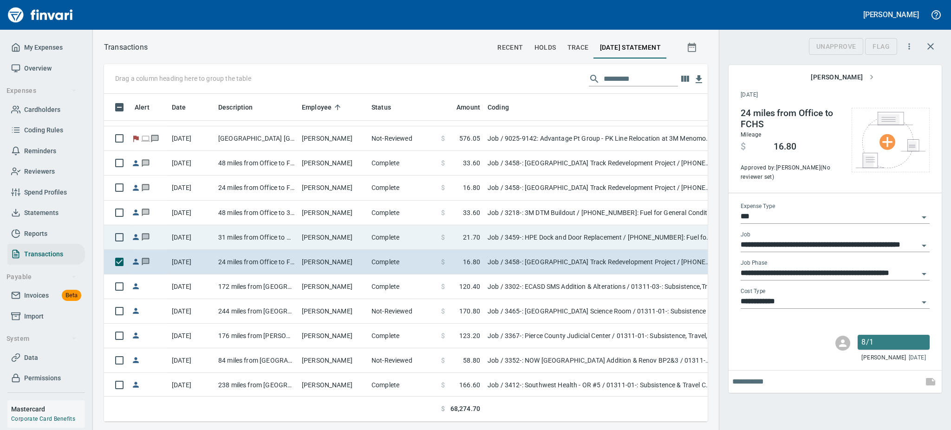
scroll to position [308, 583]
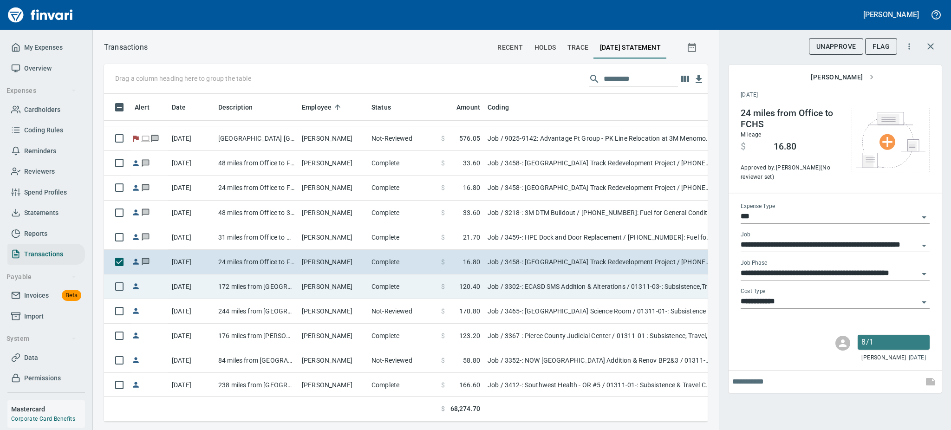
click at [302, 288] on td "[PERSON_NAME]" at bounding box center [333, 287] width 70 height 25
type input "**********"
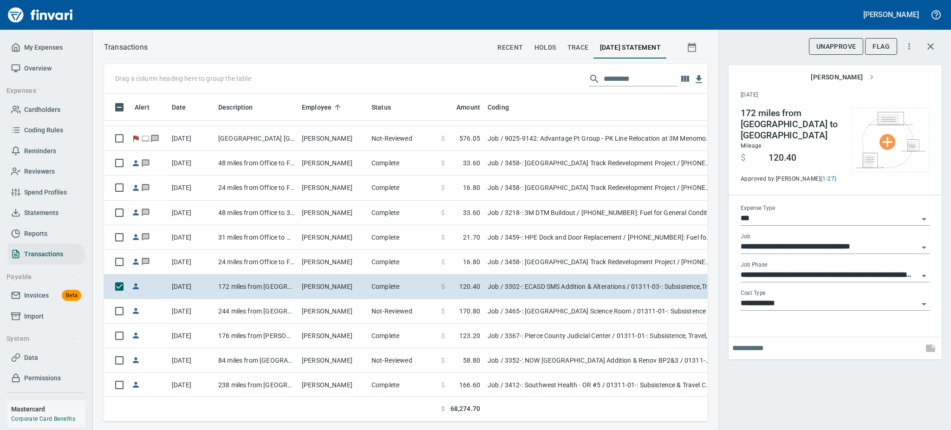
click at [925, 275] on icon "Open" at bounding box center [924, 276] width 5 height 2
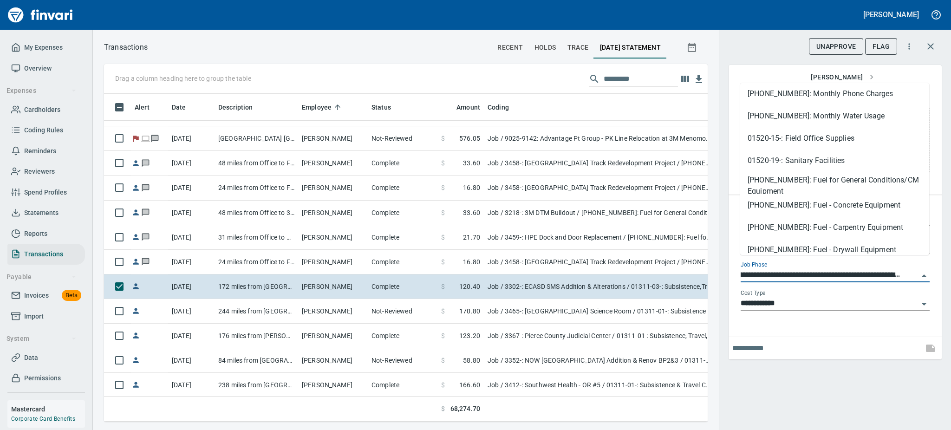
scroll to position [430, 0]
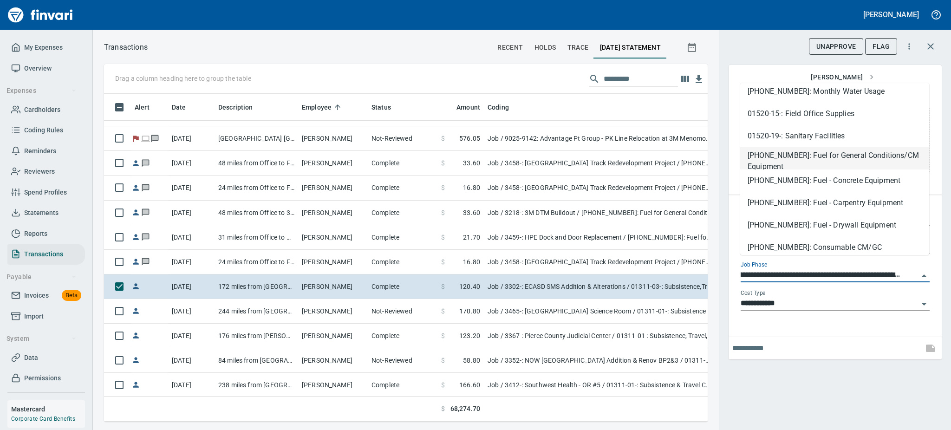
click at [848, 152] on li "[PHONE_NUMBER]: Fuel for General Conditions/CM Equipment" at bounding box center [835, 158] width 189 height 22
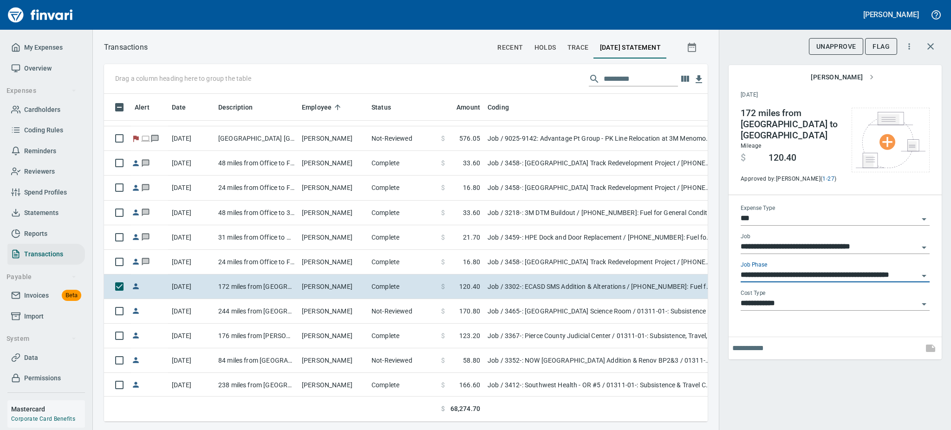
type input "**********"
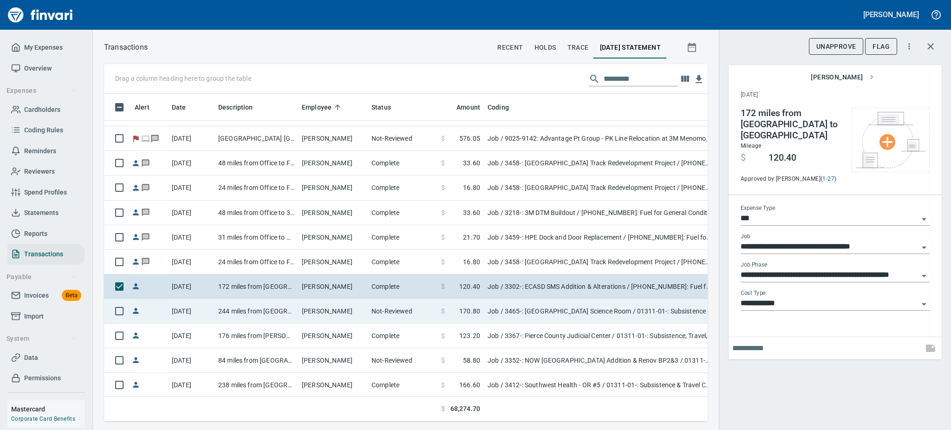
scroll to position [0, 0]
click at [248, 309] on td "244 miles from [GEOGRAPHIC_DATA] to [GEOGRAPHIC_DATA]" at bounding box center [257, 311] width 84 height 25
type input "**********"
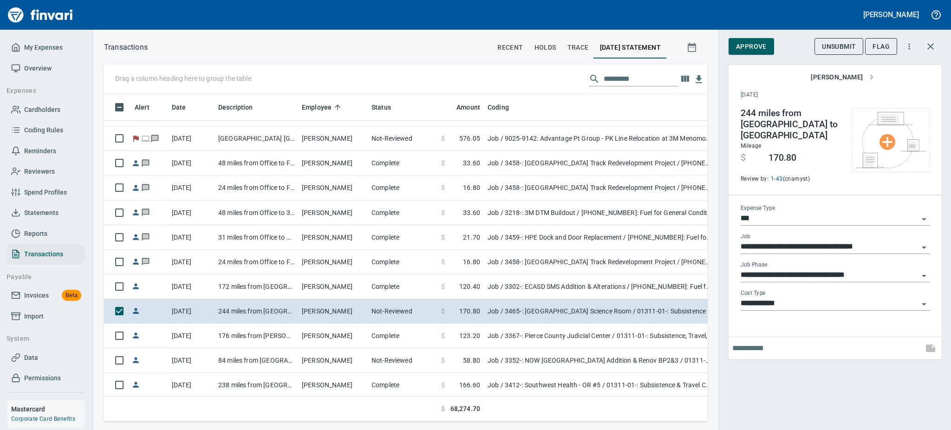
click at [923, 270] on icon "Open" at bounding box center [924, 275] width 11 height 11
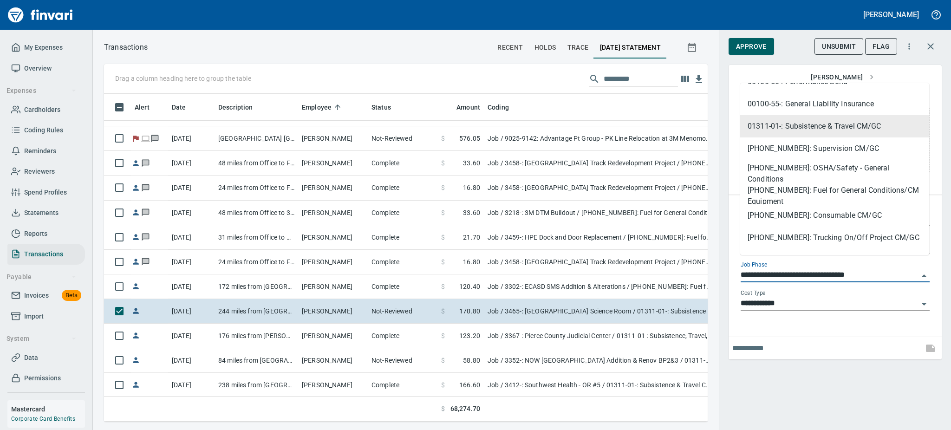
scroll to position [32, 0]
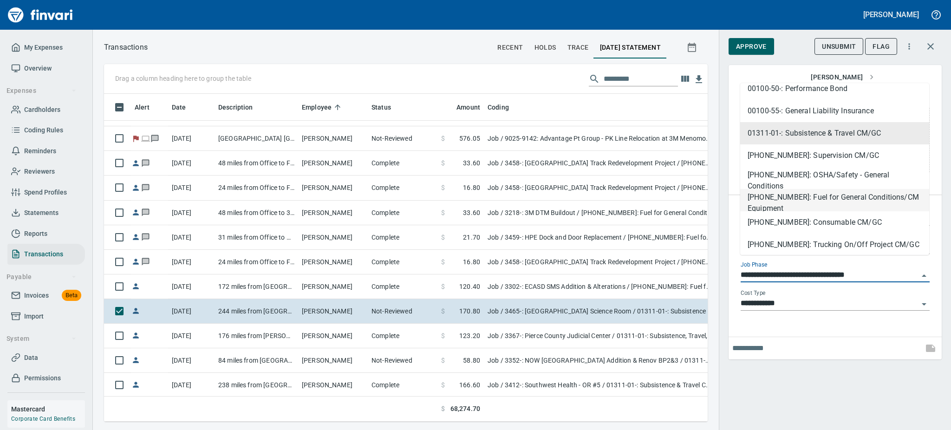
click at [794, 198] on li "[PHONE_NUMBER]: Fuel for General Conditions/CM Equipment" at bounding box center [835, 200] width 189 height 22
type input "**********"
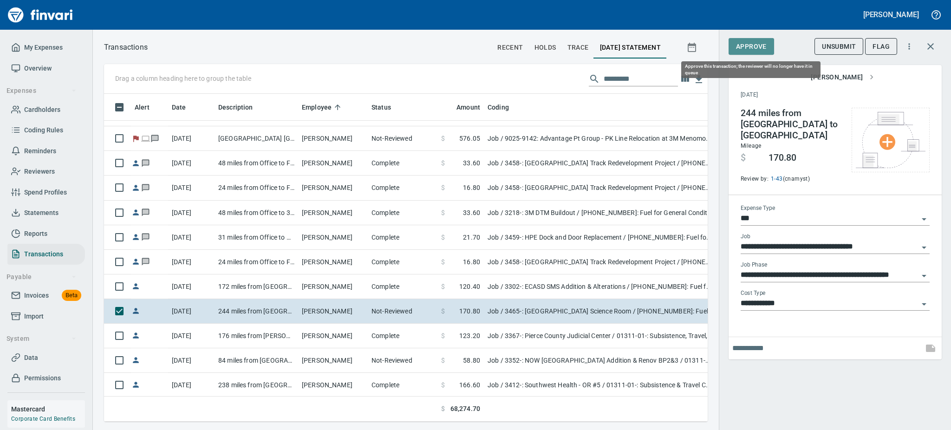
click at [758, 46] on span "Approve" at bounding box center [751, 47] width 31 height 12
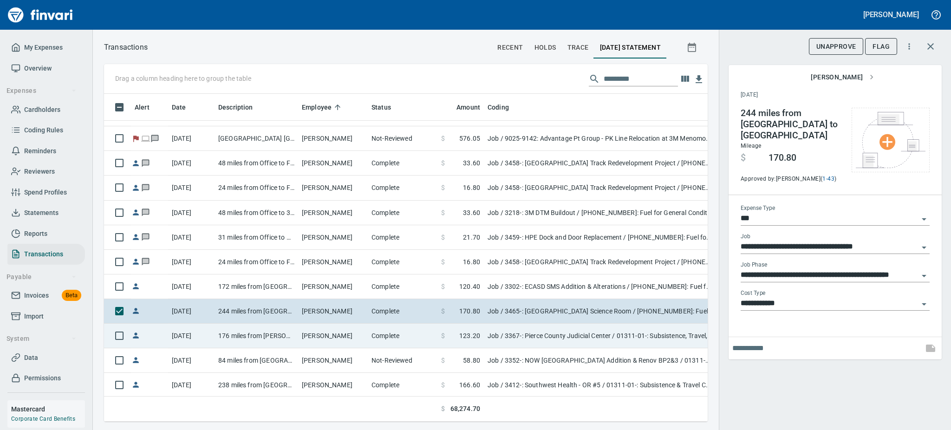
click at [260, 333] on td "176 miles from [PERSON_NAME] cut to LAX" at bounding box center [257, 336] width 84 height 25
type input "**********"
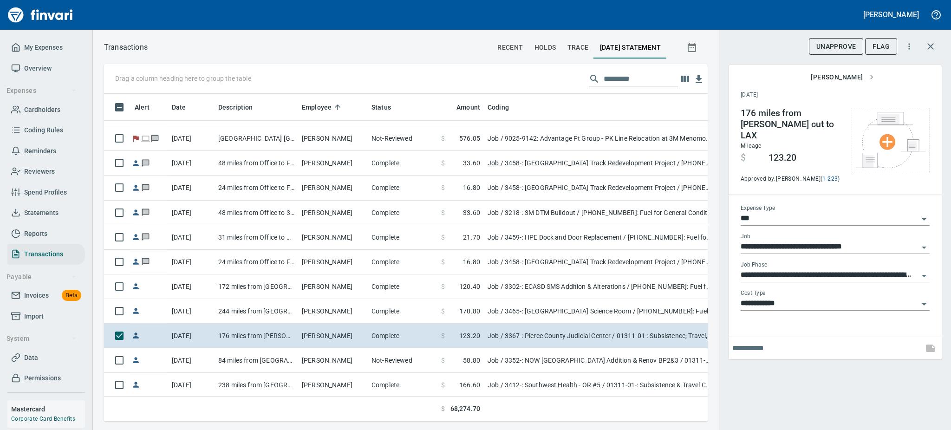
click at [924, 270] on icon "Open" at bounding box center [924, 275] width 11 height 11
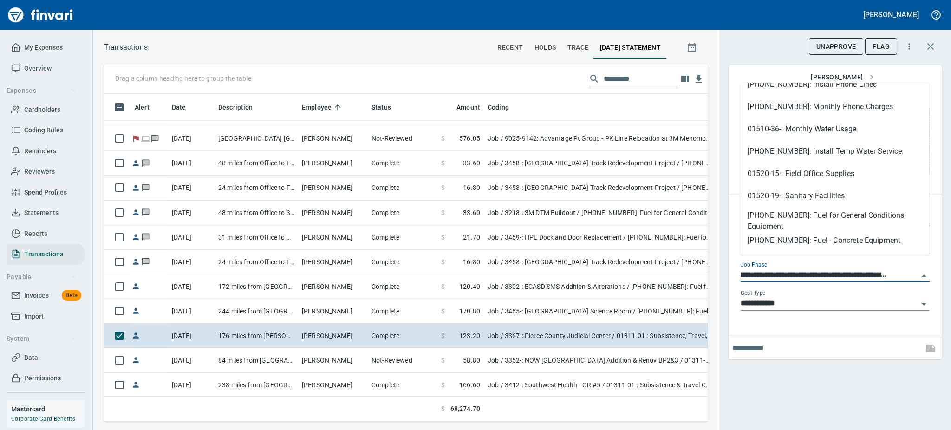
scroll to position [446, 0]
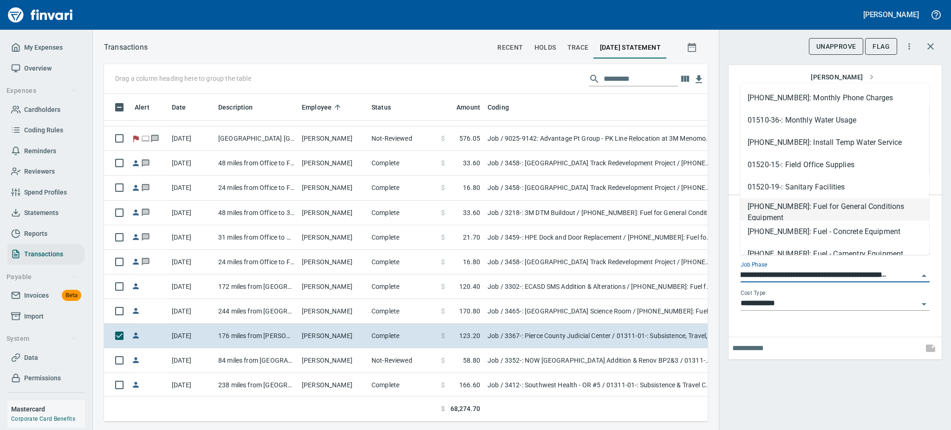
click at [848, 207] on li "[PHONE_NUMBER]: Fuel for General Conditions Equipment" at bounding box center [835, 209] width 189 height 22
type input "**********"
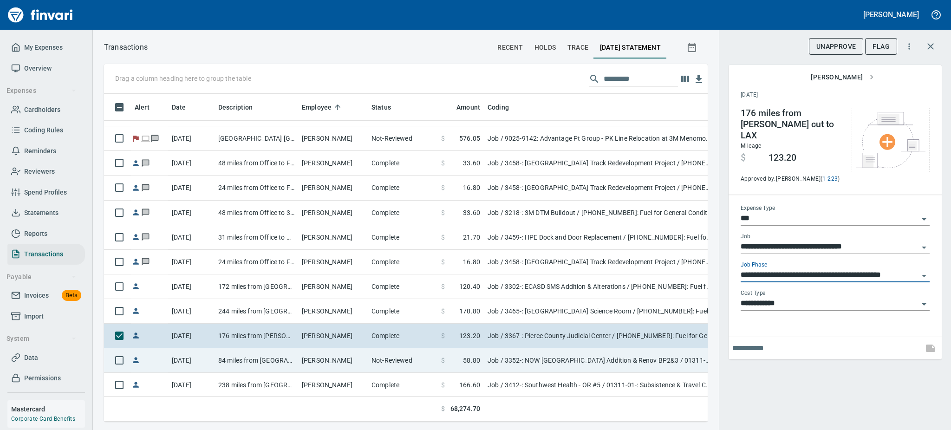
scroll to position [0, 0]
click at [291, 360] on td "84 miles from [GEOGRAPHIC_DATA] to [GEOGRAPHIC_DATA]" at bounding box center [257, 360] width 84 height 25
type input "**********"
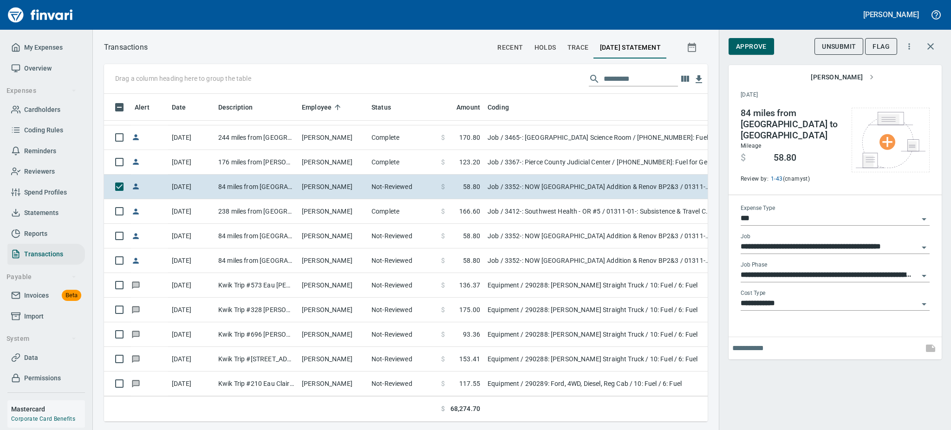
scroll to position [10082, 0]
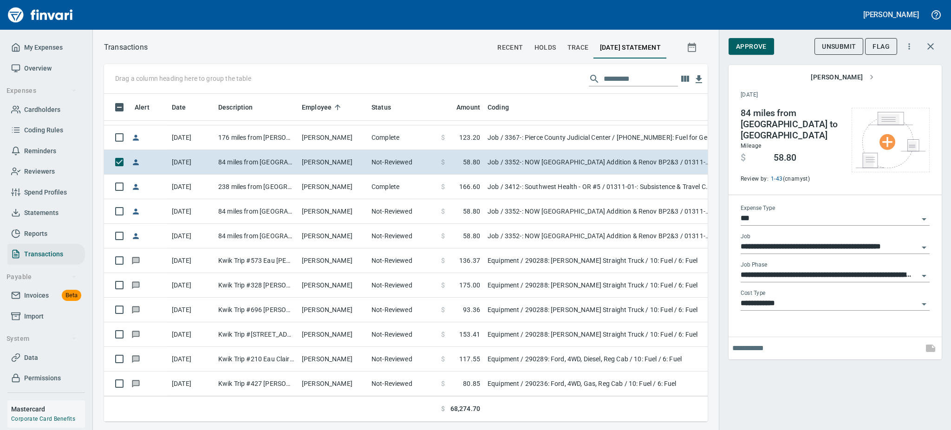
click at [926, 270] on icon "Open" at bounding box center [924, 275] width 11 height 11
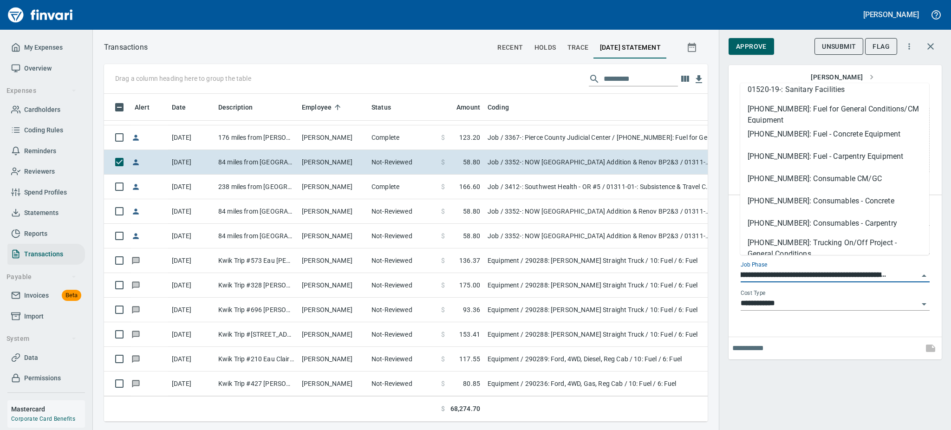
scroll to position [446, 0]
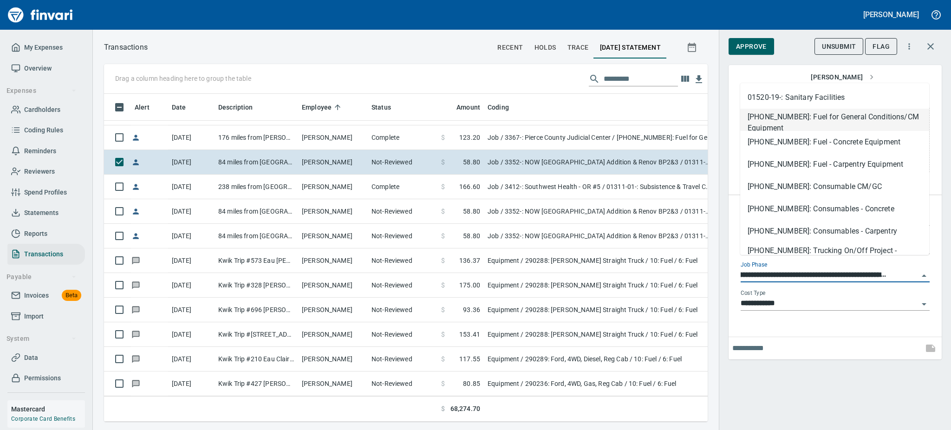
click at [770, 111] on li "[PHONE_NUMBER]: Fuel for General Conditions/CM Equipment" at bounding box center [835, 120] width 189 height 22
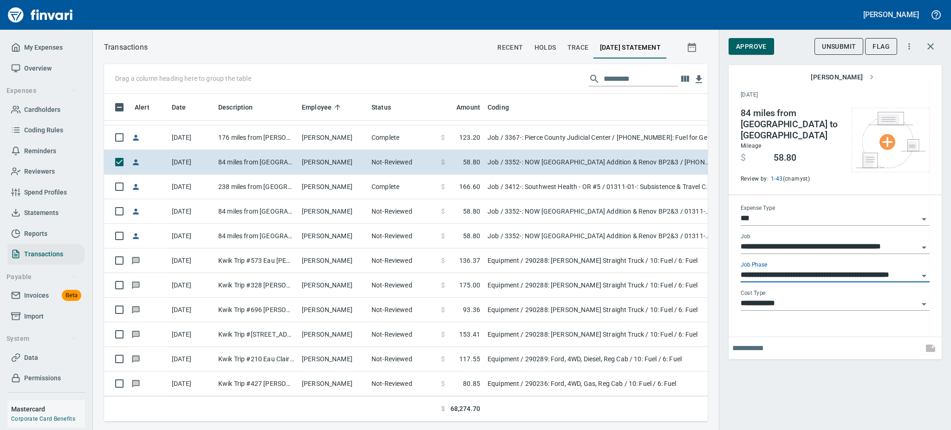
type input "**********"
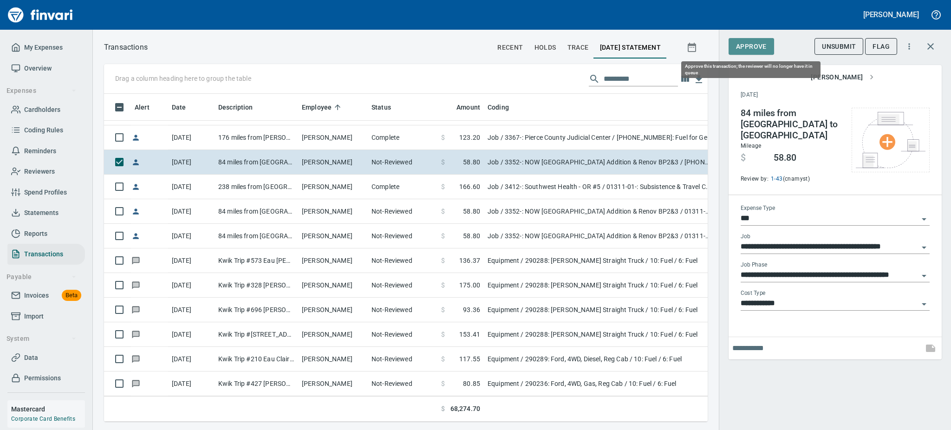
scroll to position [0, 0]
click at [748, 45] on span "Approve" at bounding box center [751, 47] width 31 height 12
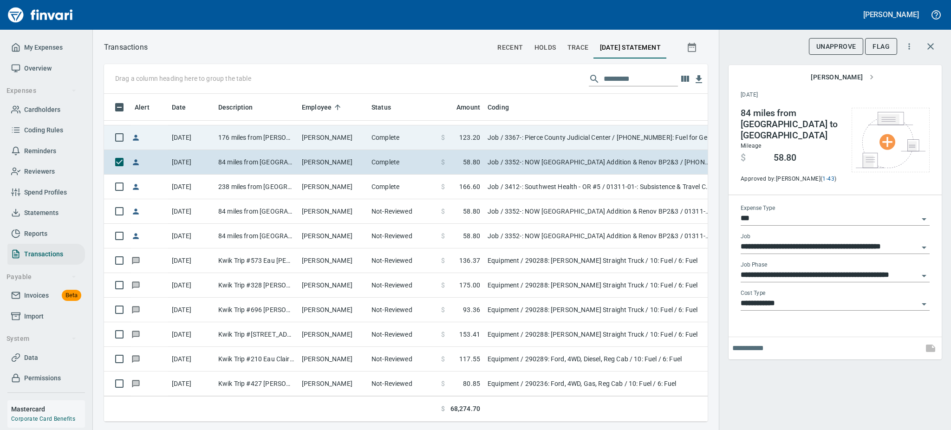
scroll to position [308, 583]
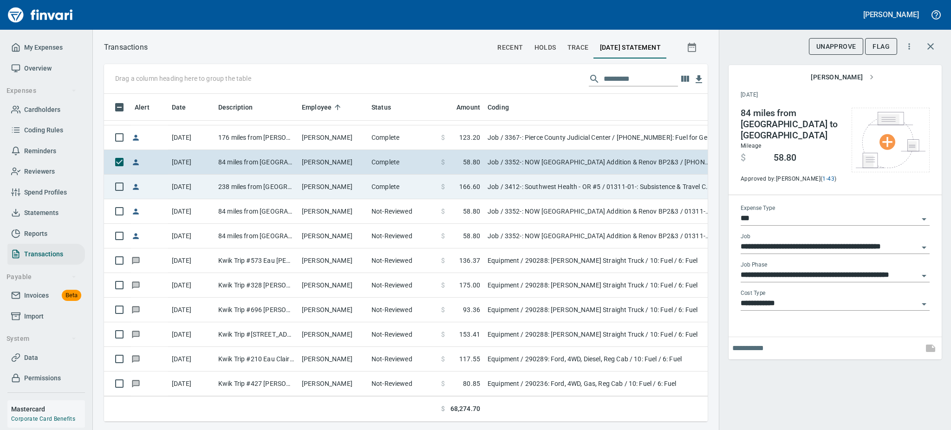
click at [272, 188] on td "238 miles from [GEOGRAPHIC_DATA] to [GEOGRAPHIC_DATA]" at bounding box center [257, 187] width 84 height 25
type input "**********"
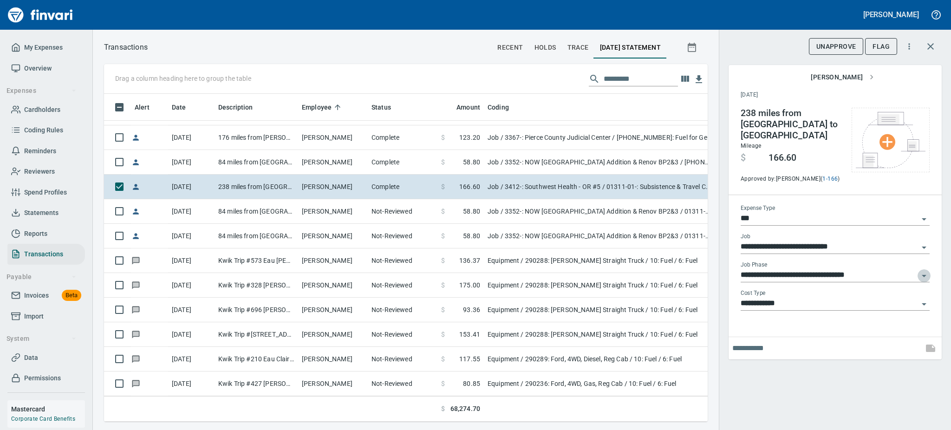
click at [924, 270] on icon "Open" at bounding box center [924, 275] width 11 height 11
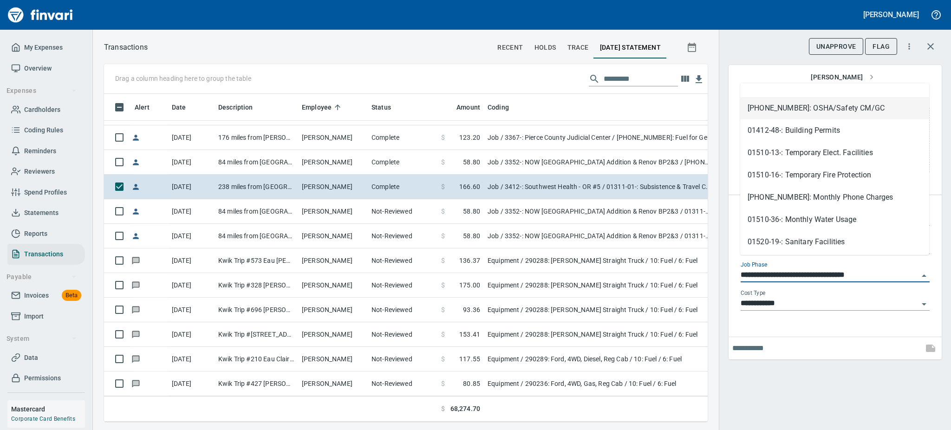
scroll to position [214, 0]
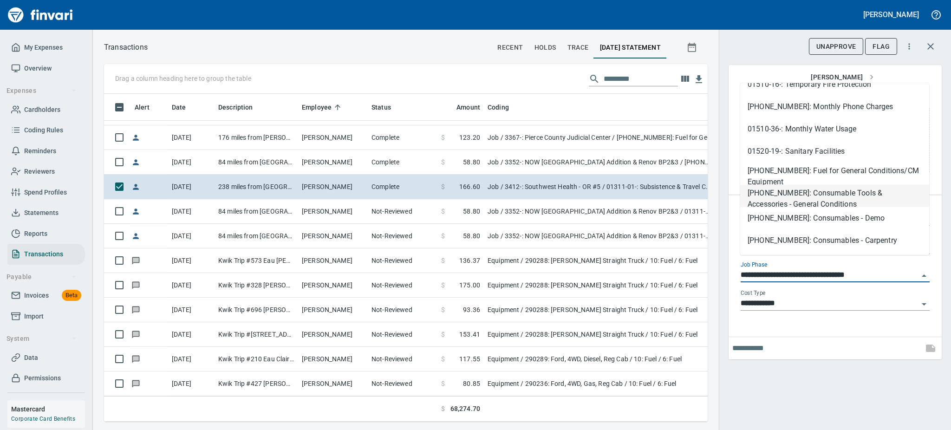
click at [851, 188] on li "[PHONE_NUMBER]: Consumable Tools & Accessories - General Conditions" at bounding box center [835, 196] width 189 height 22
type input "**********"
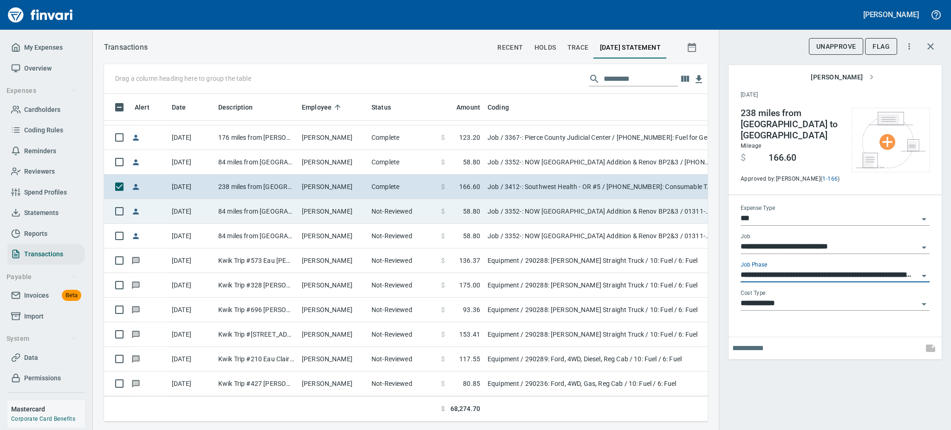
click at [277, 213] on td "84 miles from [GEOGRAPHIC_DATA] to [GEOGRAPHIC_DATA]" at bounding box center [257, 211] width 84 height 25
type input "**********"
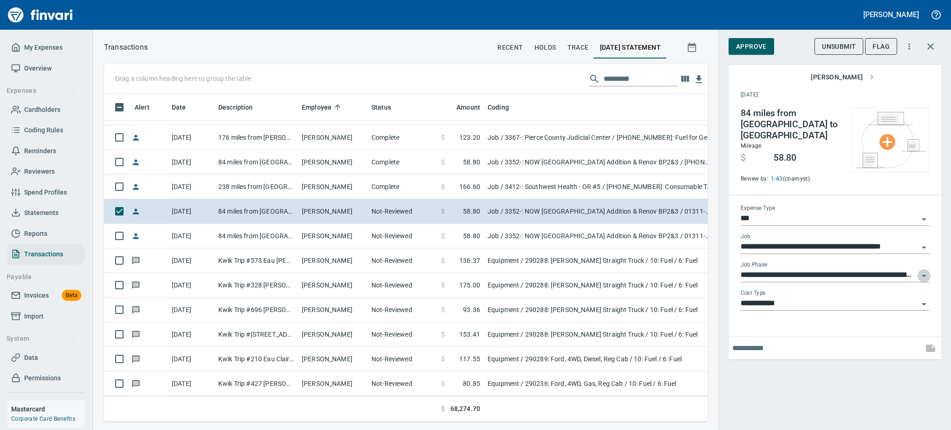
click at [923, 270] on icon "Open" at bounding box center [924, 275] width 11 height 11
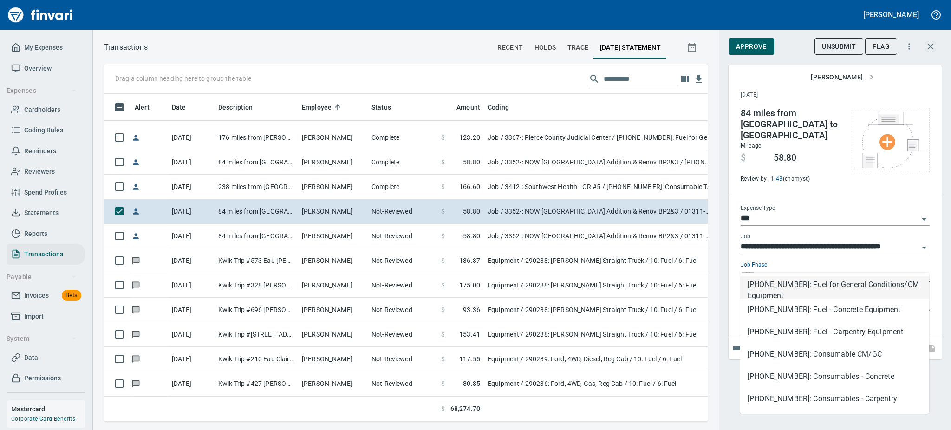
click at [866, 282] on li "[PHONE_NUMBER]: Fuel for General Conditions/CM Equipment" at bounding box center [835, 287] width 189 height 22
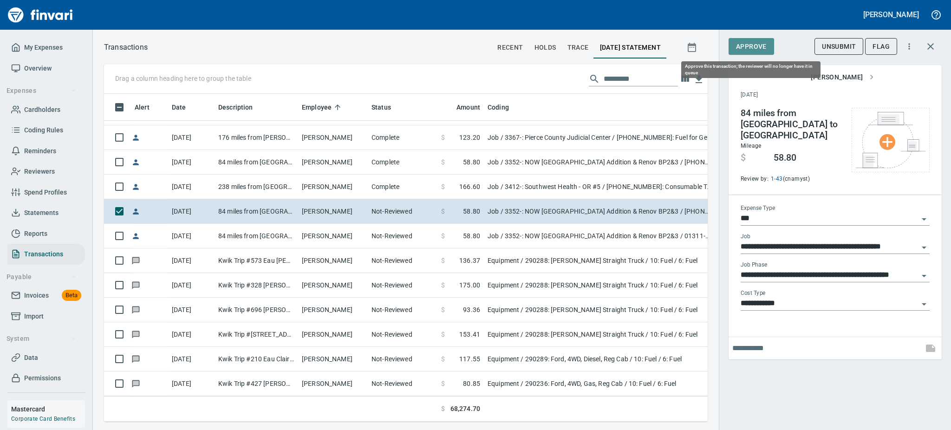
click at [755, 41] on span "Approve" at bounding box center [751, 47] width 31 height 12
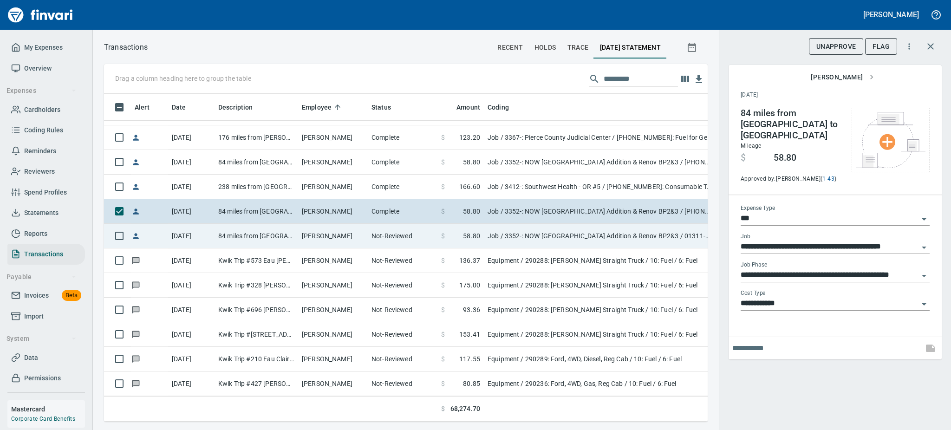
click at [292, 236] on td "84 miles from [GEOGRAPHIC_DATA] to [GEOGRAPHIC_DATA]" at bounding box center [257, 236] width 84 height 25
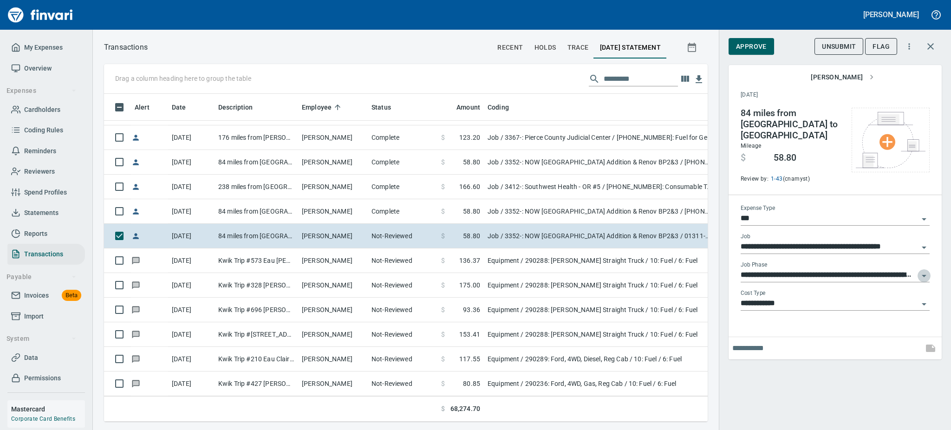
click at [925, 270] on icon "Open" at bounding box center [924, 275] width 11 height 11
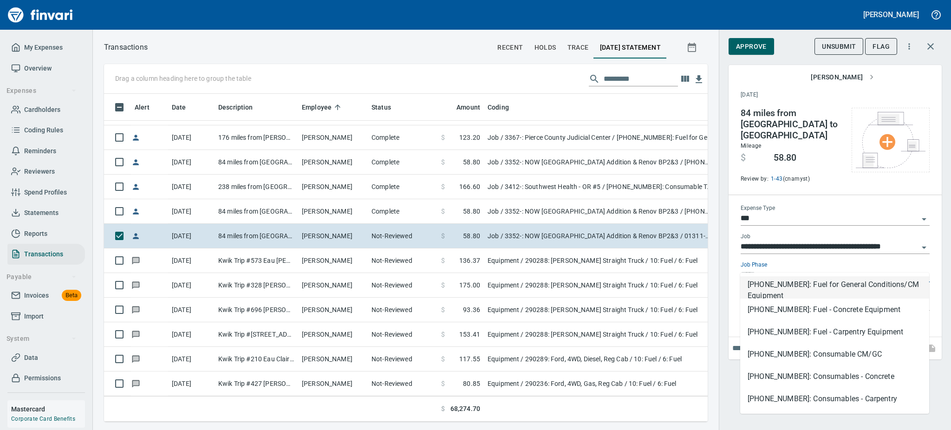
click at [867, 282] on li "[PHONE_NUMBER]: Fuel for General Conditions/CM Equipment" at bounding box center [835, 287] width 189 height 22
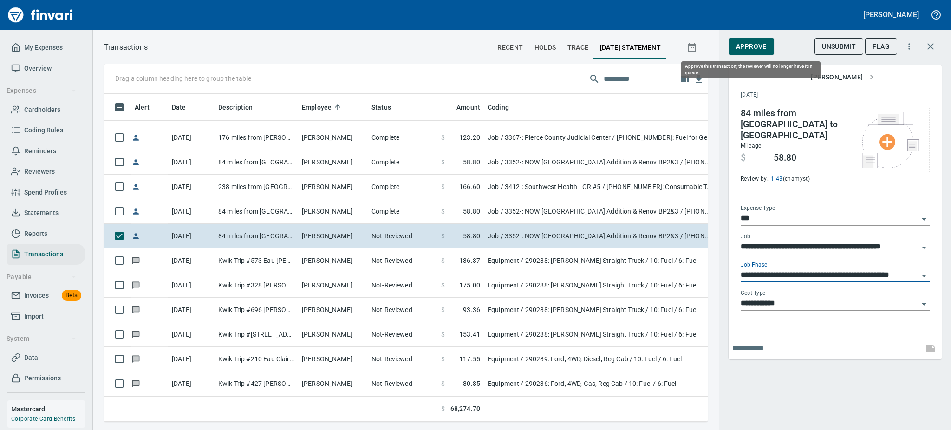
type input "**********"
click at [748, 44] on span "Approve" at bounding box center [751, 47] width 31 height 12
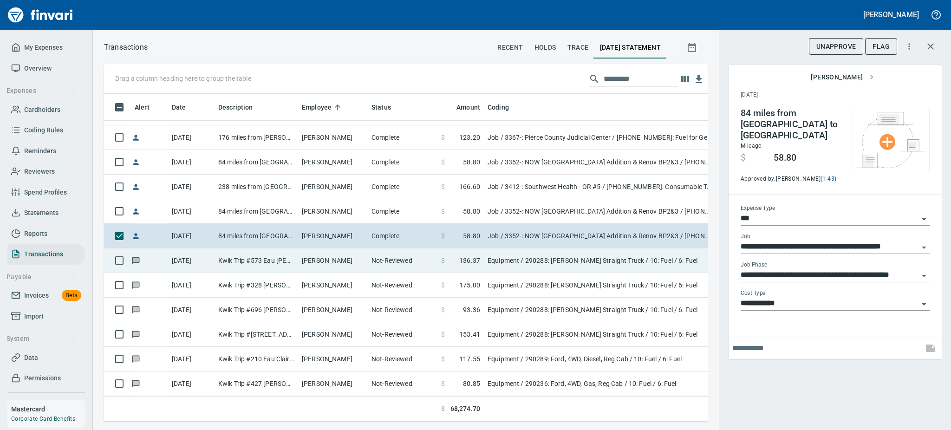
click at [263, 263] on td "Kwik Trip #573 Eau [PERSON_NAME]" at bounding box center [257, 261] width 84 height 25
type input "*********"
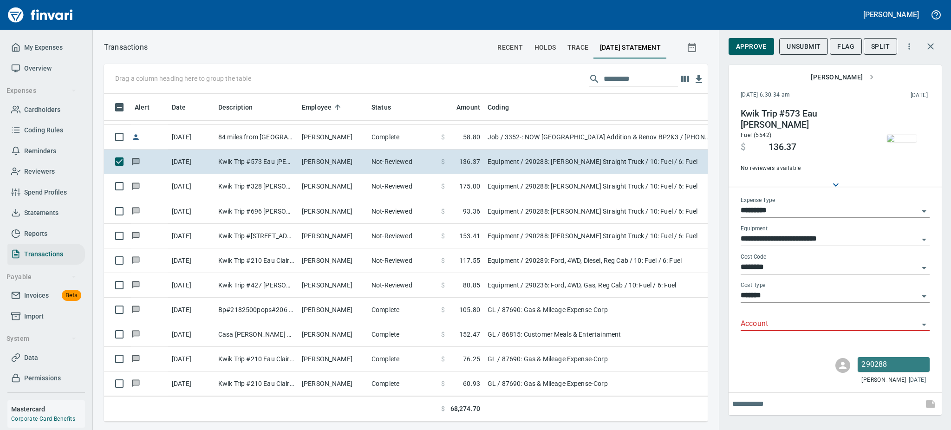
click at [903, 142] on img "button" at bounding box center [902, 138] width 30 height 7
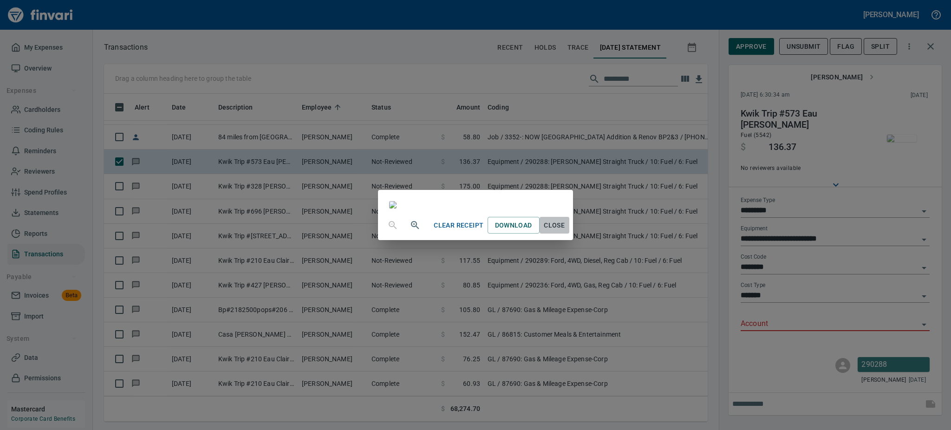
click at [566, 231] on span "Close" at bounding box center [555, 226] width 22 height 12
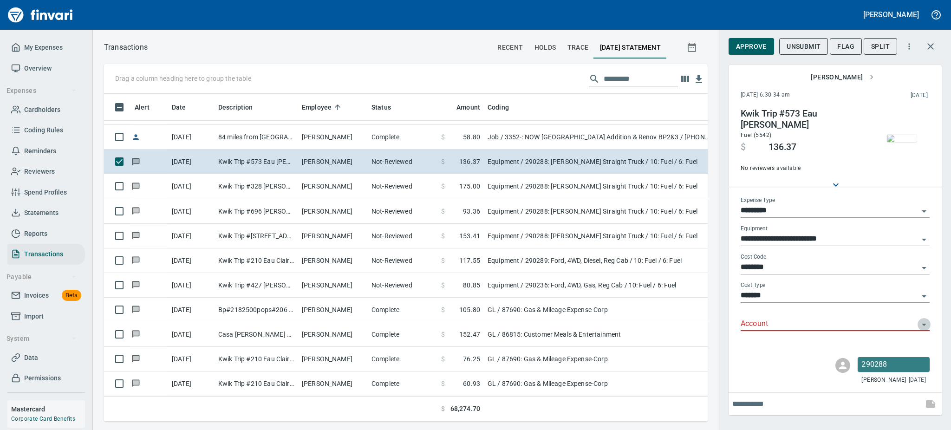
click at [923, 323] on icon "Open" at bounding box center [924, 324] width 11 height 11
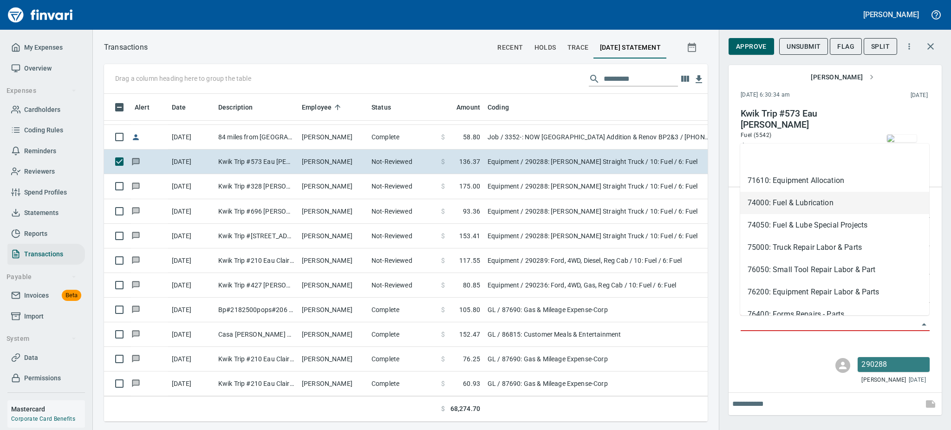
click at [793, 201] on li "74000: Fuel & Lubrication" at bounding box center [835, 203] width 189 height 22
type input "**********"
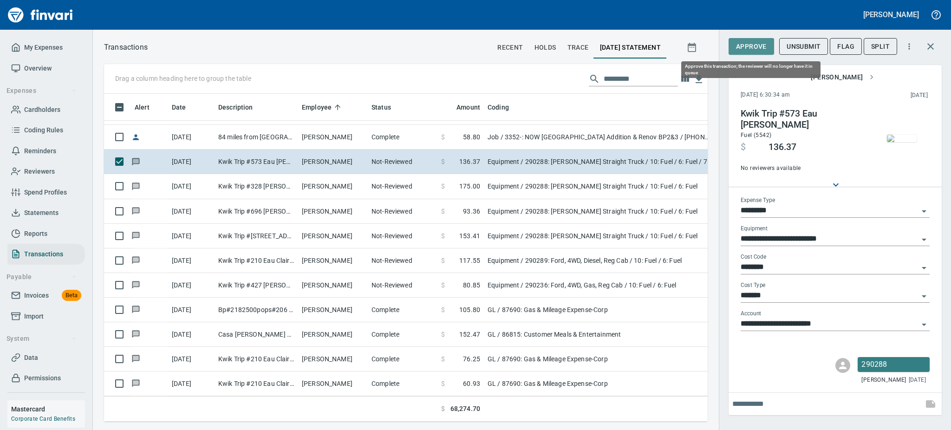
click at [745, 49] on span "Approve" at bounding box center [751, 47] width 31 height 12
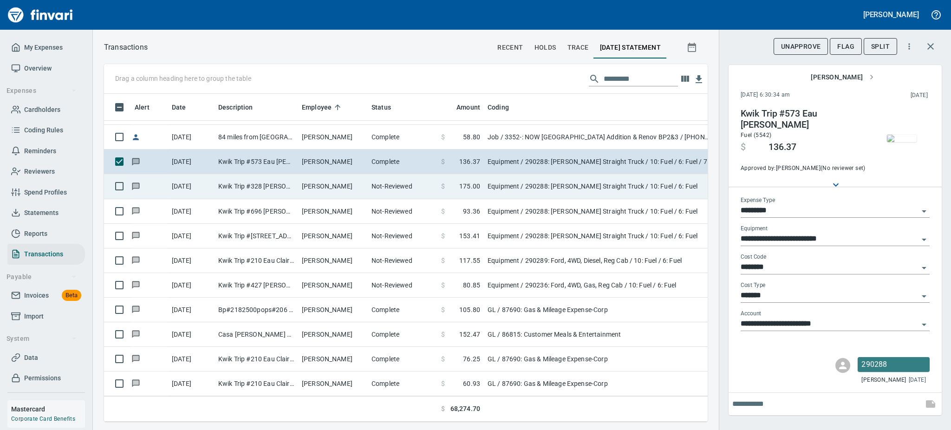
click at [335, 182] on td "[PERSON_NAME]" at bounding box center [333, 186] width 70 height 25
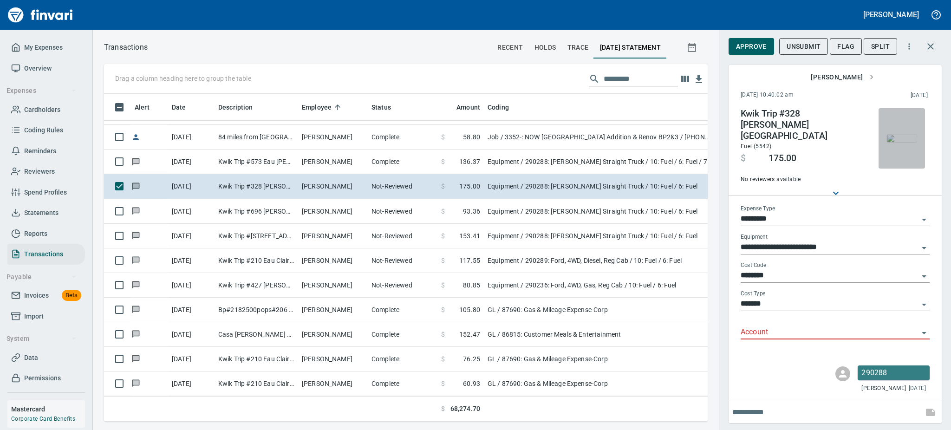
click at [902, 135] on img "button" at bounding box center [902, 138] width 30 height 7
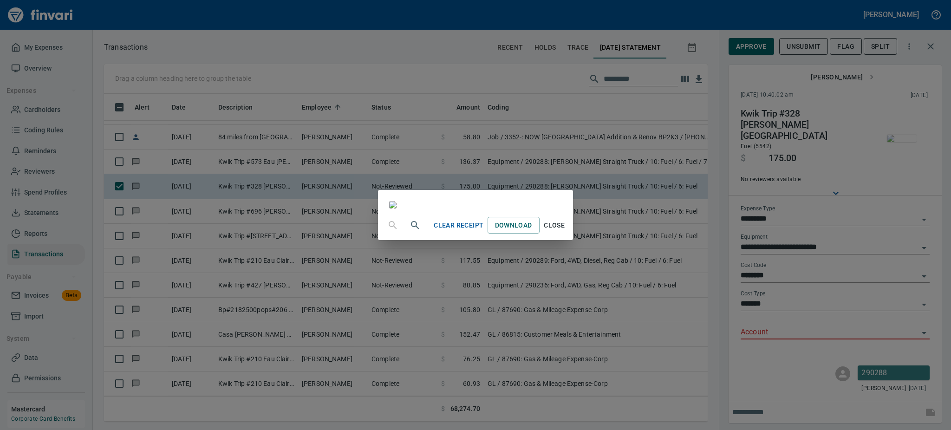
click at [566, 231] on span "Close" at bounding box center [555, 226] width 22 height 12
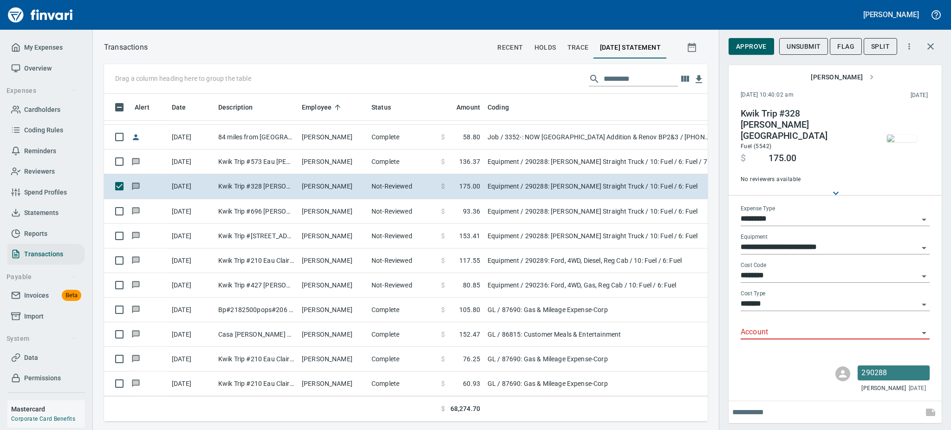
scroll to position [308, 583]
click at [924, 328] on icon "Open" at bounding box center [924, 333] width 11 height 11
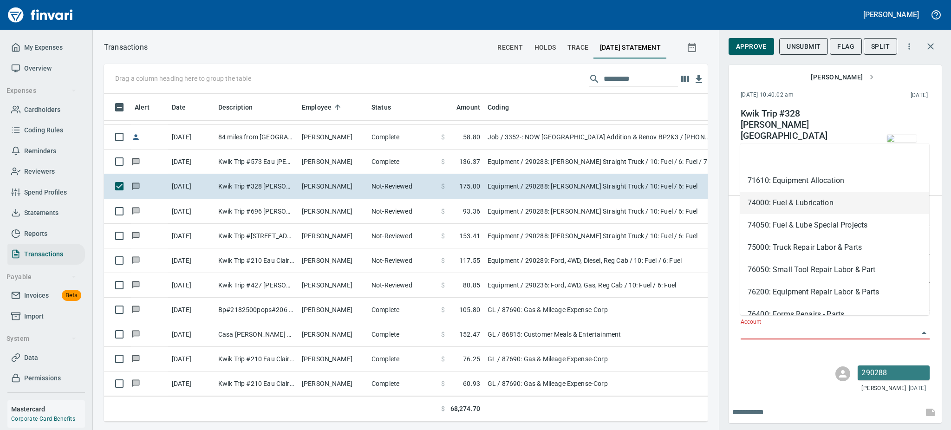
click at [774, 198] on li "74000: Fuel & Lubrication" at bounding box center [835, 203] width 189 height 22
type input "**********"
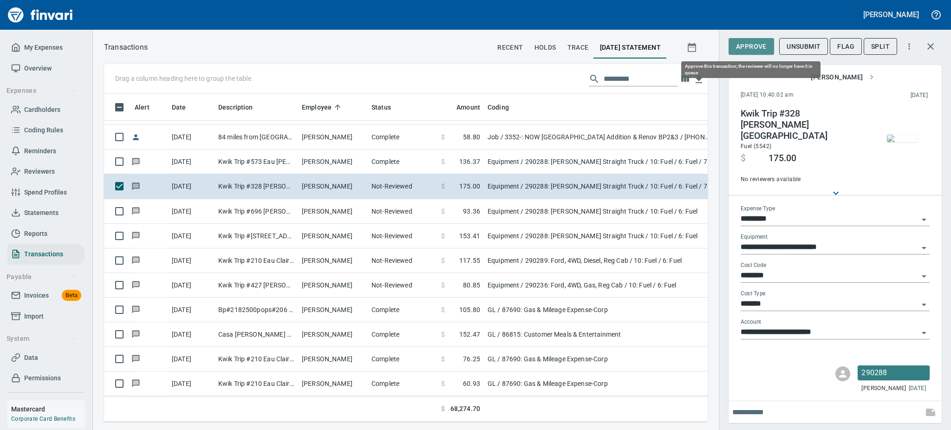
click at [745, 39] on button "Approve" at bounding box center [752, 46] width 46 height 17
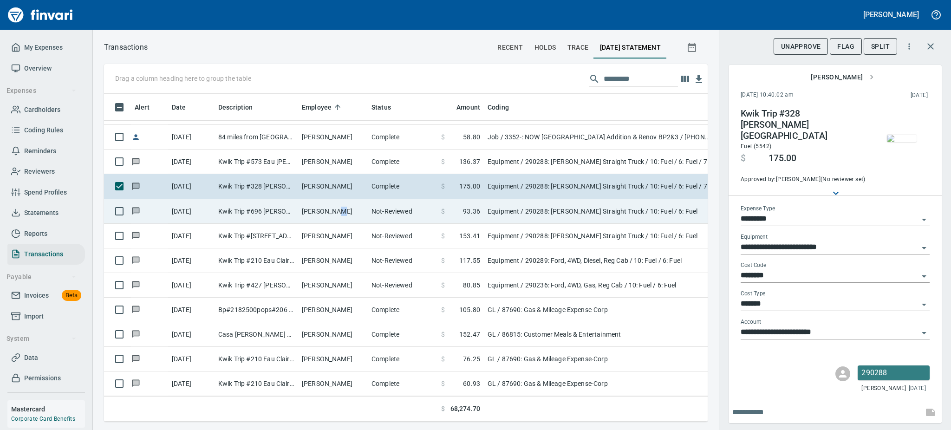
click at [335, 210] on td "[PERSON_NAME]" at bounding box center [333, 211] width 70 height 25
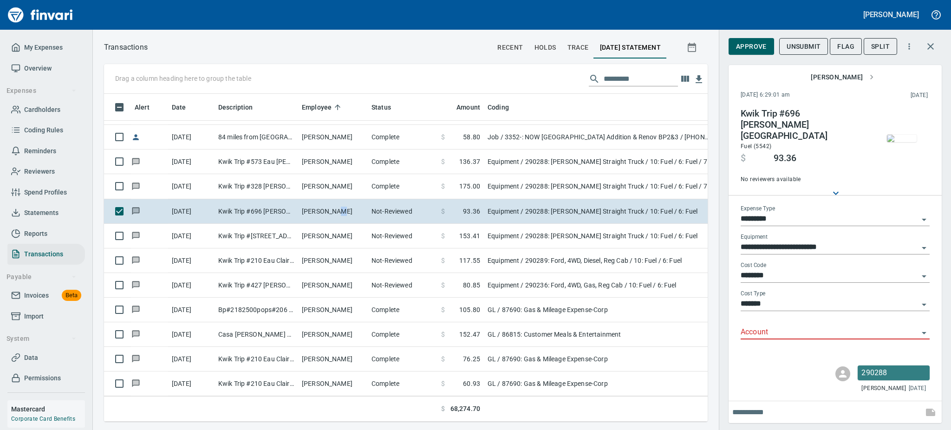
click at [899, 140] on img "button" at bounding box center [902, 138] width 30 height 7
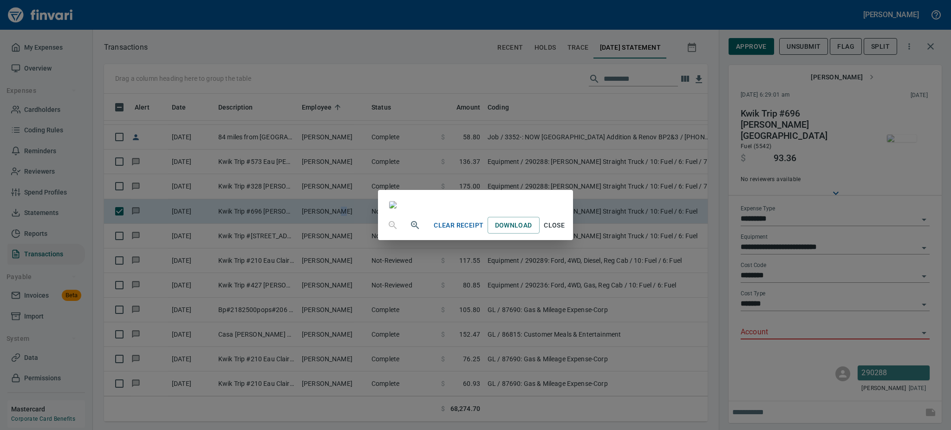
click at [566, 231] on span "Close" at bounding box center [555, 226] width 22 height 12
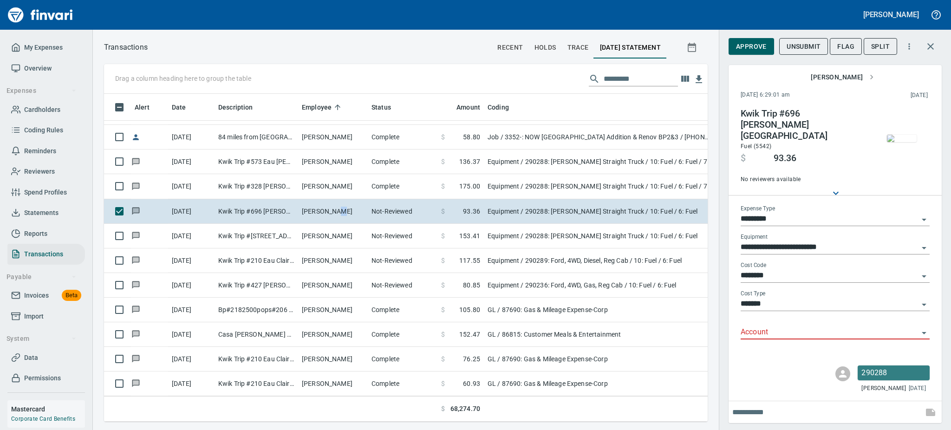
scroll to position [308, 583]
click at [920, 328] on icon "Open" at bounding box center [924, 333] width 11 height 11
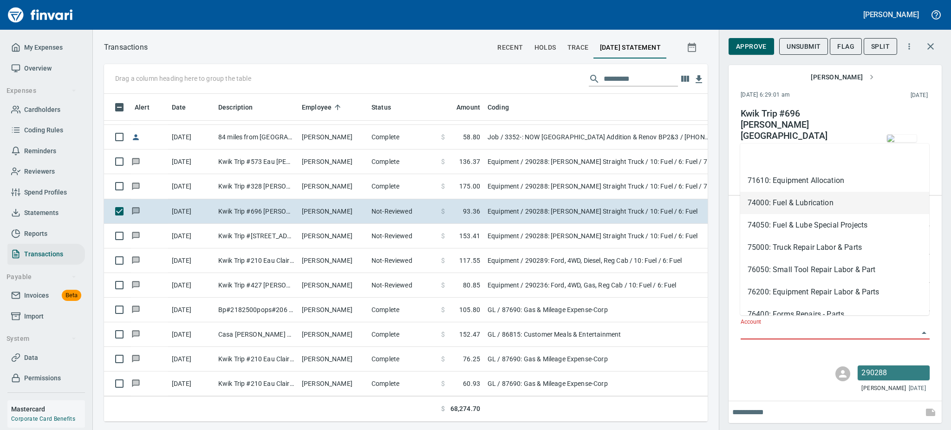
click at [761, 203] on li "74000: Fuel & Lubrication" at bounding box center [835, 203] width 189 height 22
type input "**********"
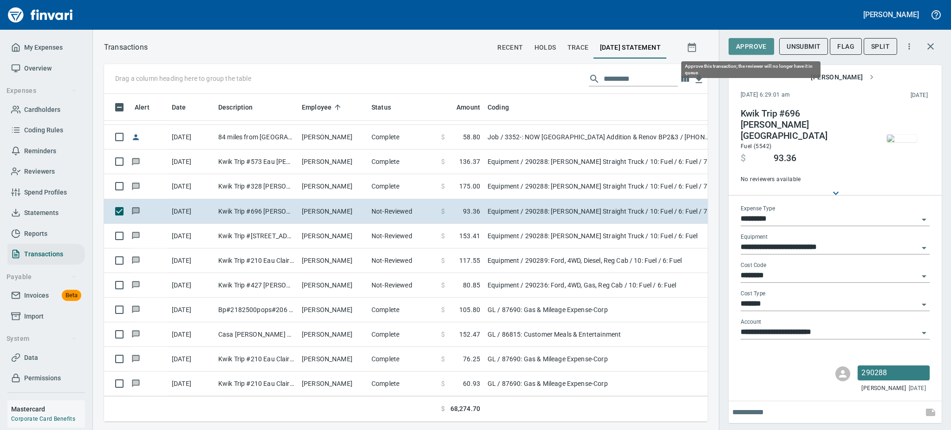
click at [747, 42] on span "Approve" at bounding box center [751, 47] width 31 height 12
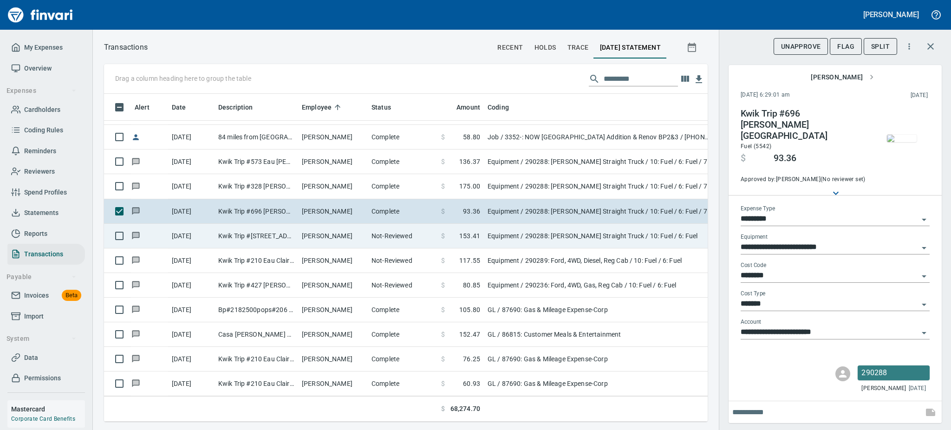
click at [316, 233] on td "[PERSON_NAME]" at bounding box center [333, 236] width 70 height 25
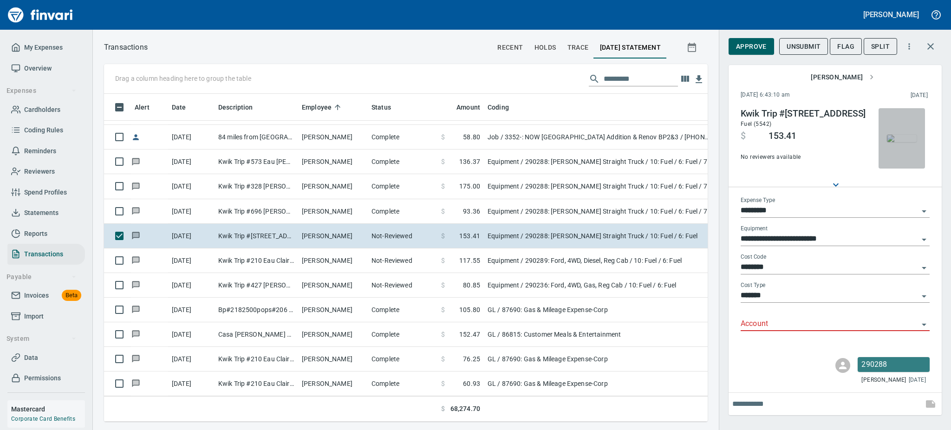
click at [897, 140] on img "button" at bounding box center [902, 138] width 30 height 7
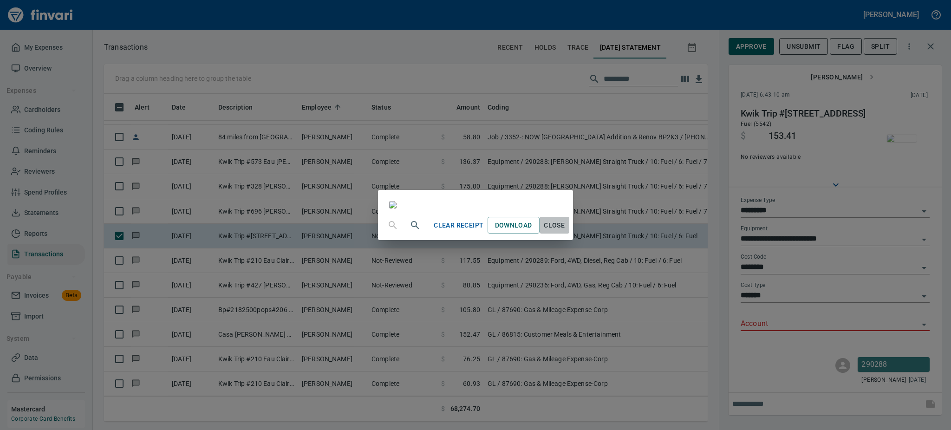
click at [566, 231] on span "Close" at bounding box center [555, 226] width 22 height 12
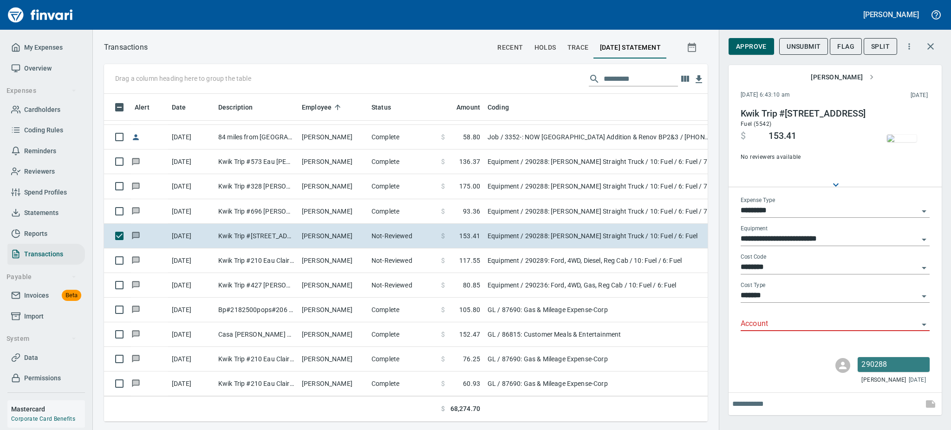
click at [927, 325] on icon "Open" at bounding box center [924, 324] width 11 height 11
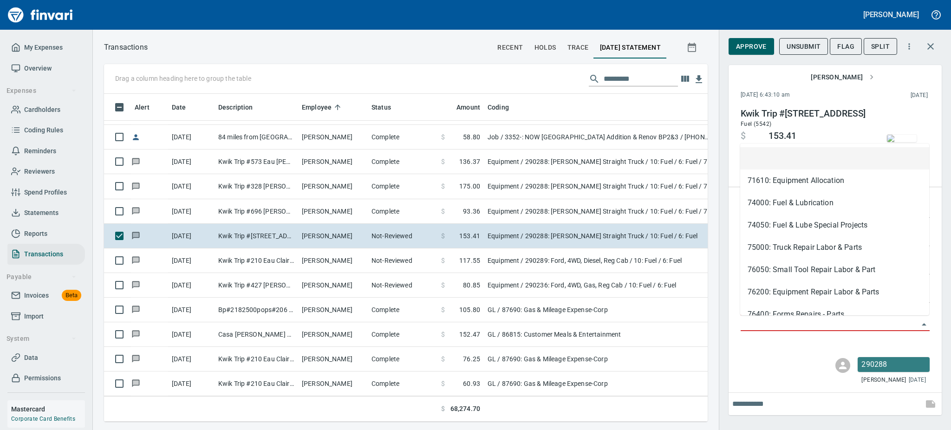
scroll to position [308, 583]
click at [759, 200] on li "74000: Fuel & Lubrication" at bounding box center [835, 203] width 189 height 22
type input "**********"
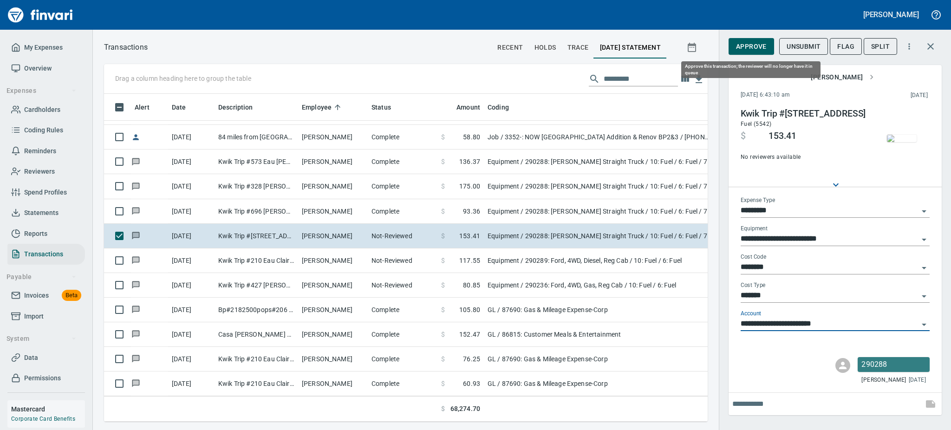
click at [747, 42] on span "Approve" at bounding box center [751, 47] width 31 height 12
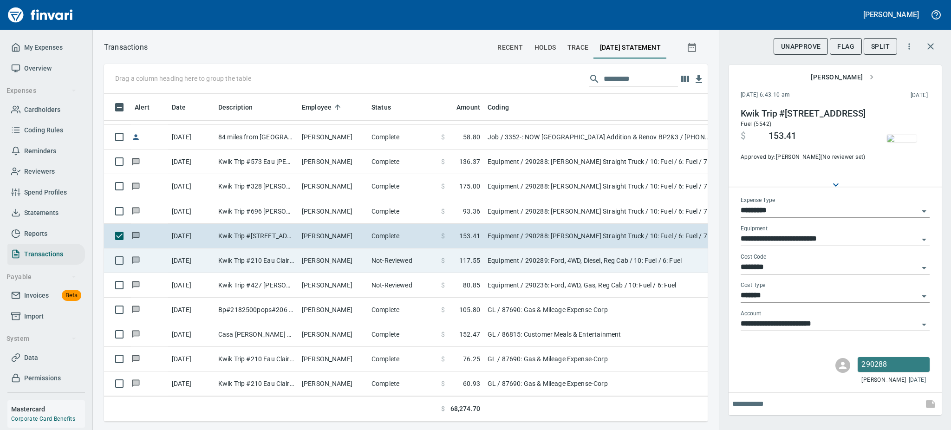
click at [314, 255] on td "[PERSON_NAME]" at bounding box center [333, 261] width 70 height 25
type input "**********"
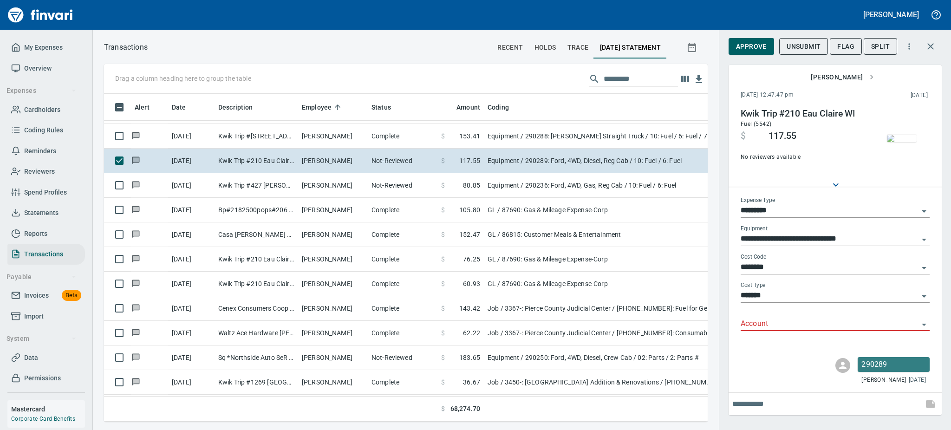
scroll to position [10305, 0]
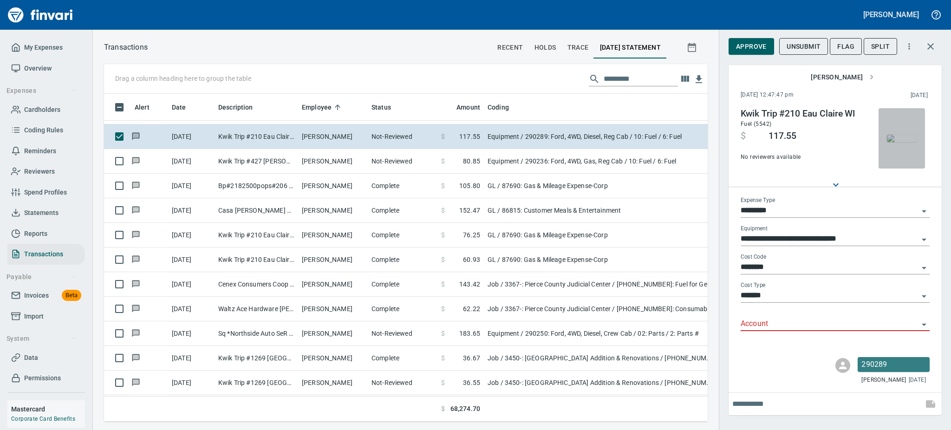
click at [902, 135] on img "button" at bounding box center [902, 138] width 30 height 7
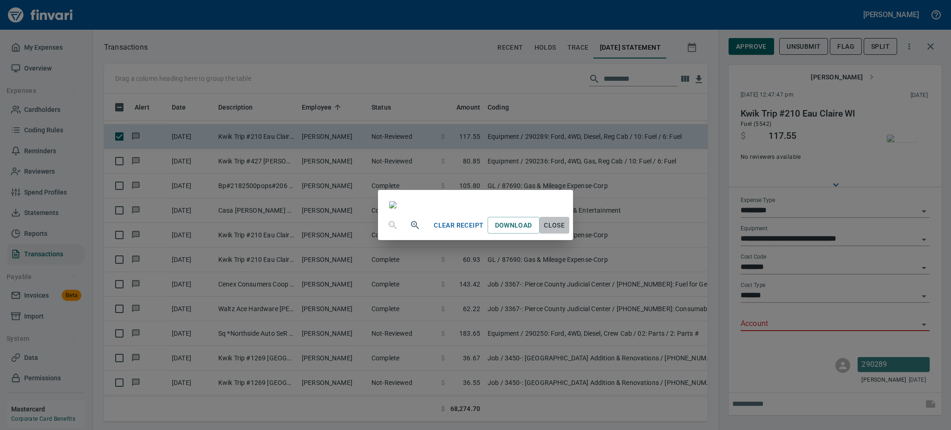
click at [566, 231] on span "Close" at bounding box center [555, 226] width 22 height 12
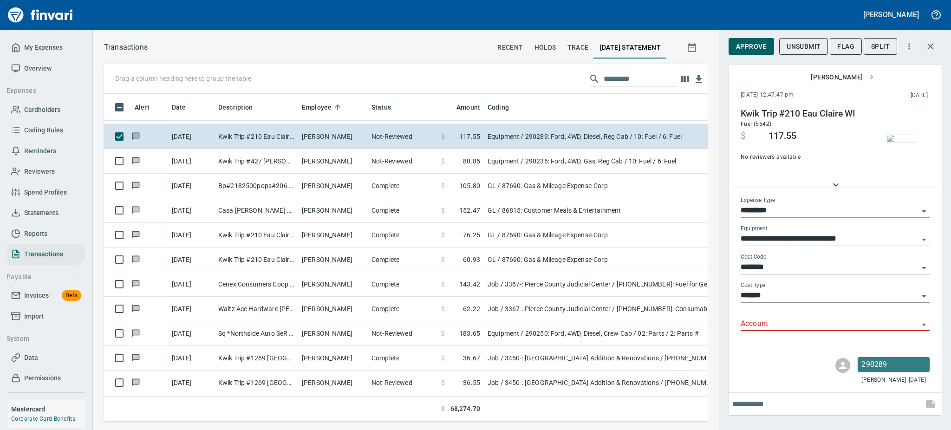
click at [923, 324] on icon "Open" at bounding box center [924, 325] width 5 height 2
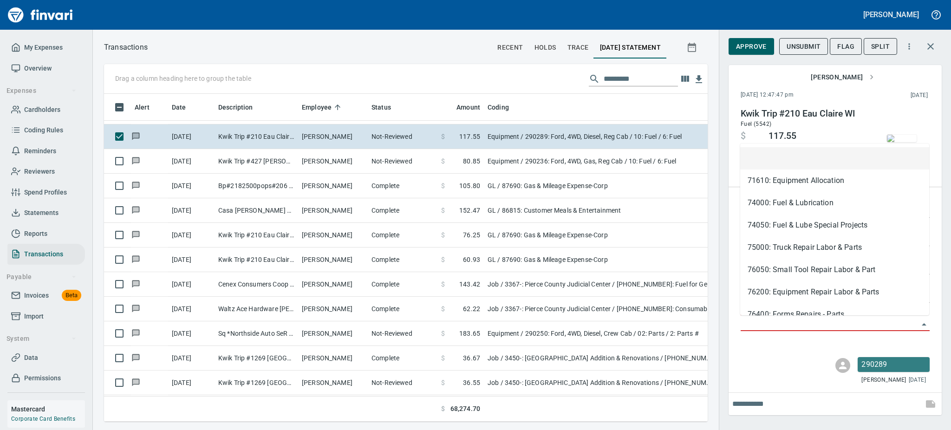
scroll to position [308, 583]
click at [764, 206] on li "74000: Fuel & Lubrication" at bounding box center [835, 203] width 189 height 22
type input "**********"
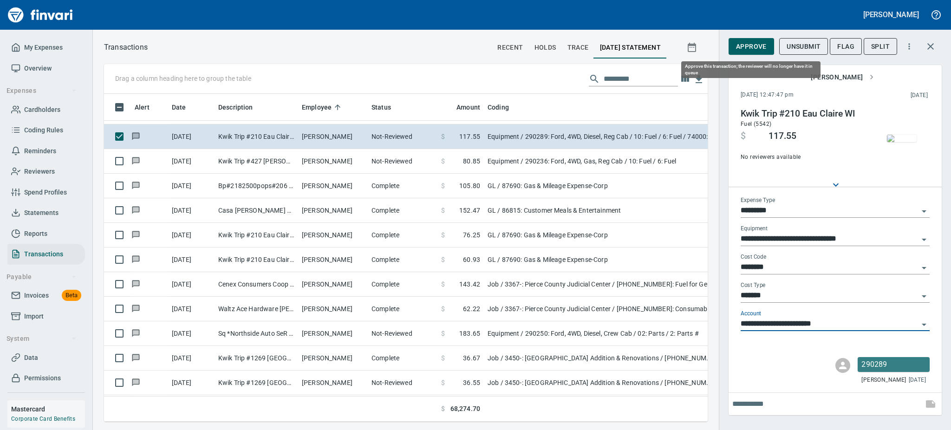
click at [740, 45] on span "Approve" at bounding box center [751, 47] width 31 height 12
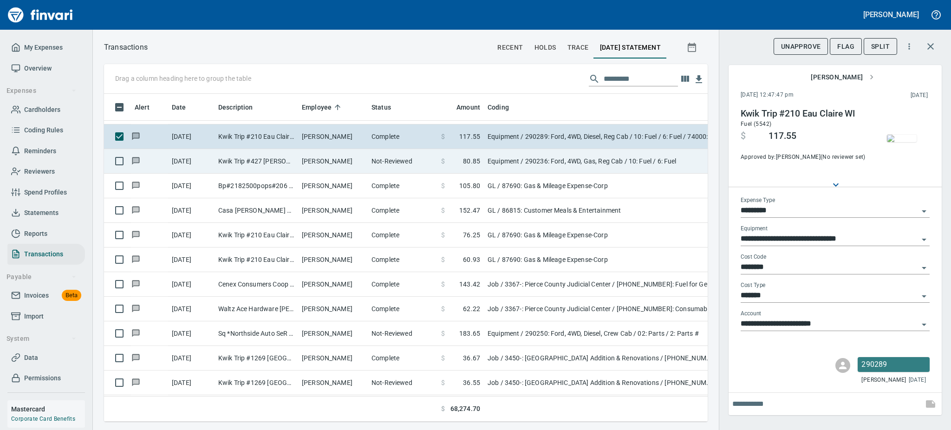
click at [314, 154] on td "[PERSON_NAME]" at bounding box center [333, 161] width 70 height 25
type input "**********"
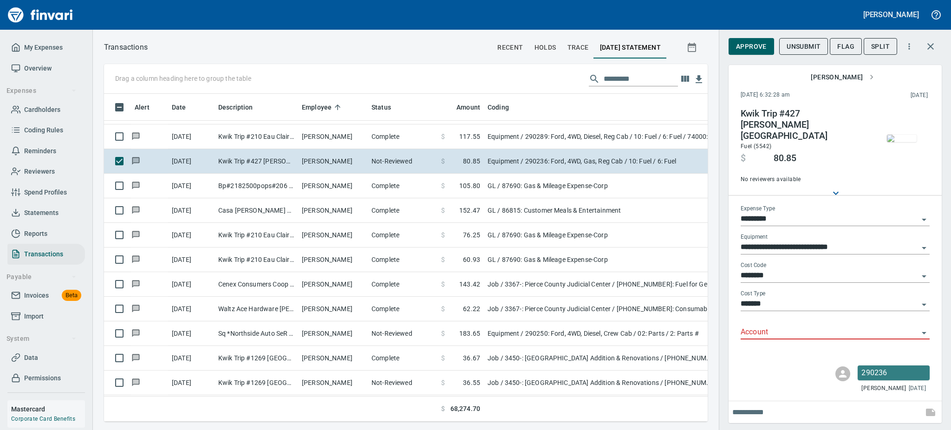
click at [910, 142] on img "button" at bounding box center [902, 138] width 30 height 7
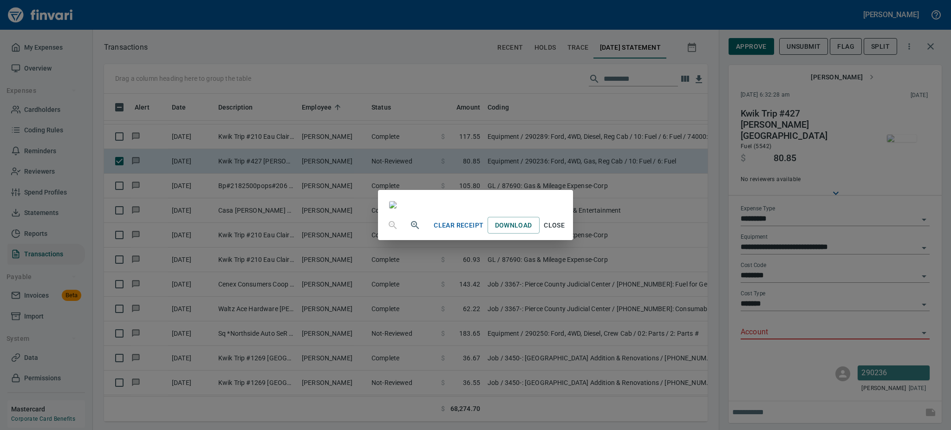
click at [566, 231] on span "Close" at bounding box center [555, 226] width 22 height 12
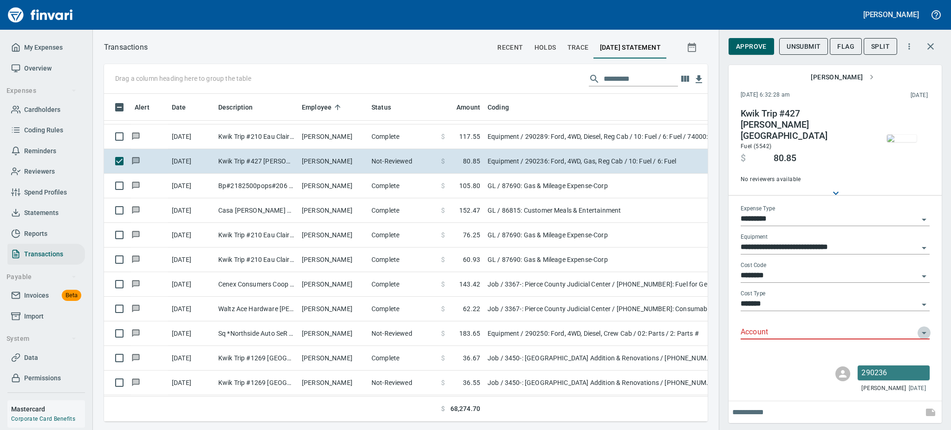
click at [920, 328] on icon "Open" at bounding box center [924, 333] width 11 height 11
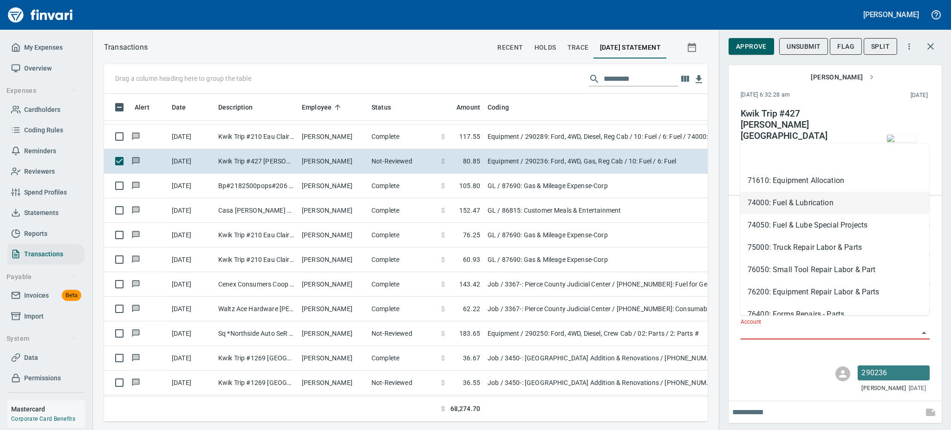
click at [755, 202] on li "74000: Fuel & Lubrication" at bounding box center [835, 203] width 189 height 22
type input "**********"
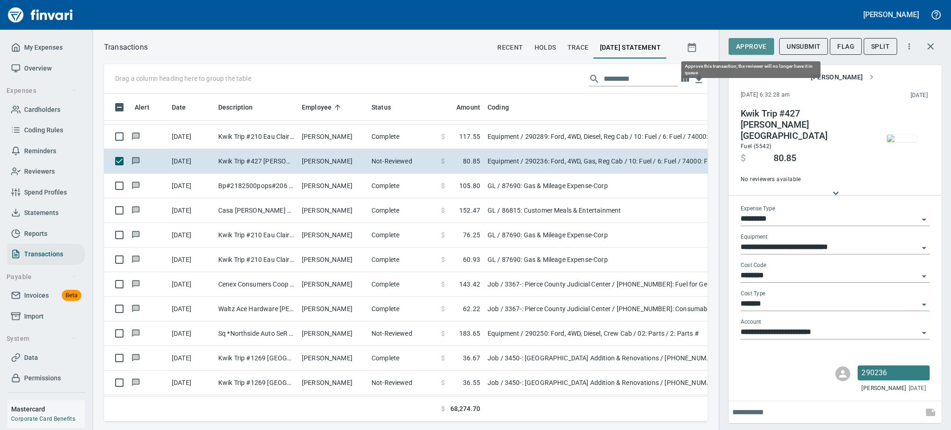
click at [742, 45] on span "Approve" at bounding box center [751, 47] width 31 height 12
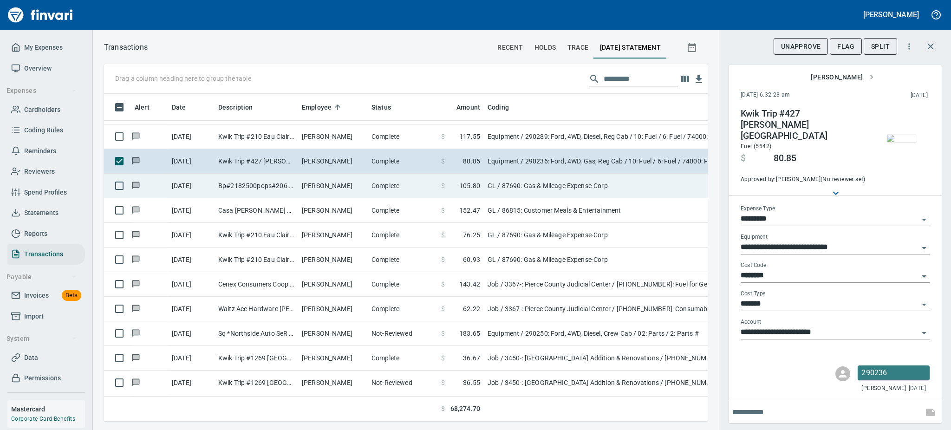
click at [305, 184] on td "[PERSON_NAME]" at bounding box center [333, 186] width 70 height 25
type input "**"
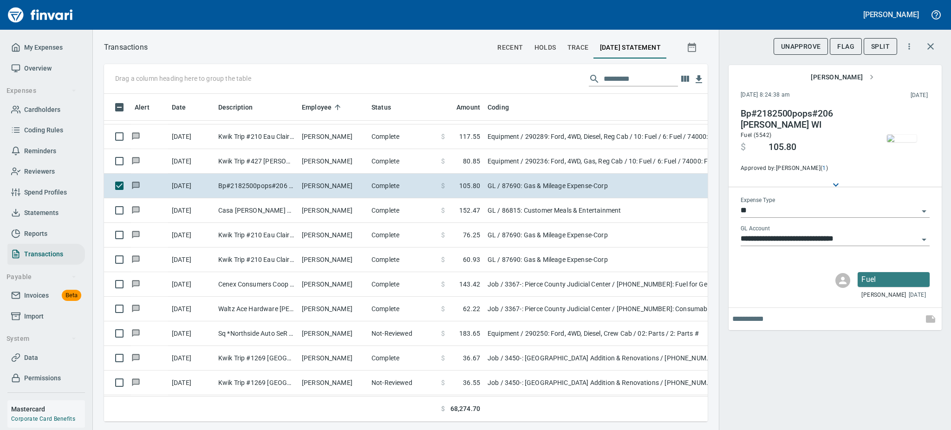
click at [907, 142] on img "button" at bounding box center [902, 138] width 30 height 7
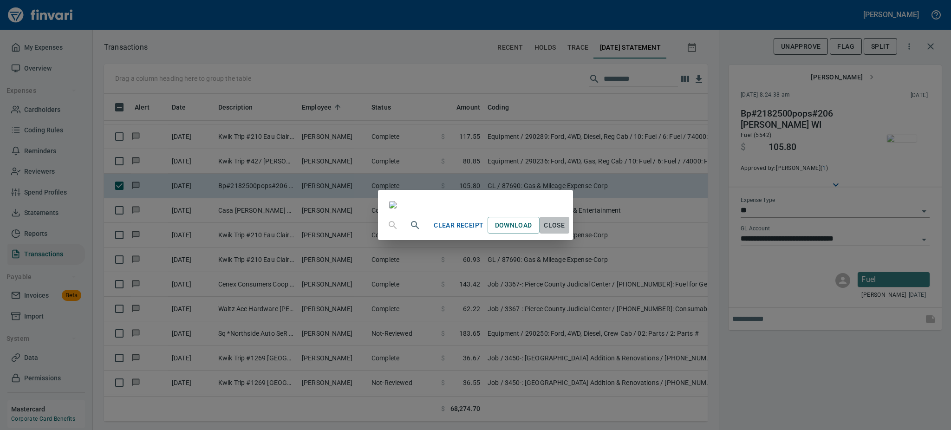
click at [566, 231] on span "Close" at bounding box center [555, 226] width 22 height 12
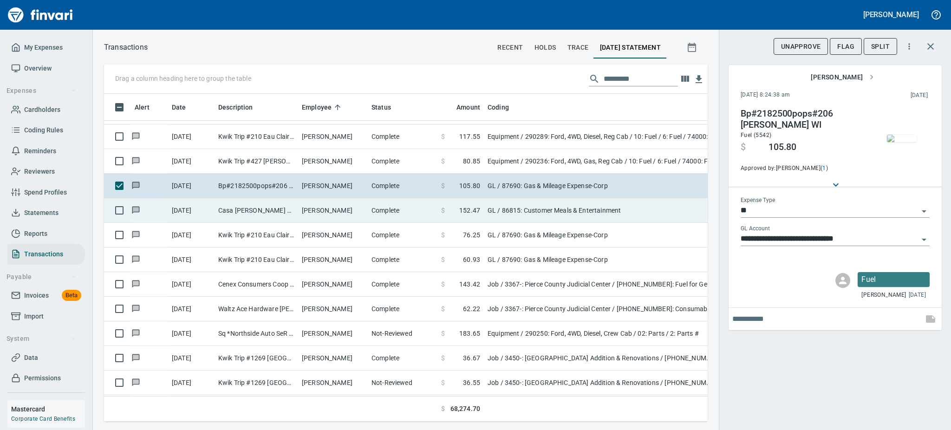
click at [299, 211] on td "[PERSON_NAME]" at bounding box center [333, 210] width 70 height 25
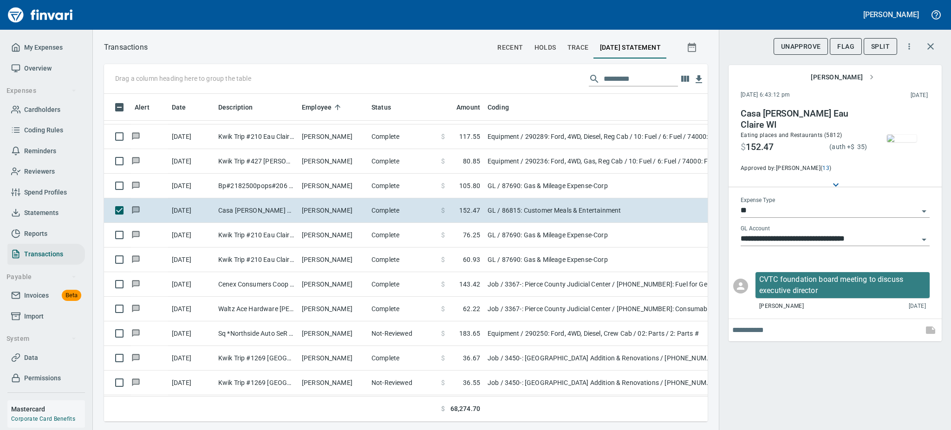
scroll to position [308, 583]
click at [846, 47] on span "Flag" at bounding box center [846, 47] width 17 height 12
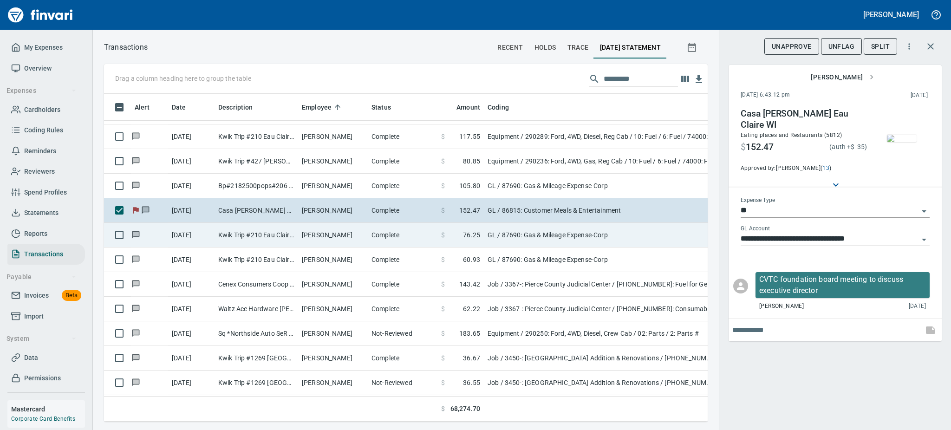
click at [263, 234] on td "Kwik Trip #210 Eau Claire WI" at bounding box center [257, 235] width 84 height 25
type input "**********"
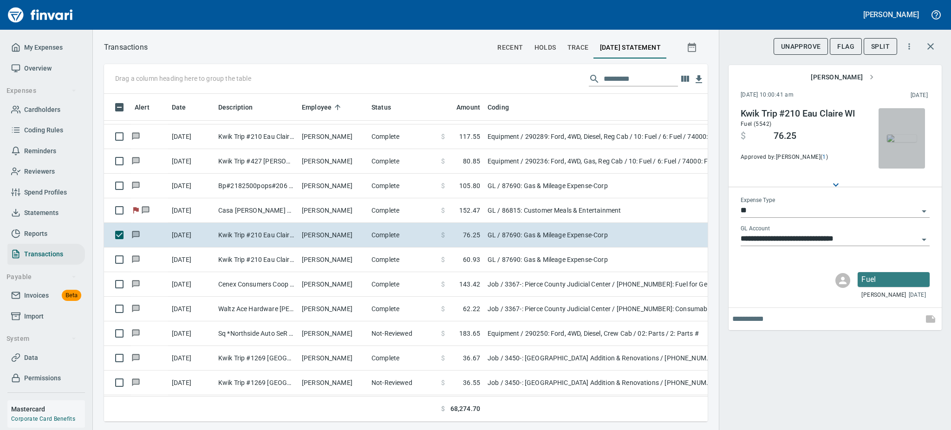
click at [899, 139] on img "button" at bounding box center [902, 138] width 30 height 7
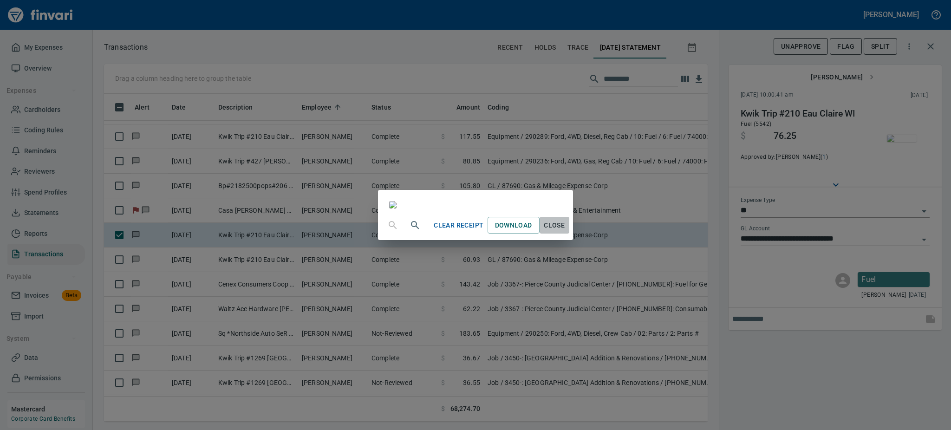
click at [566, 231] on span "Close" at bounding box center [555, 226] width 22 height 12
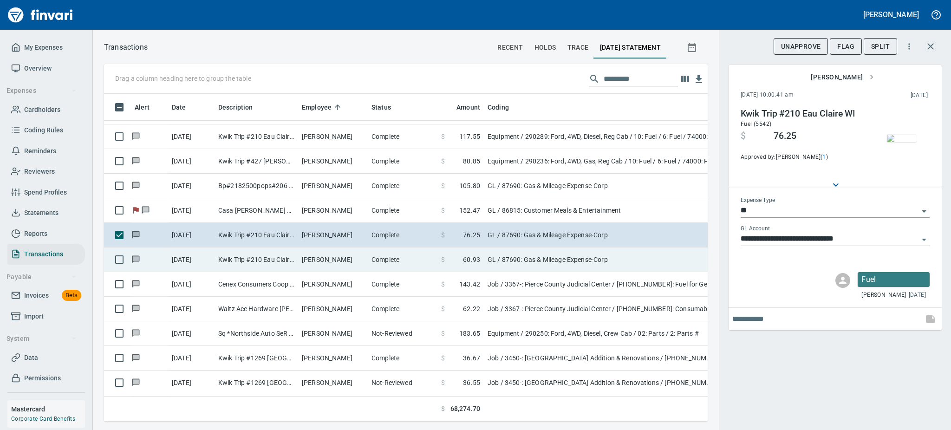
click at [320, 257] on td "[PERSON_NAME]" at bounding box center [333, 260] width 70 height 25
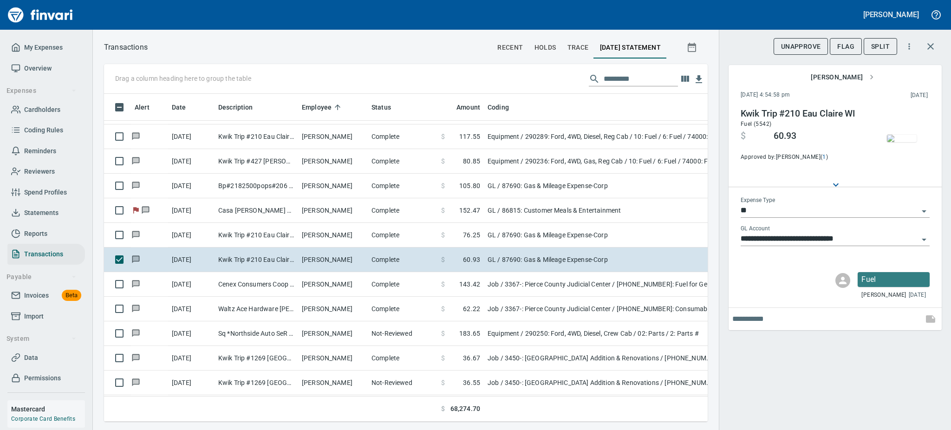
click at [904, 139] on img "button" at bounding box center [902, 138] width 30 height 7
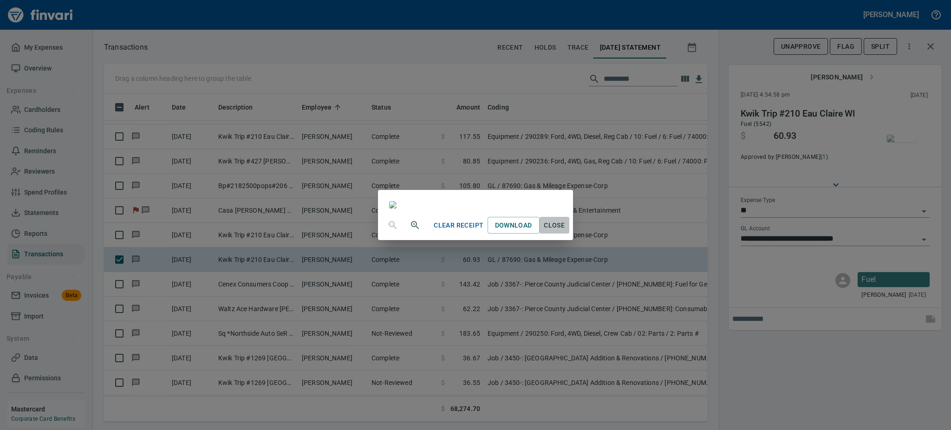
click at [566, 231] on span "Close" at bounding box center [555, 226] width 22 height 12
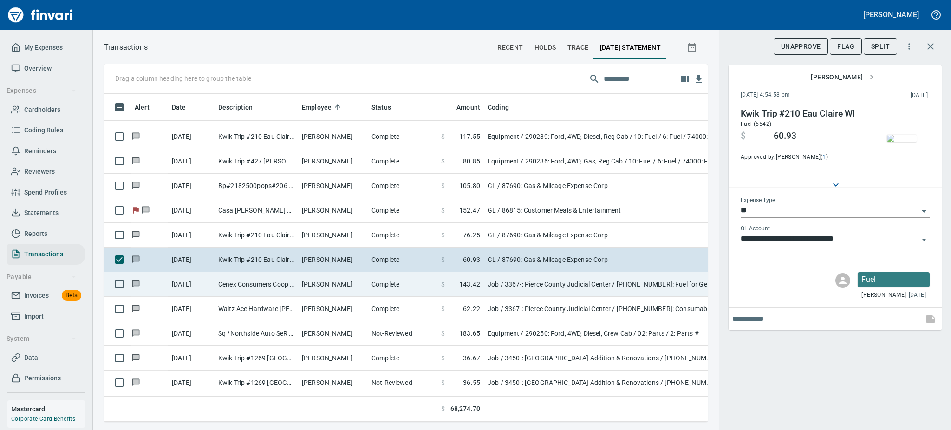
click at [280, 289] on td "Cenex Consumers Coop [PERSON_NAME] WI" at bounding box center [257, 284] width 84 height 25
type input "***"
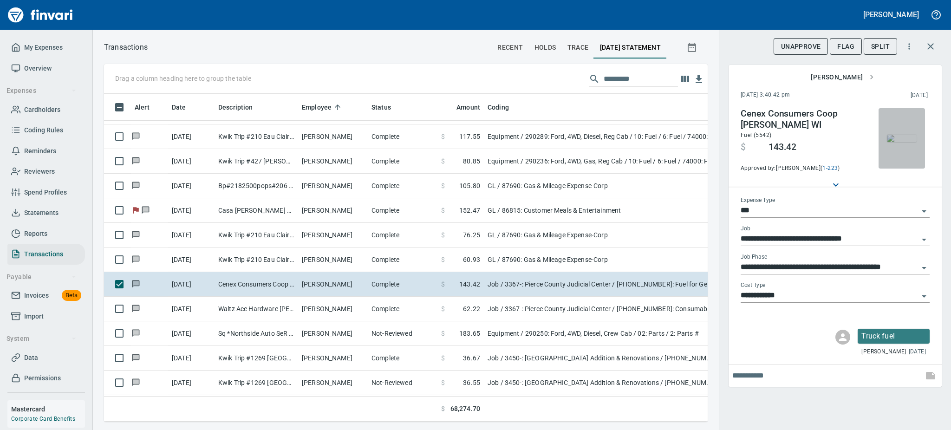
click at [902, 136] on img "button" at bounding box center [902, 138] width 30 height 7
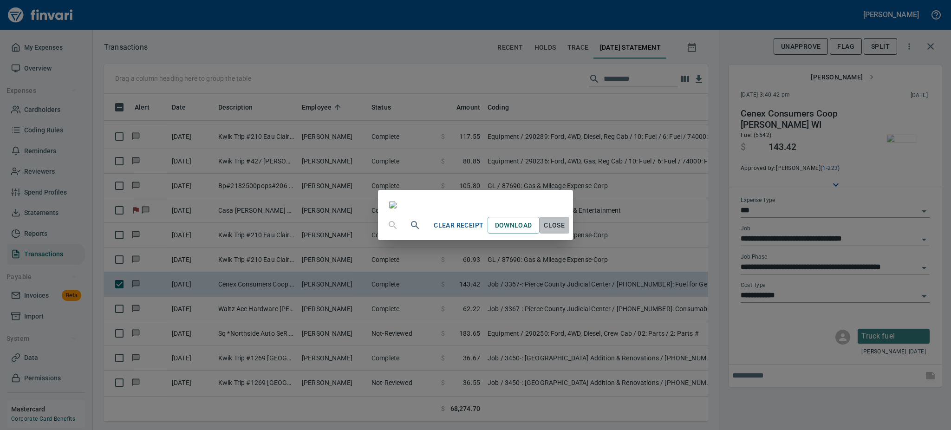
click at [566, 231] on span "Close" at bounding box center [555, 226] width 22 height 12
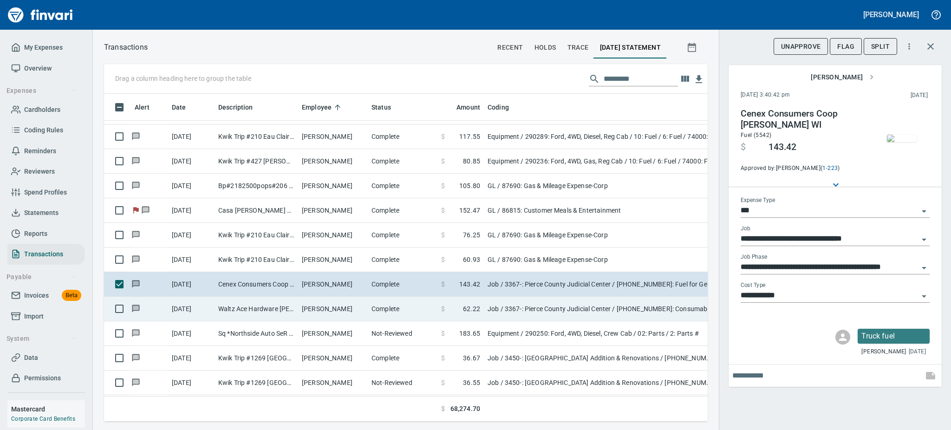
click at [299, 308] on td "[PERSON_NAME]" at bounding box center [333, 309] width 70 height 25
type input "**********"
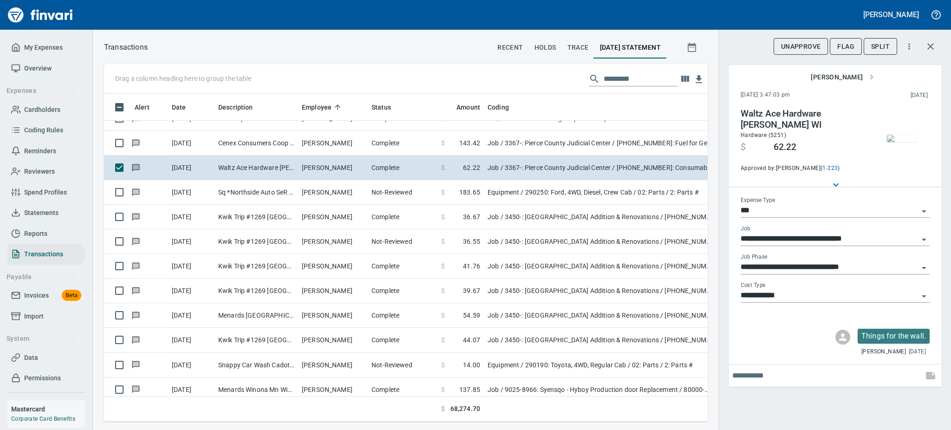
scroll to position [10454, 0]
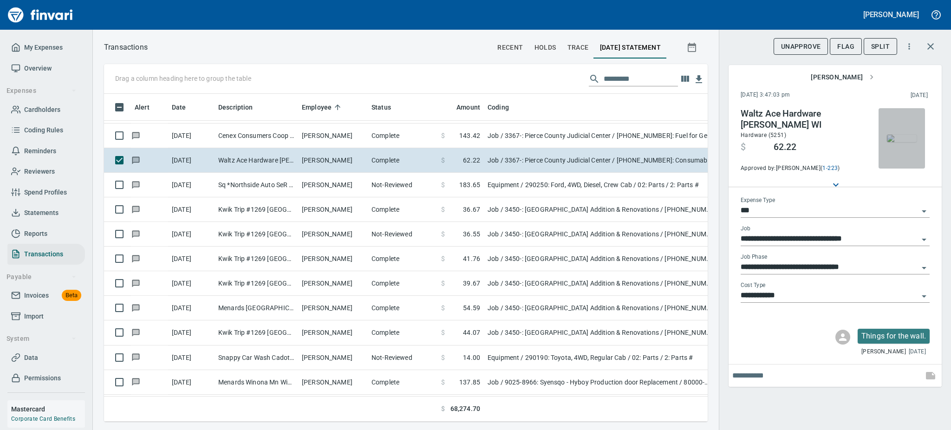
click at [900, 142] on img "button" at bounding box center [902, 138] width 30 height 7
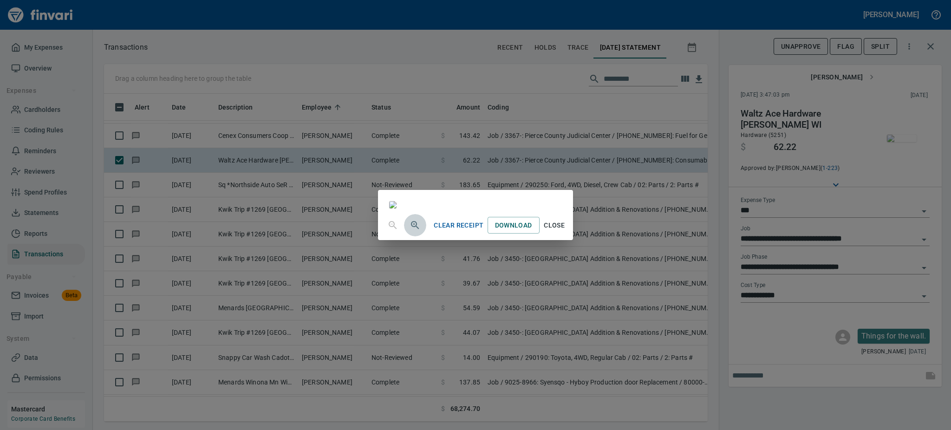
click at [410, 231] on icon "button" at bounding box center [415, 225] width 11 height 11
click at [410, 232] on icon "button" at bounding box center [415, 226] width 11 height 11
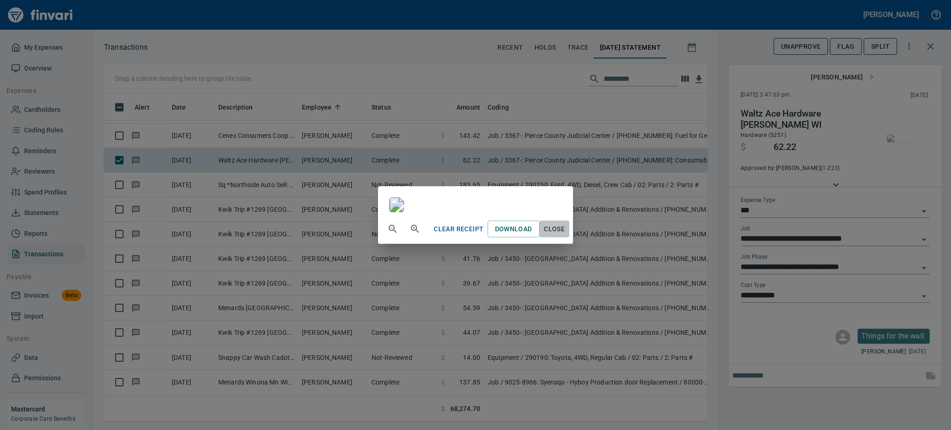
click at [566, 235] on span "Close" at bounding box center [555, 229] width 22 height 12
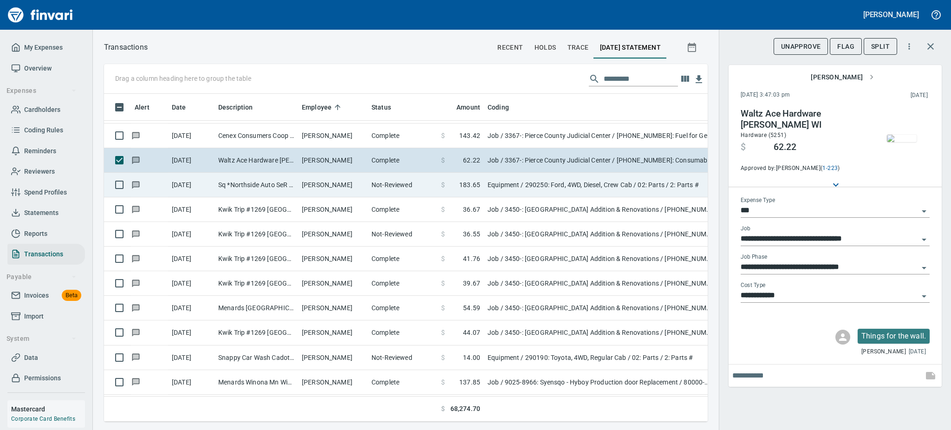
click at [336, 178] on td "[PERSON_NAME]" at bounding box center [333, 185] width 70 height 25
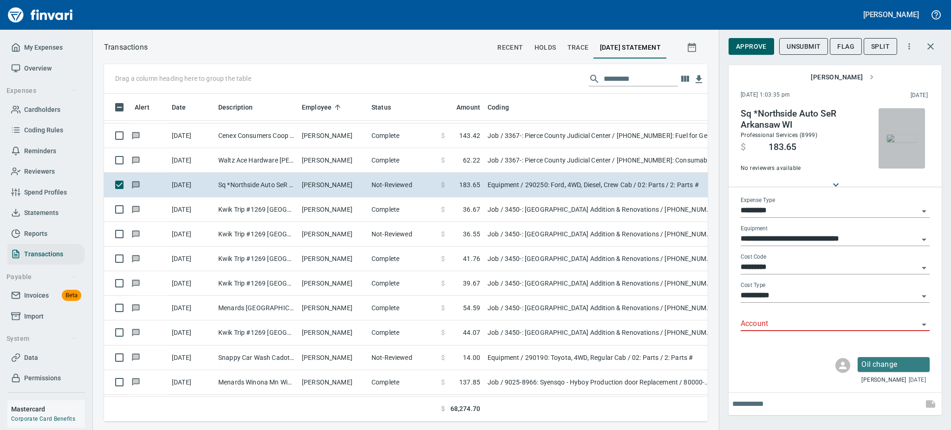
click at [912, 137] on img "button" at bounding box center [902, 138] width 30 height 7
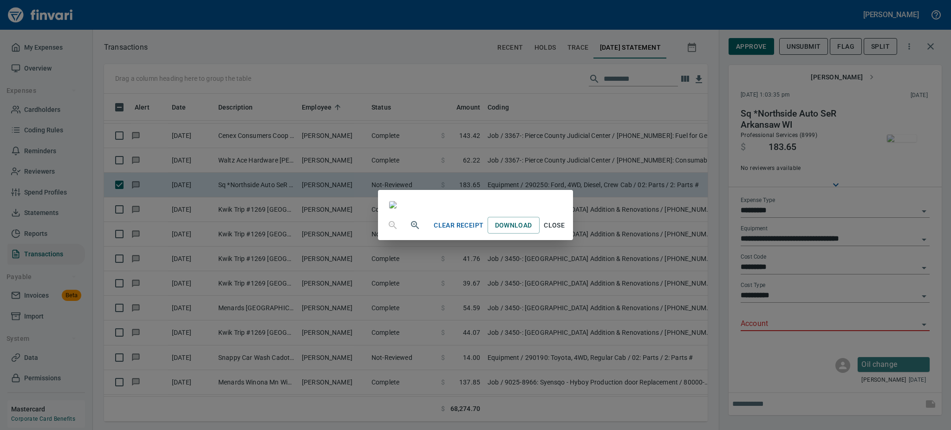
click at [566, 231] on span "Close" at bounding box center [555, 226] width 22 height 12
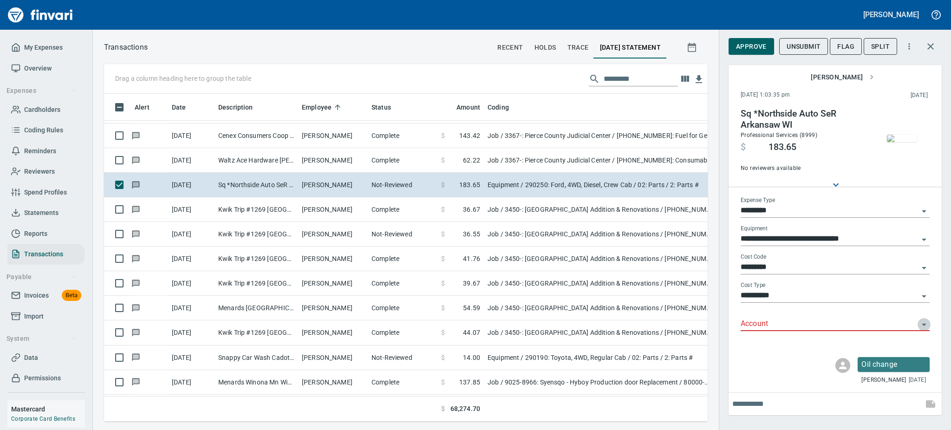
click at [927, 324] on icon "Open" at bounding box center [924, 324] width 11 height 11
click at [840, 49] on span "Flag" at bounding box center [846, 47] width 17 height 12
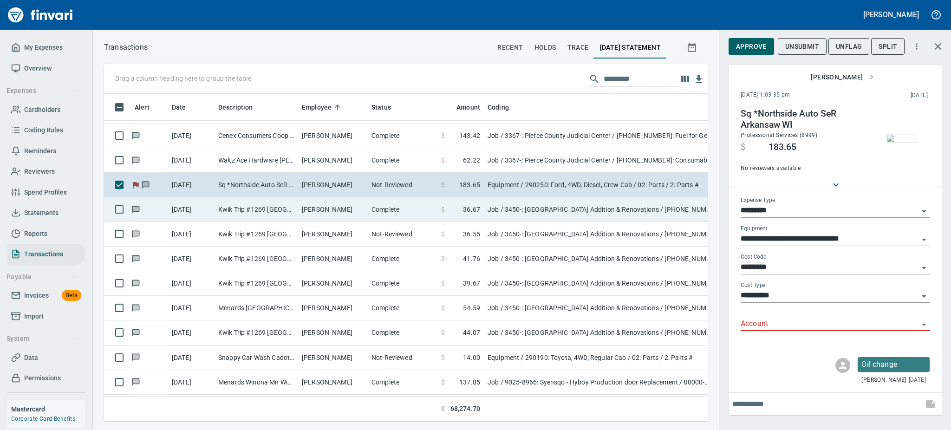
click at [321, 204] on td "[PERSON_NAME]" at bounding box center [333, 209] width 70 height 25
type input "***"
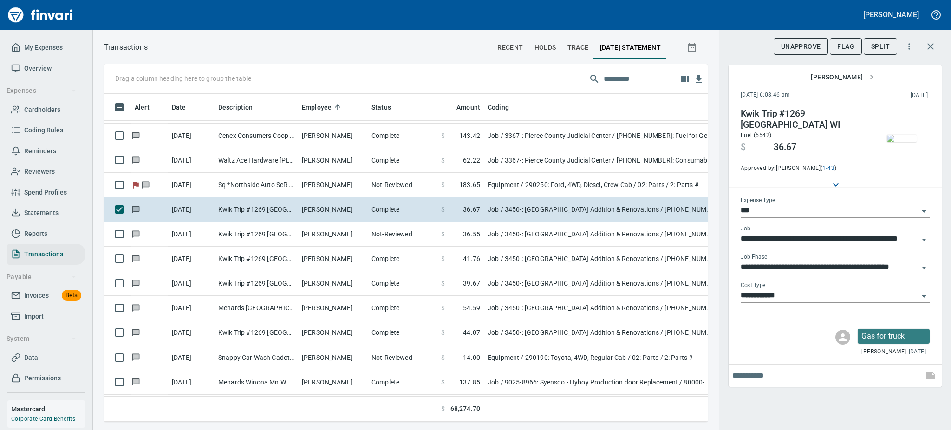
click at [905, 135] on img "button" at bounding box center [902, 138] width 30 height 7
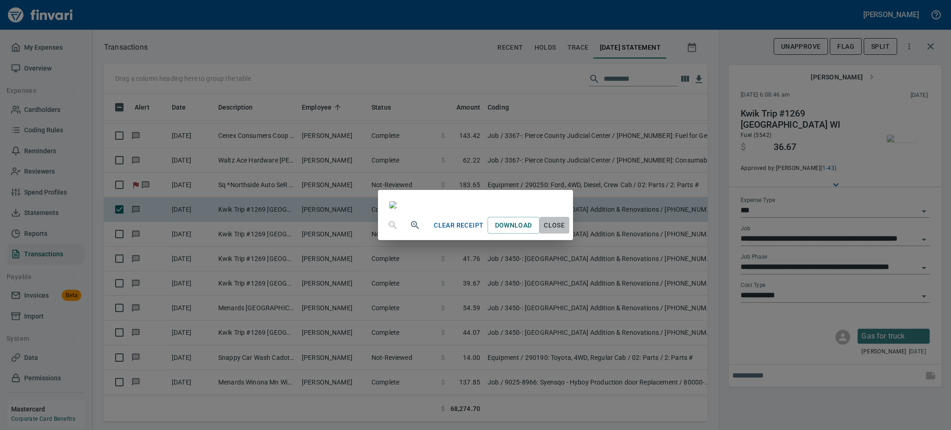
click at [566, 231] on span "Close" at bounding box center [555, 226] width 22 height 12
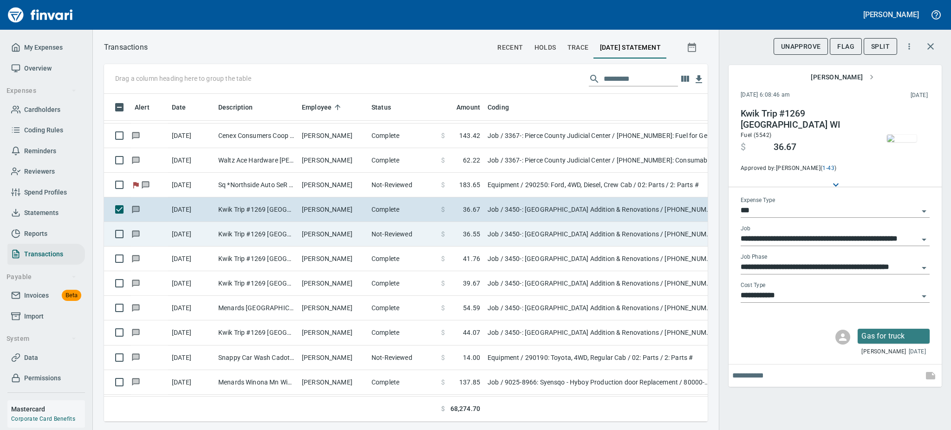
click at [312, 231] on td "[PERSON_NAME]" at bounding box center [333, 234] width 70 height 25
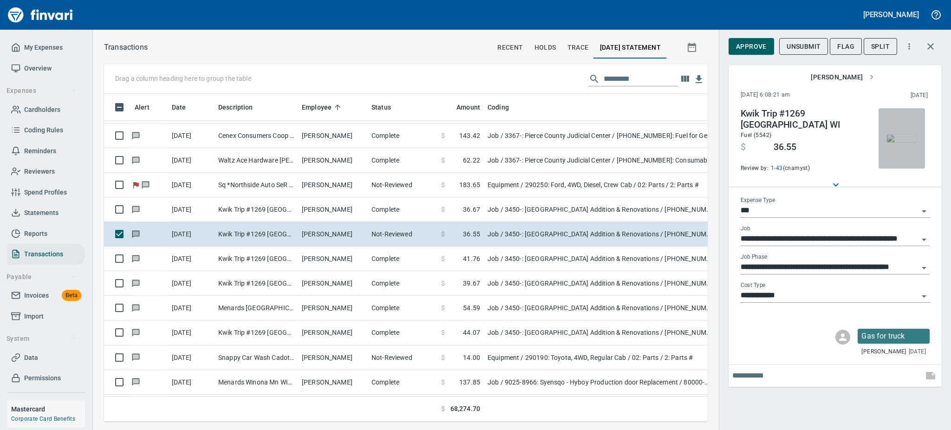
click at [902, 135] on img "button" at bounding box center [902, 138] width 30 height 7
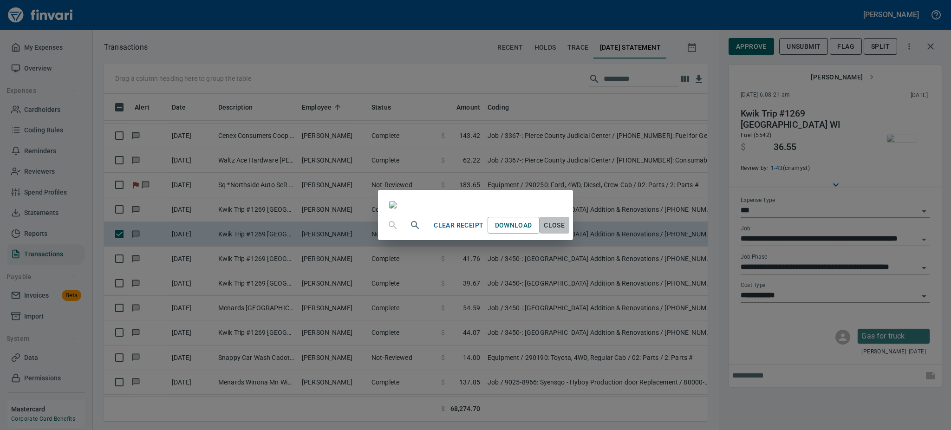
click at [566, 231] on span "Close" at bounding box center [555, 226] width 22 height 12
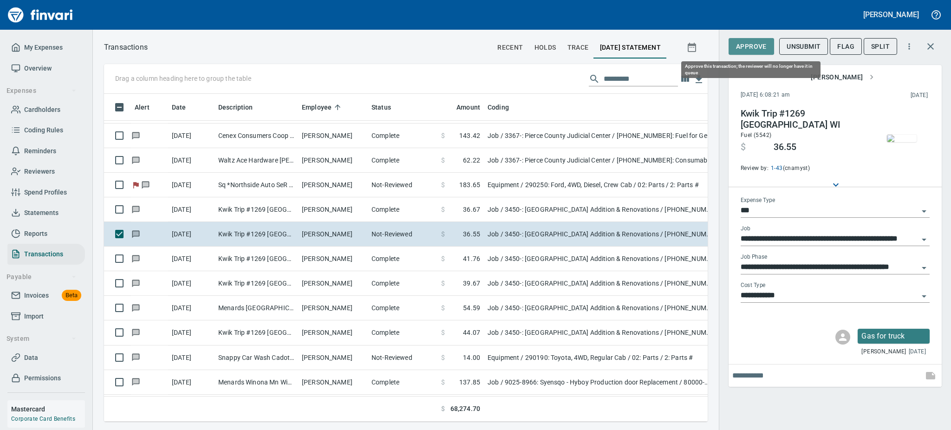
click at [749, 46] on span "Approve" at bounding box center [751, 47] width 31 height 12
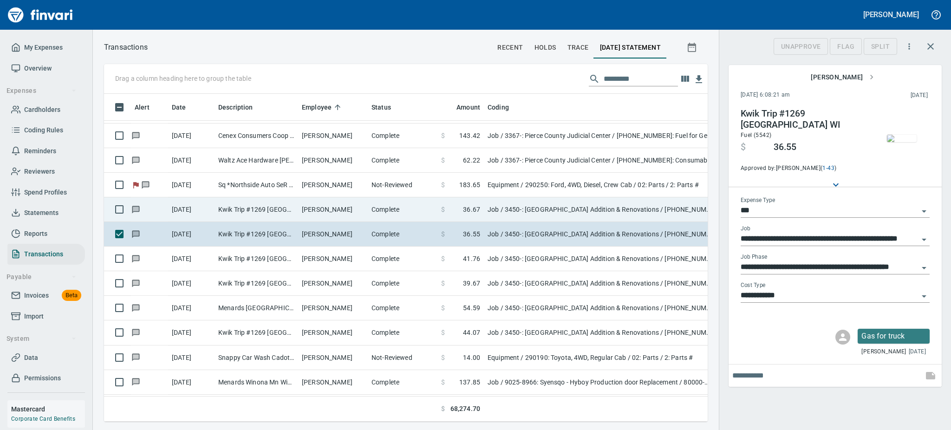
scroll to position [308, 583]
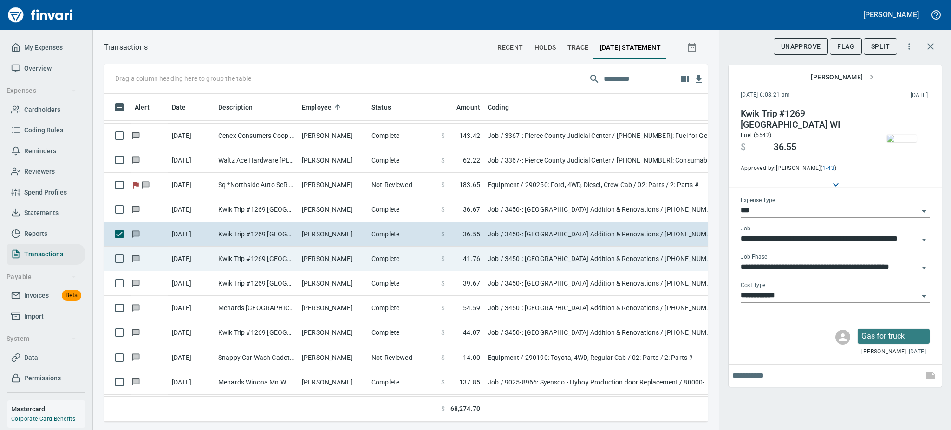
click at [328, 255] on td "[PERSON_NAME]" at bounding box center [333, 259] width 70 height 25
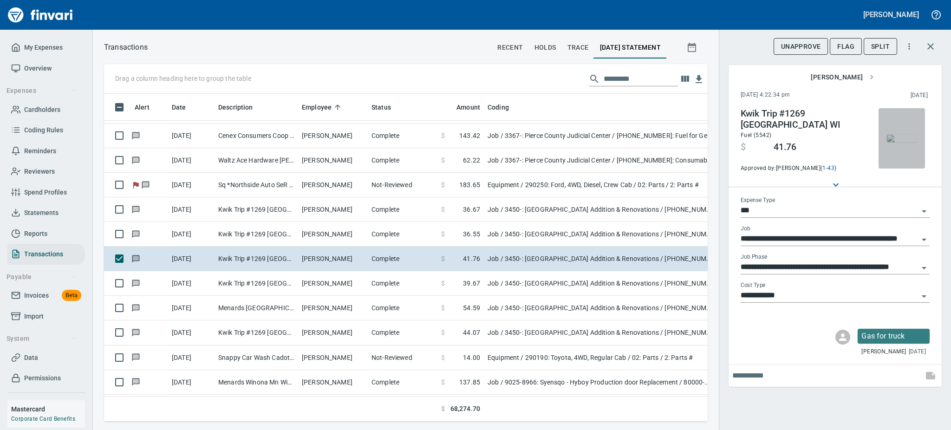
click at [903, 138] on img "button" at bounding box center [902, 138] width 30 height 7
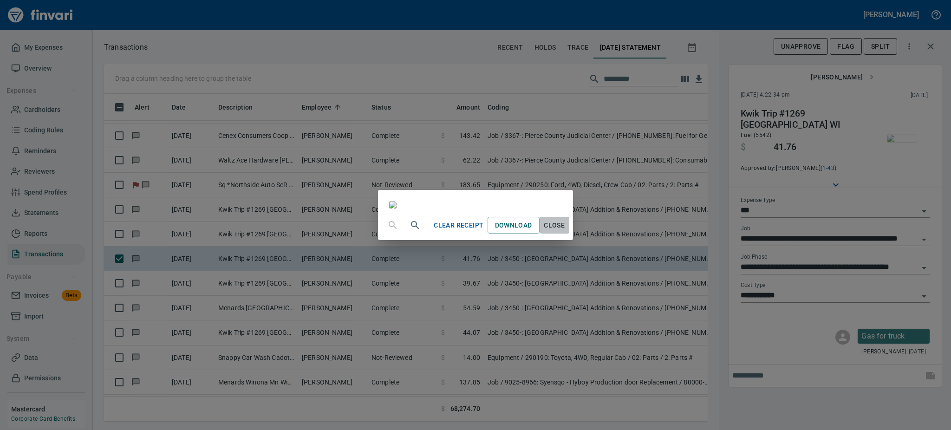
drag, startPoint x: 646, startPoint y: 400, endPoint x: 641, endPoint y: 402, distance: 5.6
click at [566, 231] on span "Close" at bounding box center [555, 226] width 22 height 12
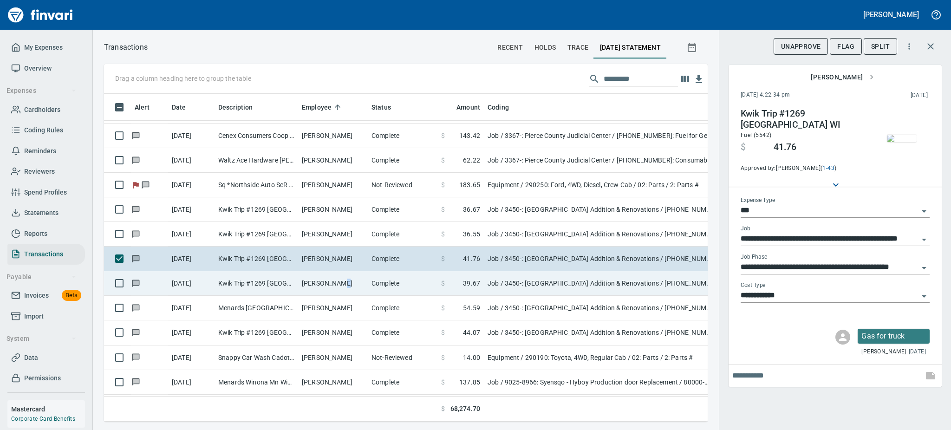
click at [338, 288] on td "[PERSON_NAME]" at bounding box center [333, 283] width 70 height 25
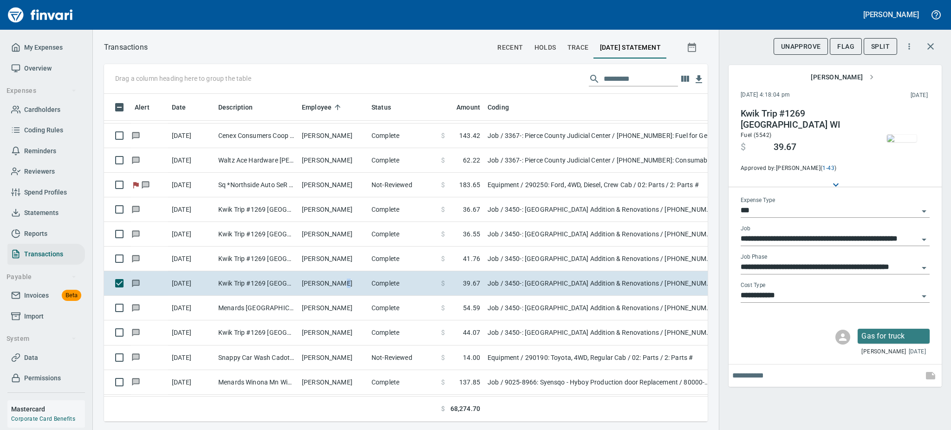
click at [897, 142] on img "button" at bounding box center [902, 138] width 30 height 7
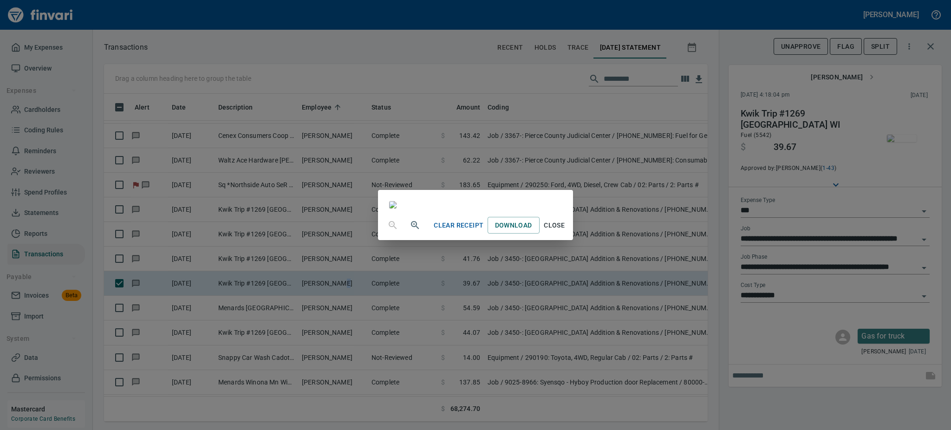
click at [566, 231] on span "Close" at bounding box center [555, 226] width 22 height 12
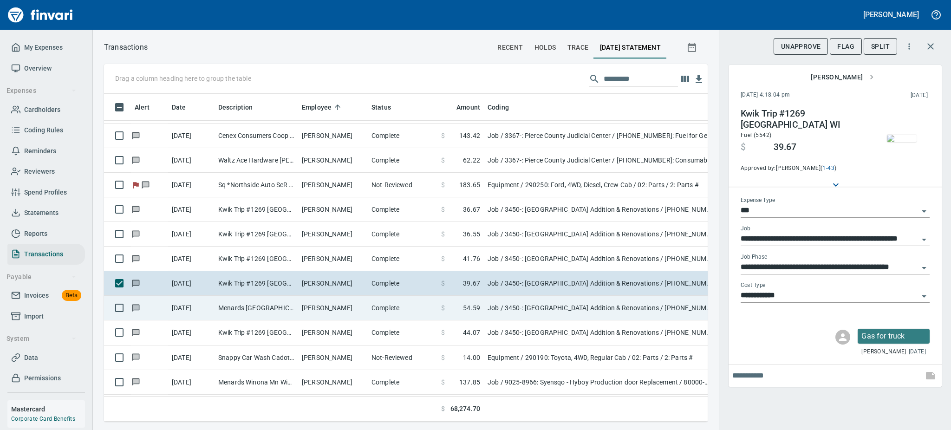
click at [309, 305] on td "[PERSON_NAME]" at bounding box center [333, 308] width 70 height 25
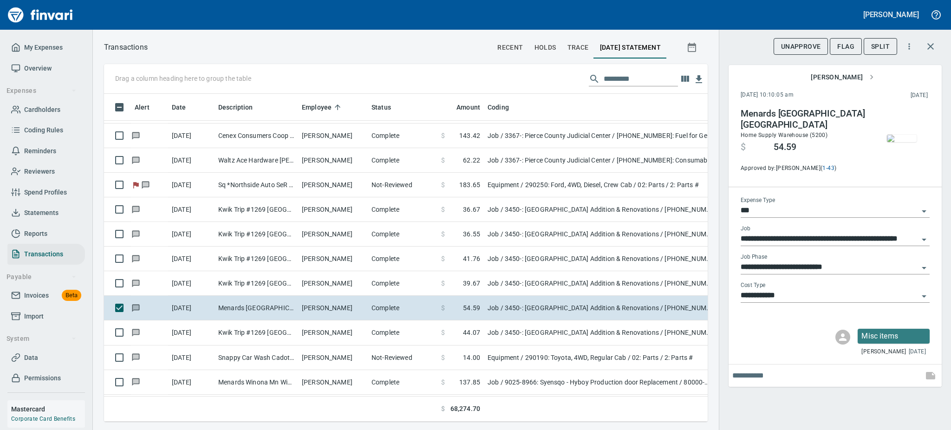
scroll to position [308, 583]
click at [894, 141] on img "button" at bounding box center [902, 138] width 30 height 7
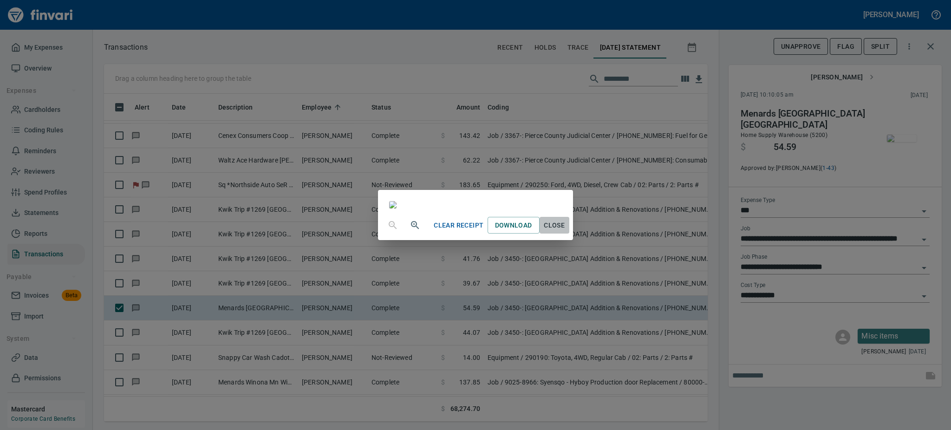
click at [566, 231] on span "Close" at bounding box center [555, 226] width 22 height 12
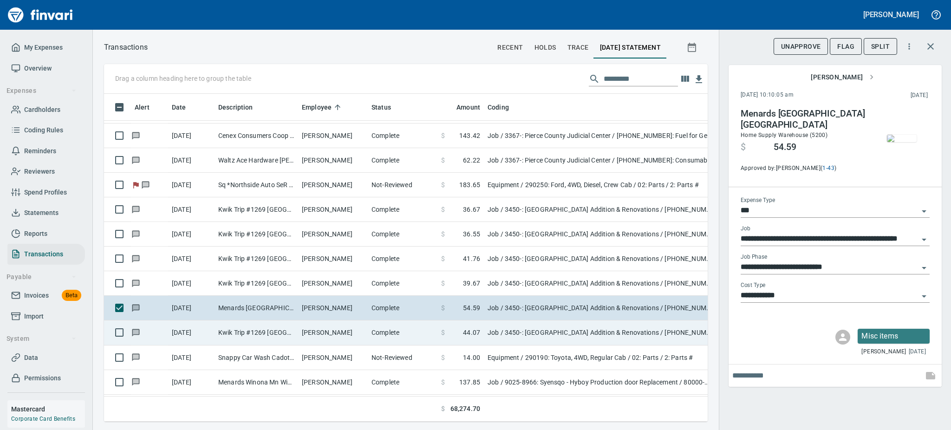
click at [352, 332] on td "[PERSON_NAME]" at bounding box center [333, 333] width 70 height 25
type input "**********"
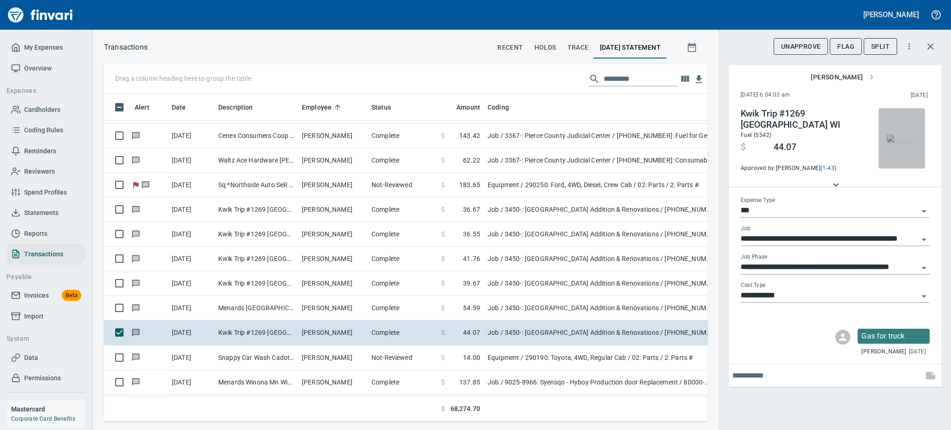
click at [897, 142] on img "button" at bounding box center [902, 138] width 30 height 7
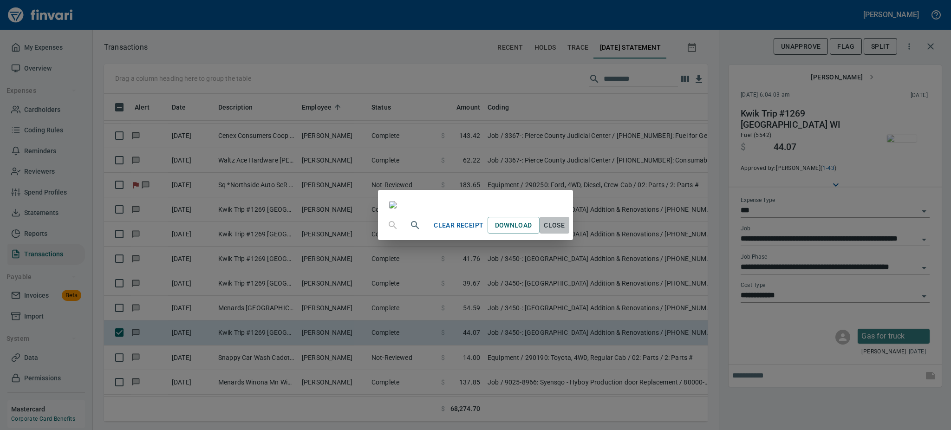
click at [570, 234] on button "Close" at bounding box center [555, 225] width 30 height 17
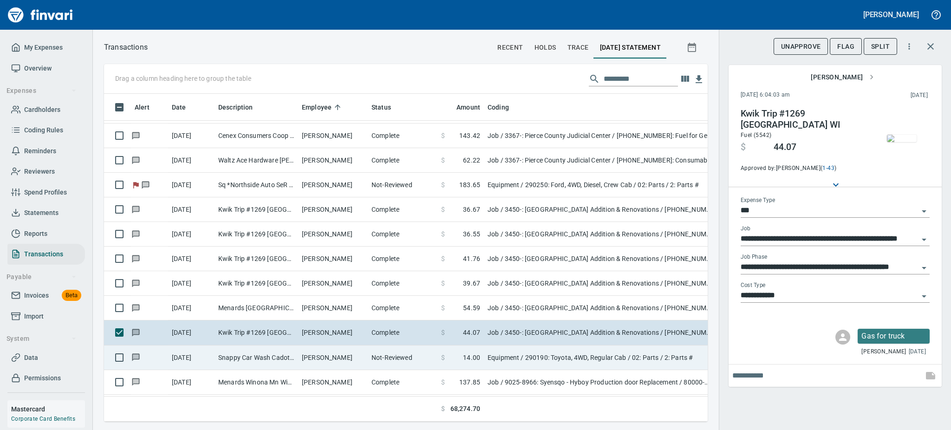
click at [256, 355] on td "Snappy Car Wash Cadott WI" at bounding box center [257, 358] width 84 height 25
type input "*********"
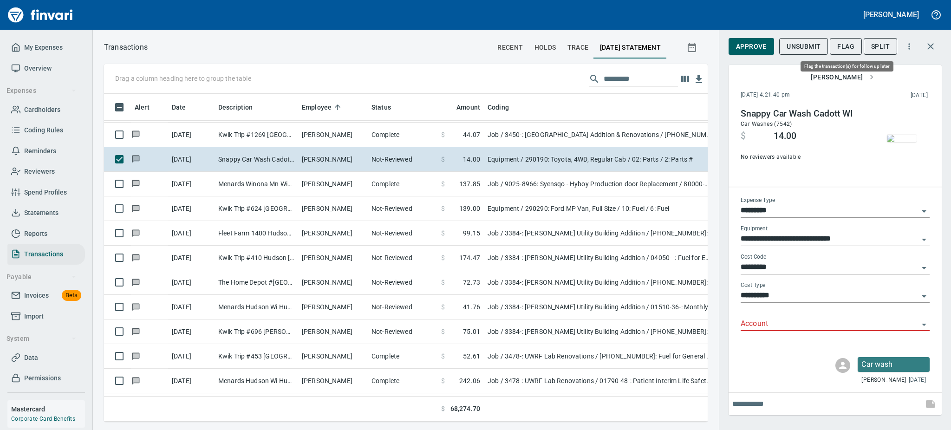
scroll to position [308, 583]
click at [844, 49] on span "Flag" at bounding box center [846, 47] width 17 height 12
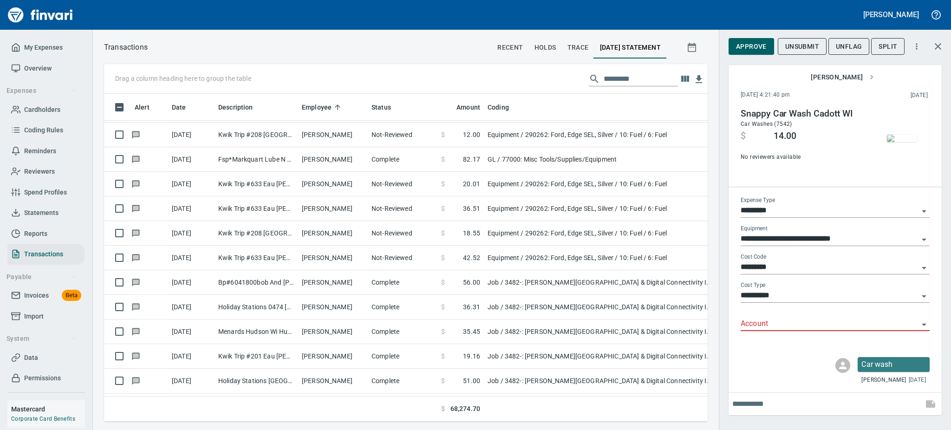
scroll to position [11026, 0]
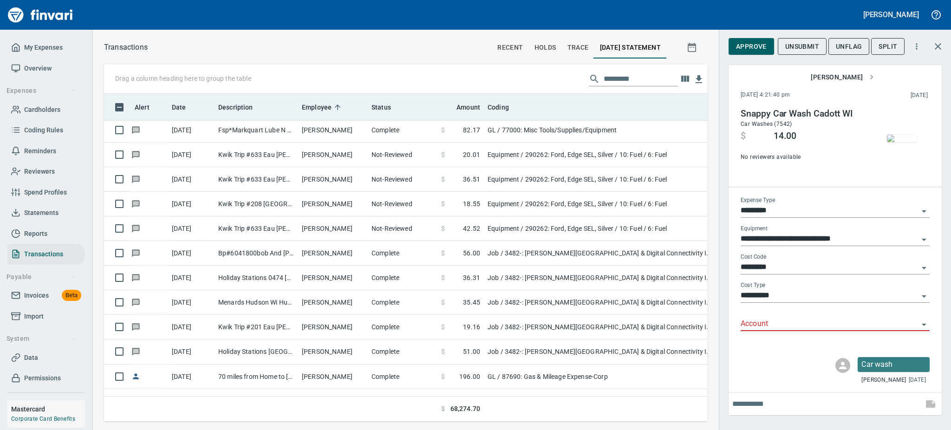
click at [696, 102] on div "Coding" at bounding box center [600, 107] width 225 height 12
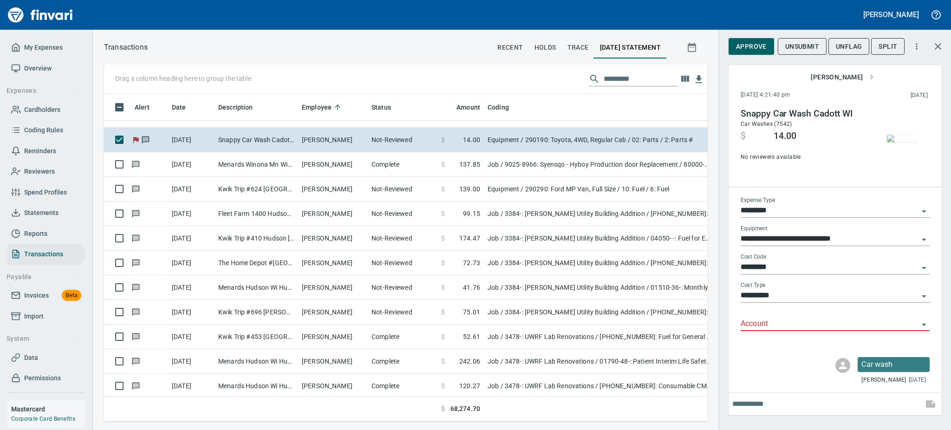
scroll to position [10655, 0]
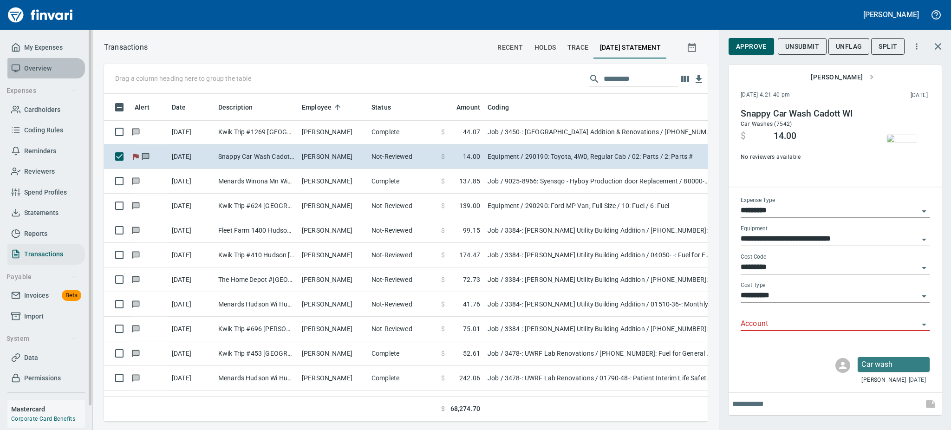
click at [29, 67] on span "Overview" at bounding box center [37, 69] width 27 height 12
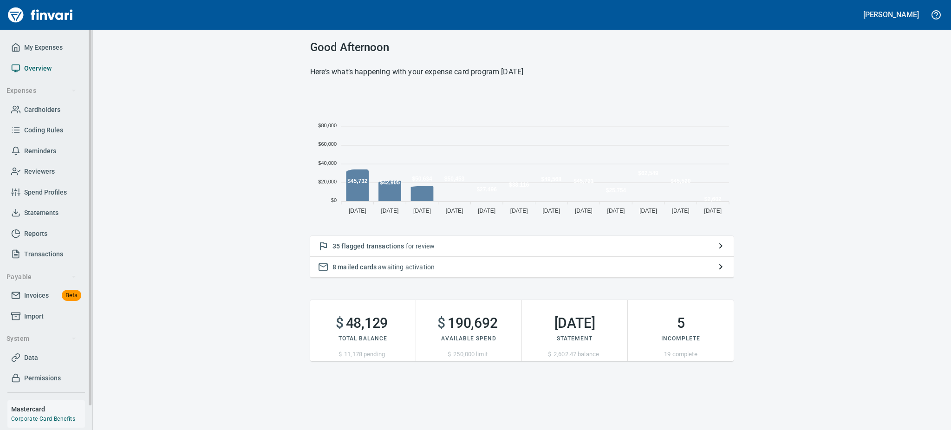
scroll to position [125, 413]
